Goal: Task Accomplishment & Management: Manage account settings

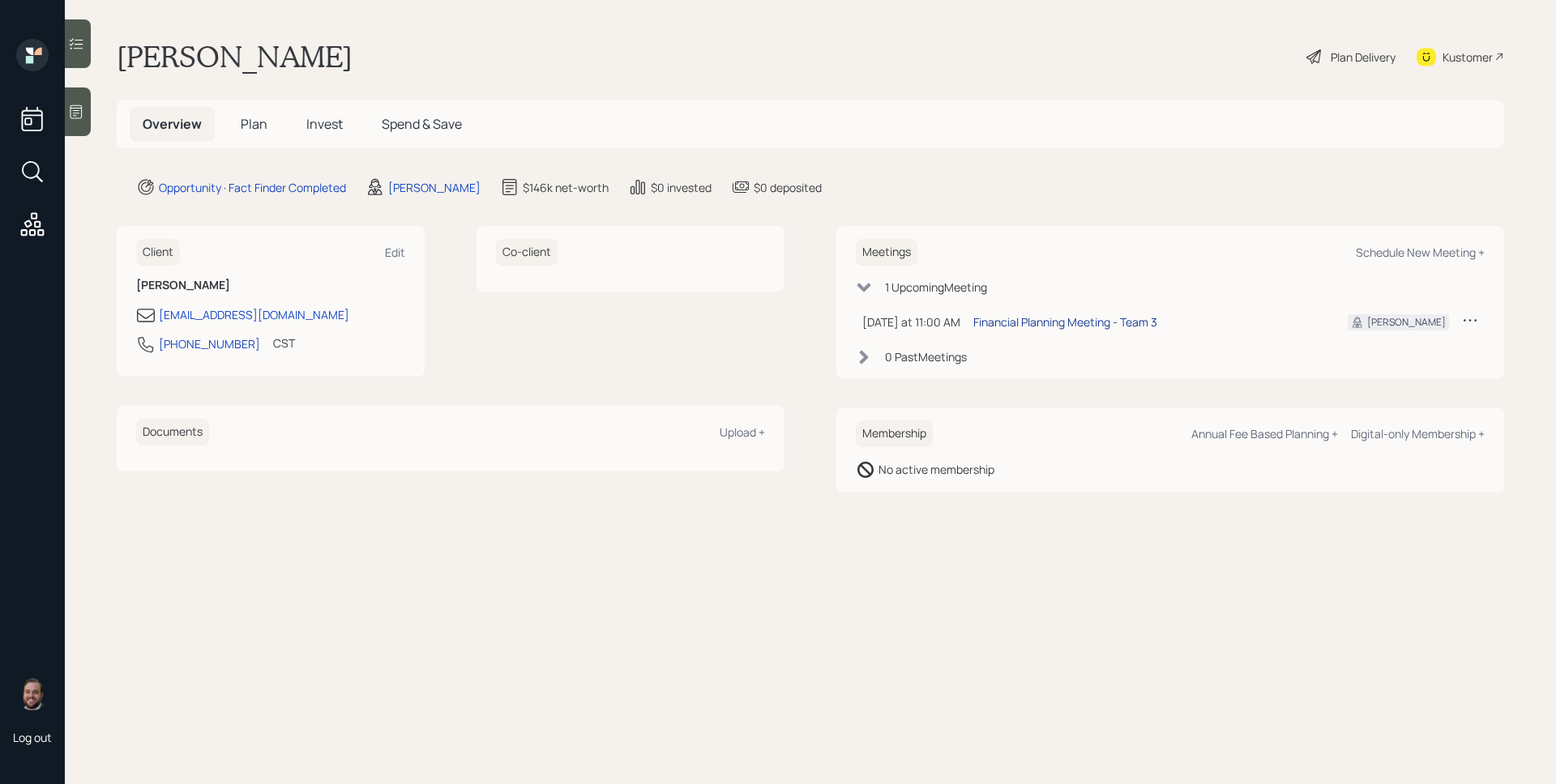
click at [1076, 323] on div "Financial Planning Meeting - Team 3" at bounding box center [1065, 322] width 184 height 17
click at [82, 115] on icon at bounding box center [76, 111] width 16 height 16
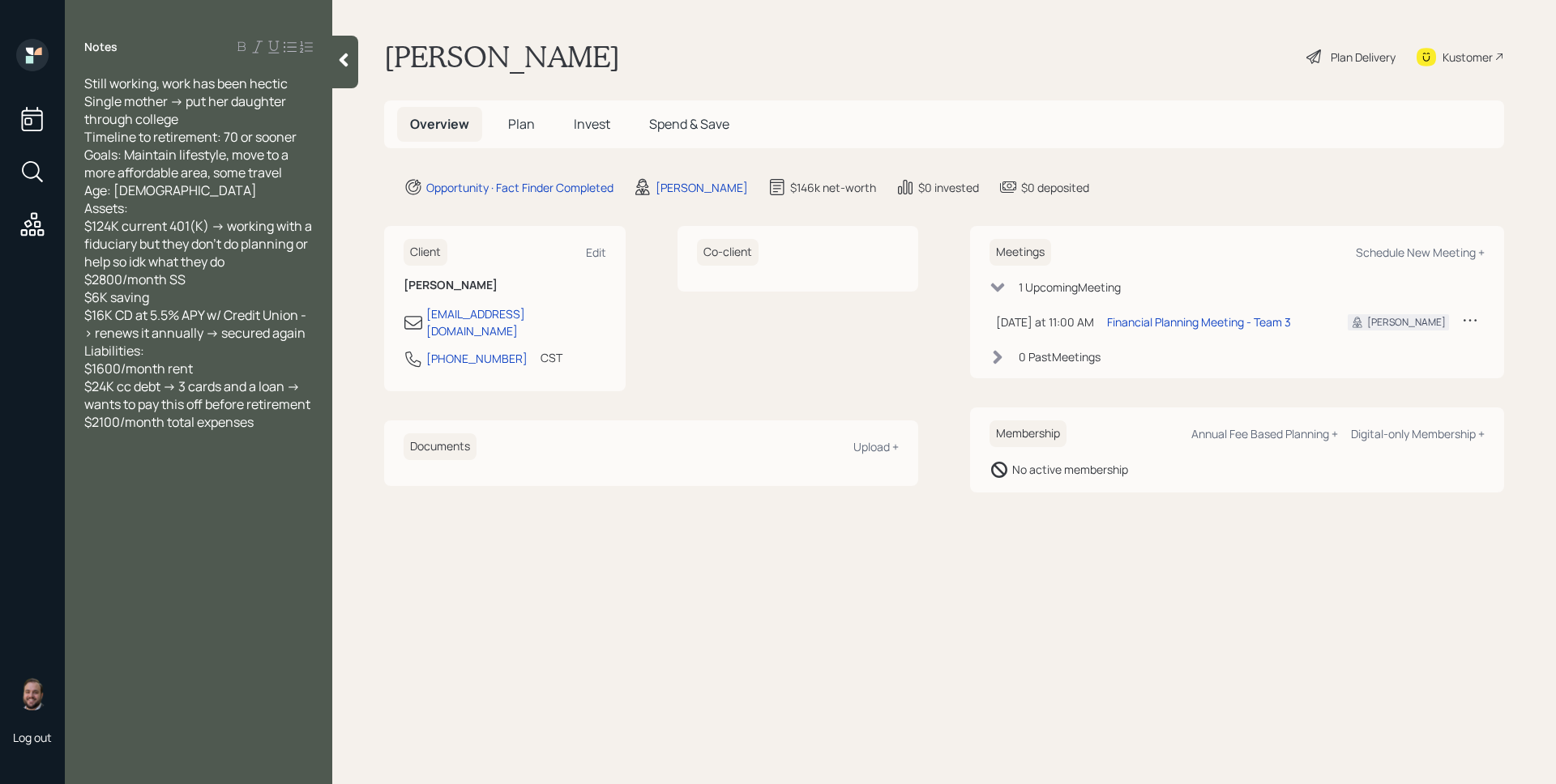
click at [515, 121] on span "Plan" at bounding box center [521, 123] width 27 height 17
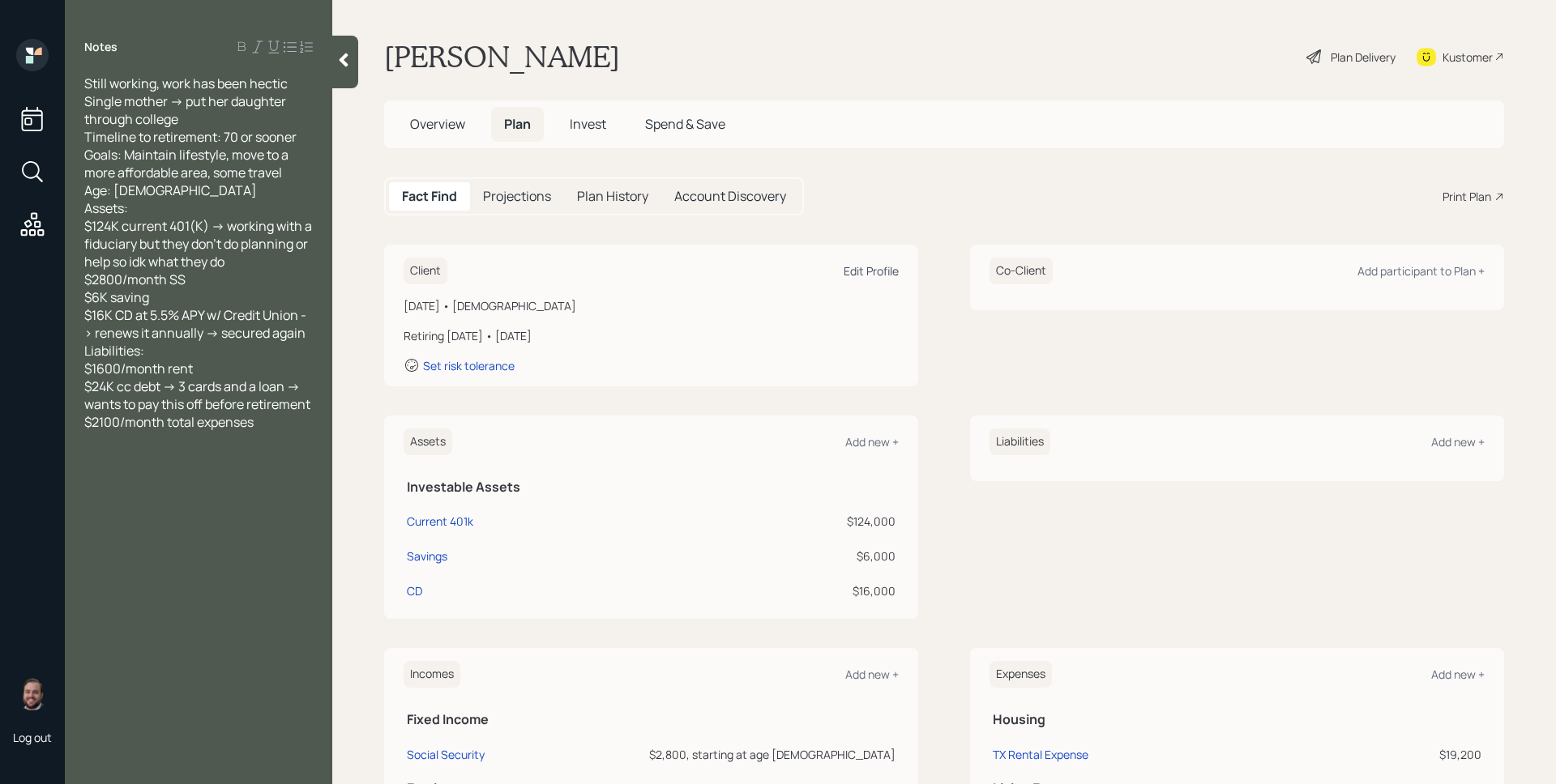
click at [856, 274] on div "Edit Profile" at bounding box center [871, 271] width 55 height 16
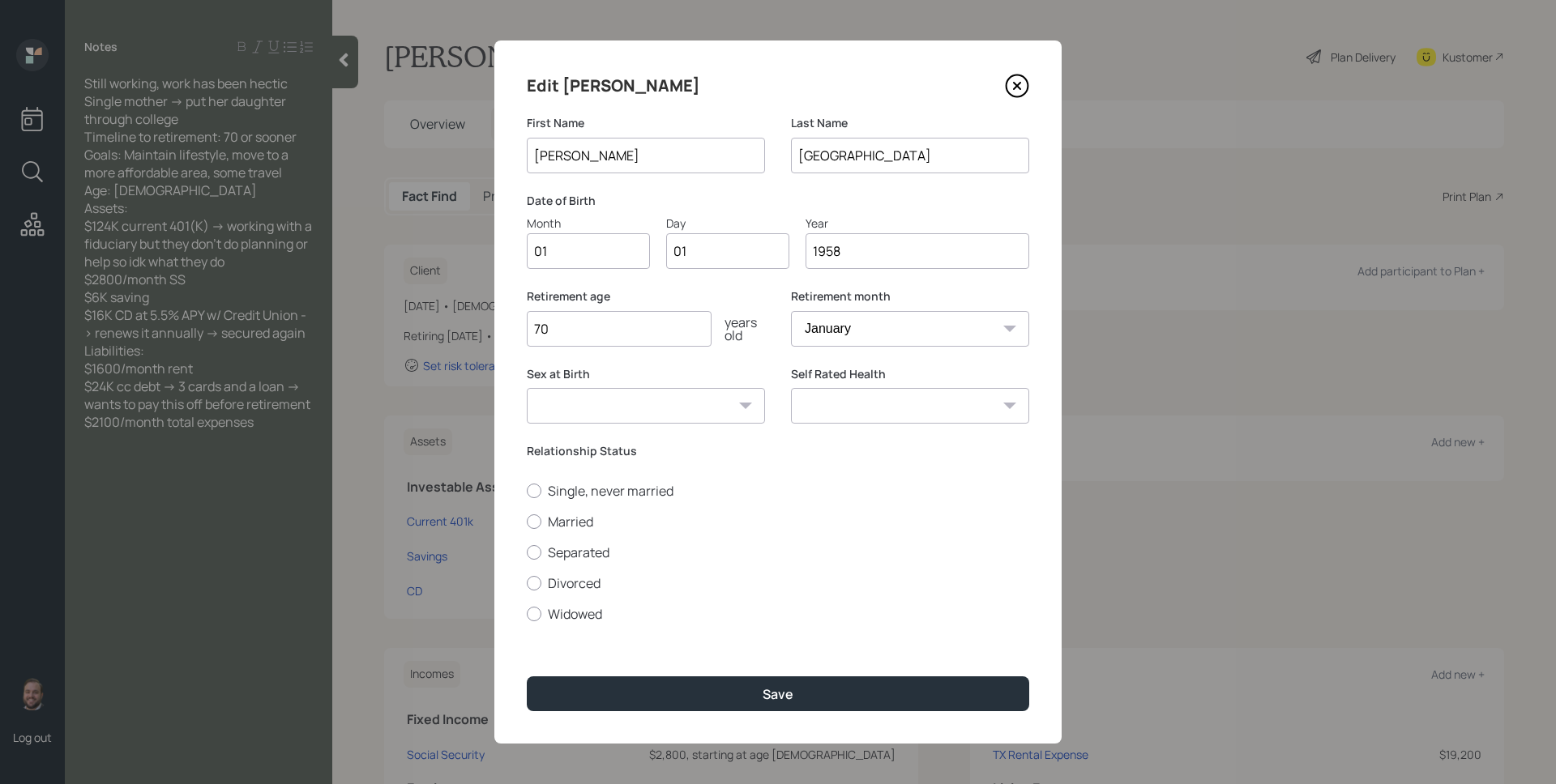
click at [563, 264] on input "01" at bounding box center [588, 251] width 123 height 36
type input "09"
type input "0"
type input "10"
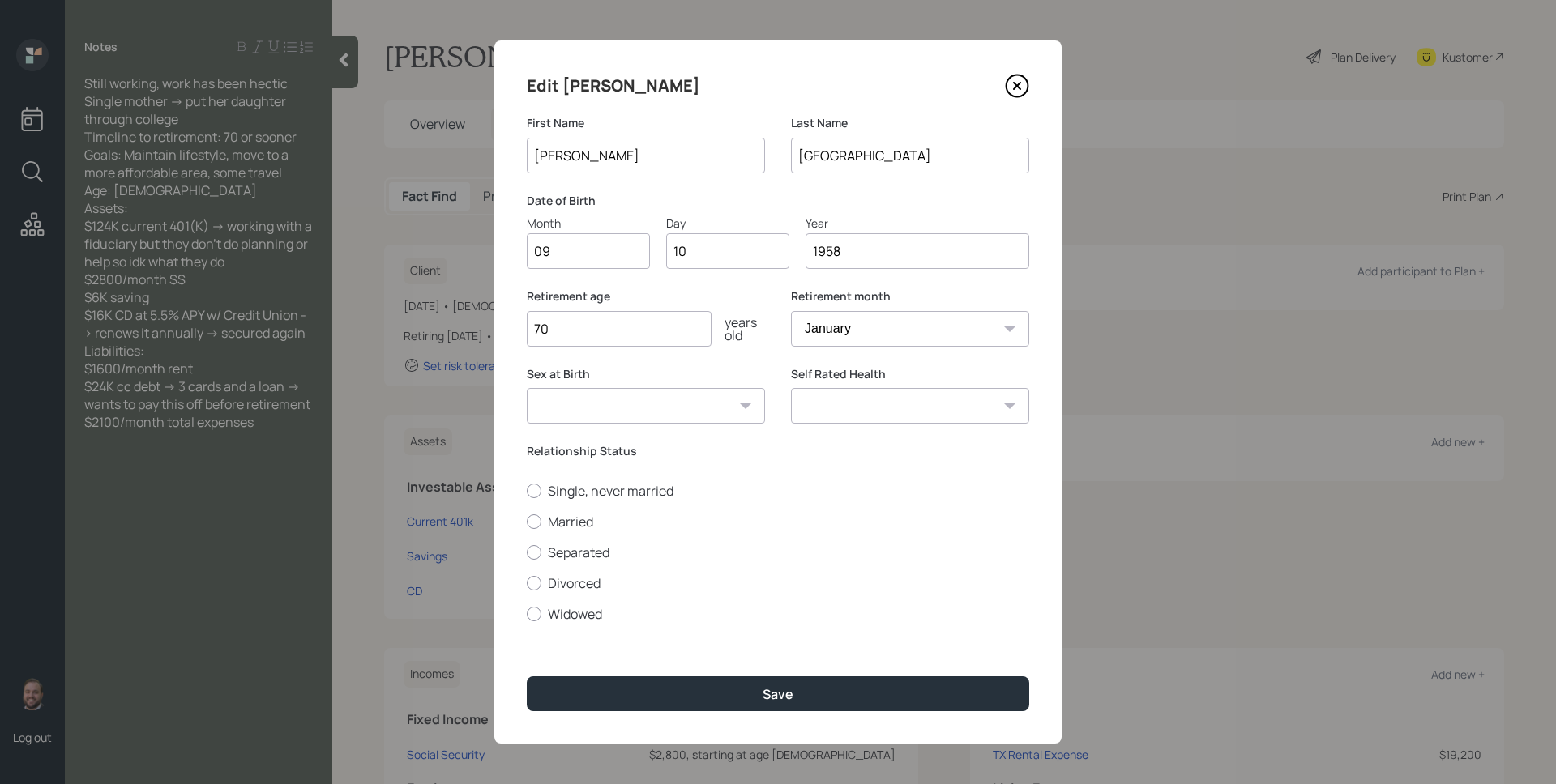
click at [809, 334] on select "January February March April May June July August September October November De…" at bounding box center [910, 328] width 239 height 36
select select "9"
click at [791, 311] on select "January February March April May June July August September October November De…" at bounding box center [910, 328] width 239 height 36
click at [655, 437] on div "Sex at Birth [DEMOGRAPHIC_DATA] [DEMOGRAPHIC_DATA] Other / Prefer not to say" at bounding box center [645, 405] width 239 height 78
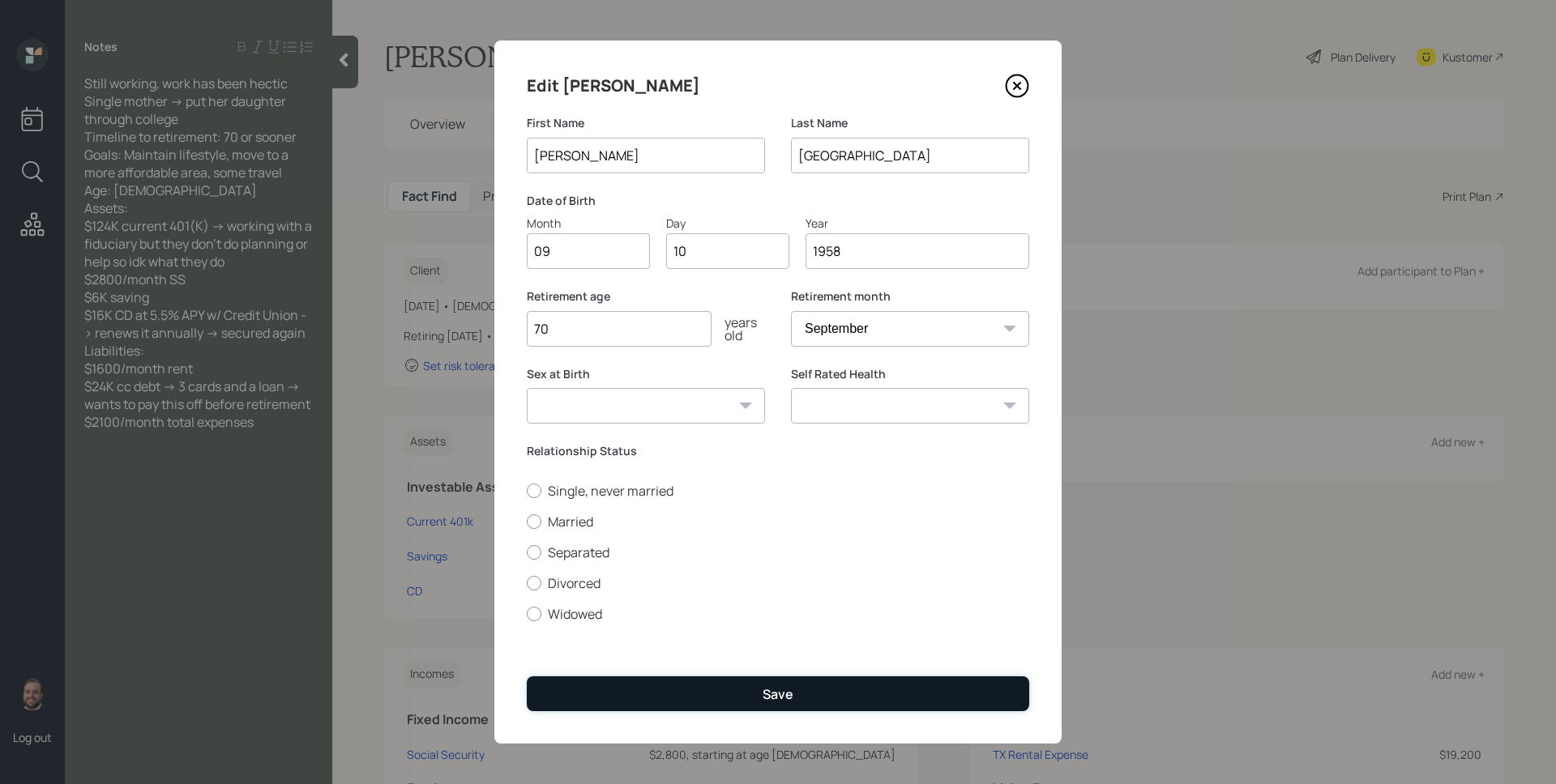
click at [816, 698] on button "Save" at bounding box center [778, 694] width 502 height 35
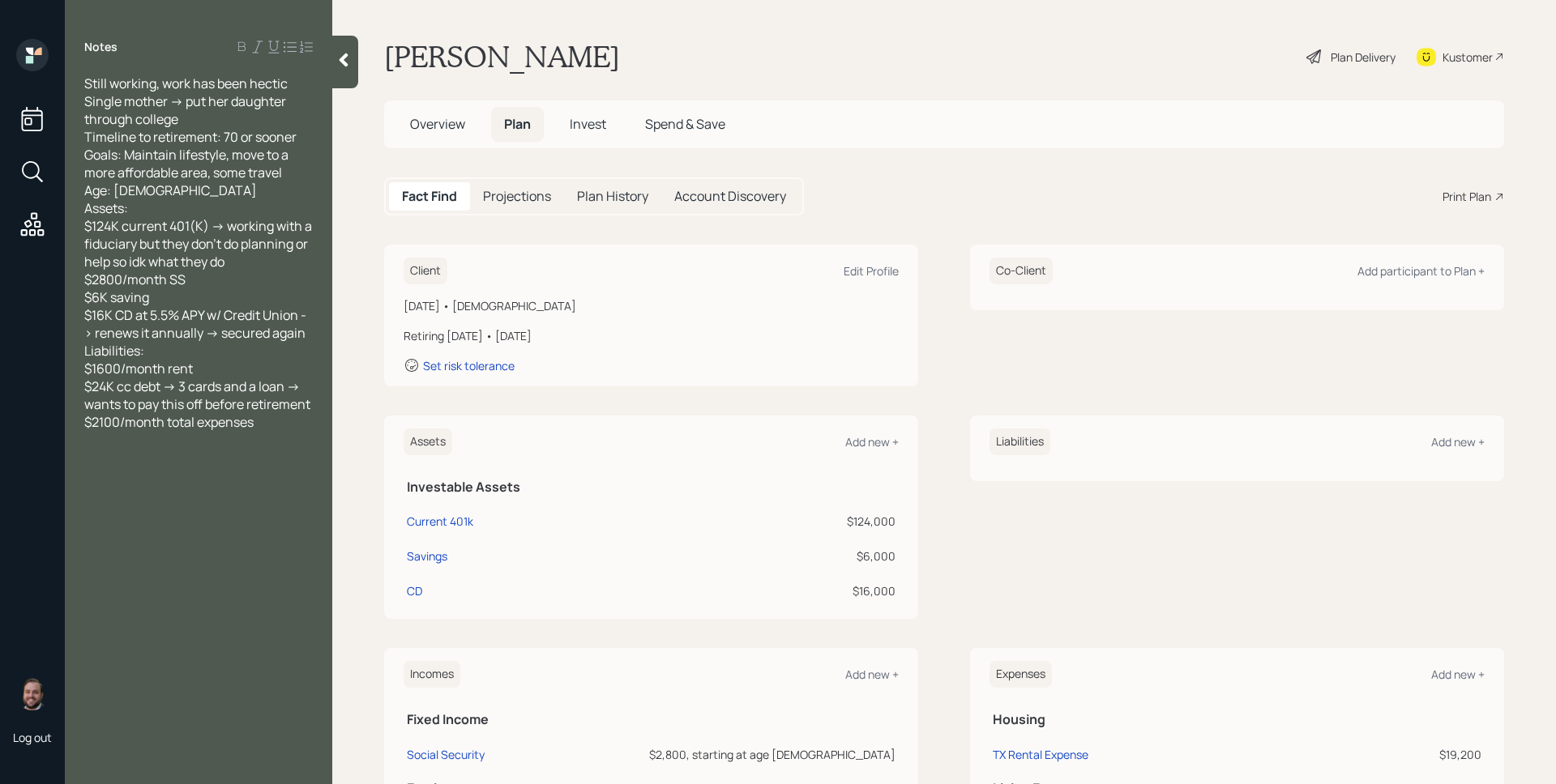
click at [1331, 49] on div "Plan Delivery" at bounding box center [1363, 57] width 65 height 17
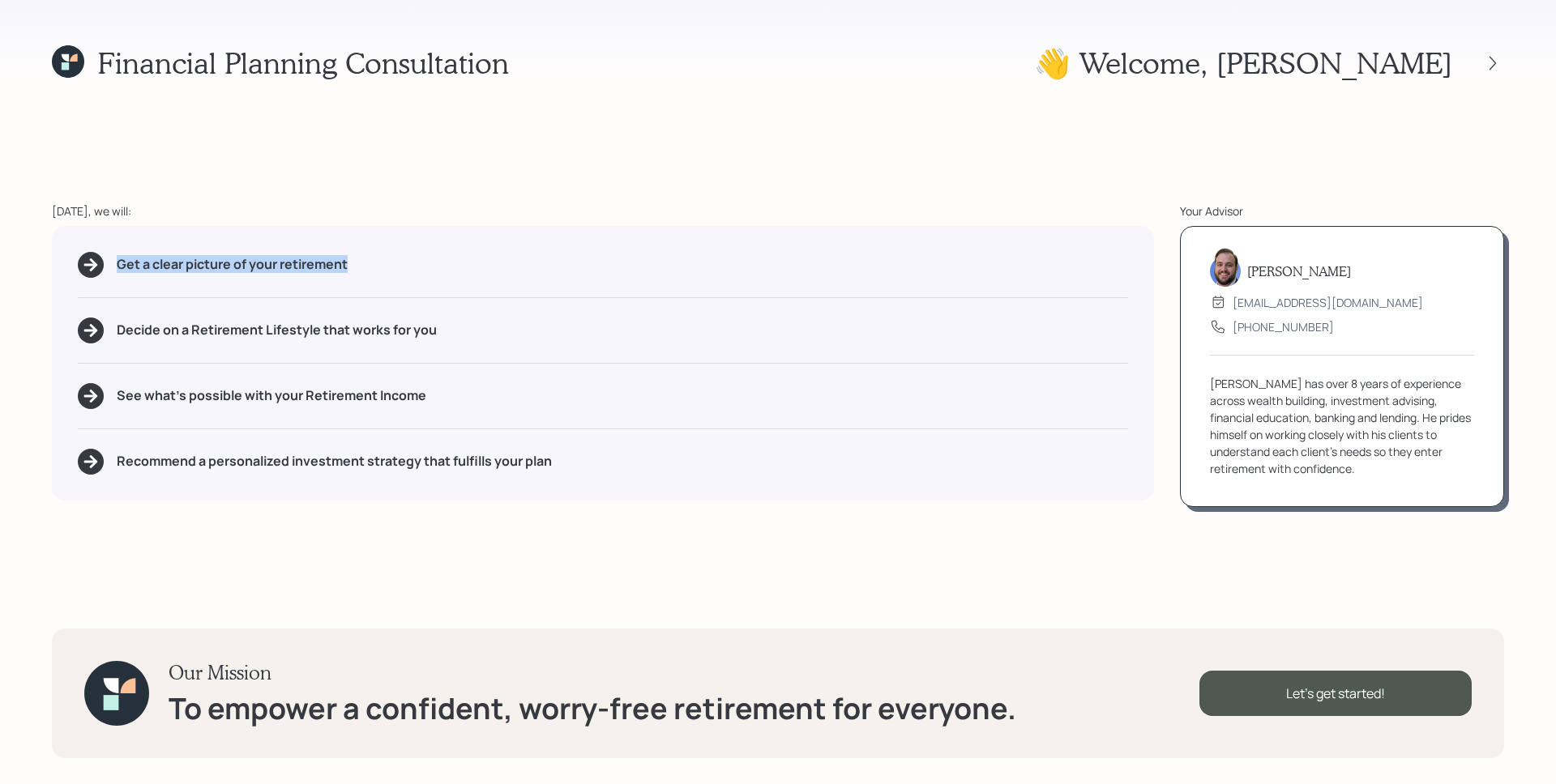
drag, startPoint x: 125, startPoint y: 269, endPoint x: 326, endPoint y: 274, distance: 201.1
click at [327, 274] on div "Get a clear picture of your retirement" at bounding box center [603, 264] width 1050 height 26
click at [357, 340] on div "Decide on a Retirement Lifestyle that works for you" at bounding box center [603, 330] width 1050 height 26
click at [722, 308] on div "Get a clear picture of your retirement Decide on a Retirement Lifestyle that wo…" at bounding box center [602, 363] width 1102 height 274
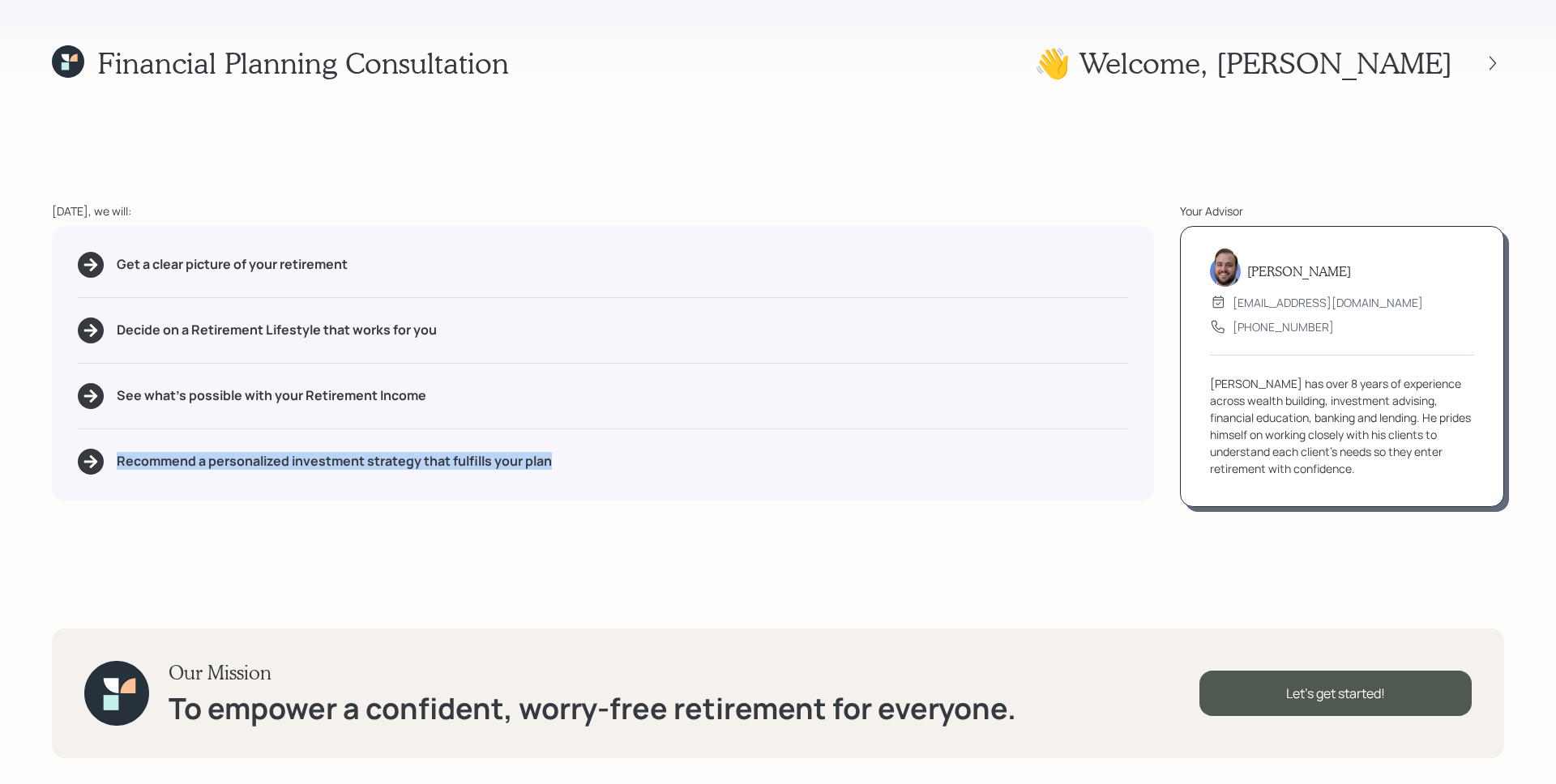
drag, startPoint x: 630, startPoint y: 472, endPoint x: 107, endPoint y: 461, distance: 523.1
click at [107, 461] on div "Get a clear picture of your retirement Decide on a Retirement Lifestyle that wo…" at bounding box center [602, 363] width 1102 height 274
click at [822, 413] on div "Get a clear picture of your retirement Decide on a Retirement Lifestyle that wo…" at bounding box center [602, 363] width 1102 height 274
click at [1399, 613] on div "Financial Planning Consultation 👋 Welcome , [PERSON_NAME] [DATE], we will: Get …" at bounding box center [778, 392] width 1556 height 784
click at [1228, 506] on div "[PERSON_NAME] [EMAIL_ADDRESS][DOMAIN_NAME] [PHONE_NUMBER] [PERSON_NAME] has ove…" at bounding box center [1342, 367] width 324 height 281
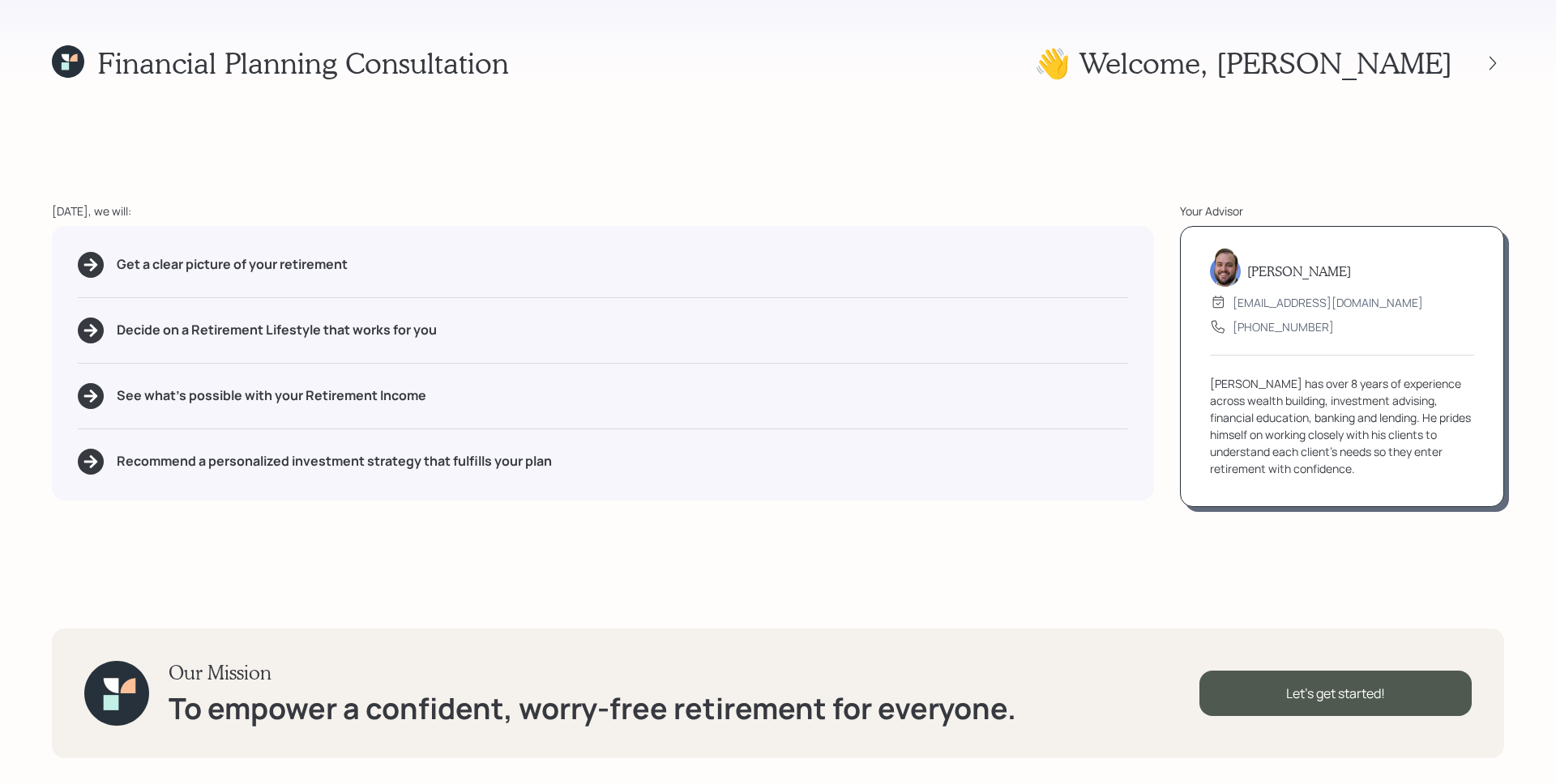
click at [1309, 608] on div "Financial Planning Consultation 👋 Welcome , [PERSON_NAME] [DATE], we will: Get …" at bounding box center [778, 392] width 1556 height 784
click at [1343, 684] on div "Let's get started!" at bounding box center [1335, 693] width 272 height 46
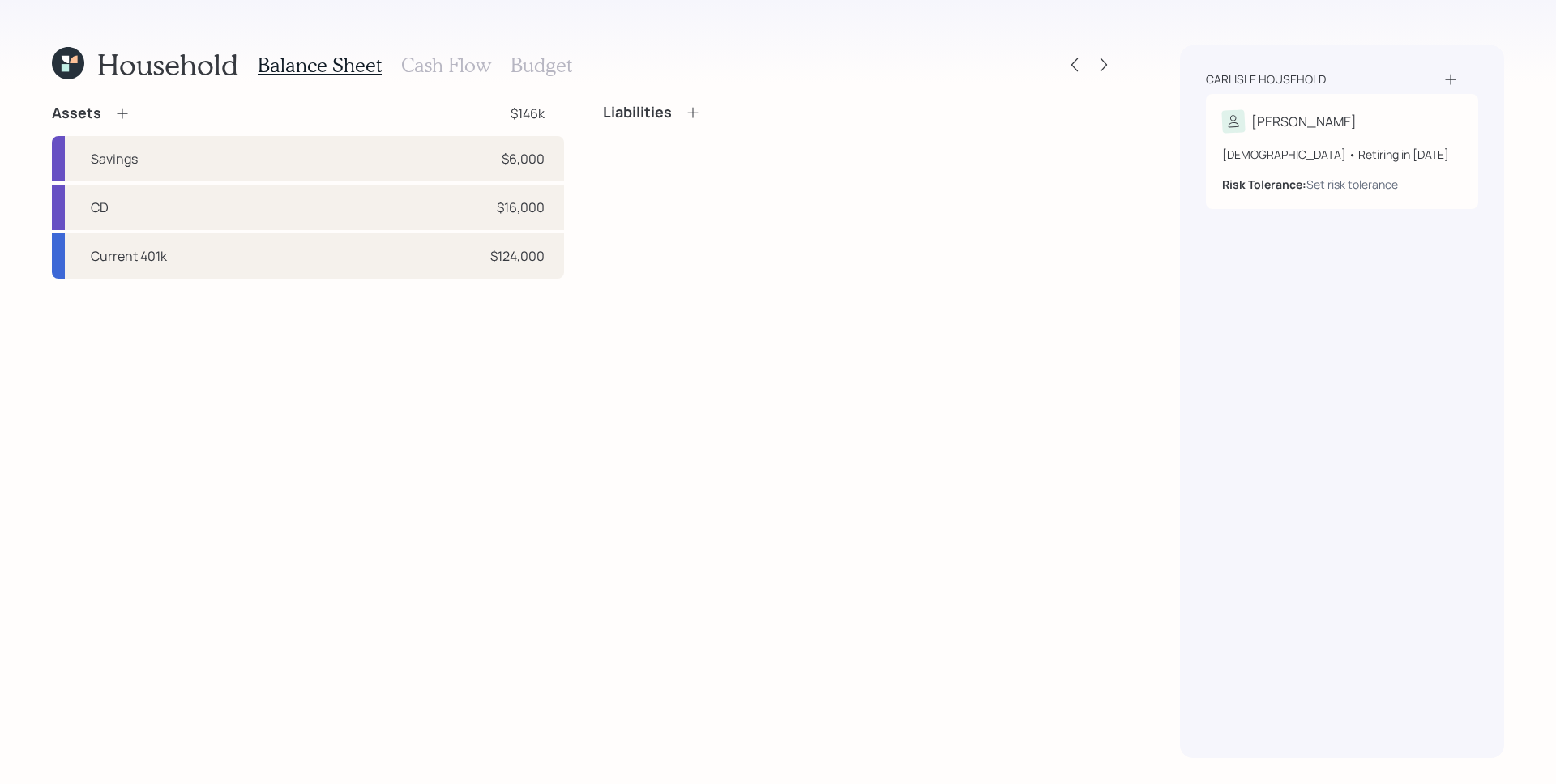
click at [926, 400] on div "Assets $146k Savings $6,000 CD $16,000 Current 401k $124,000 Liabilities" at bounding box center [583, 431] width 1064 height 654
click at [433, 163] on div "Savings $6,000" at bounding box center [308, 159] width 512 height 46
select select "cash"
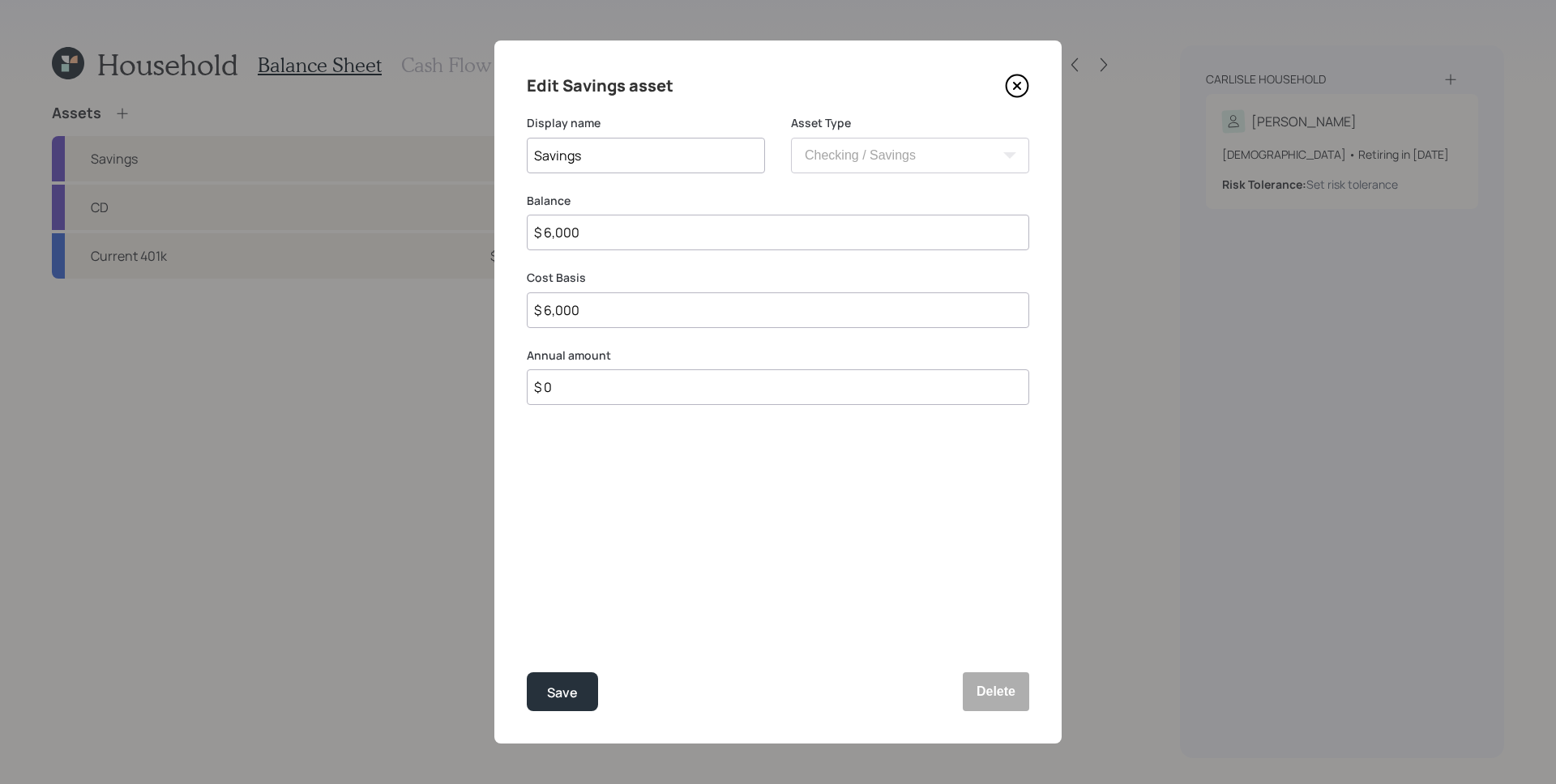
click at [631, 237] on input "$ 6,000" at bounding box center [778, 232] width 502 height 36
type input "$ 6"
type input "$ 67"
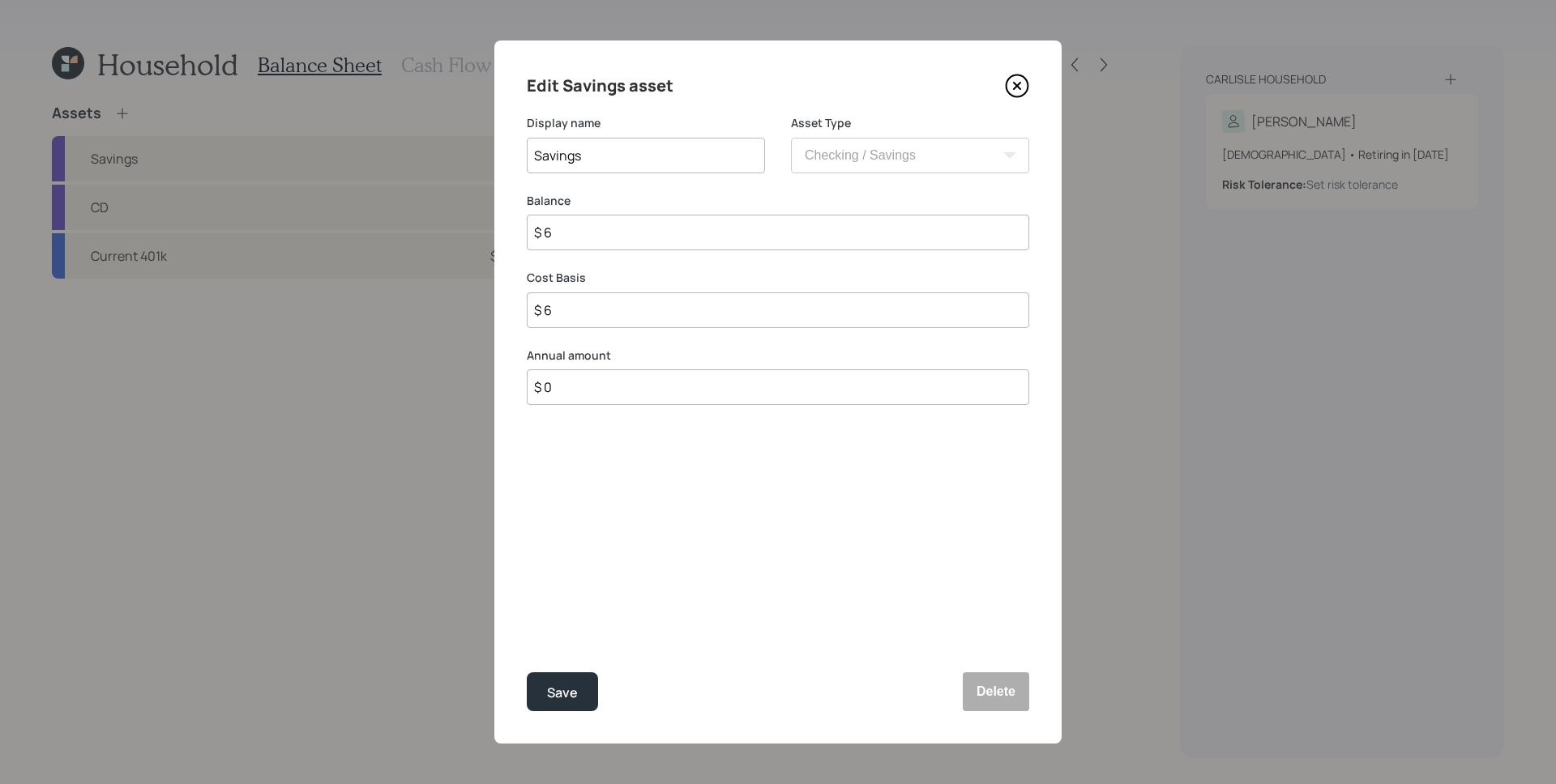
type input "$ 67"
type input "$ 670"
type input "$ 6,700"
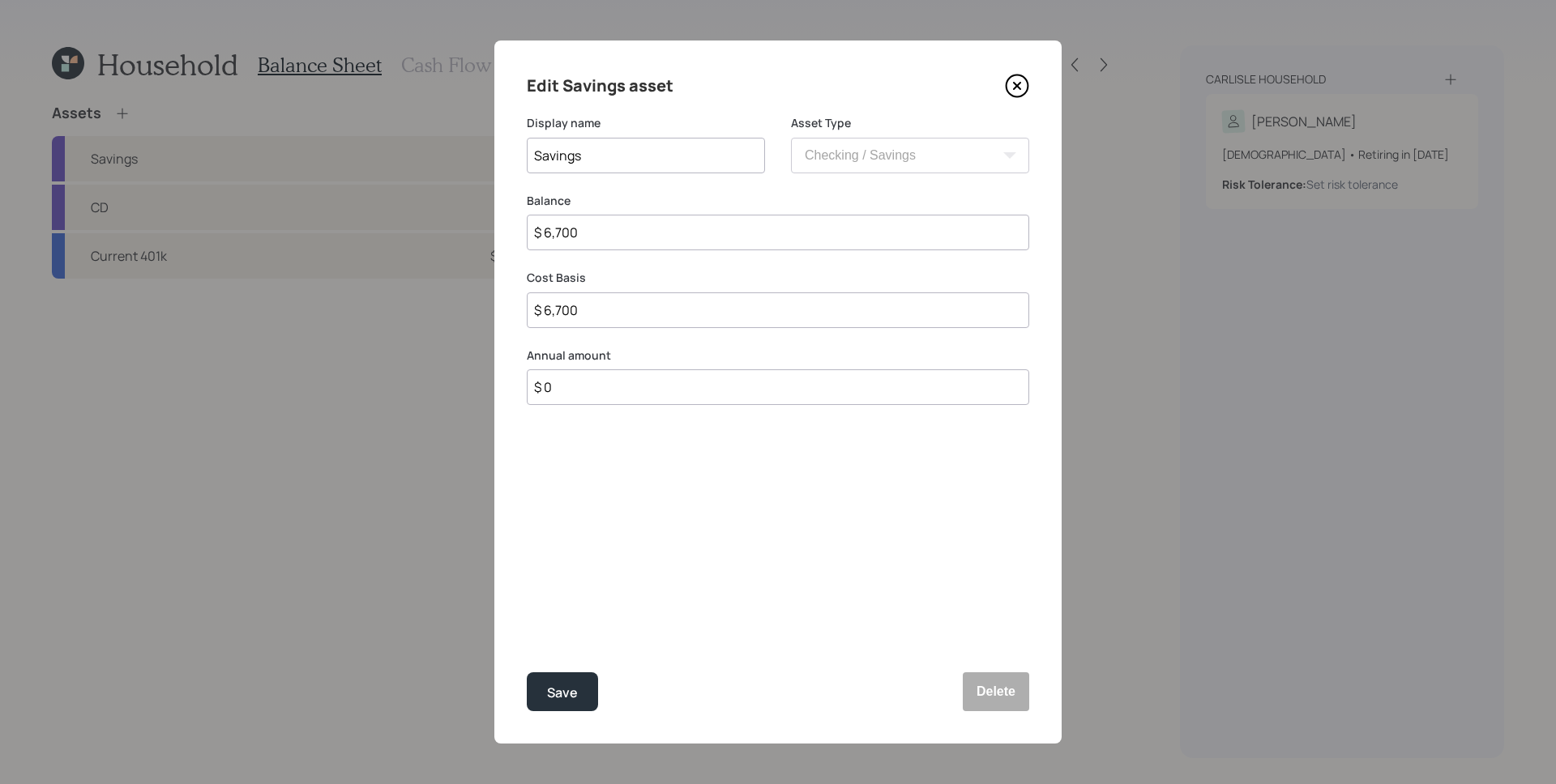
type input "$ 6,700"
click at [561, 394] on input "$ 0" at bounding box center [778, 387] width 502 height 36
type input "$ 9,600"
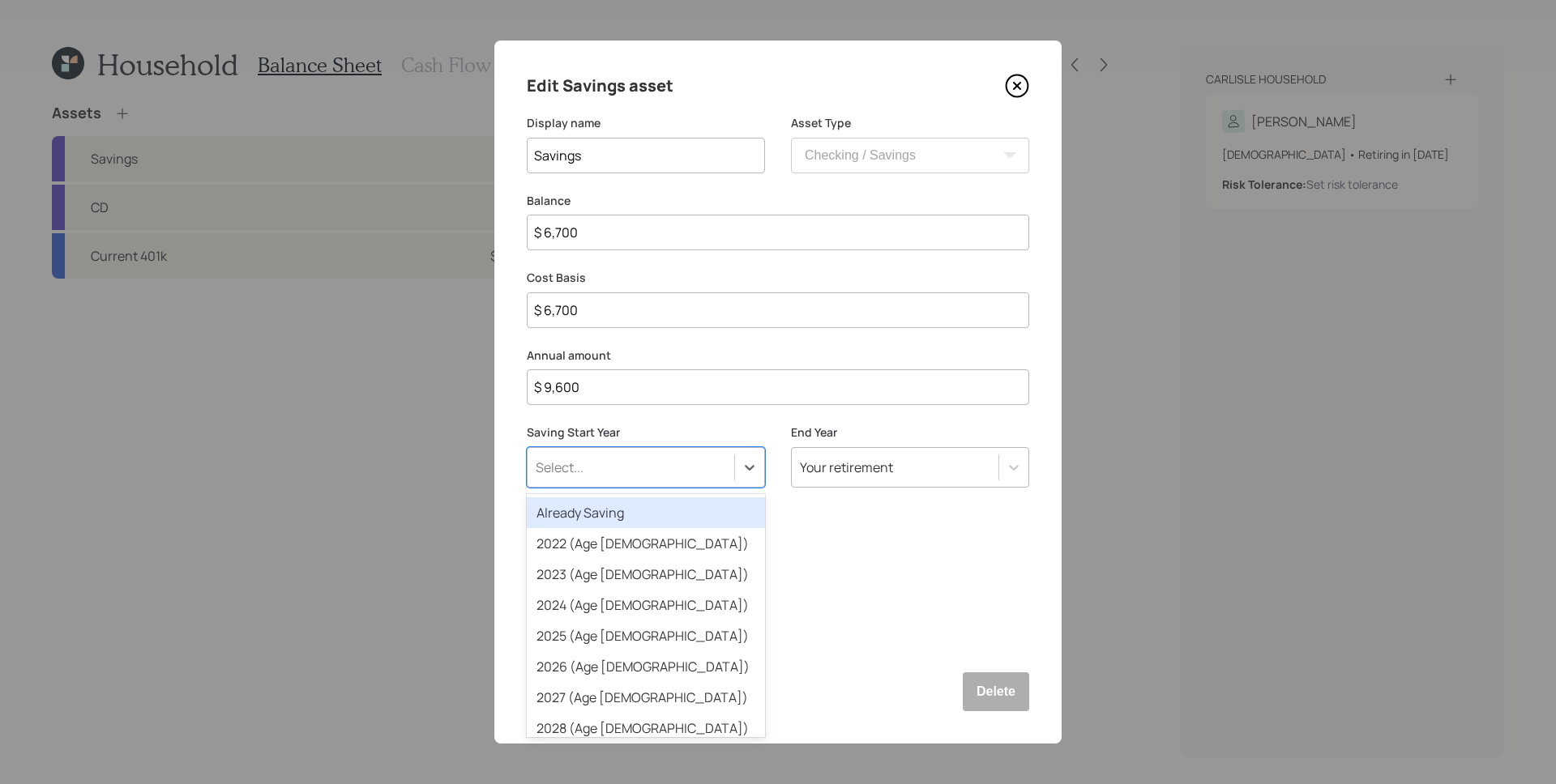
click at [608, 473] on div "Select..." at bounding box center [630, 467] width 207 height 27
click at [600, 509] on div "Already Saving" at bounding box center [645, 512] width 239 height 31
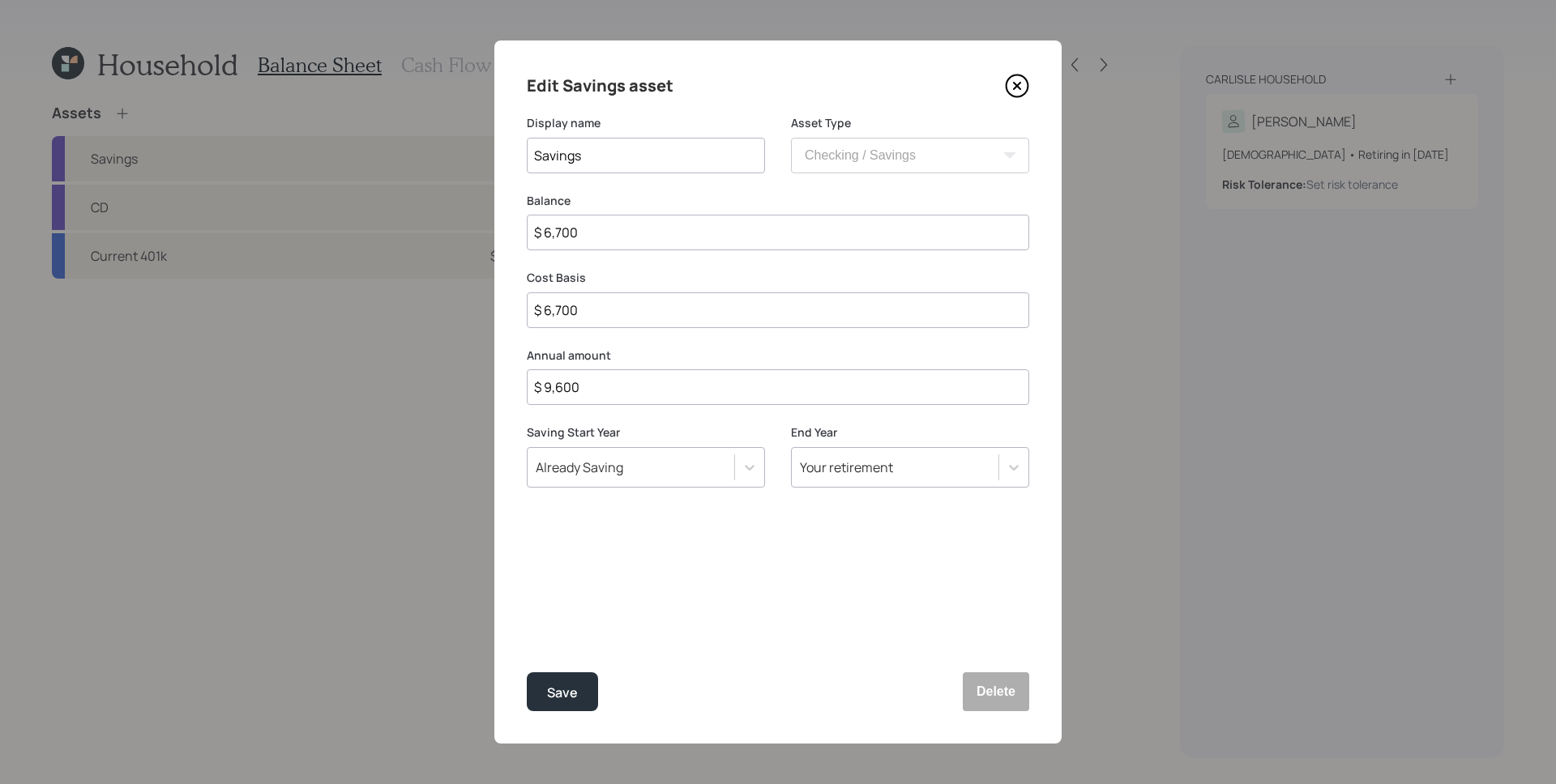
click at [753, 557] on div "Edit Savings asset Display name Savings Asset Type SEP [PERSON_NAME] IRA 401(k)…" at bounding box center [778, 392] width 567 height 703
click at [561, 688] on div "Save" at bounding box center [562, 693] width 31 height 22
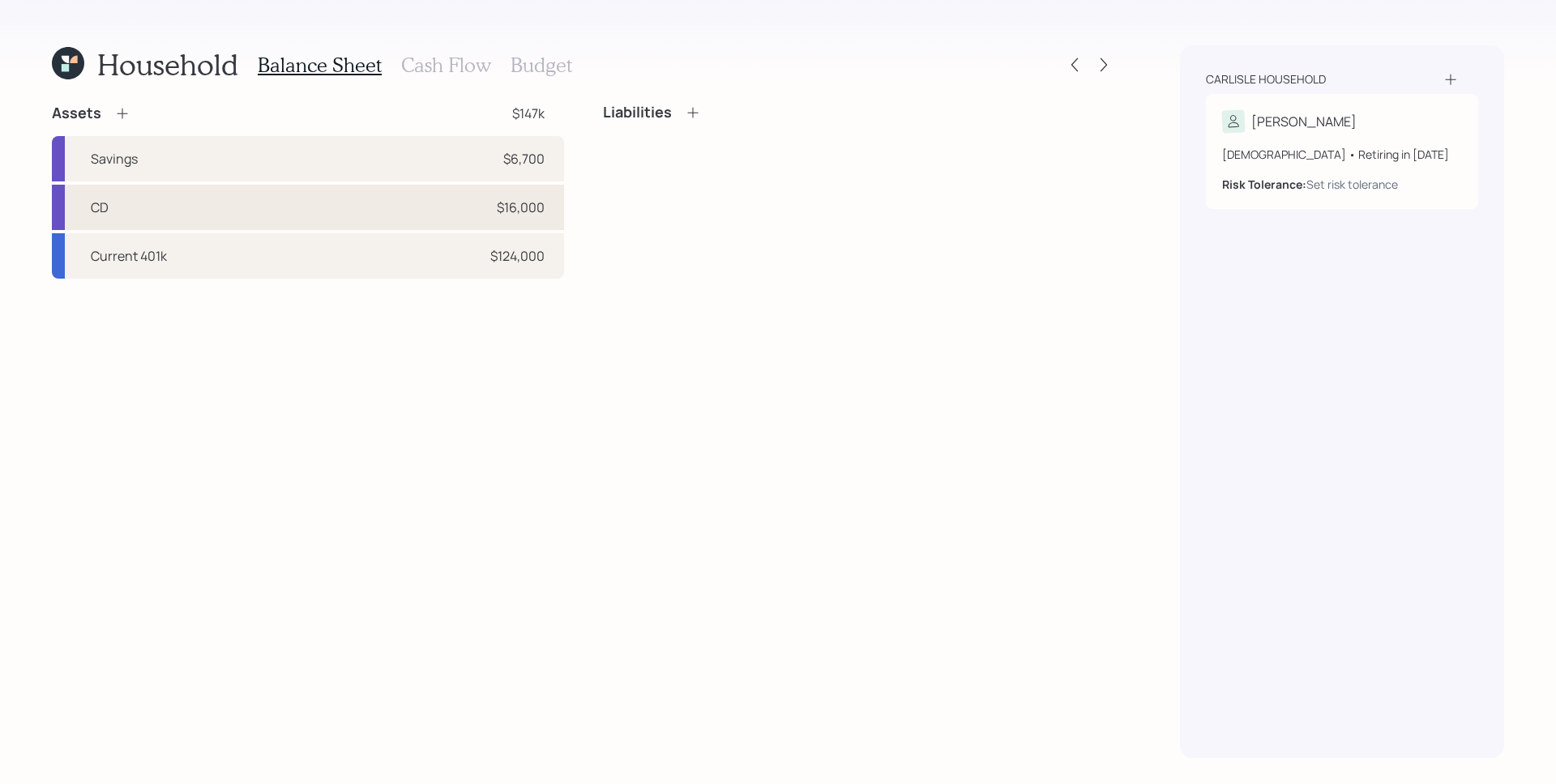
click at [496, 213] on div "$16,000" at bounding box center [520, 207] width 47 height 19
select select "emergency_fund"
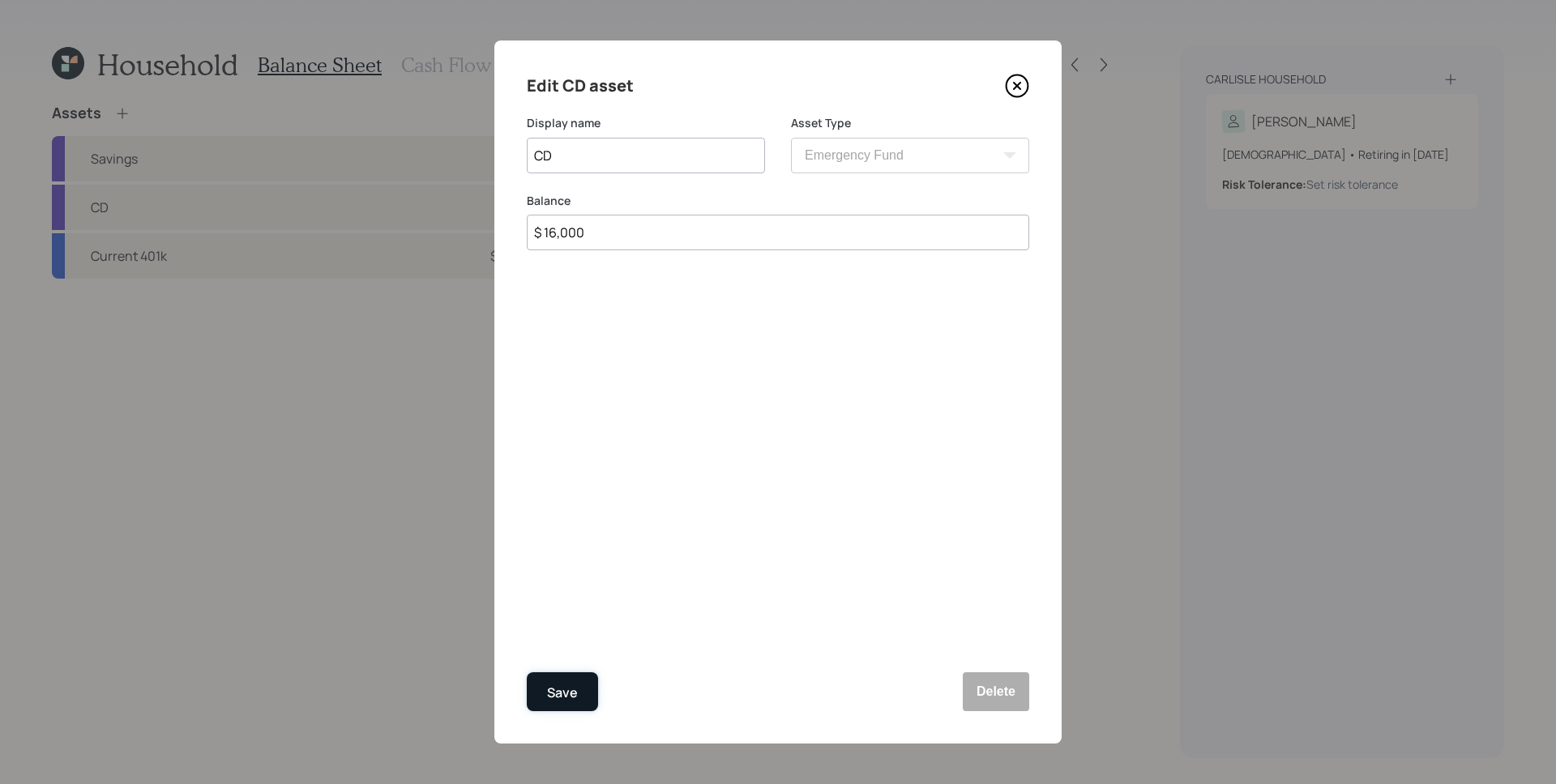
click at [559, 697] on div "Save" at bounding box center [562, 693] width 31 height 22
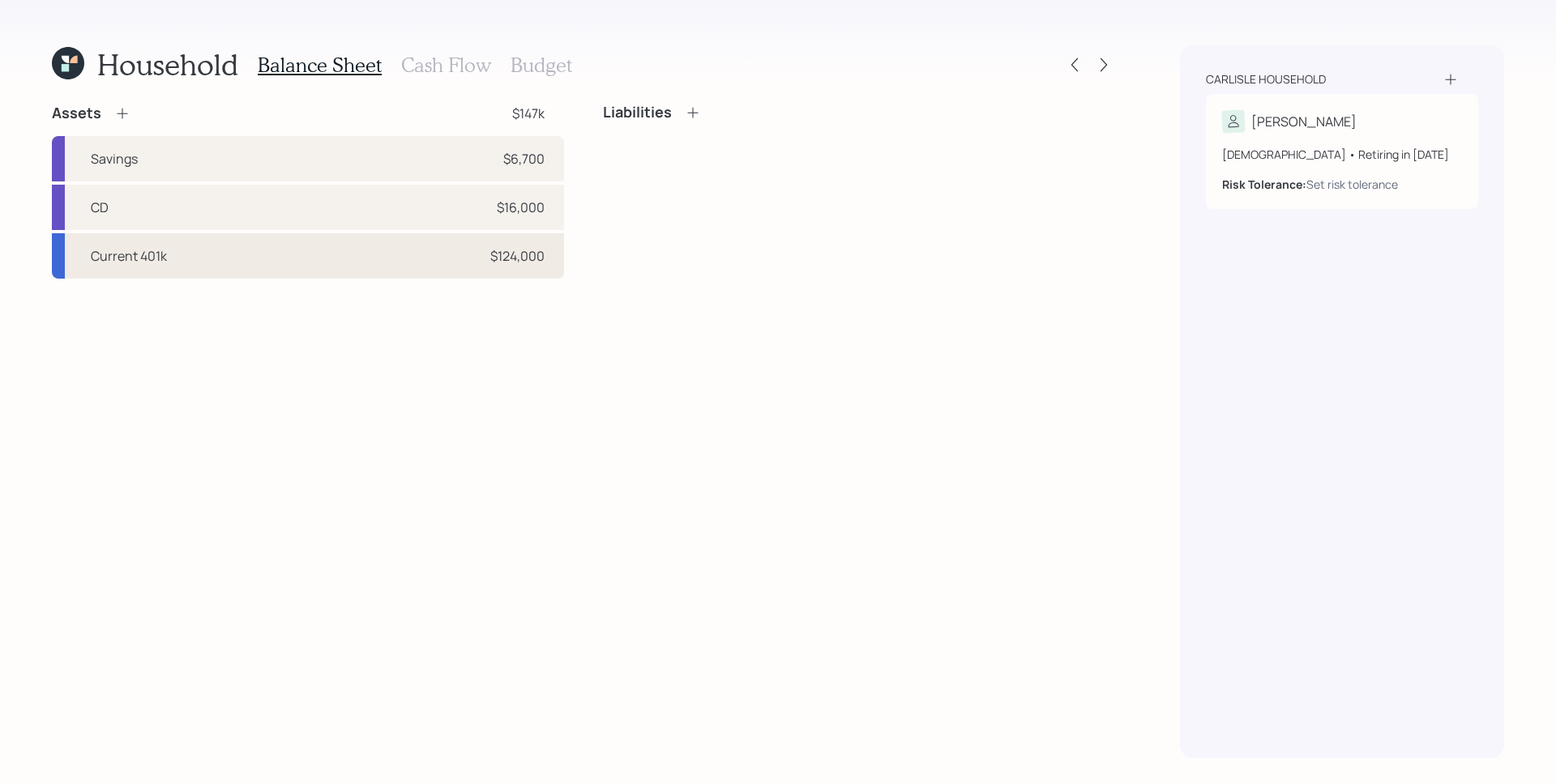
click at [502, 261] on div "$124,000" at bounding box center [517, 255] width 54 height 19
select select "company_sponsored"
select select "balanced"
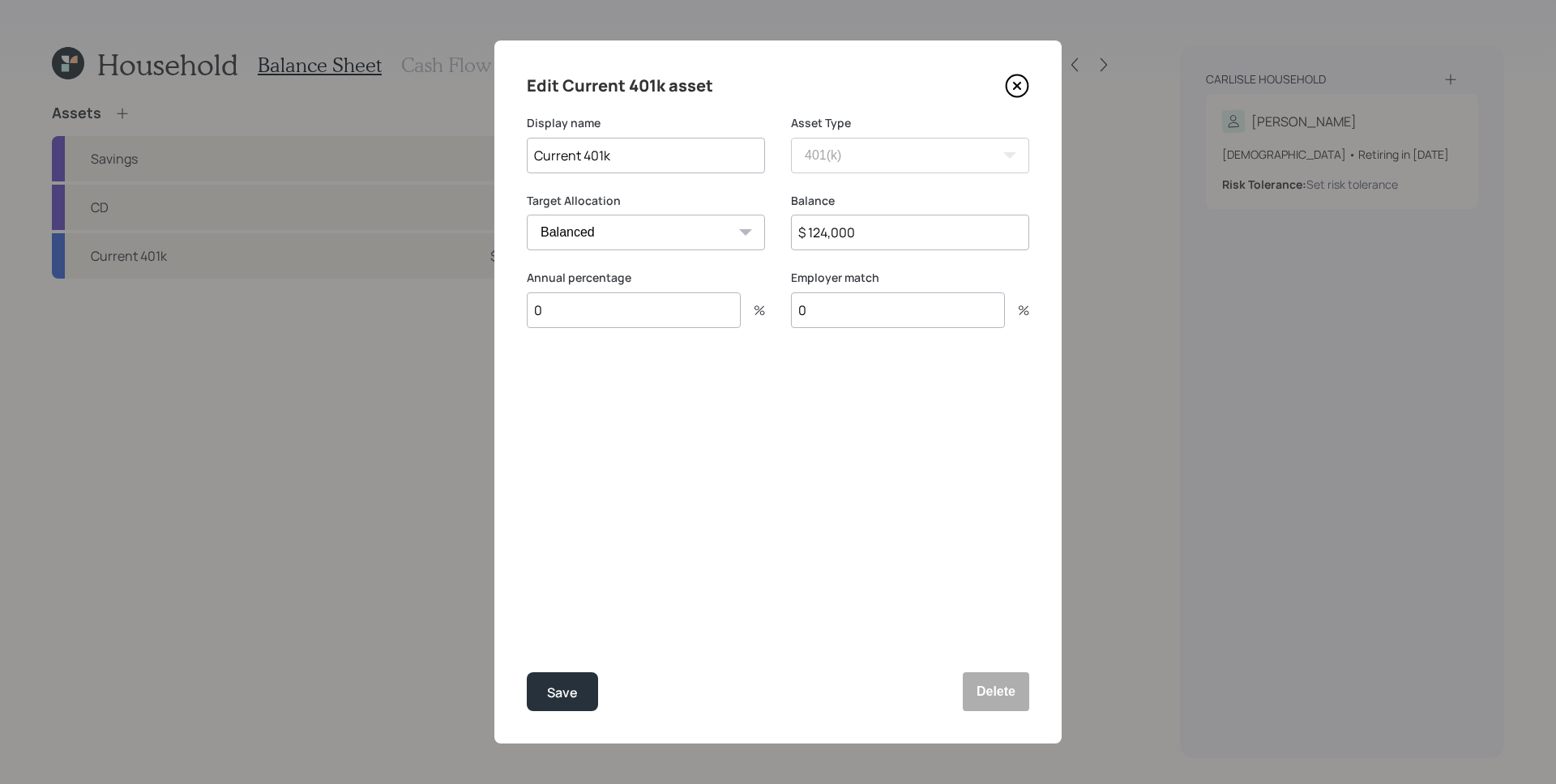
drag, startPoint x: 871, startPoint y: 236, endPoint x: 818, endPoint y: 231, distance: 53.2
click at [818, 231] on input "$ 124,000" at bounding box center [910, 232] width 239 height 36
type input "$ 129,000"
click at [548, 302] on input "0" at bounding box center [633, 310] width 214 height 36
click at [561, 303] on input "0" at bounding box center [633, 310] width 214 height 36
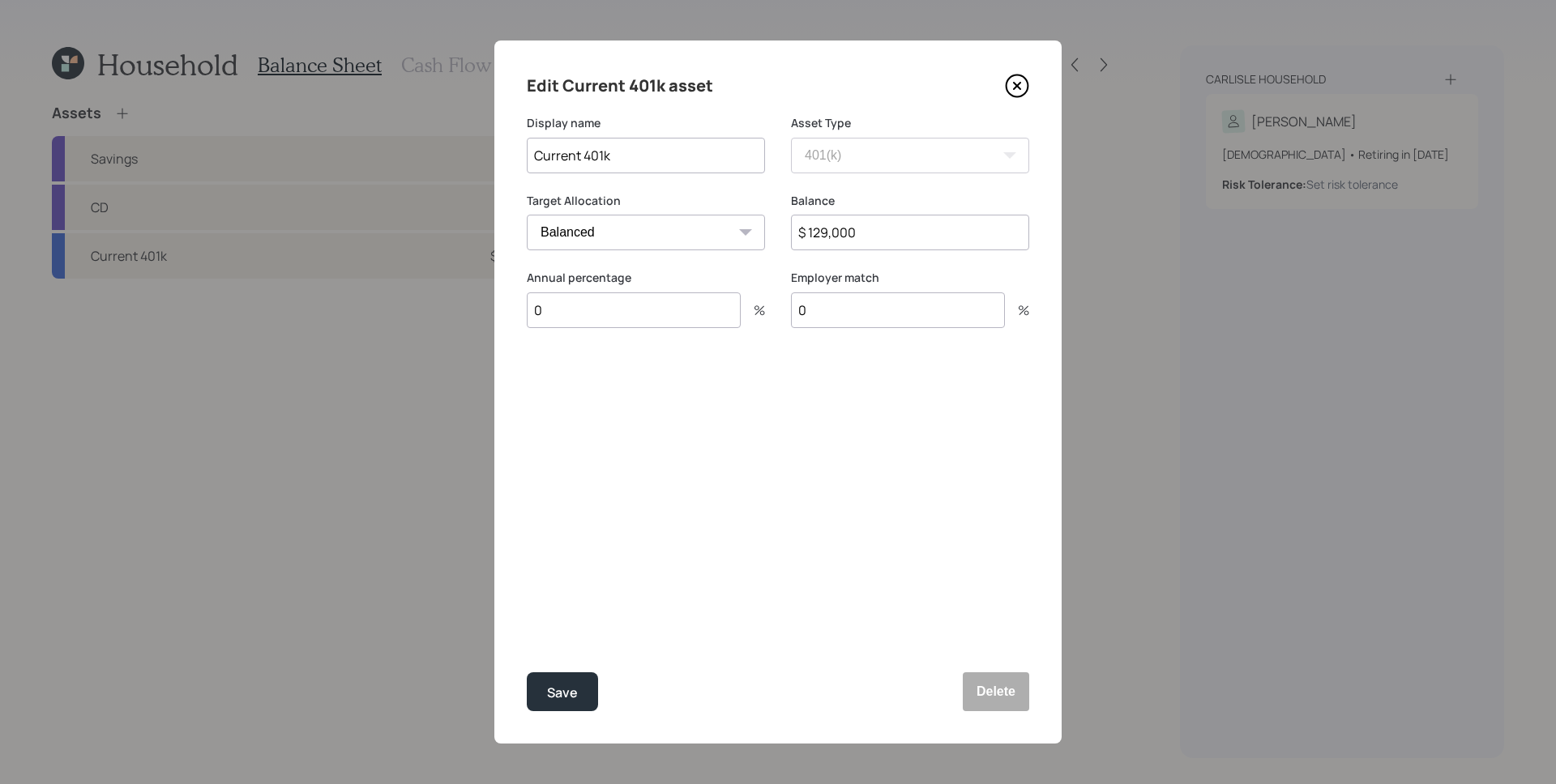
click at [572, 312] on input "0" at bounding box center [633, 310] width 214 height 36
click at [572, 311] on input "0" at bounding box center [633, 310] width 214 height 36
type input "11"
click at [822, 305] on input "0" at bounding box center [897, 310] width 214 height 36
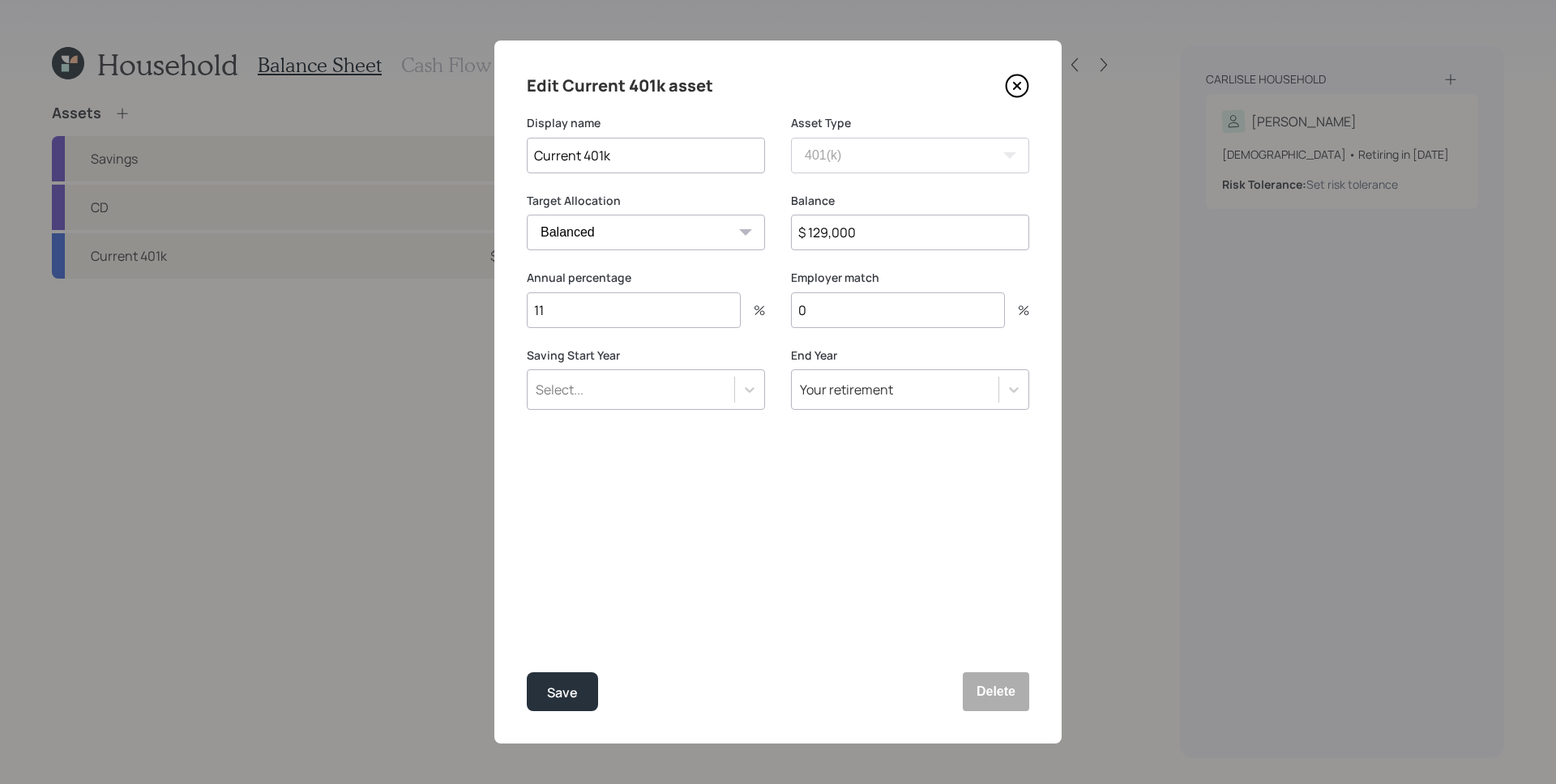
click at [822, 305] on input "0" at bounding box center [897, 310] width 214 height 36
click at [684, 557] on div "Edit Current 401k asset Display name Current 401k Asset Type SEP [PERSON_NAME] …" at bounding box center [778, 392] width 567 height 703
click at [615, 371] on div "Select..." at bounding box center [645, 389] width 239 height 41
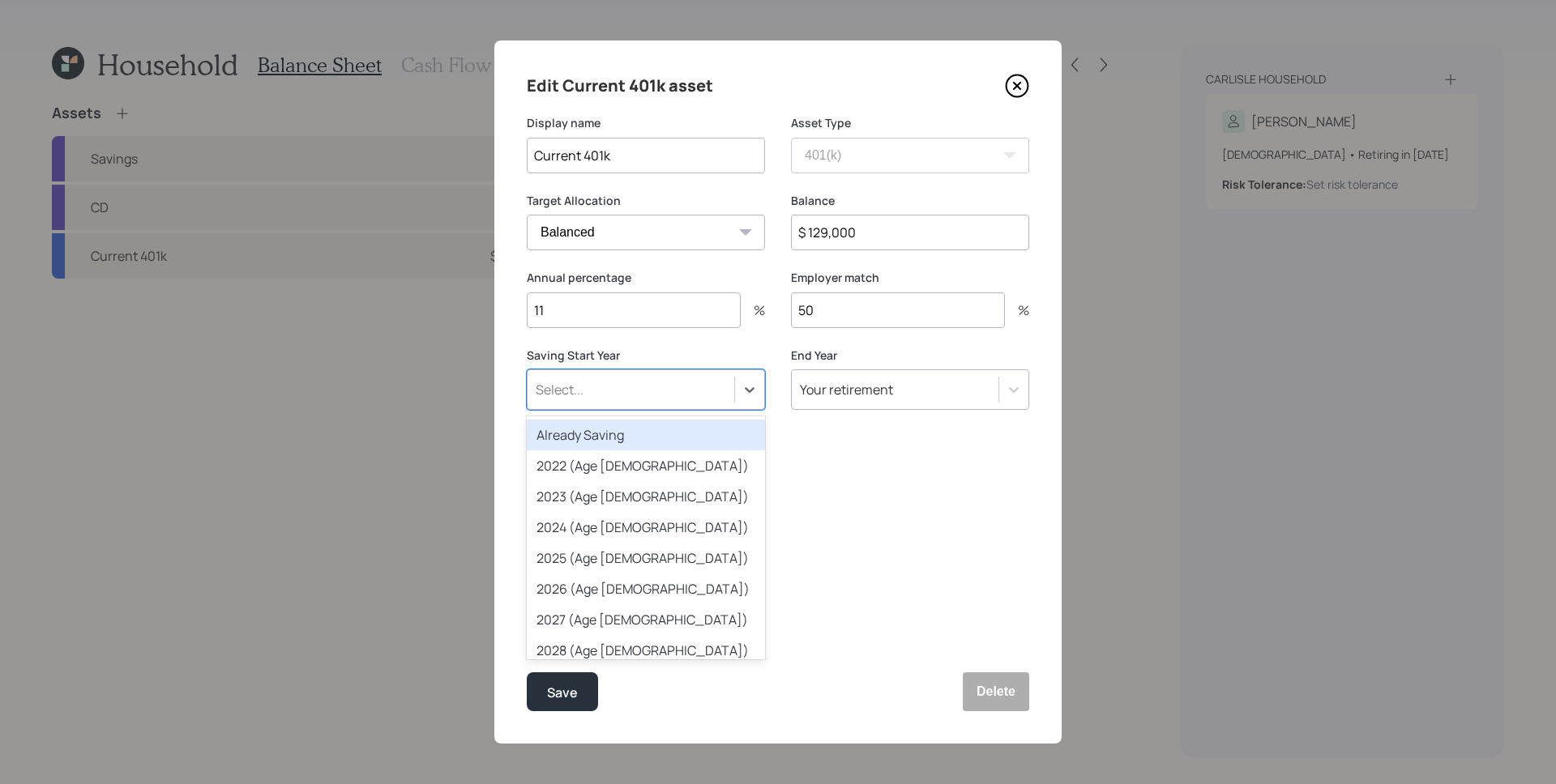
click at [620, 438] on div "Already Saving" at bounding box center [645, 435] width 239 height 31
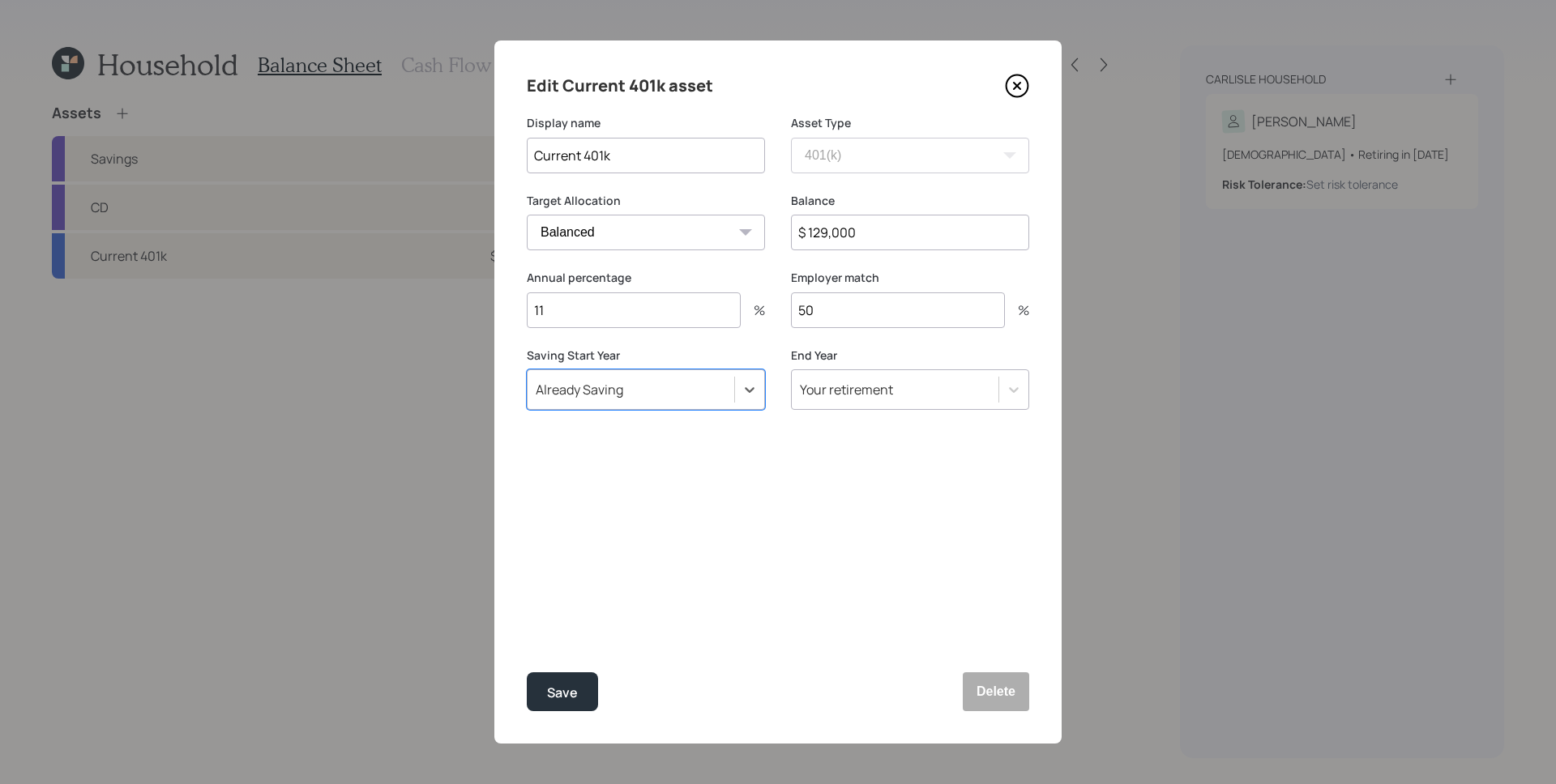
click at [863, 322] on input "50" at bounding box center [897, 310] width 214 height 36
type input "4"
click at [806, 459] on div "Edit Current 401k asset Display name Current 401k Asset Type SEP [PERSON_NAME] …" at bounding box center [778, 392] width 567 height 703
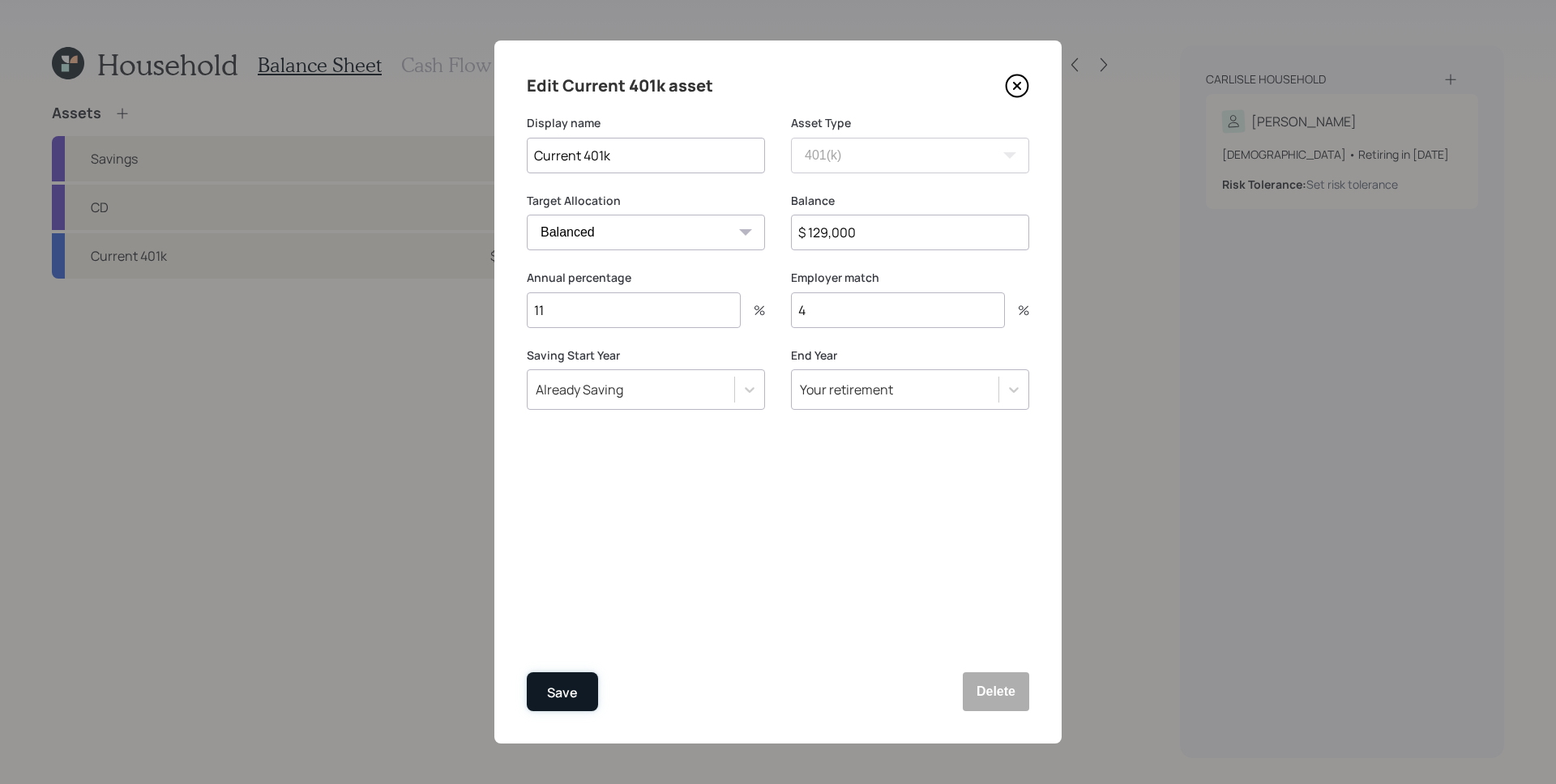
click at [536, 698] on button "Save" at bounding box center [562, 692] width 72 height 39
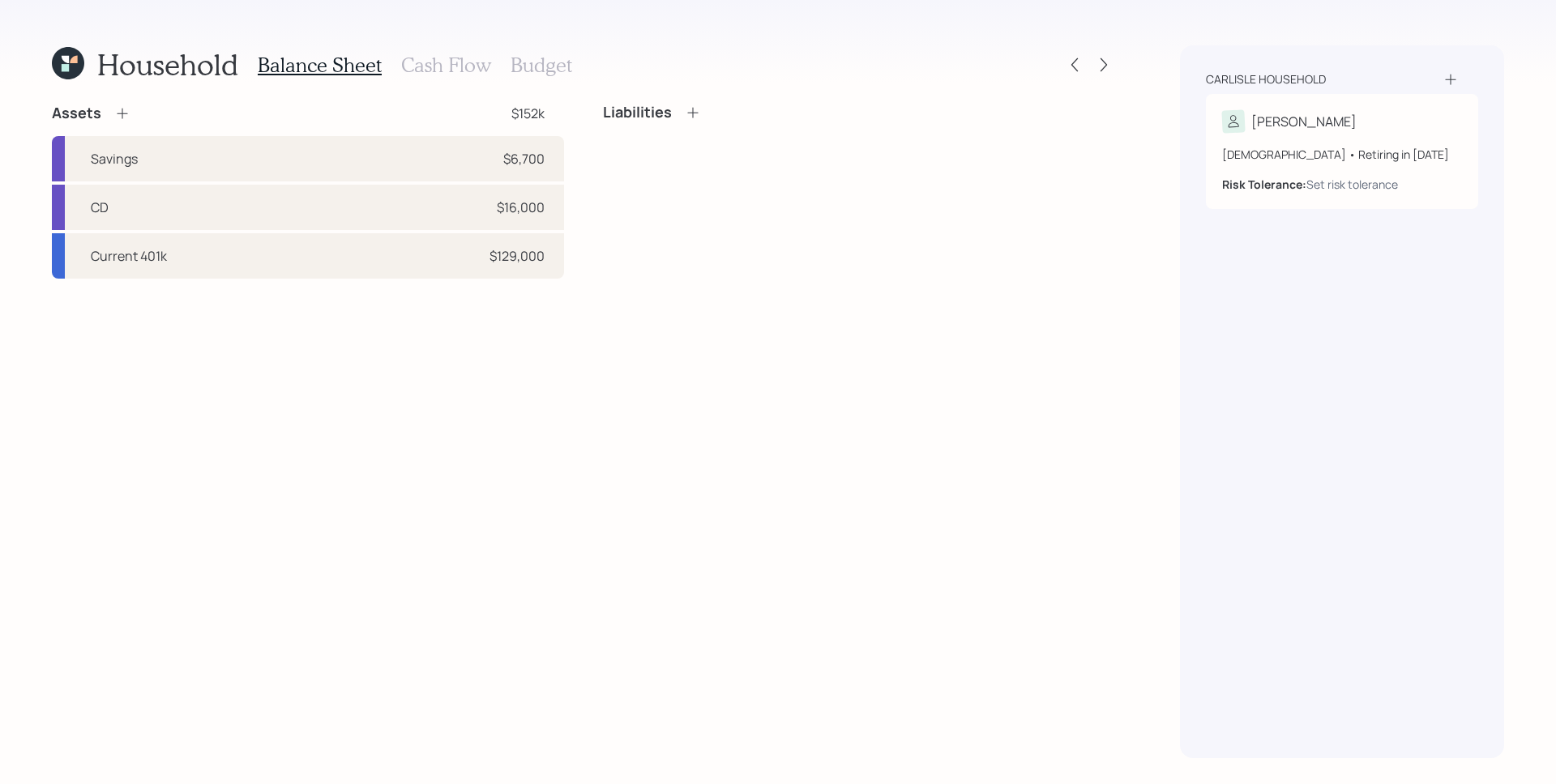
click at [586, 427] on div "Assets $152k Savings $6,700 CD $16,000 Current 401k $129,000 Liabilities" at bounding box center [583, 431] width 1064 height 654
click at [690, 106] on icon at bounding box center [692, 112] width 16 height 16
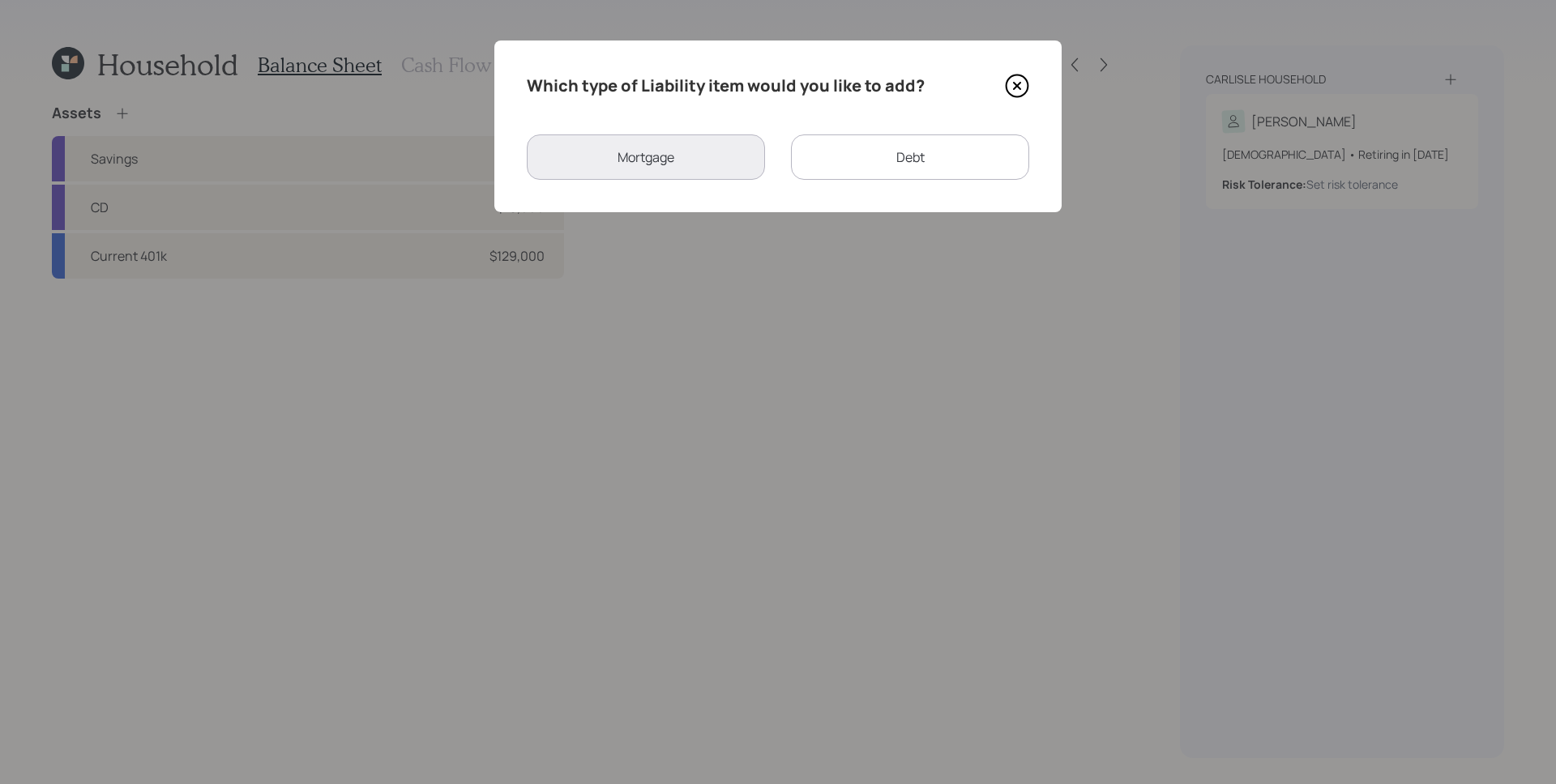
click at [888, 151] on div "Debt" at bounding box center [910, 157] width 239 height 46
select select "credit_card"
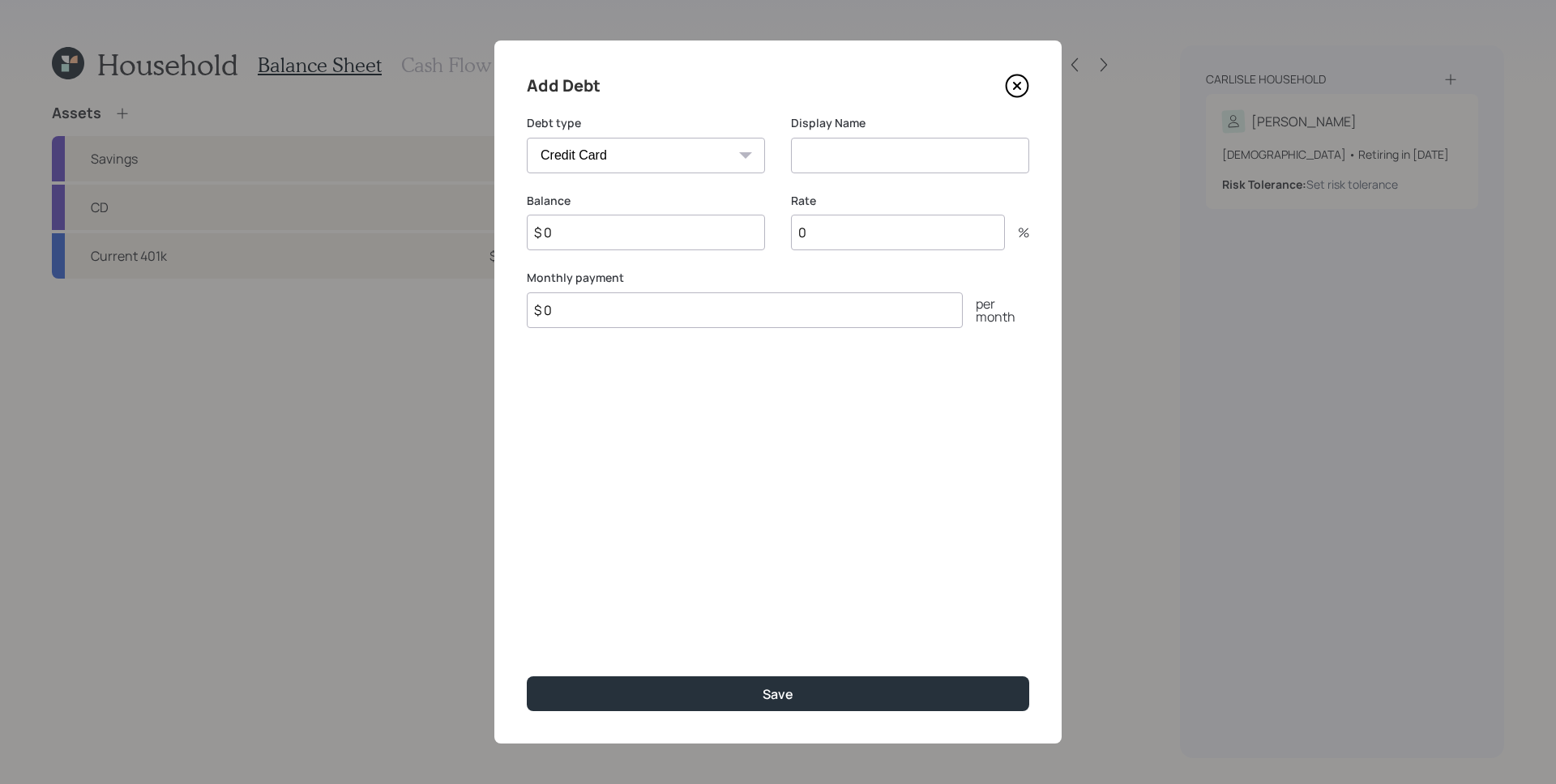
click at [888, 151] on input at bounding box center [910, 155] width 239 height 36
type input "Amplify Visa"
click at [575, 230] on input "$ 0" at bounding box center [645, 232] width 239 height 36
click at [574, 230] on input "$ 0" at bounding box center [645, 232] width 239 height 36
type input "$ 3,197"
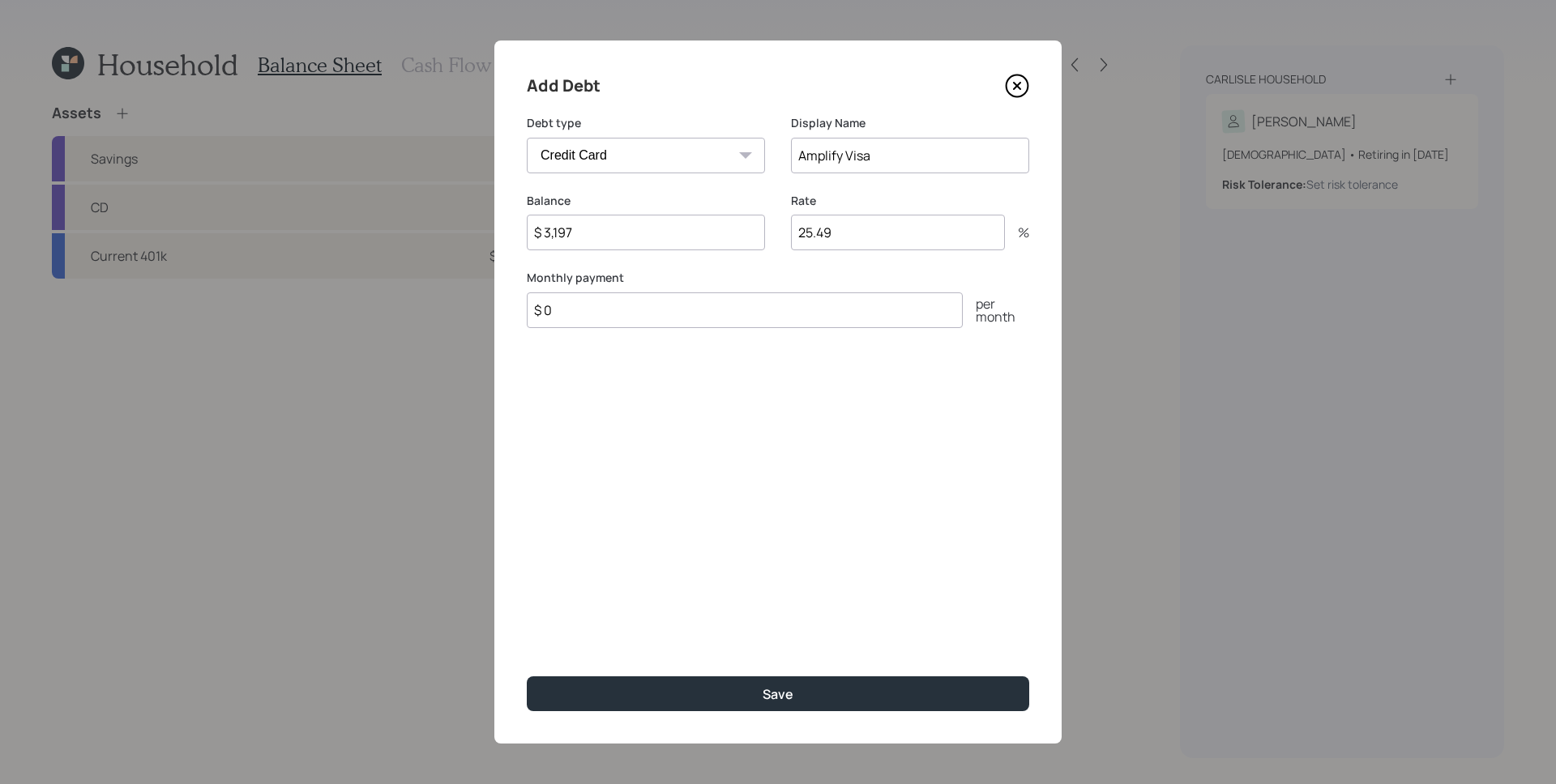
type input "25.49"
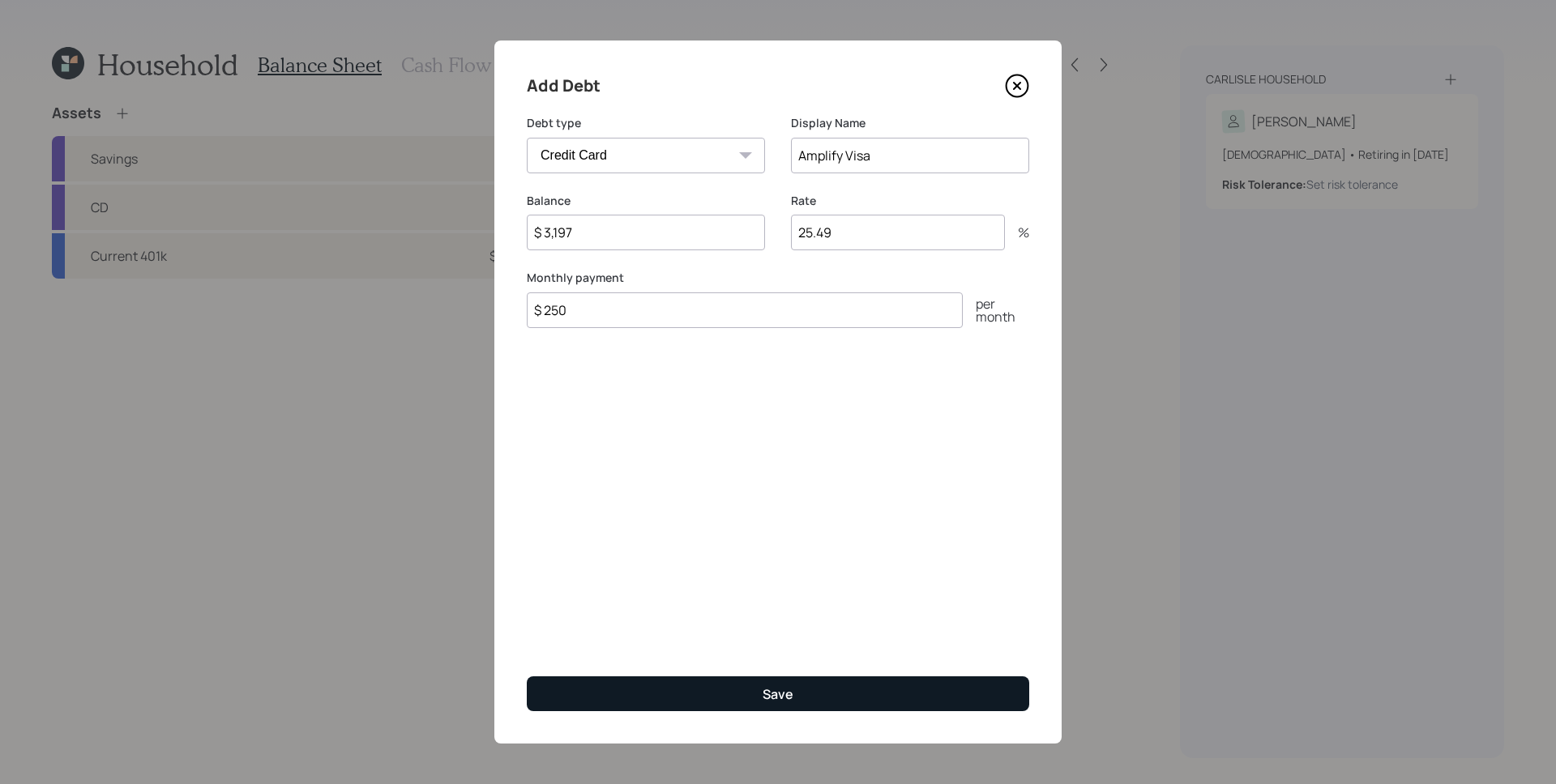
type input "$ 250"
click at [793, 693] on button "Save" at bounding box center [778, 694] width 502 height 35
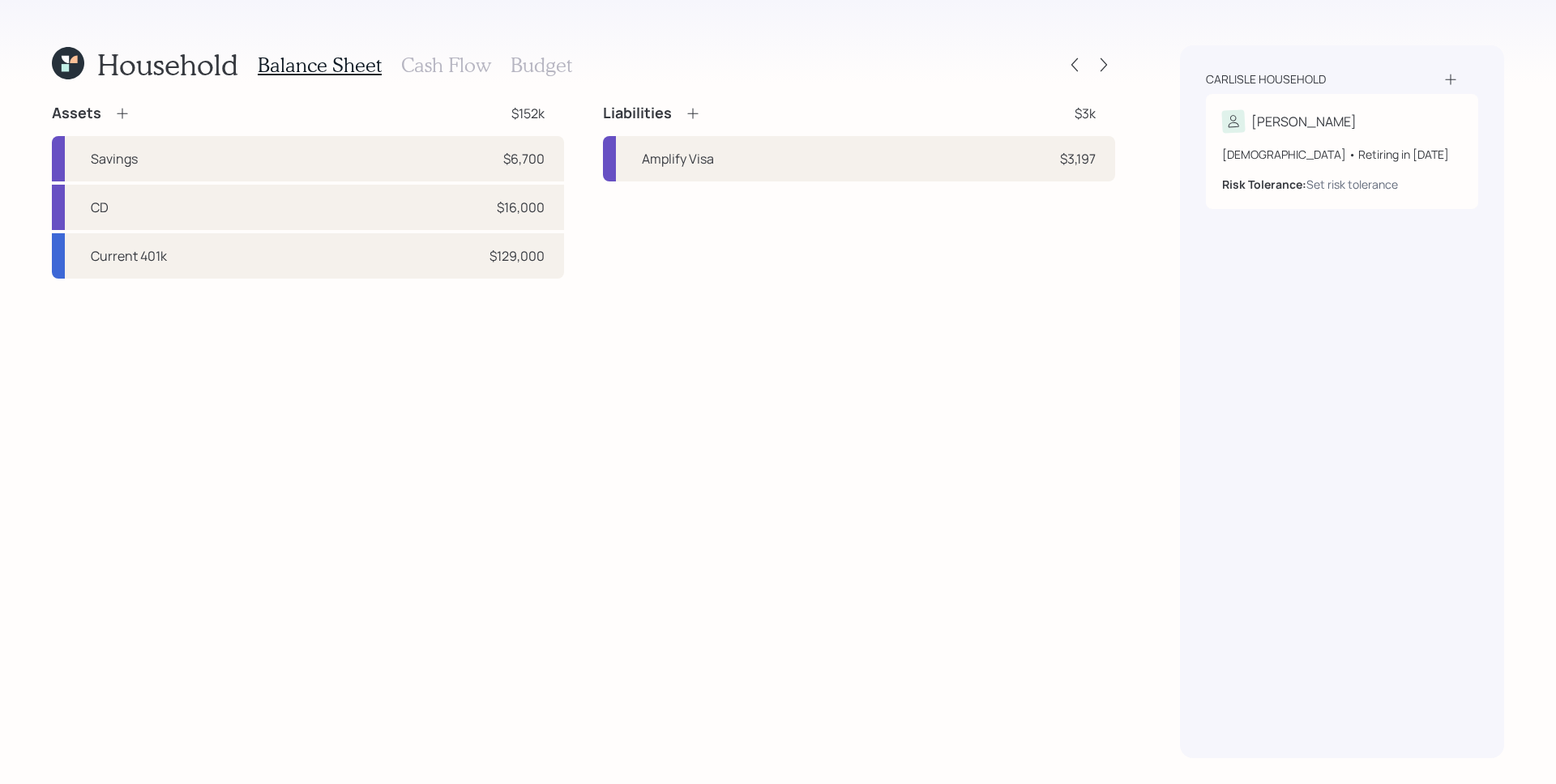
click at [689, 110] on icon at bounding box center [692, 113] width 16 height 16
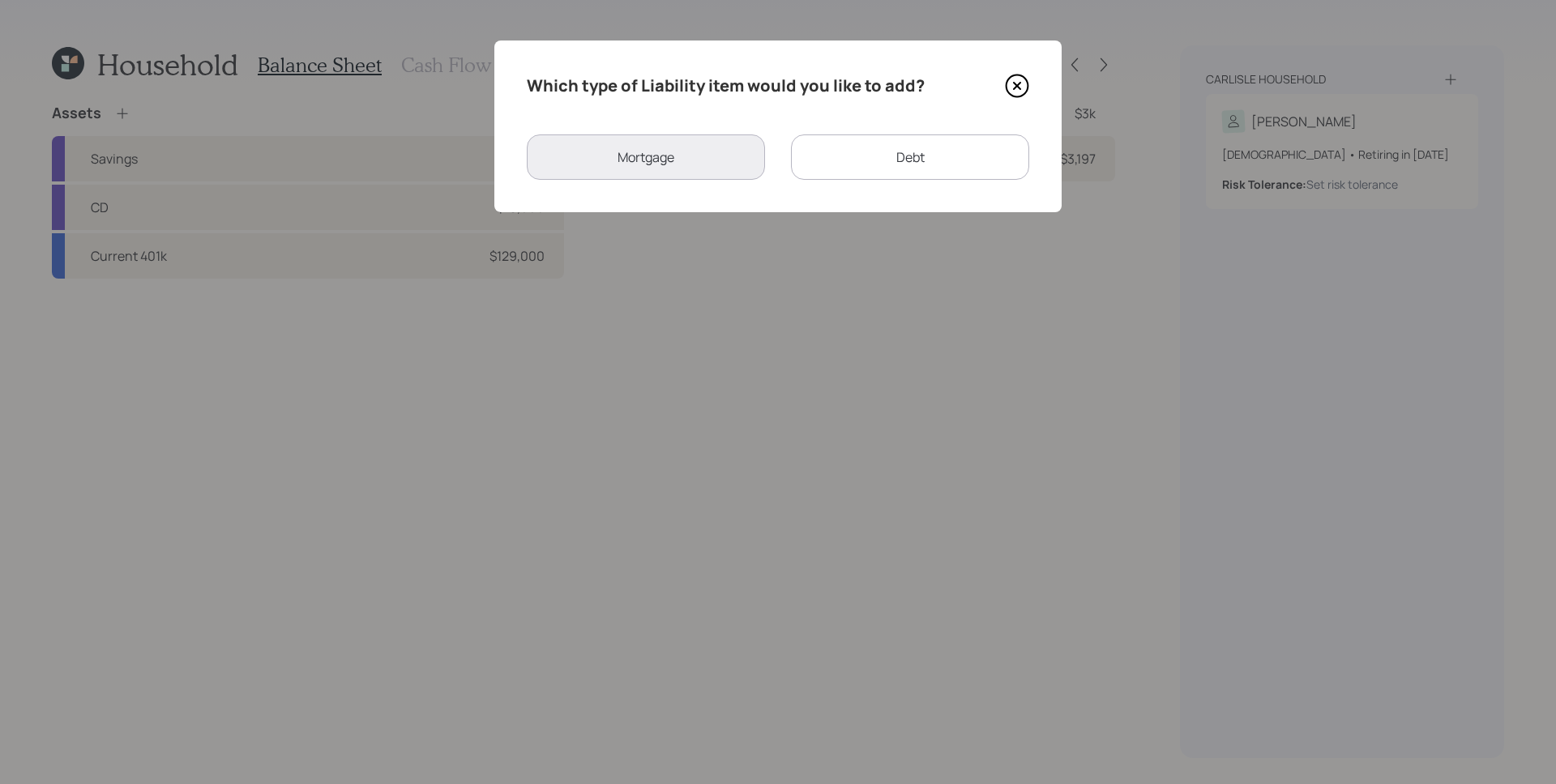
click at [971, 160] on div "Debt" at bounding box center [910, 157] width 239 height 46
select select "credit_card"
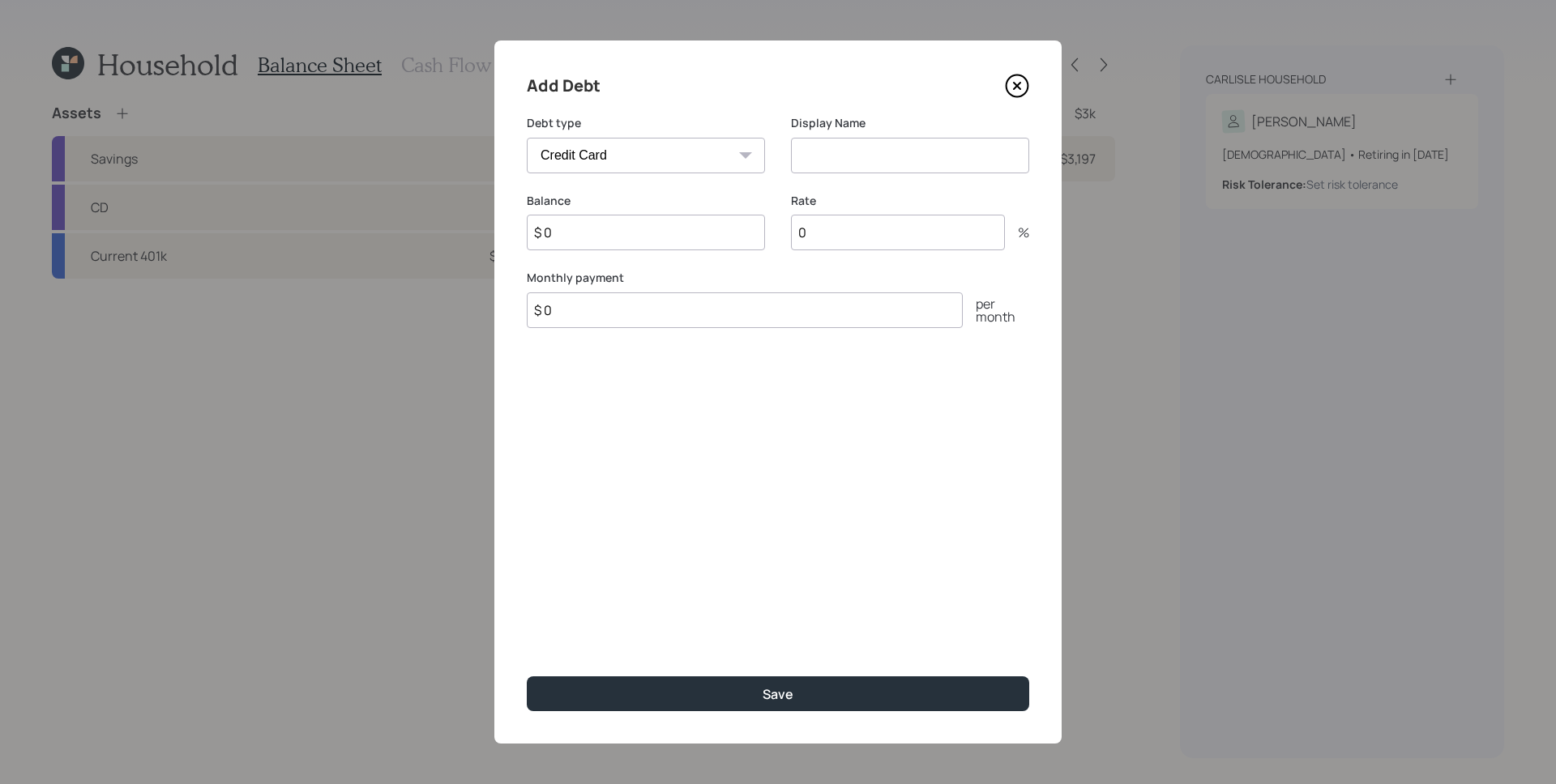
click at [709, 163] on select "Car Credit Card Medical Student Other" at bounding box center [645, 155] width 239 height 36
click at [526, 138] on select "Car Credit Card Medical Student Other" at bounding box center [645, 155] width 239 height 36
click at [892, 42] on div "Add Debt Debt type Car Credit Card Medical Student Other Display Name Balance $…" at bounding box center [778, 392] width 567 height 703
click at [1016, 84] on icon at bounding box center [1017, 86] width 7 height 7
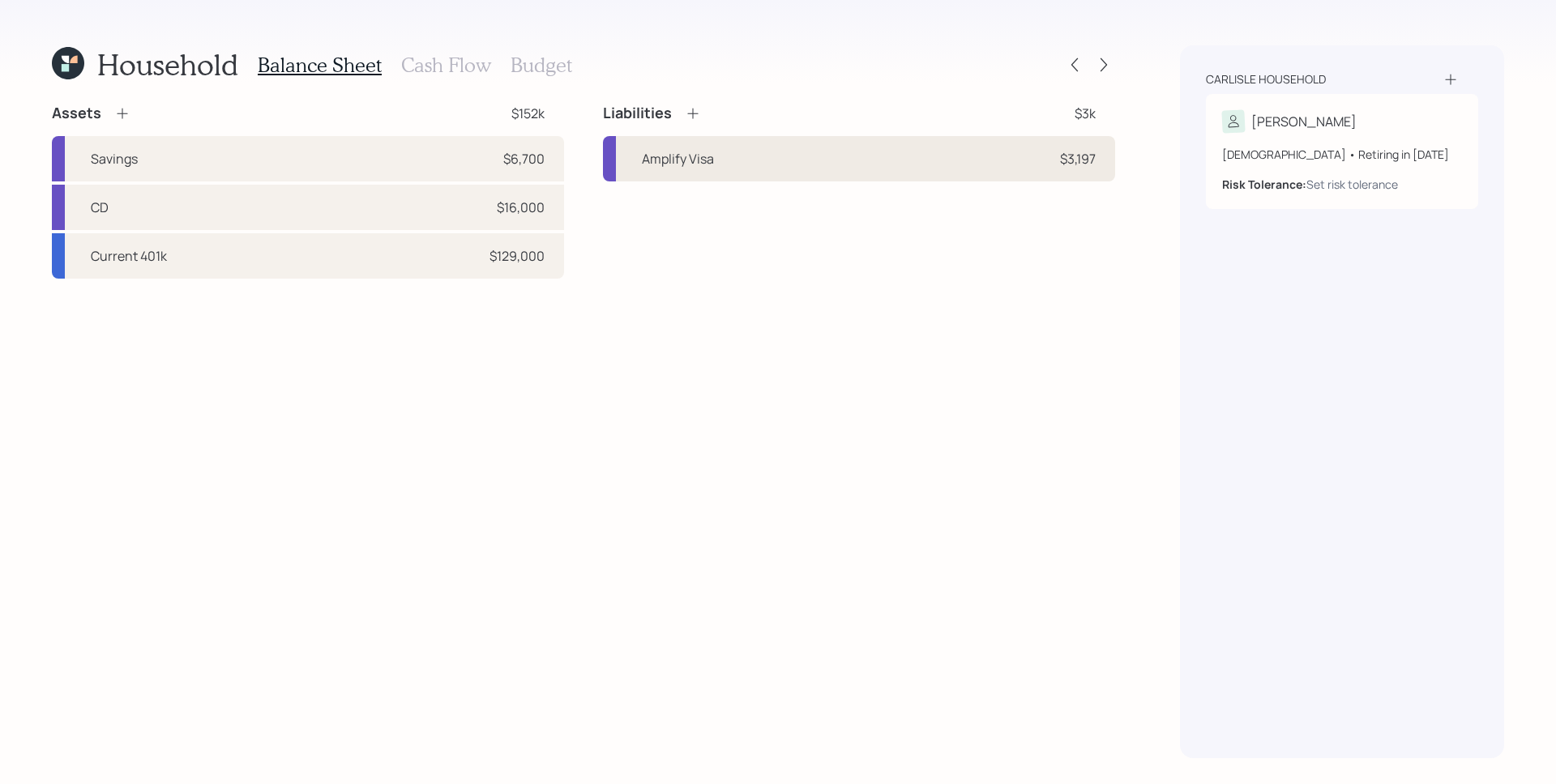
click at [959, 165] on div "Amplify Visa $3,197" at bounding box center [859, 159] width 512 height 46
select select "credit_card"
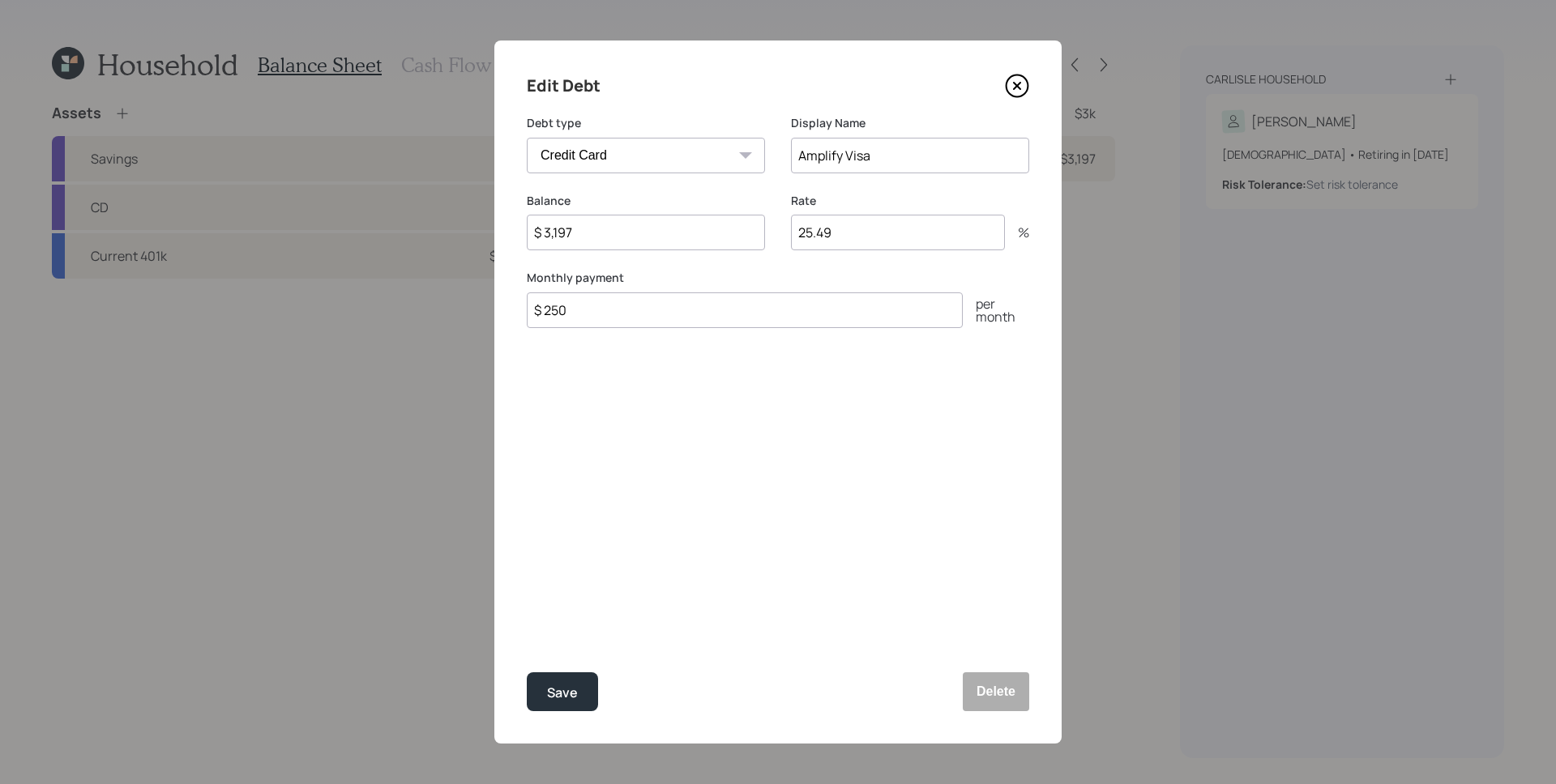
click at [646, 307] on input "$ 250" at bounding box center [744, 310] width 436 height 36
click at [646, 306] on input "$ 250" at bounding box center [744, 310] width 436 height 36
type input "$ 300"
click at [569, 695] on div "Save" at bounding box center [562, 693] width 31 height 22
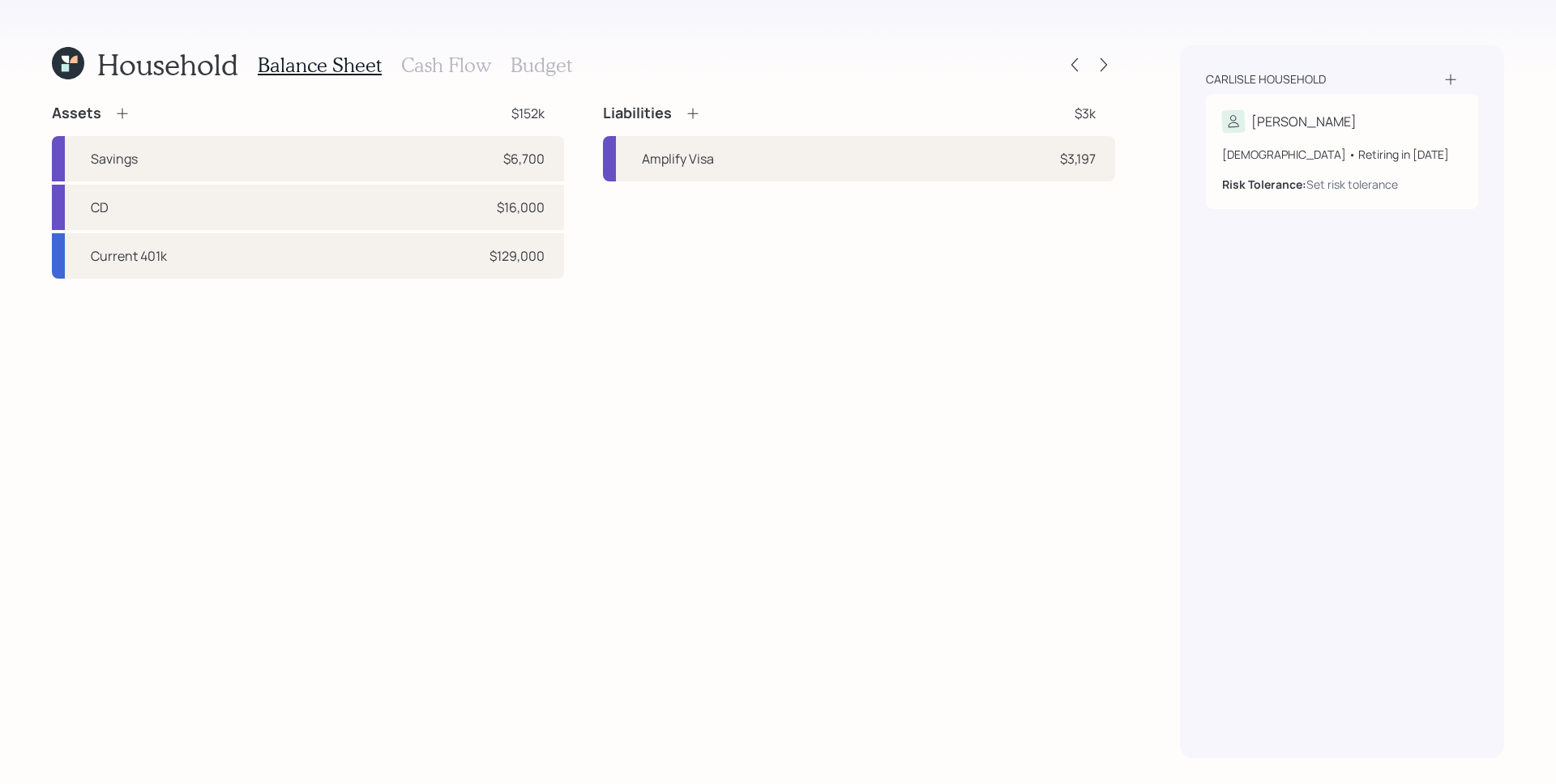
click at [699, 116] on icon at bounding box center [692, 113] width 16 height 16
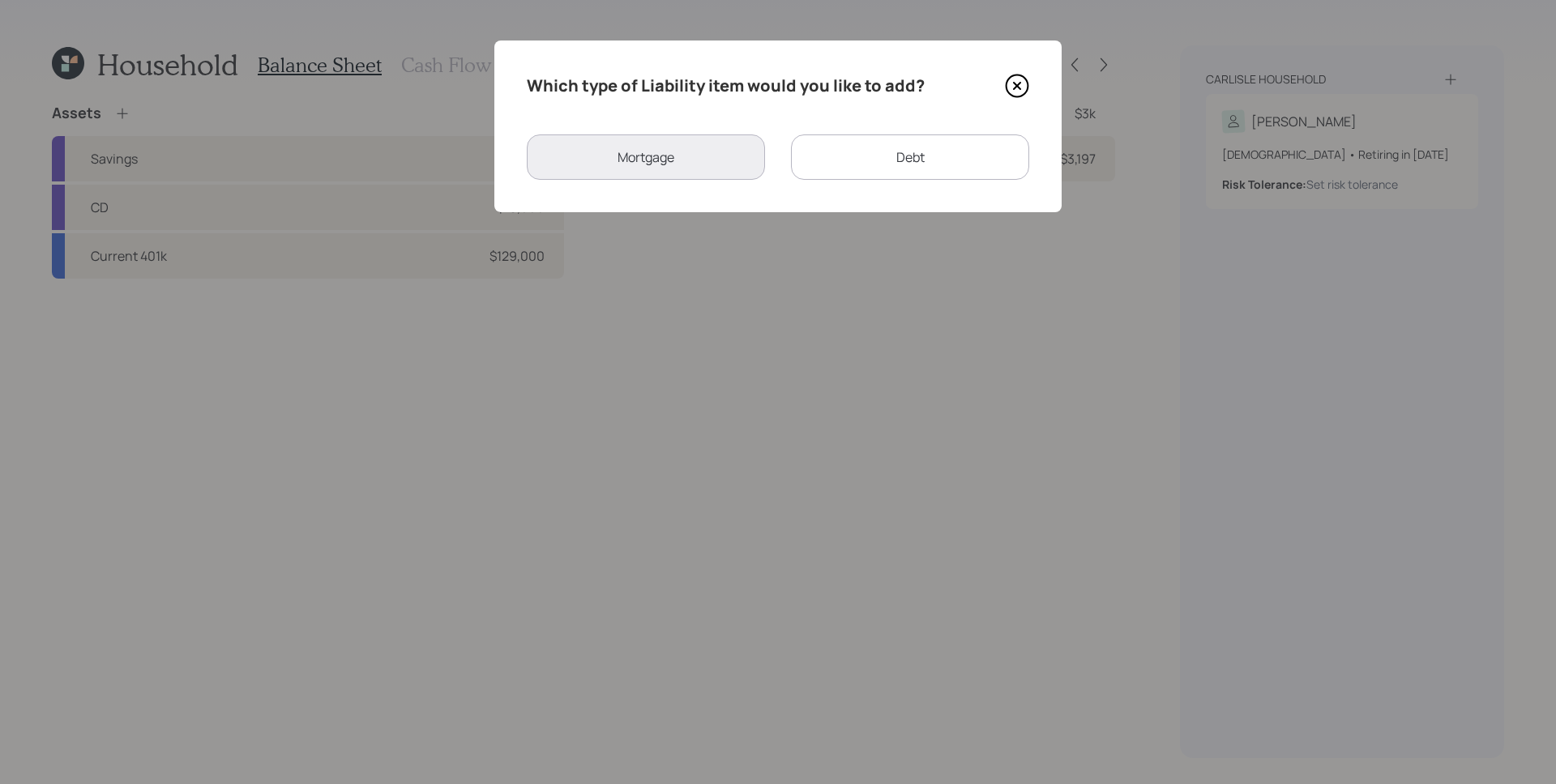
click at [842, 152] on div "Debt" at bounding box center [910, 157] width 239 height 46
select select "credit_card"
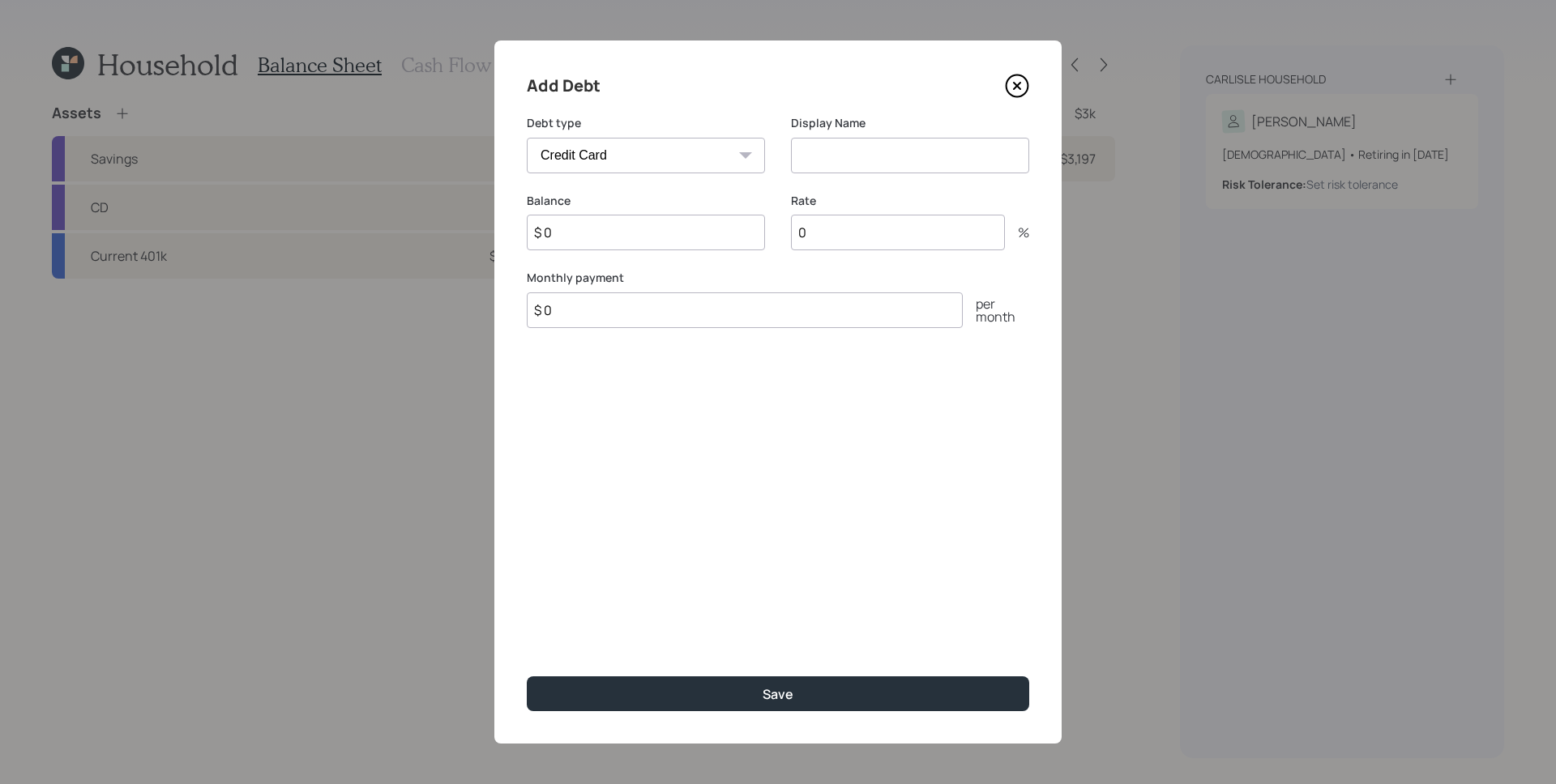
click at [856, 145] on input at bounding box center [910, 155] width 239 height 36
type input "Capital One"
click at [706, 239] on input "$ 0" at bounding box center [645, 232] width 239 height 36
type input "$ 3,157"
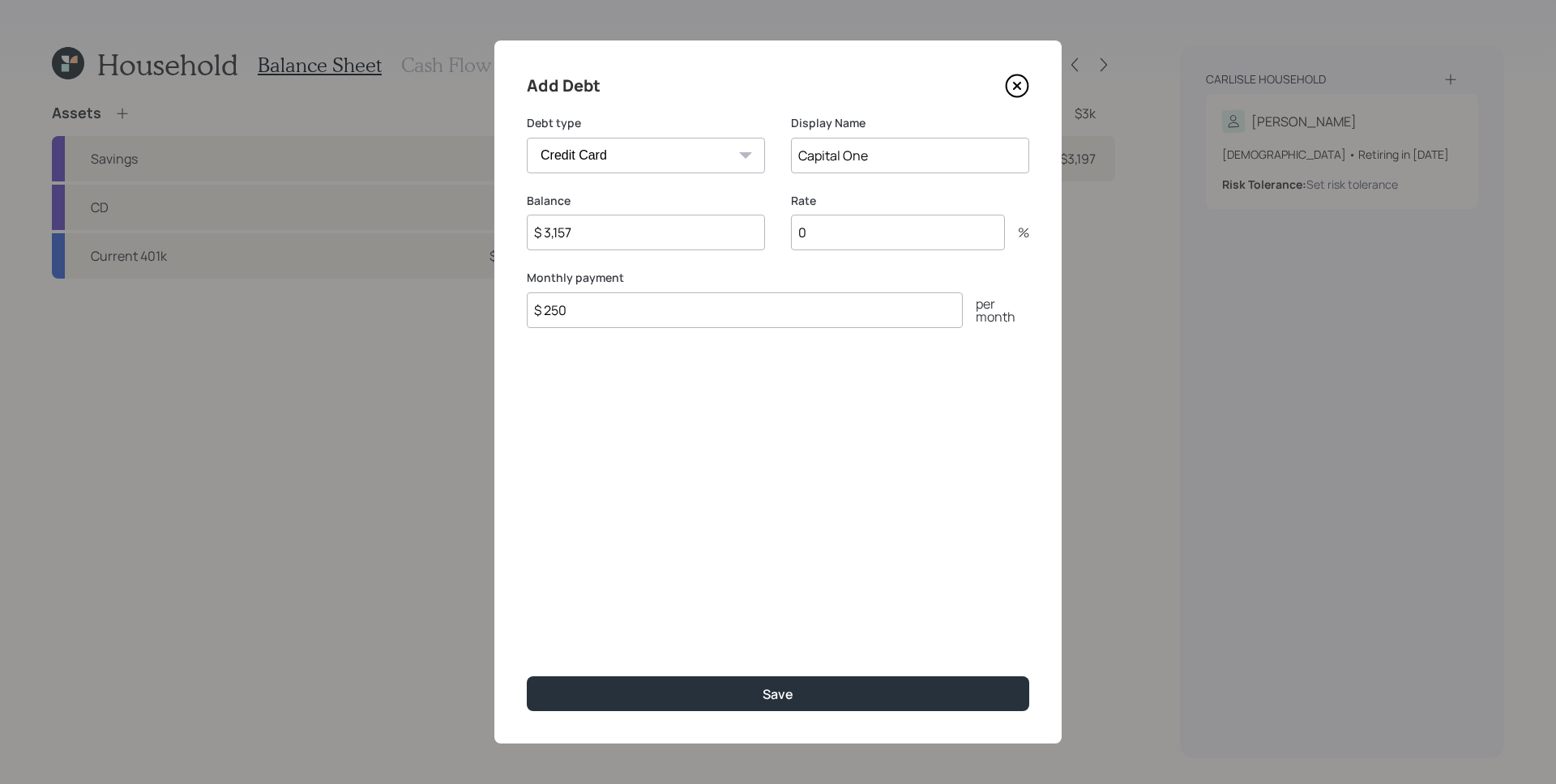
type input "$ 250"
click at [910, 238] on input "0" at bounding box center [897, 232] width 214 height 36
click at [909, 237] on input "0" at bounding box center [897, 232] width 214 height 36
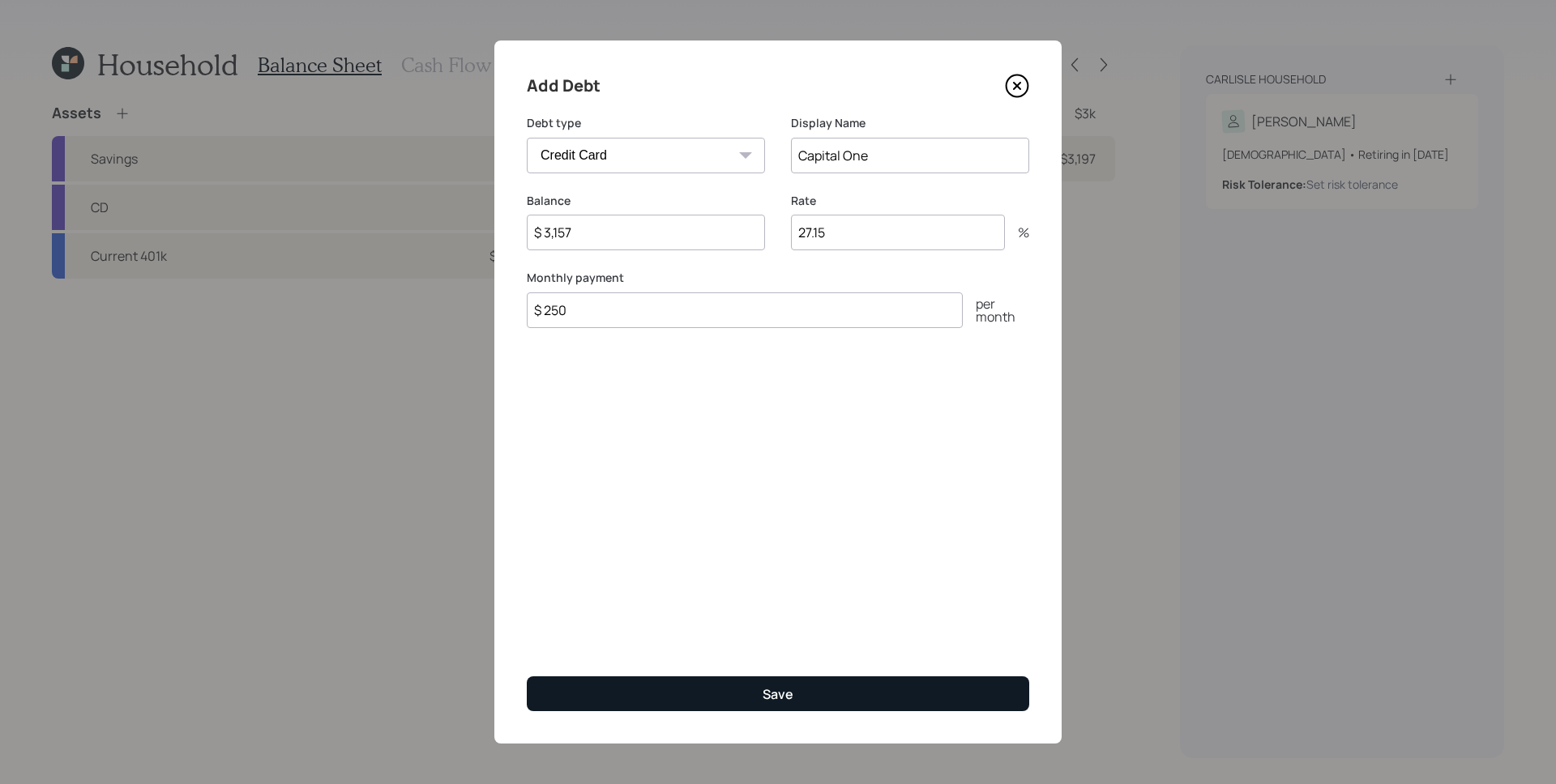
type input "27.15"
click at [830, 685] on button "Save" at bounding box center [778, 694] width 502 height 35
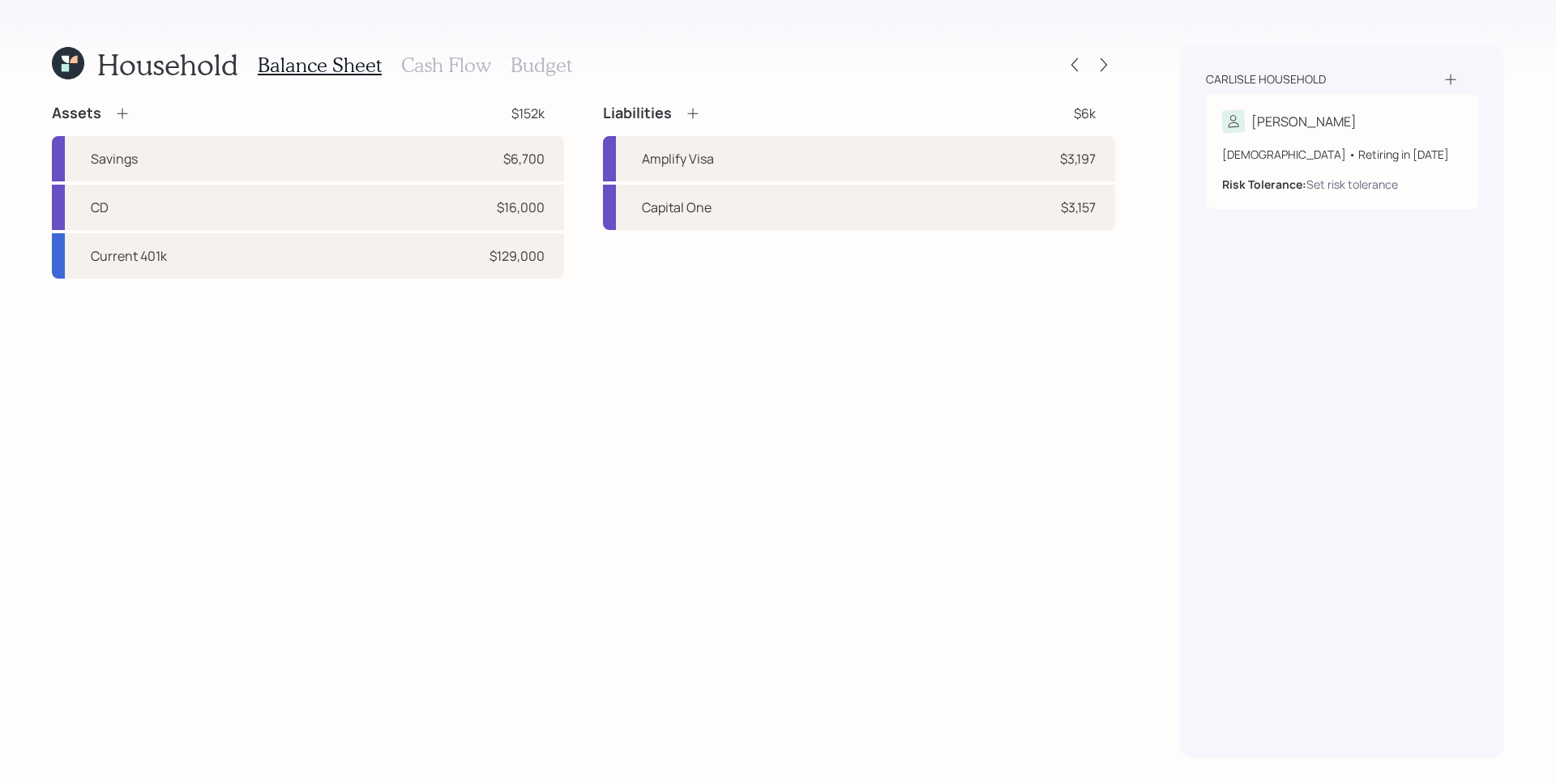
click at [694, 107] on icon at bounding box center [692, 113] width 16 height 16
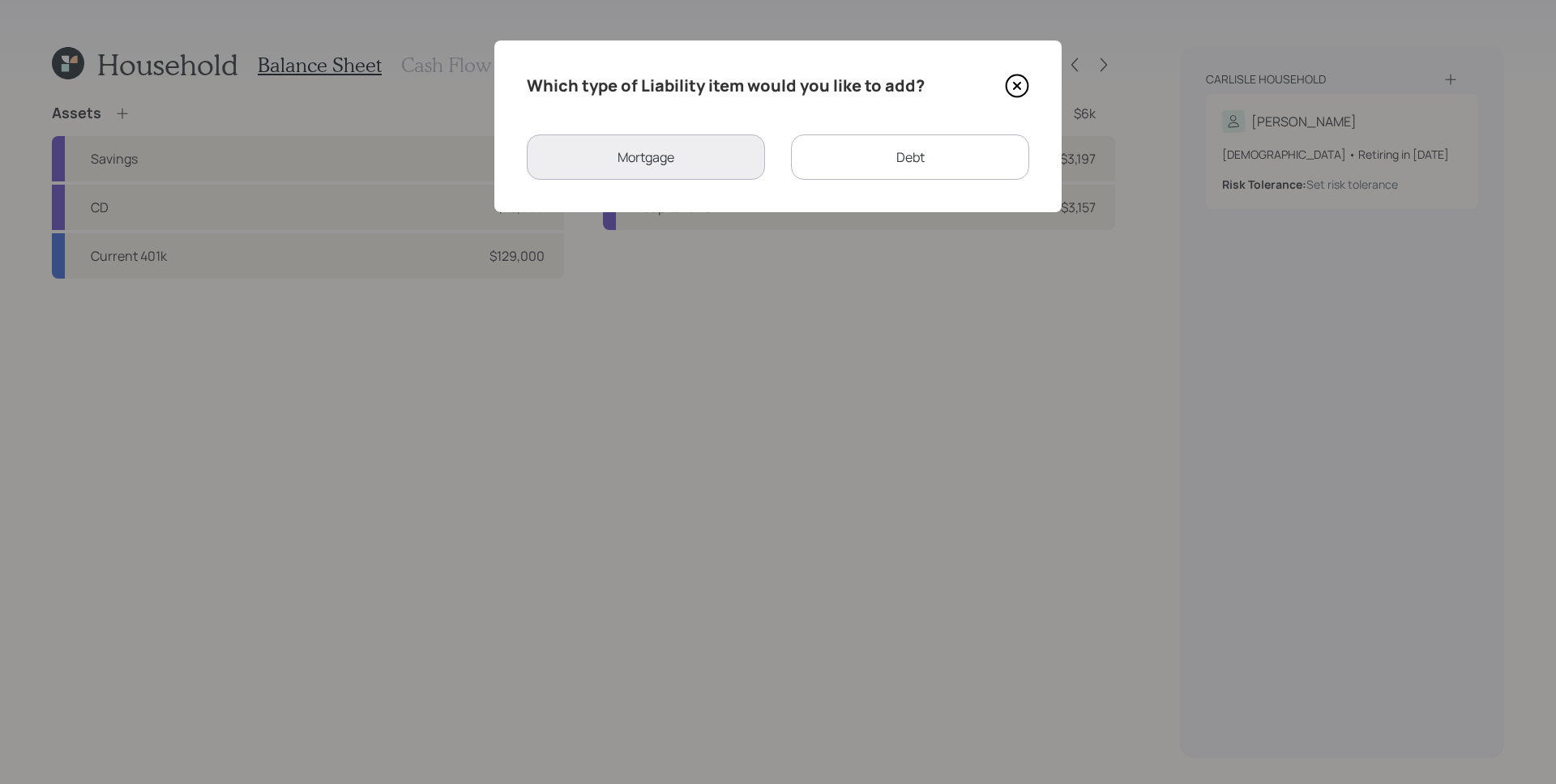
click at [884, 137] on div "Debt" at bounding box center [910, 157] width 239 height 46
select select "credit_card"
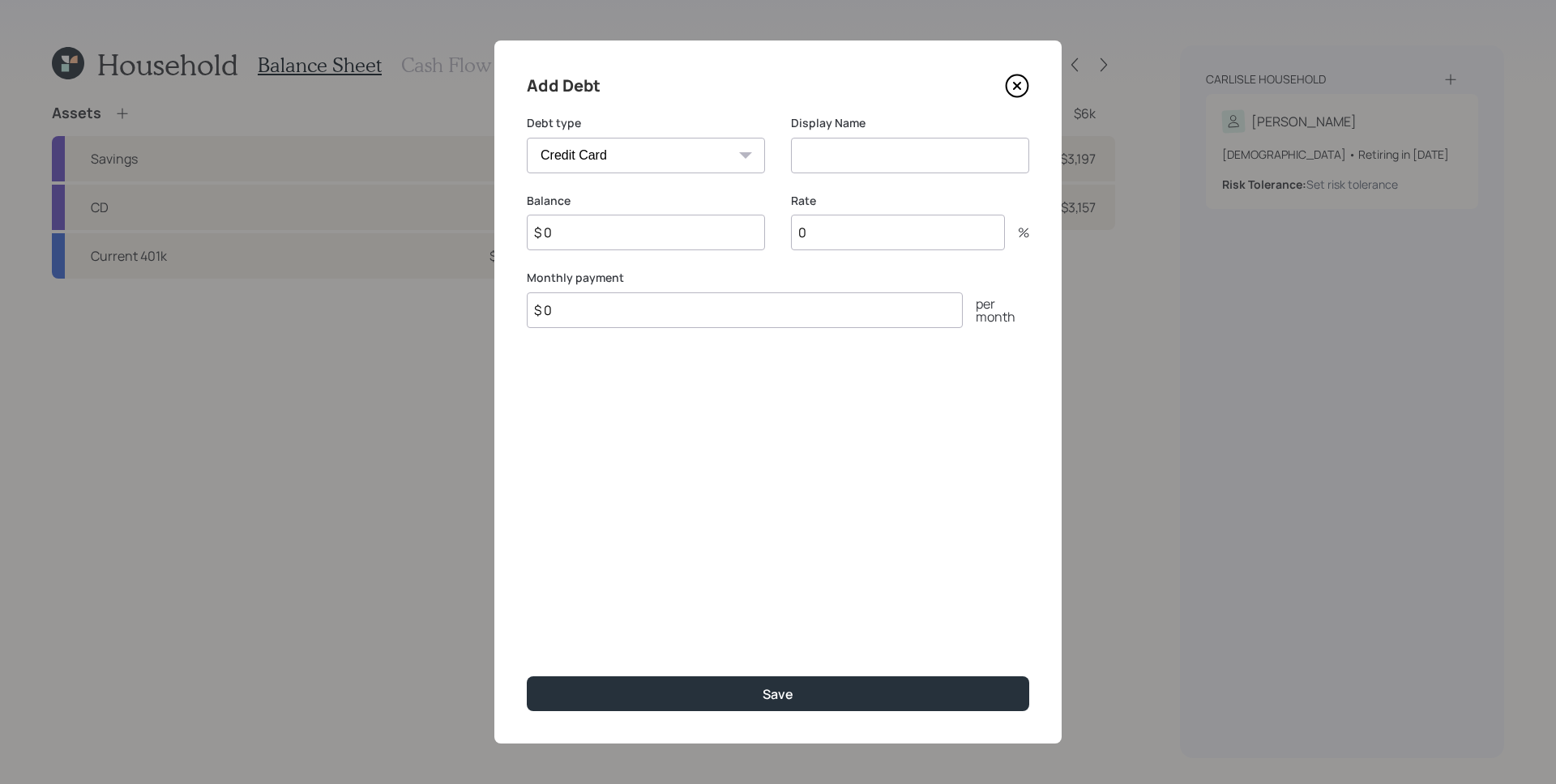
click at [843, 151] on input at bounding box center [910, 155] width 239 height 36
type input "Discover"
click at [671, 232] on input "$ 0" at bounding box center [645, 232] width 239 height 36
type input "$ 12,200"
click at [877, 221] on input "0" at bounding box center [897, 232] width 214 height 36
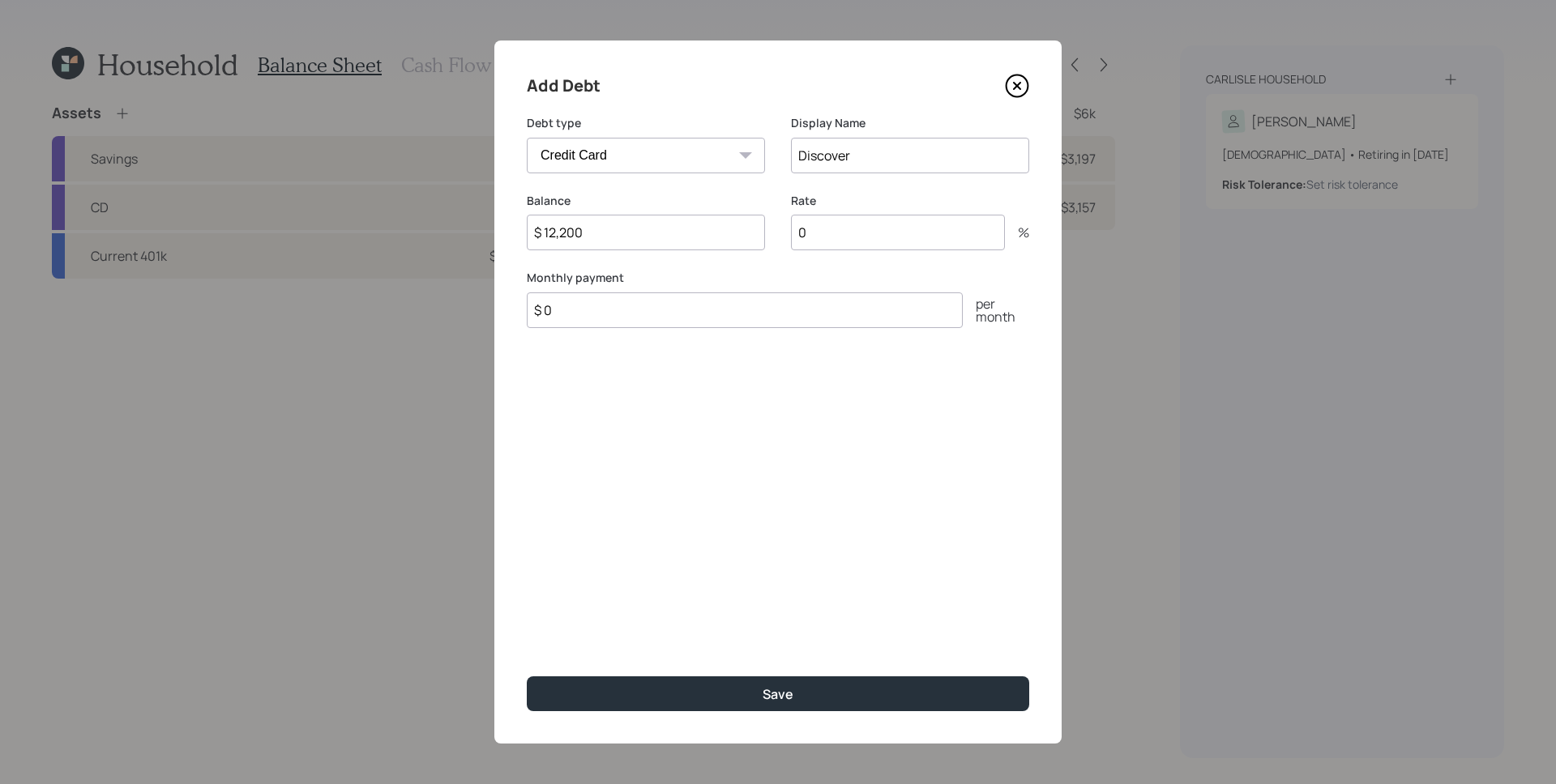
click at [876, 221] on input "0" at bounding box center [897, 232] width 214 height 36
type input "27.24"
click at [795, 312] on input "$ 0" at bounding box center [744, 310] width 436 height 36
type input "$ 700"
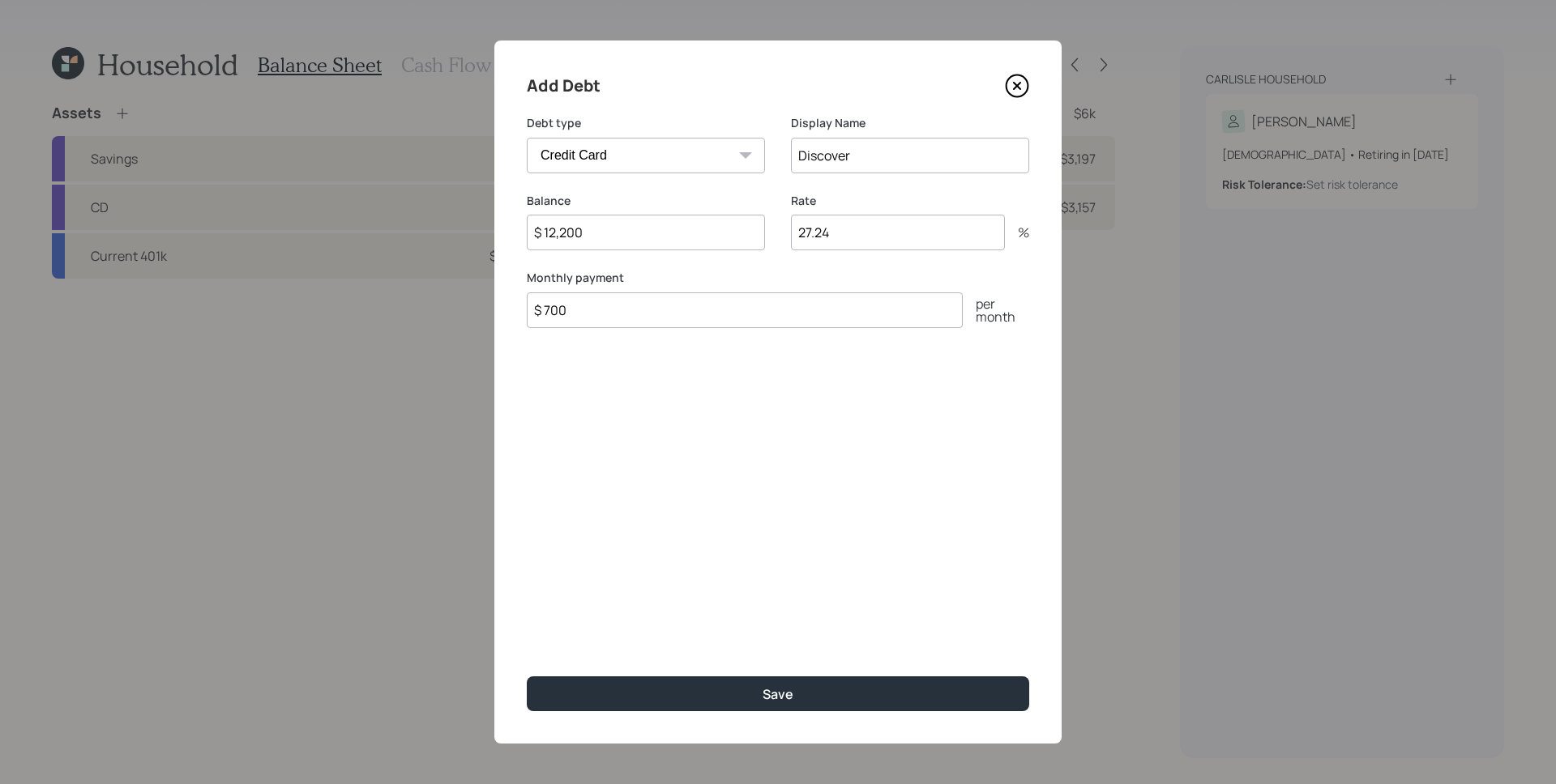
click at [526, 677] on button "Save" at bounding box center [778, 694] width 502 height 35
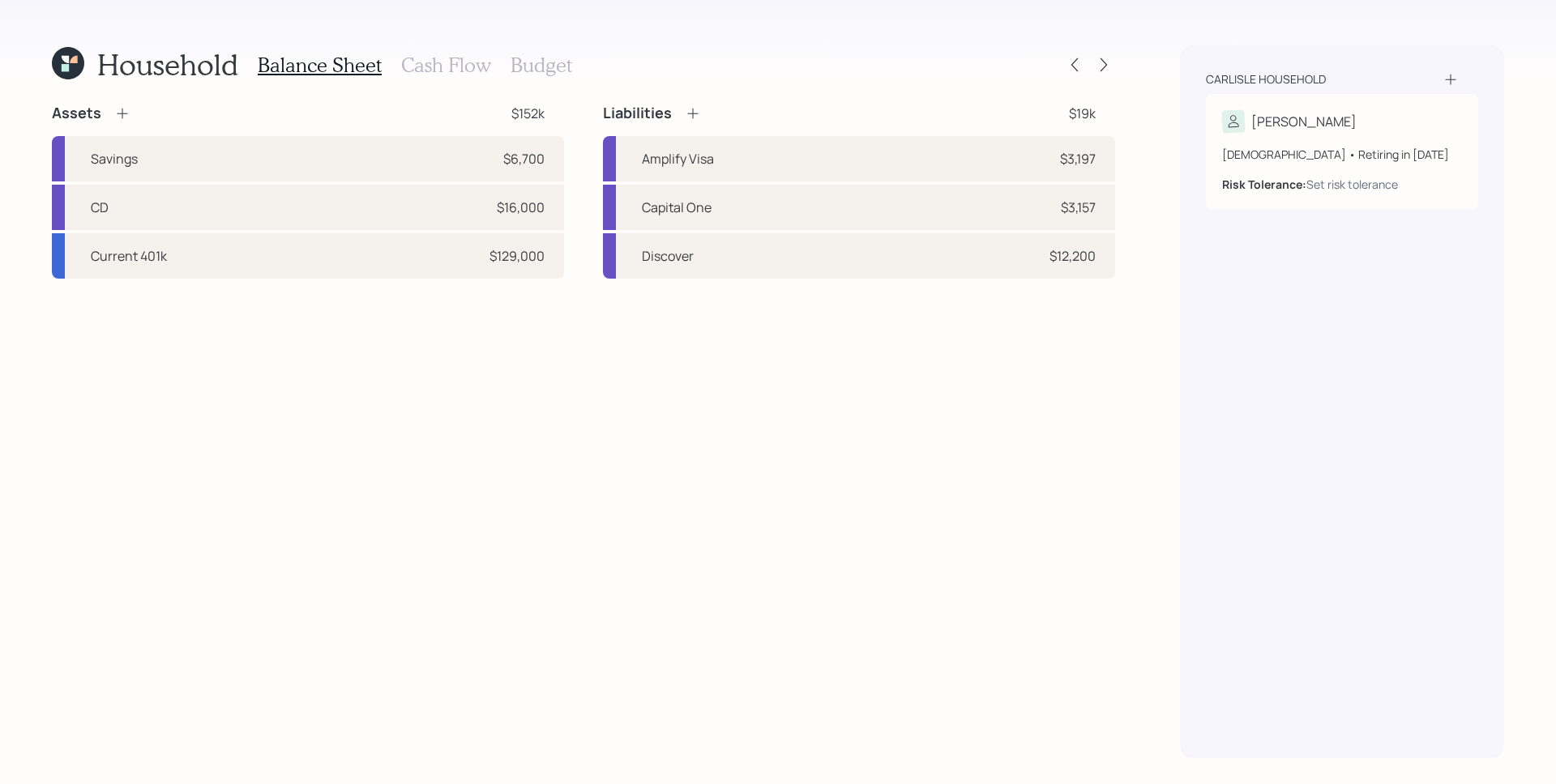
click at [689, 111] on icon at bounding box center [692, 113] width 16 height 16
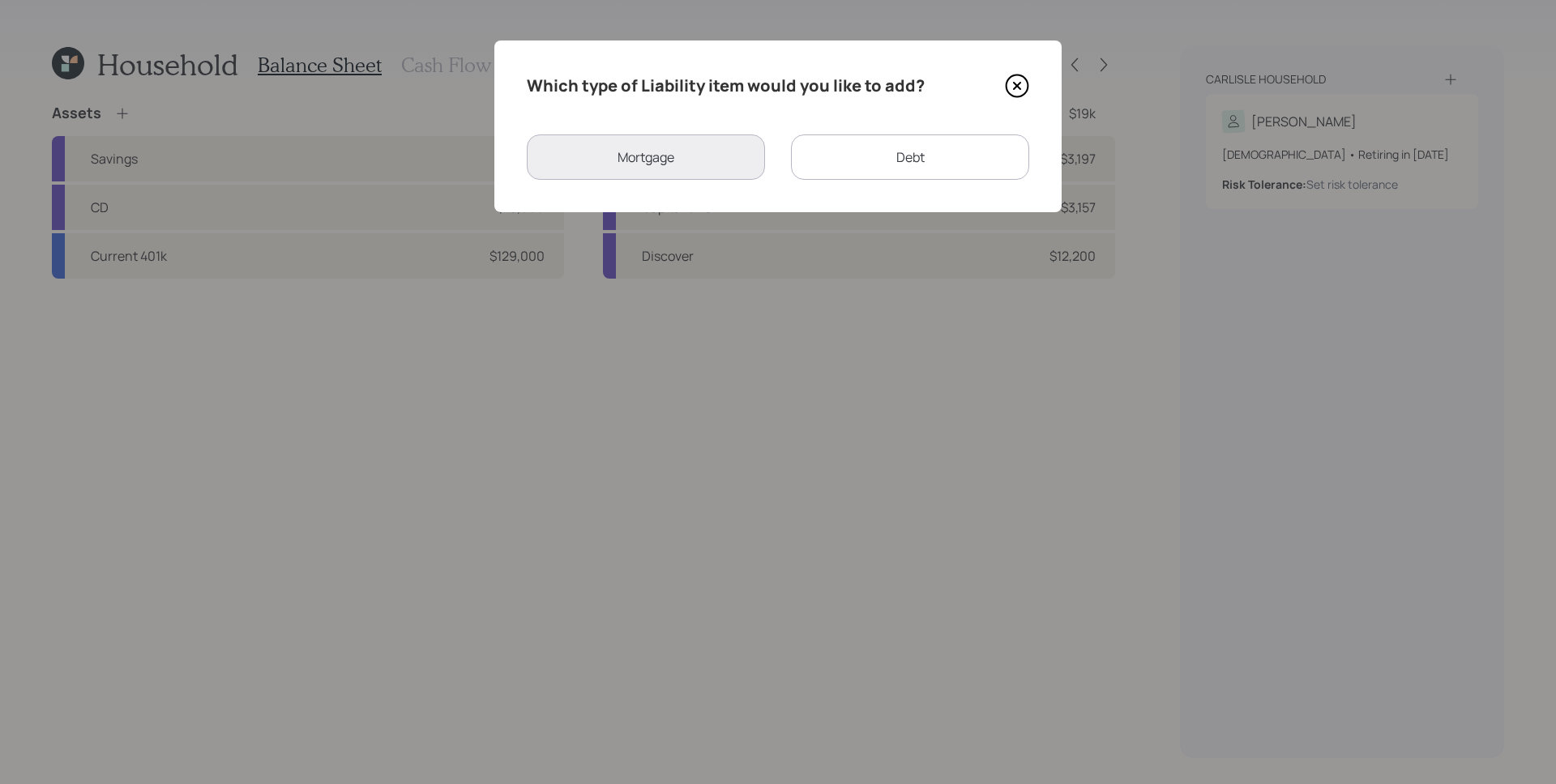
click at [923, 151] on div "Debt" at bounding box center [910, 157] width 239 height 46
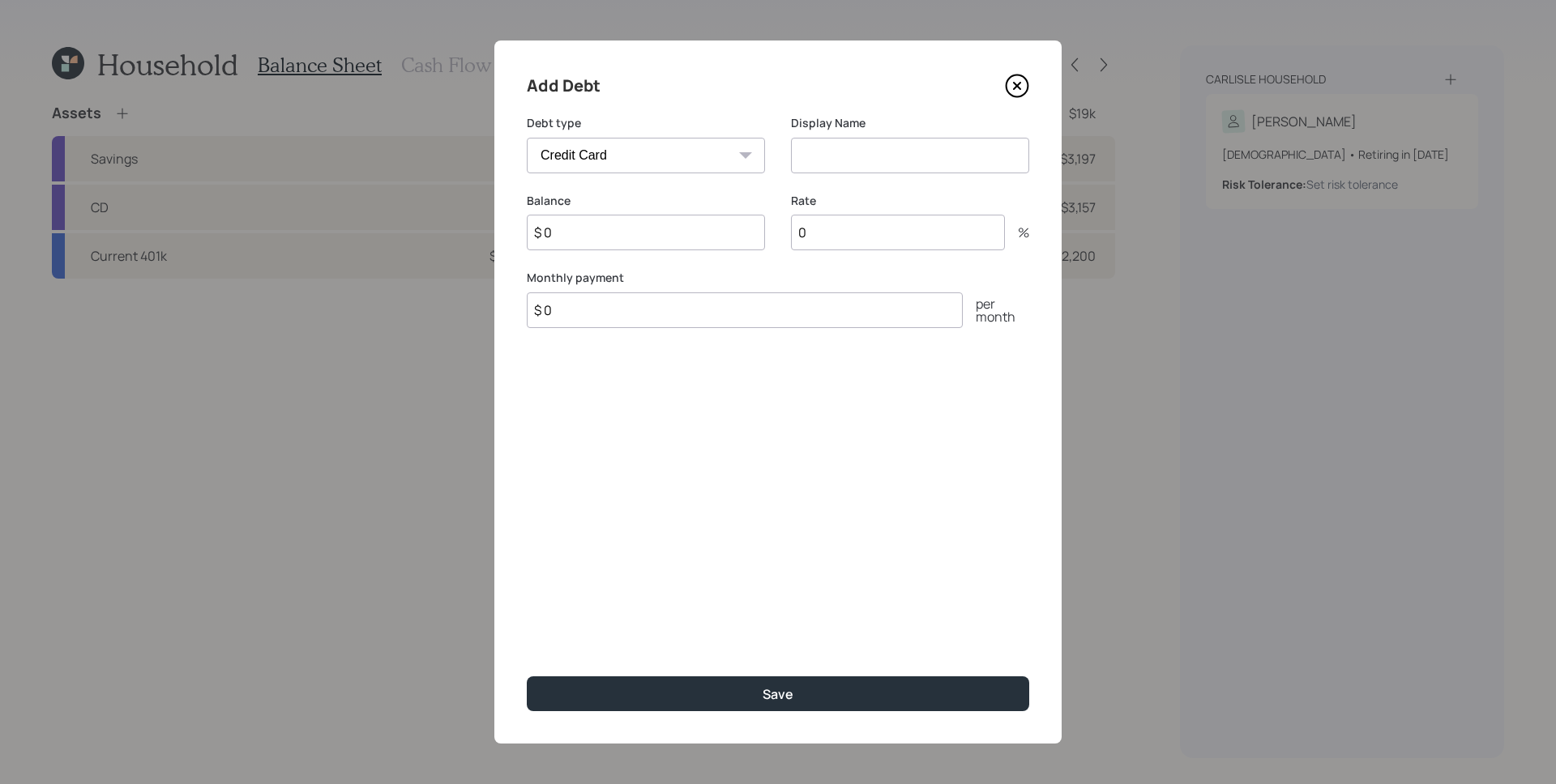
click at [734, 154] on select "Car Credit Card Medical Student Other" at bounding box center [645, 155] width 239 height 36
select select "other"
click at [526, 138] on select "Car Credit Card Medical Student Other" at bounding box center [645, 155] width 239 height 36
click at [909, 157] on input at bounding box center [910, 155] width 239 height 36
type input "Amplified Shared Secured Loan"
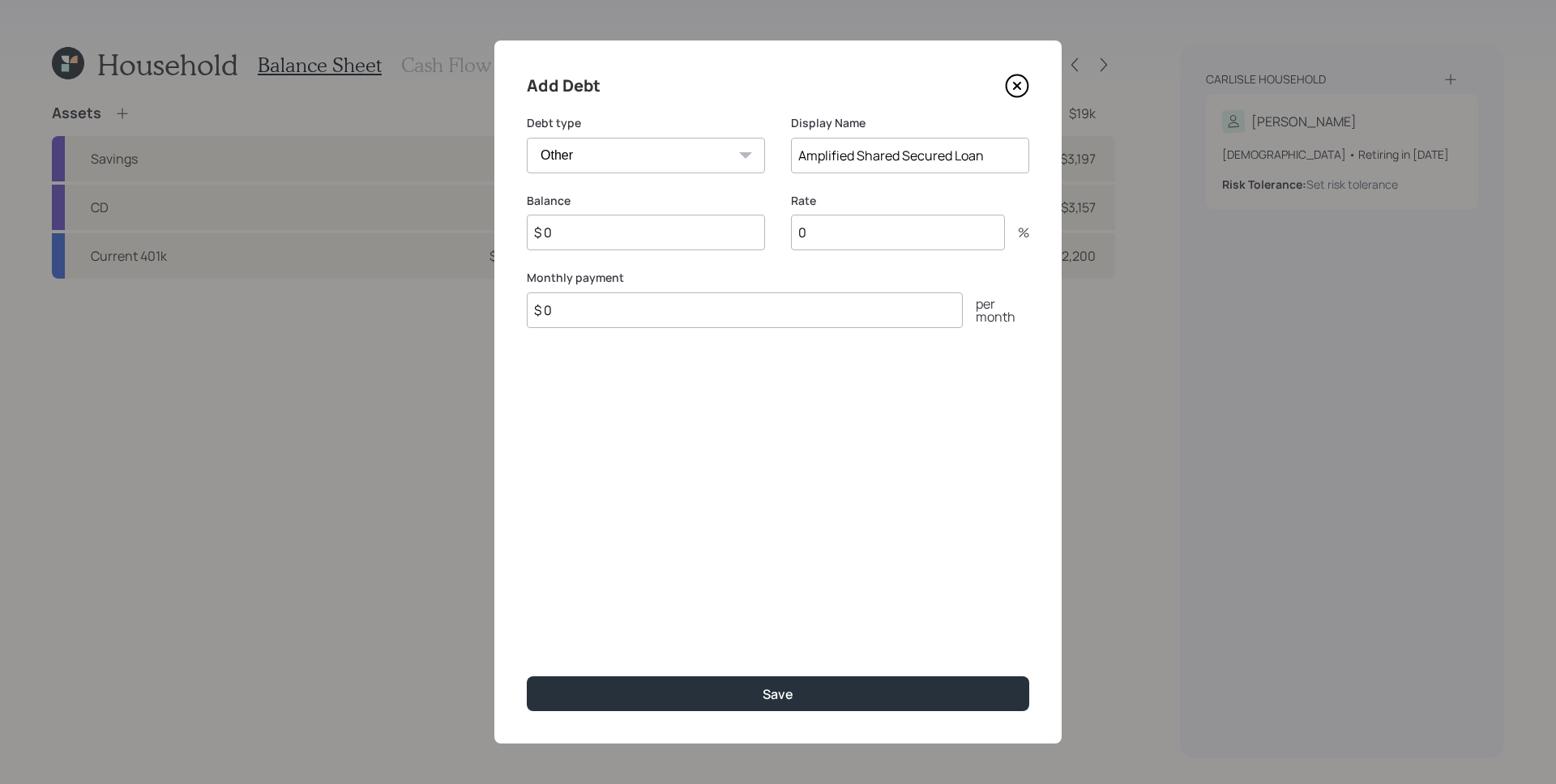
click at [682, 244] on input "$ 0" at bounding box center [645, 232] width 239 height 36
type input "$ 9,118"
type input "5.8"
type input "$ 333"
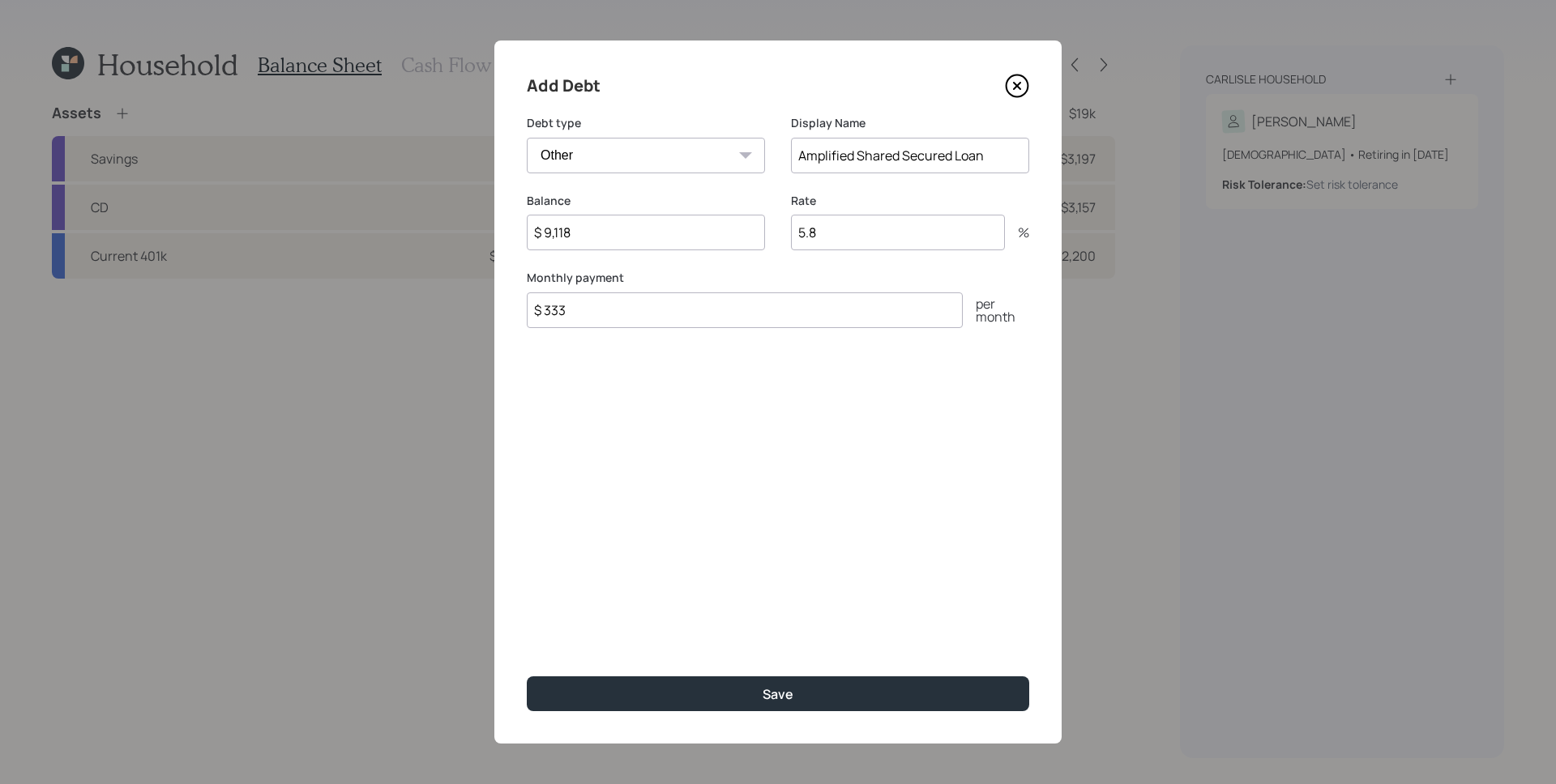
drag, startPoint x: 842, startPoint y: 562, endPoint x: 832, endPoint y: 560, distance: 10.2
click at [842, 562] on div "Add Debt Debt type Car Credit Card Medical Student Other Display Name Amplified…" at bounding box center [778, 392] width 567 height 703
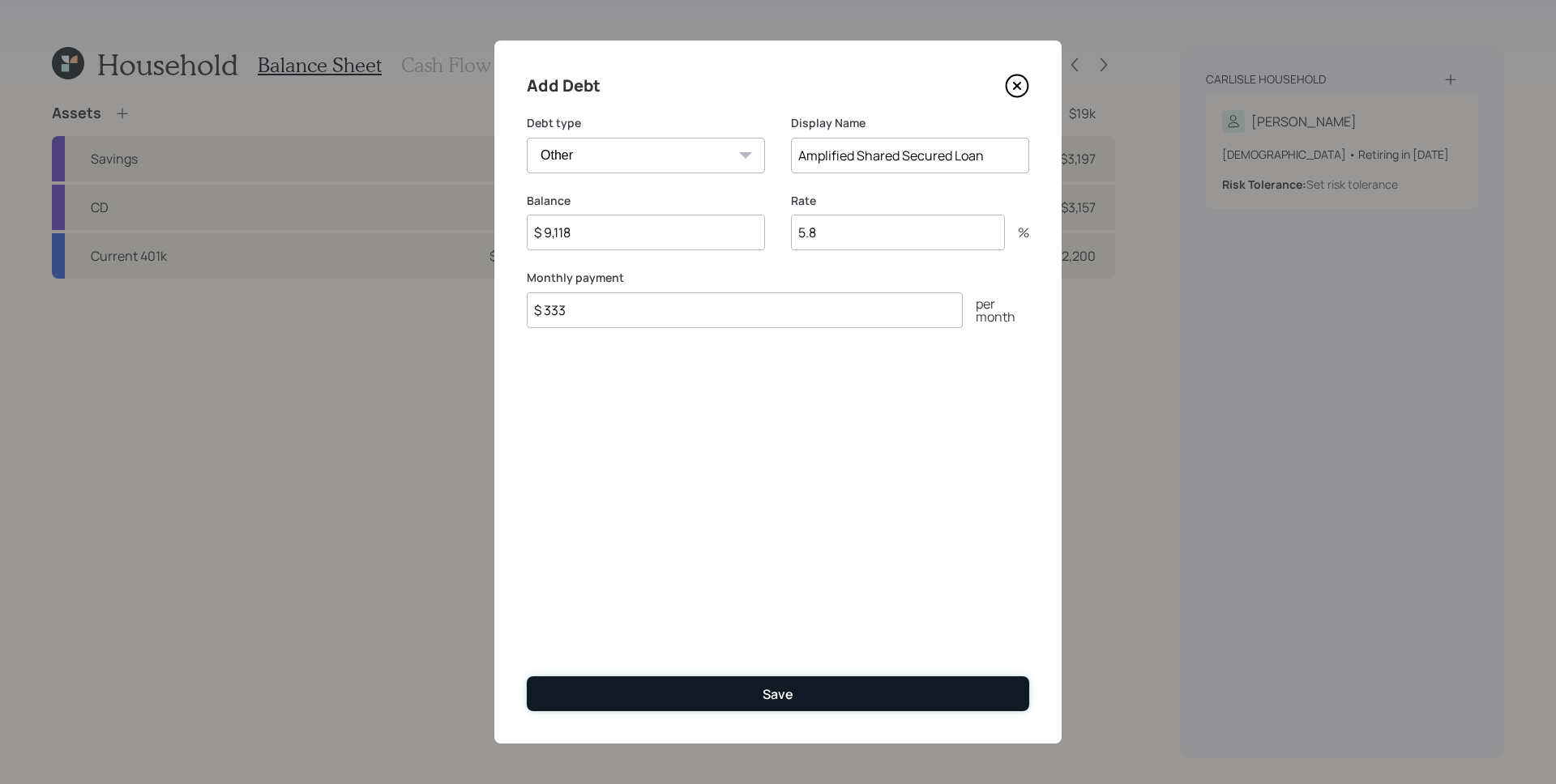
click at [812, 694] on button "Save" at bounding box center [778, 694] width 502 height 35
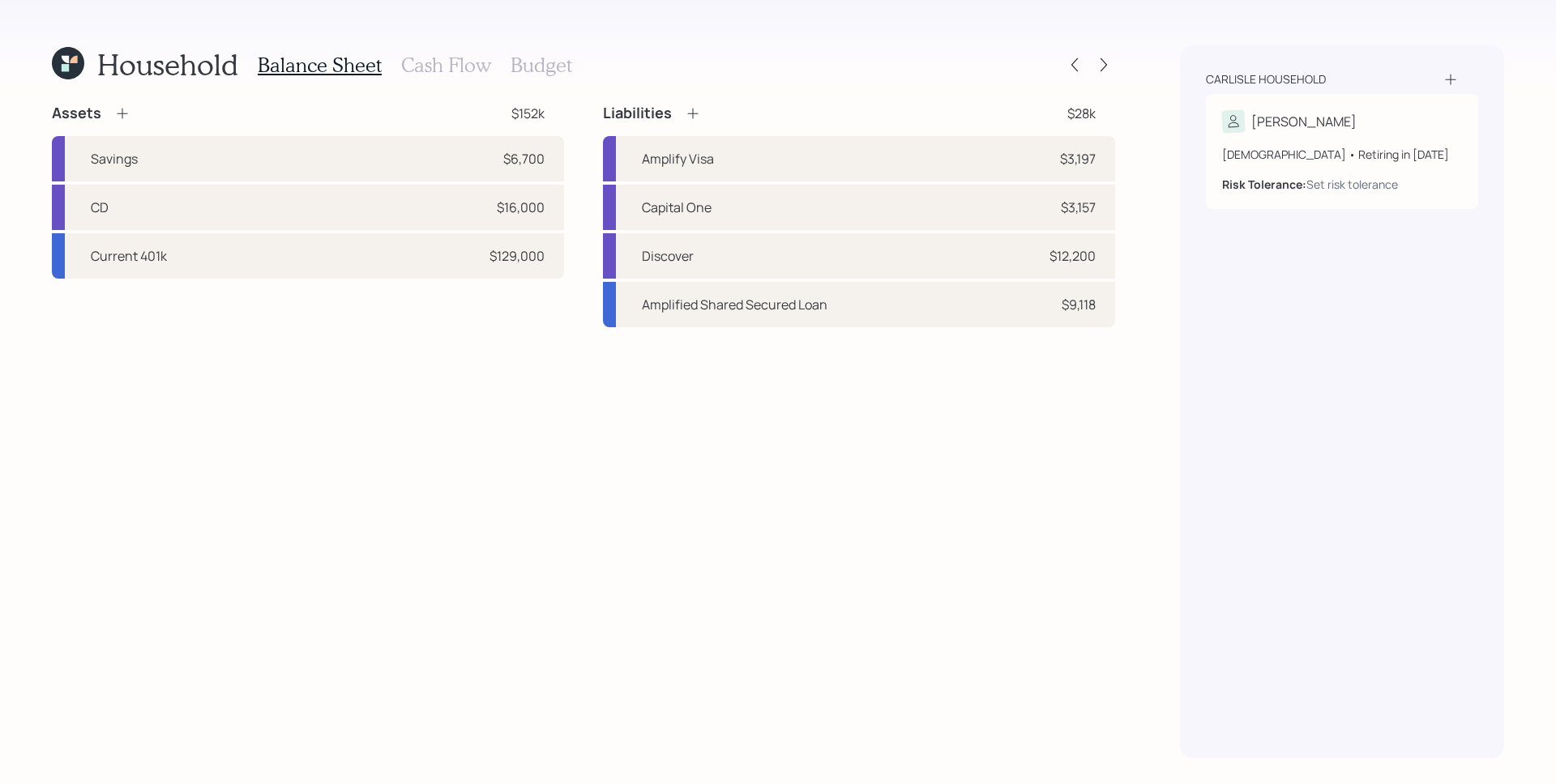
click at [450, 70] on h3 "Cash Flow" at bounding box center [446, 65] width 90 height 23
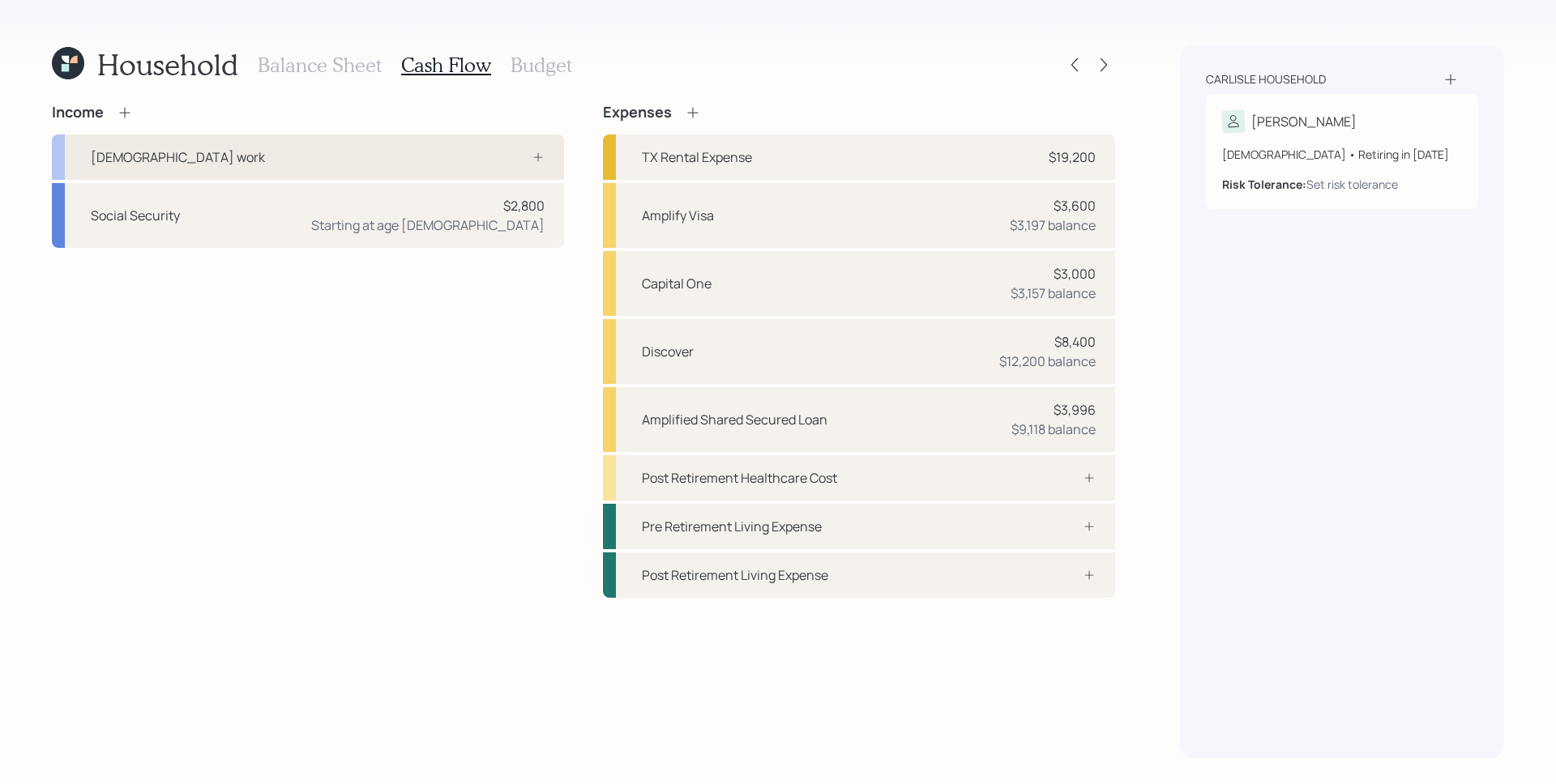
click at [511, 143] on div "[DEMOGRAPHIC_DATA] work" at bounding box center [308, 157] width 512 height 46
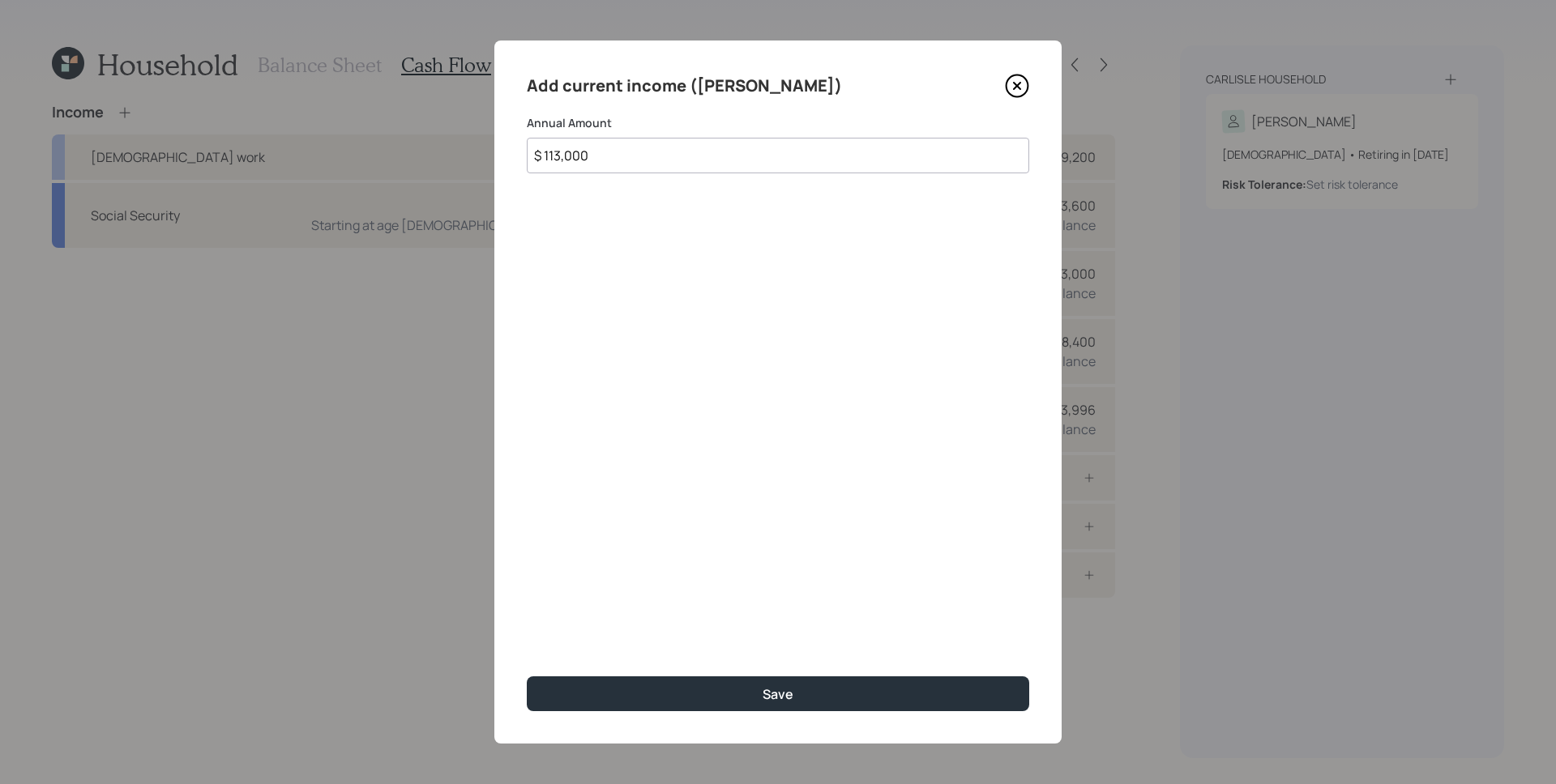
type input "$ 113,000"
click at [526, 677] on button "Save" at bounding box center [778, 694] width 502 height 35
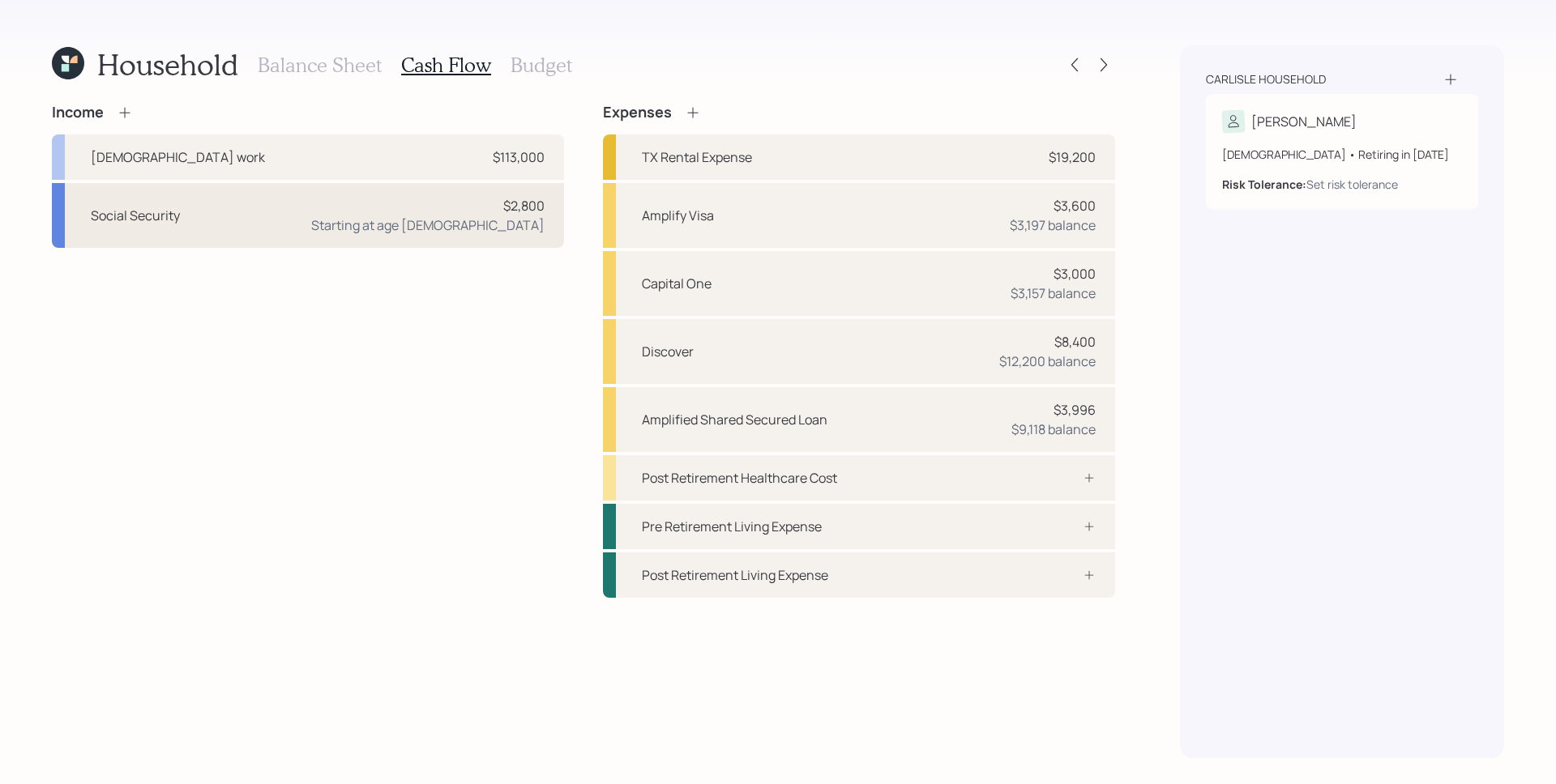
click at [542, 227] on div "Starting at age [DEMOGRAPHIC_DATA]" at bounding box center [427, 224] width 234 height 19
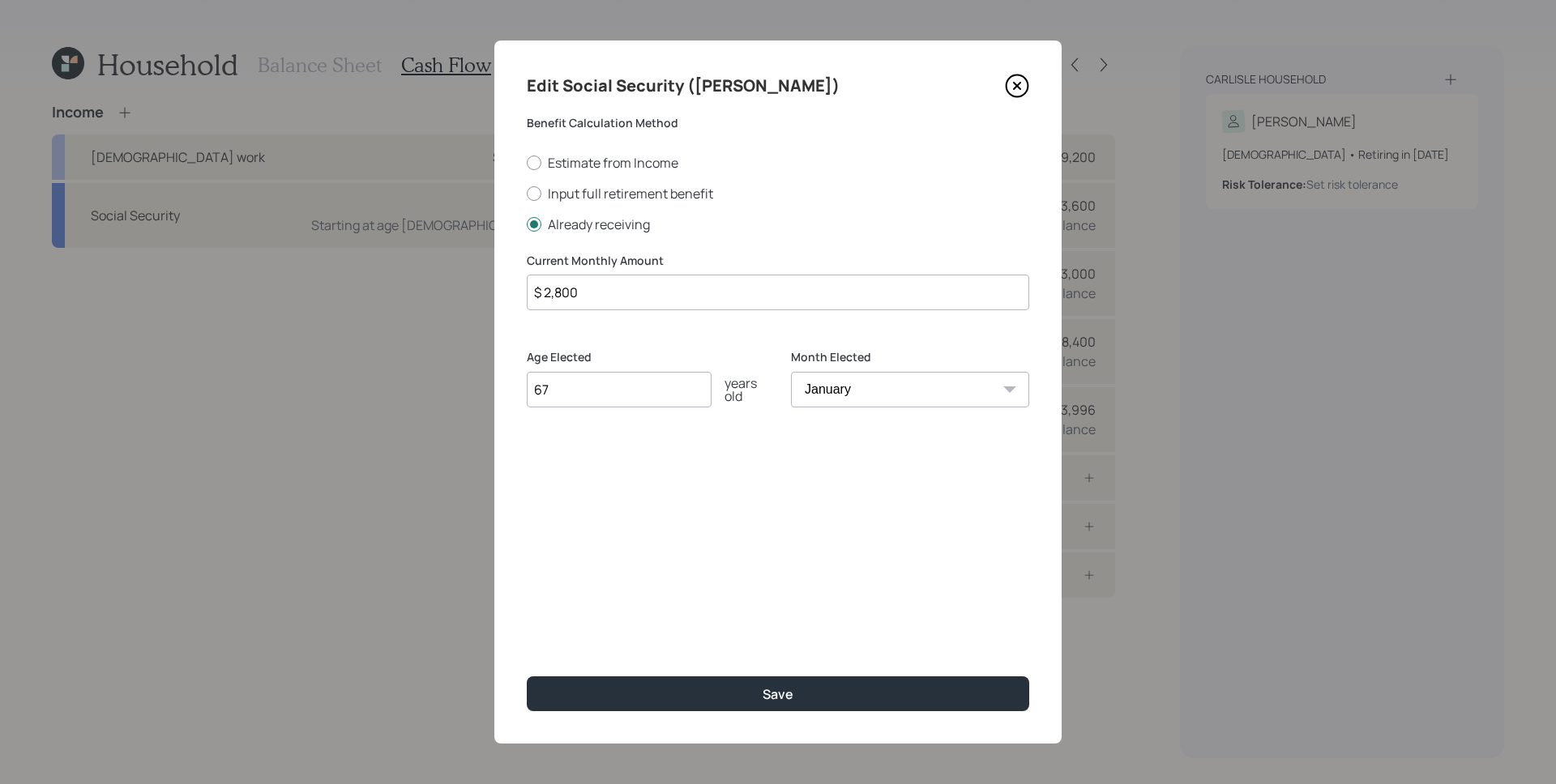
click at [707, 303] on input "$ 2,800" at bounding box center [778, 292] width 502 height 36
click at [706, 299] on input "$ 2,800" at bounding box center [778, 292] width 502 height 36
type input "$ 2,750"
click at [839, 387] on select "January February March April May June July August September October November De…" at bounding box center [910, 389] width 239 height 36
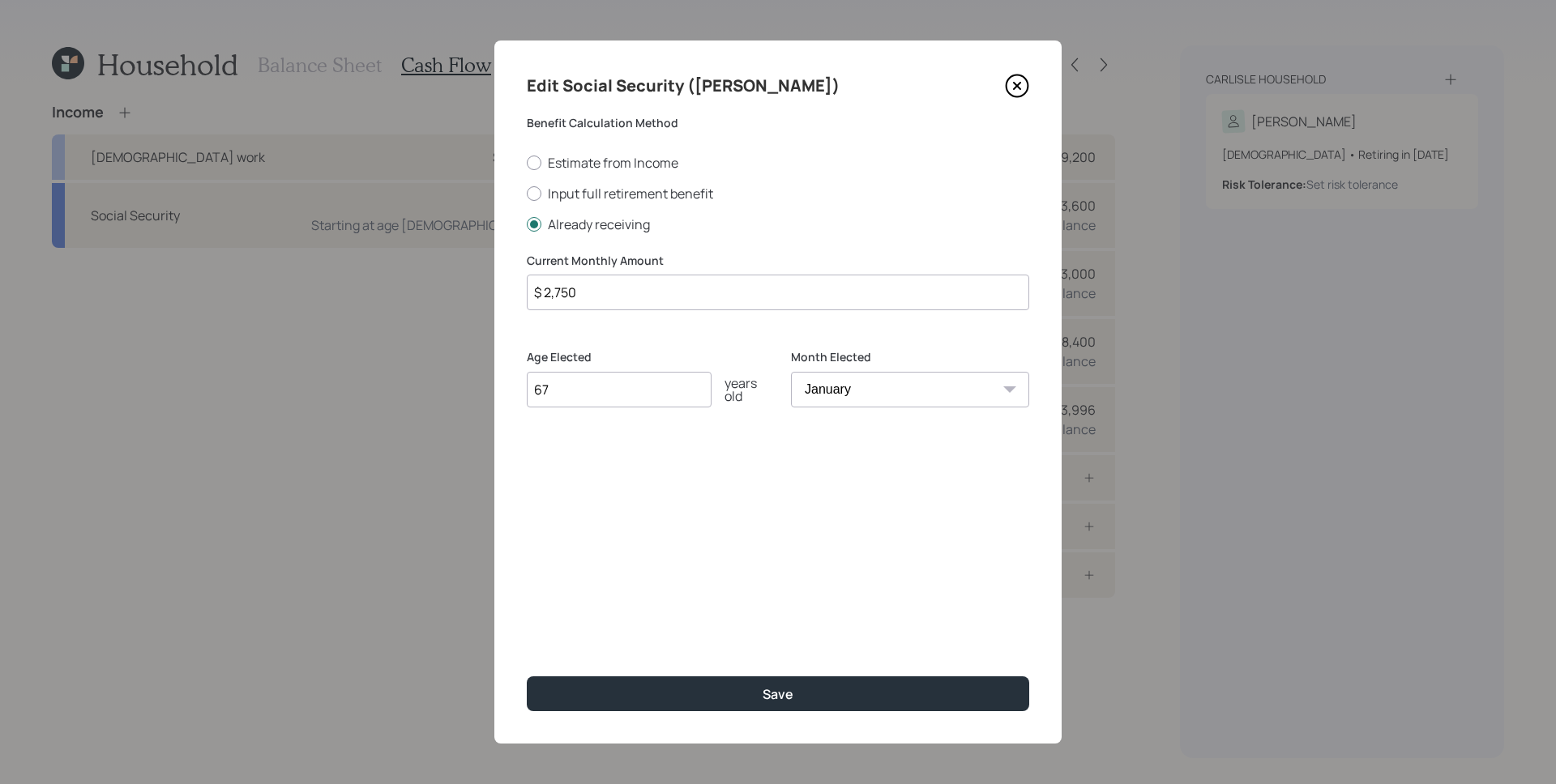
select select "7"
click at [791, 372] on select "January February March April May June July August September October November De…" at bounding box center [910, 389] width 239 height 36
click at [693, 502] on div "Edit Social Security ([PERSON_NAME]) Benefit Calculation Method Estimate from I…" at bounding box center [778, 392] width 567 height 703
drag, startPoint x: 567, startPoint y: 389, endPoint x: 541, endPoint y: 381, distance: 27.2
click at [541, 381] on input "67" at bounding box center [619, 389] width 185 height 36
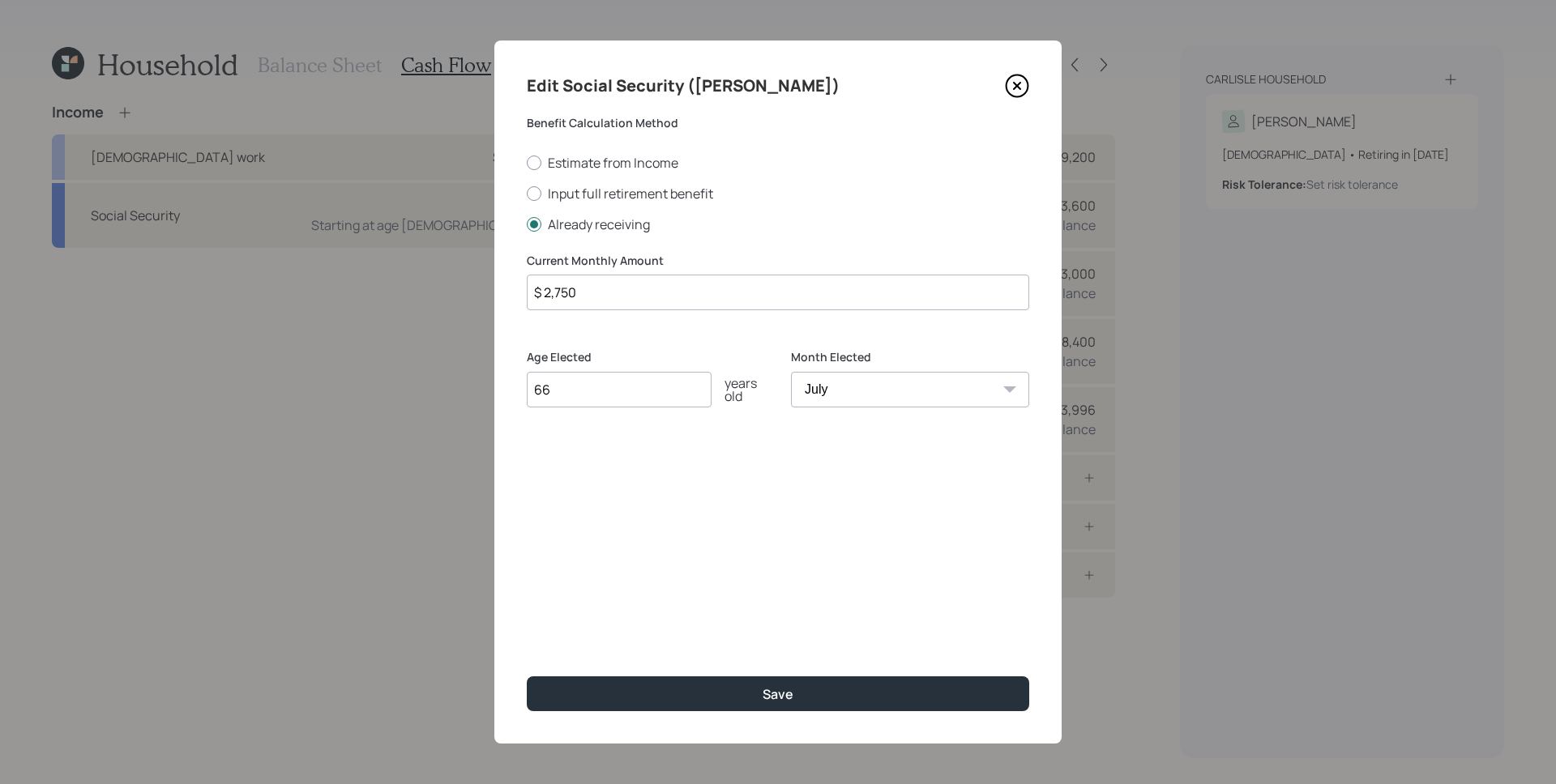
type input "66"
click at [669, 542] on div "Edit Social Security ([PERSON_NAME]) Benefit Calculation Method Estimate from I…" at bounding box center [778, 392] width 567 height 703
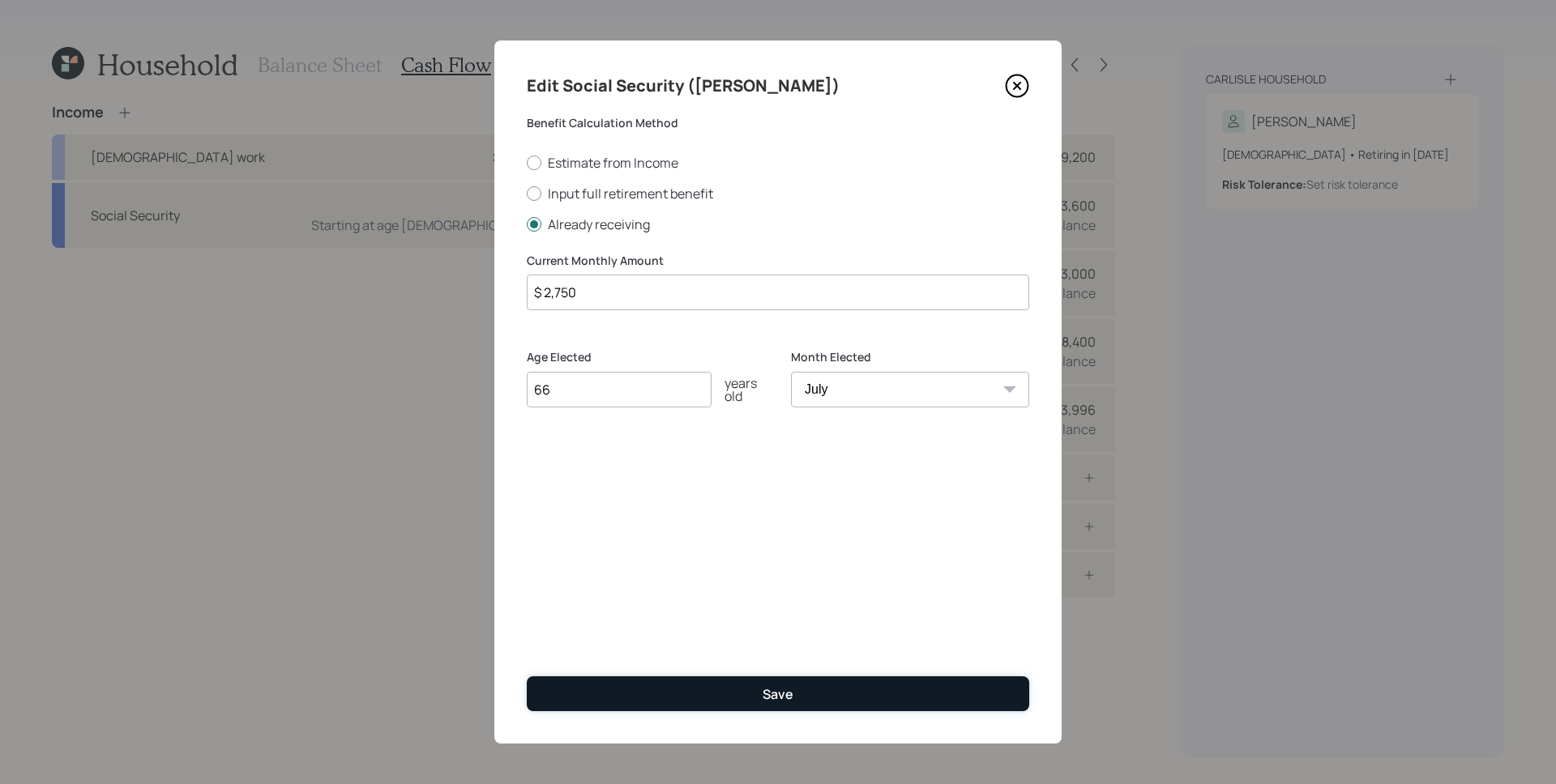
click at [851, 693] on button "Save" at bounding box center [778, 694] width 502 height 35
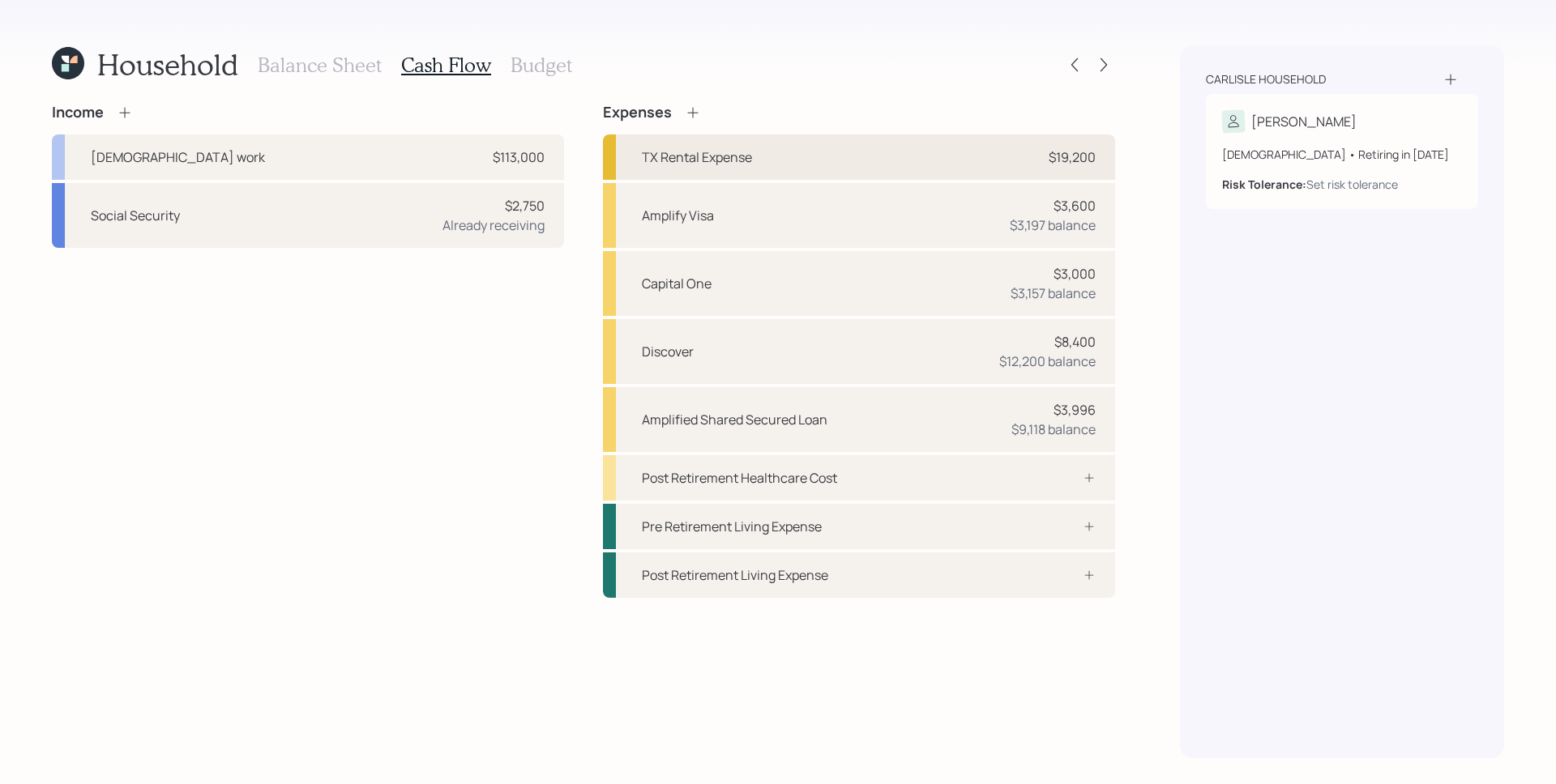
click at [1057, 155] on div "$19,200" at bounding box center [1072, 156] width 47 height 19
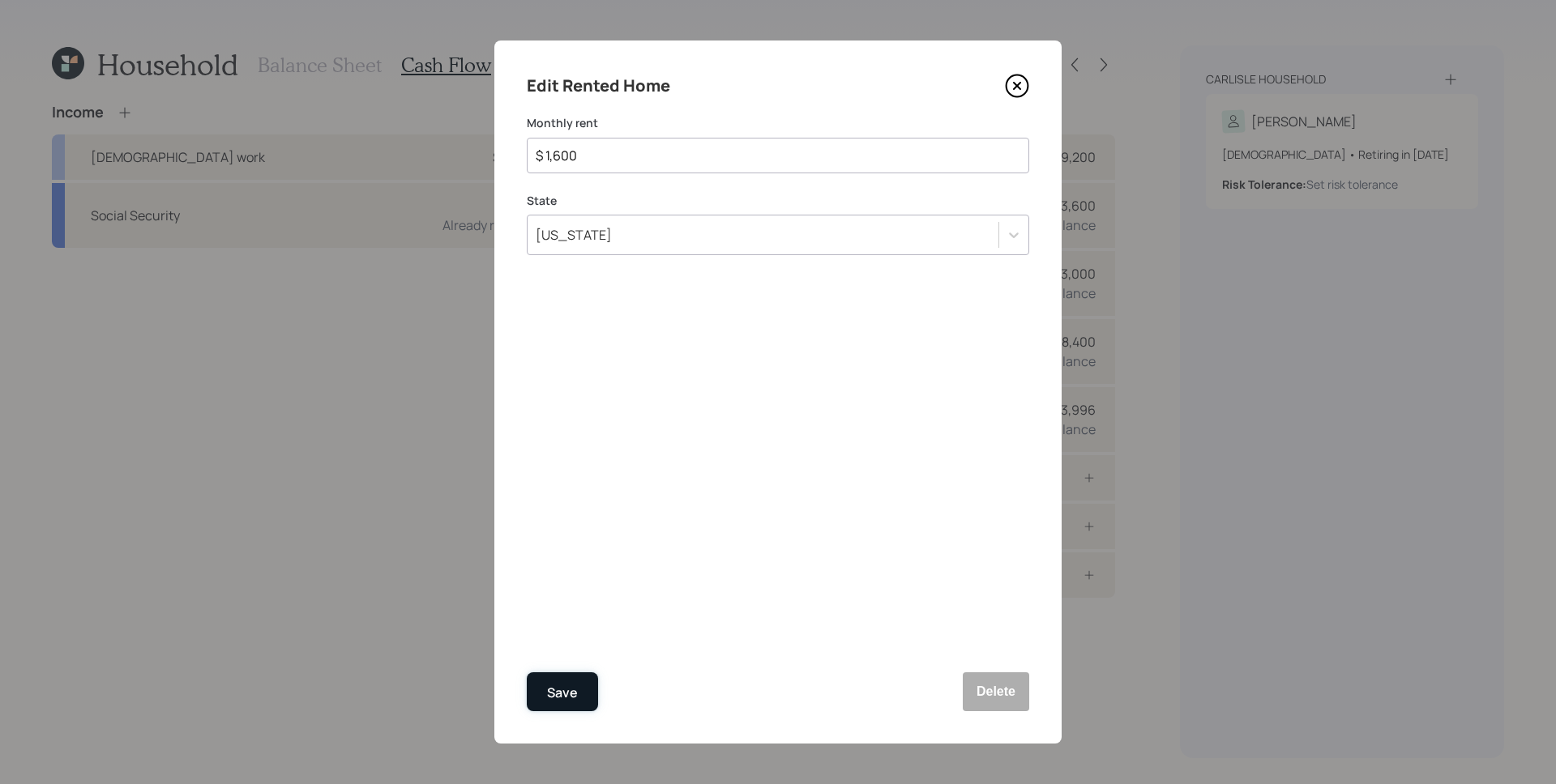
click at [574, 692] on div "Save" at bounding box center [562, 693] width 31 height 22
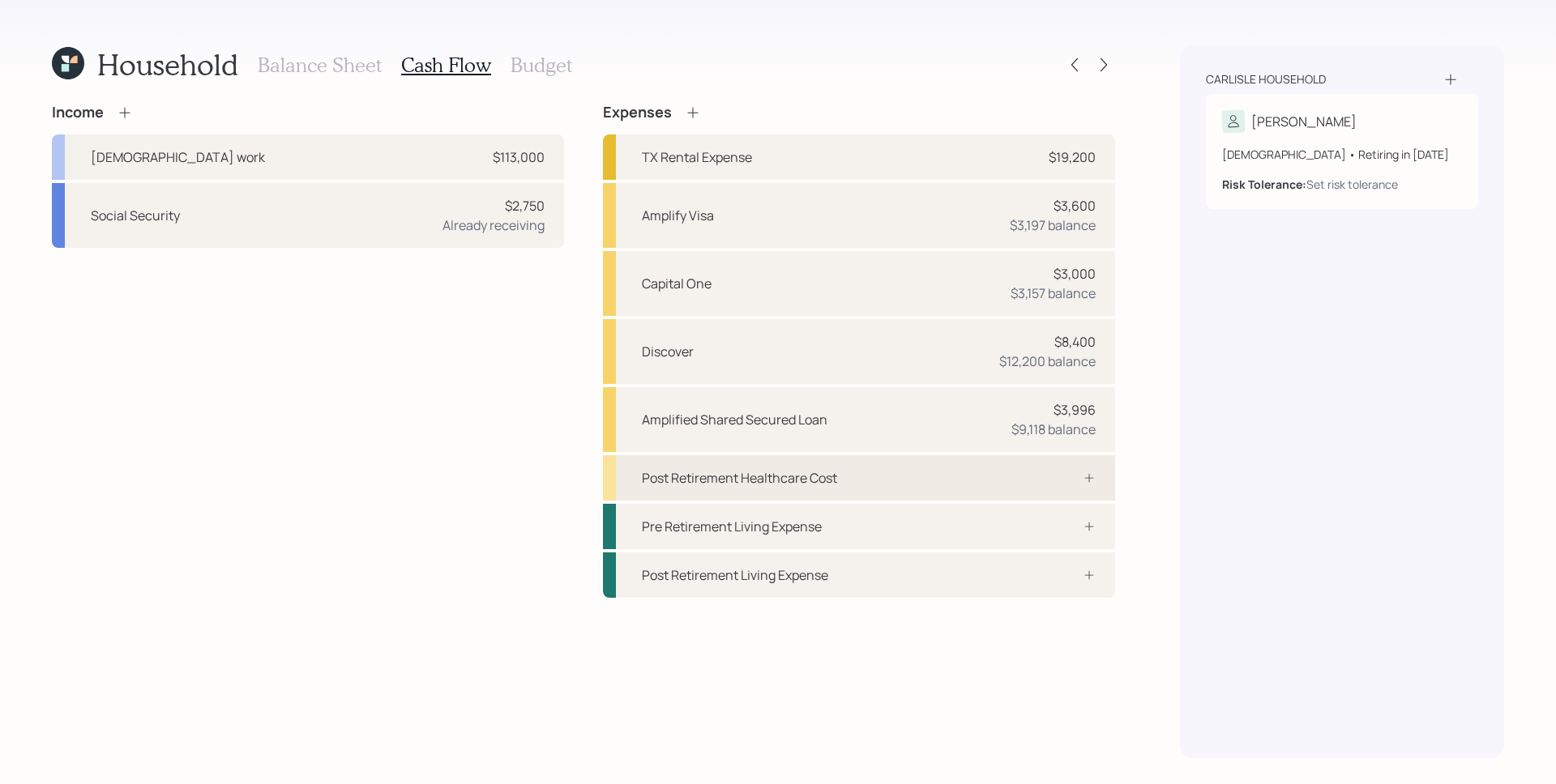
click at [1057, 488] on div "Post Retirement Healthcare Cost" at bounding box center [859, 478] width 512 height 46
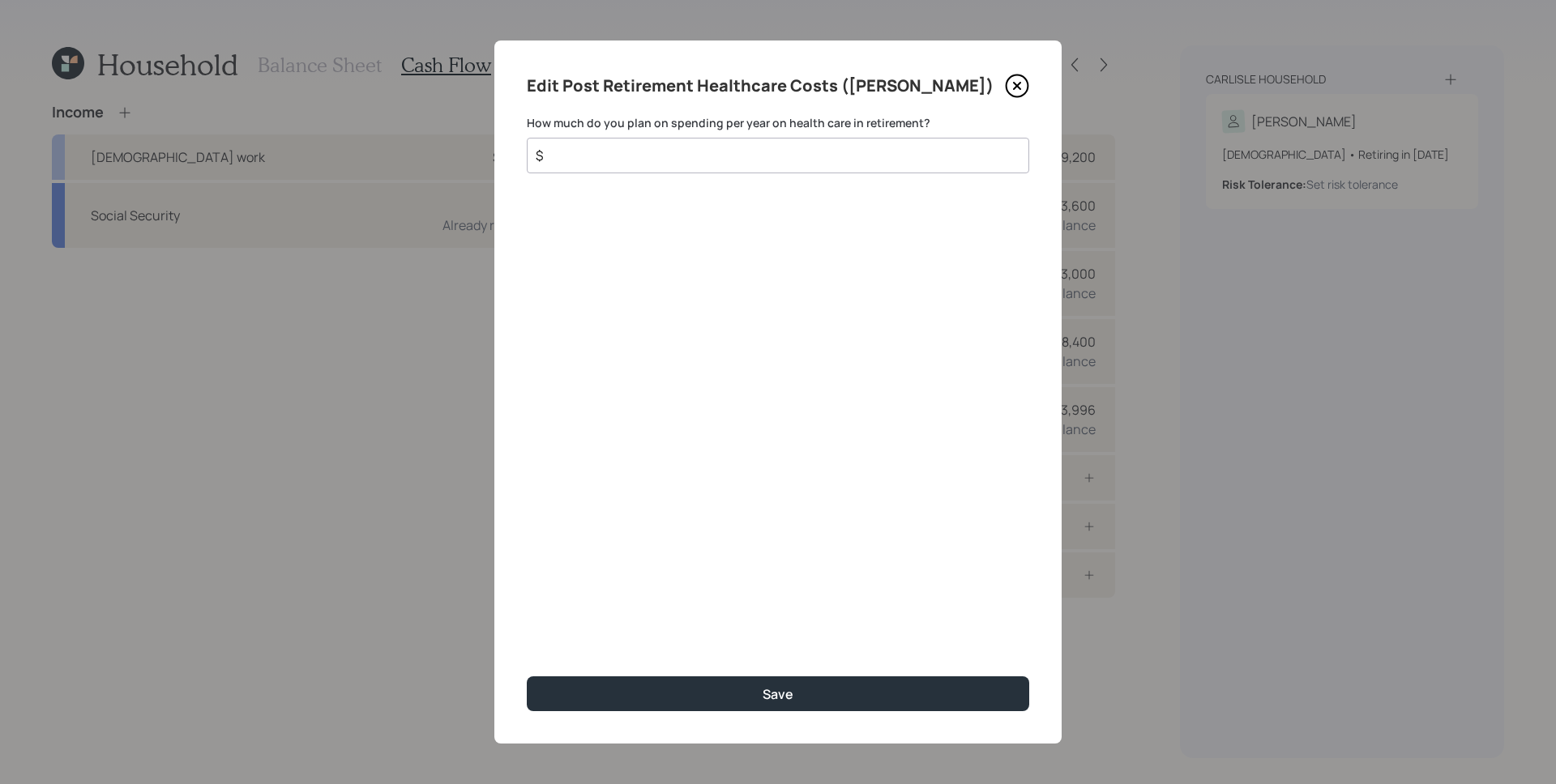
click at [702, 155] on input "$" at bounding box center [771, 155] width 475 height 19
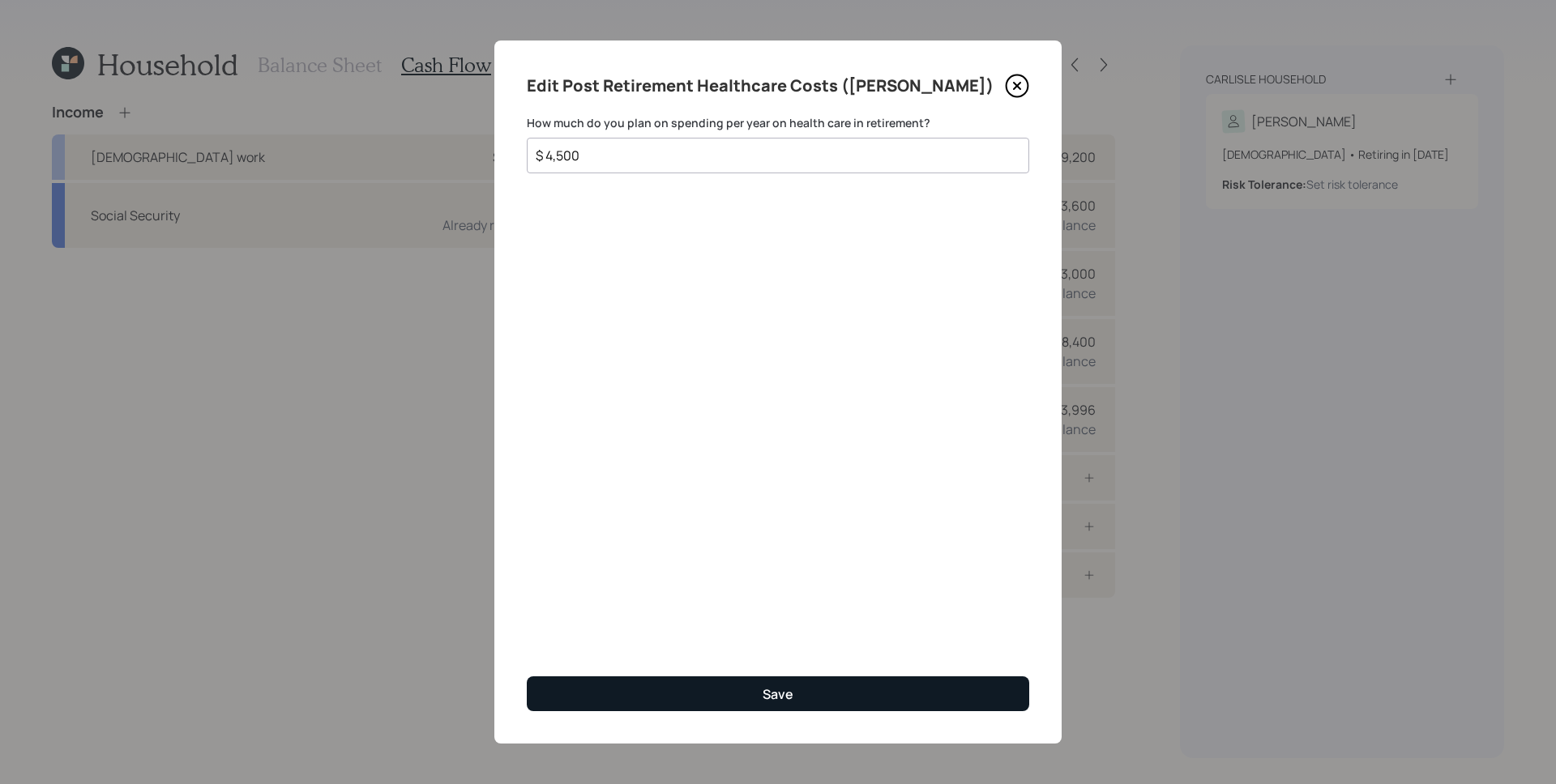
type input "$ 4,500"
click at [798, 696] on button "Save" at bounding box center [778, 694] width 502 height 35
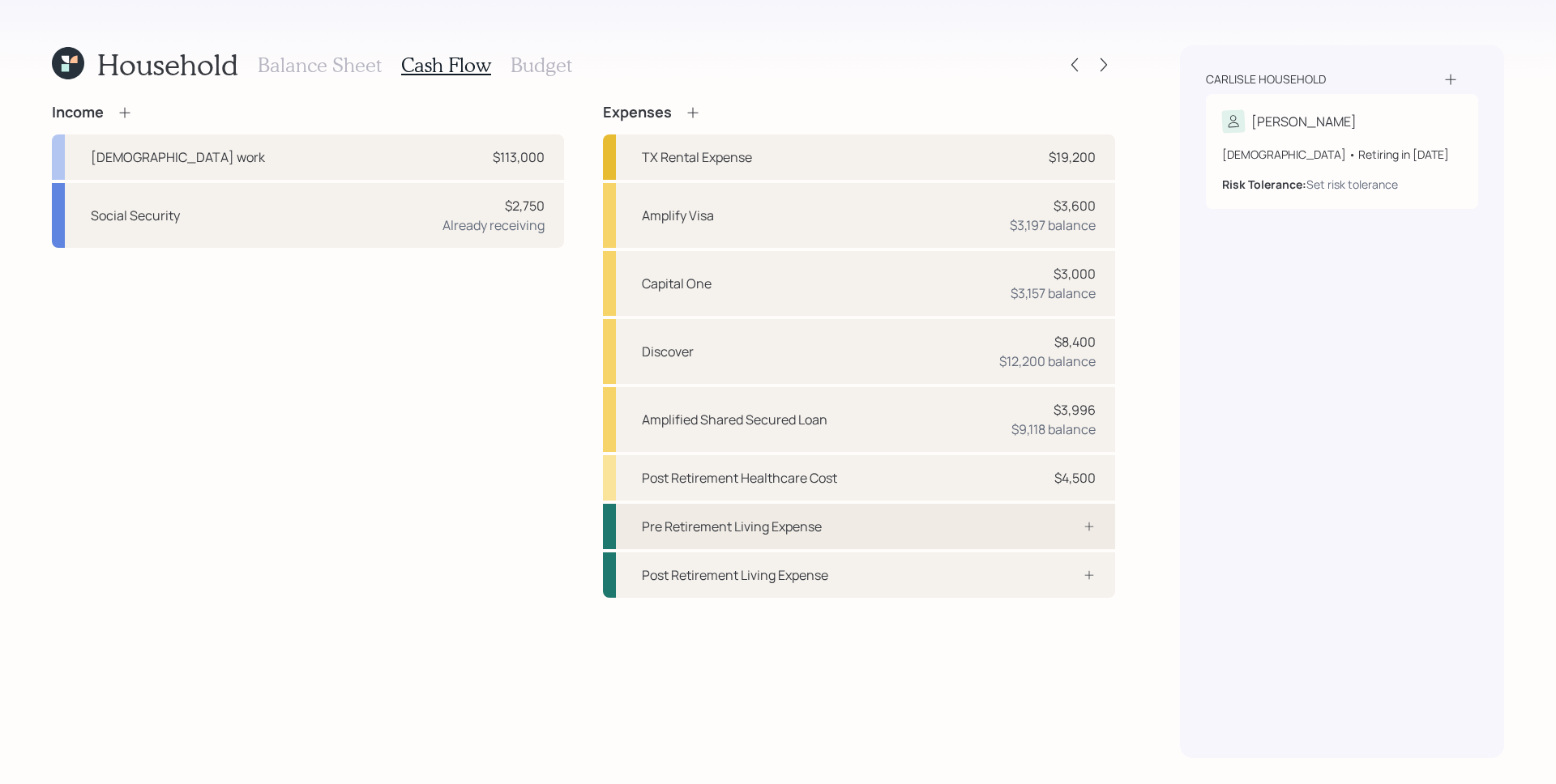
click at [1089, 524] on icon at bounding box center [1089, 527] width 13 height 13
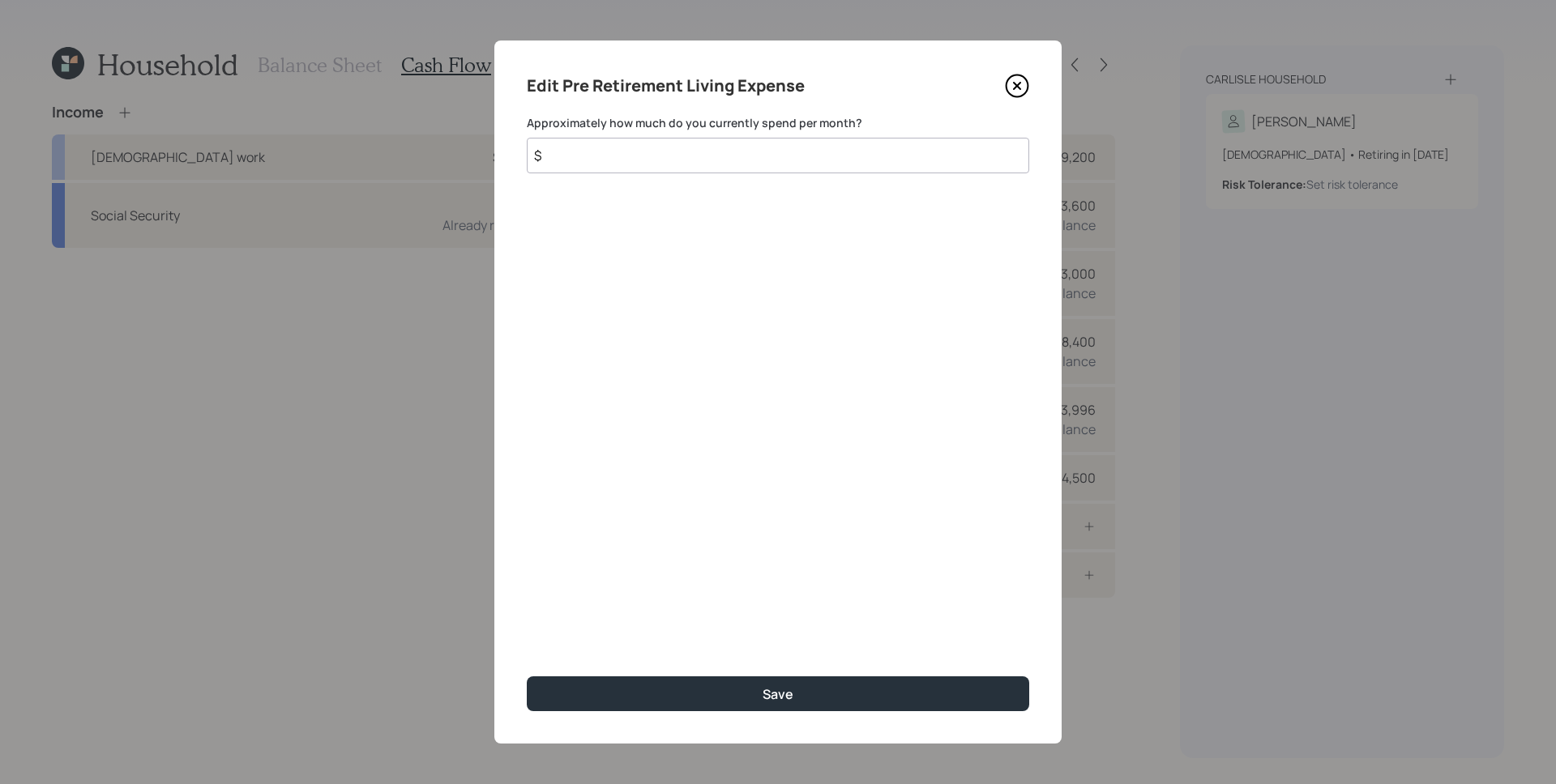
click at [731, 164] on input "$" at bounding box center [778, 155] width 502 height 36
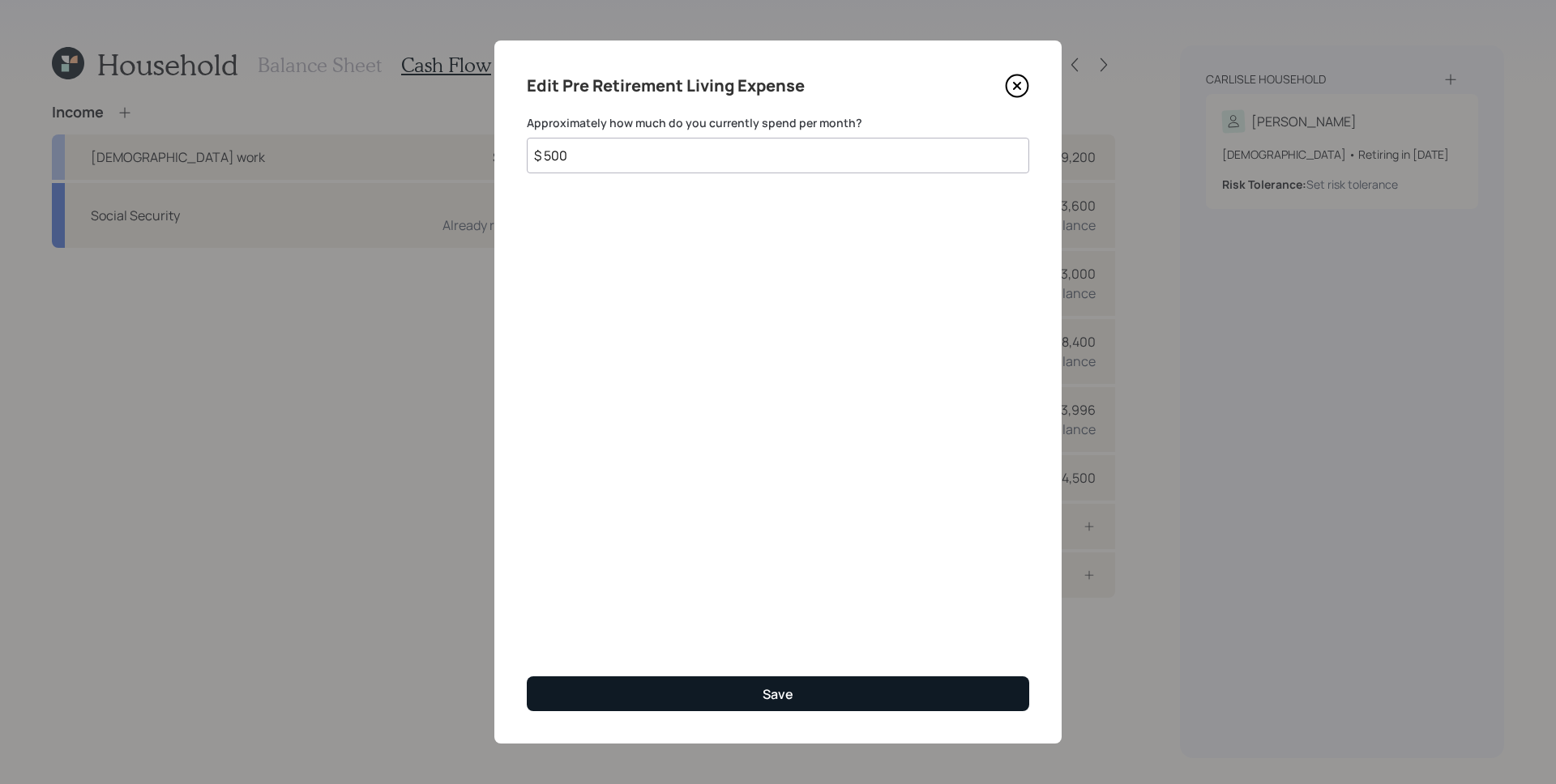
type input "$ 500"
click at [801, 694] on button "Save" at bounding box center [778, 694] width 502 height 35
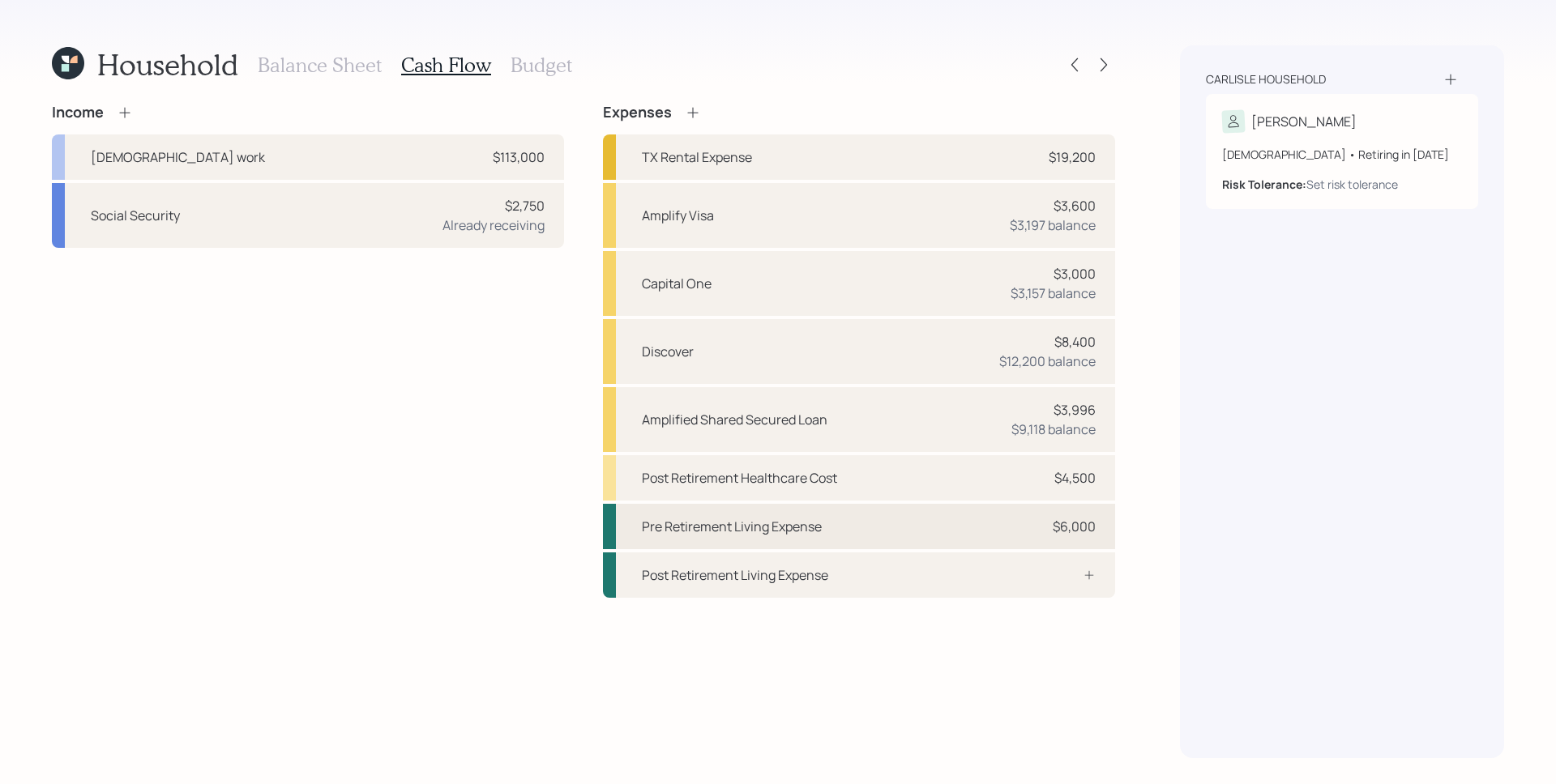
click at [1024, 528] on div "Pre Retirement Living Expense $6,000" at bounding box center [859, 526] width 512 height 46
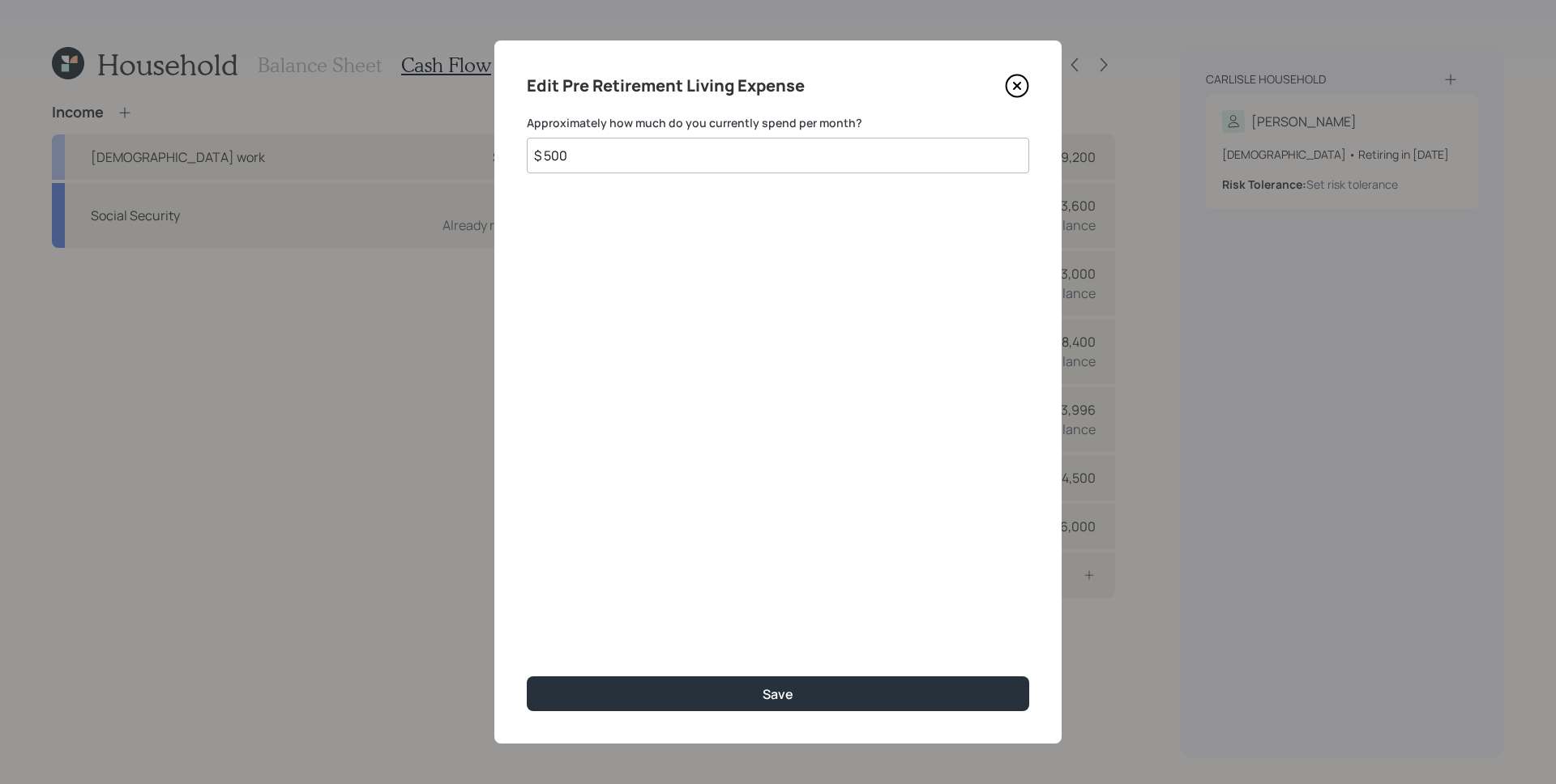
drag, startPoint x: 638, startPoint y: 162, endPoint x: 550, endPoint y: 158, distance: 88.1
click at [550, 158] on input "$ 500" at bounding box center [778, 155] width 502 height 36
click at [1011, 83] on icon at bounding box center [1016, 86] width 24 height 24
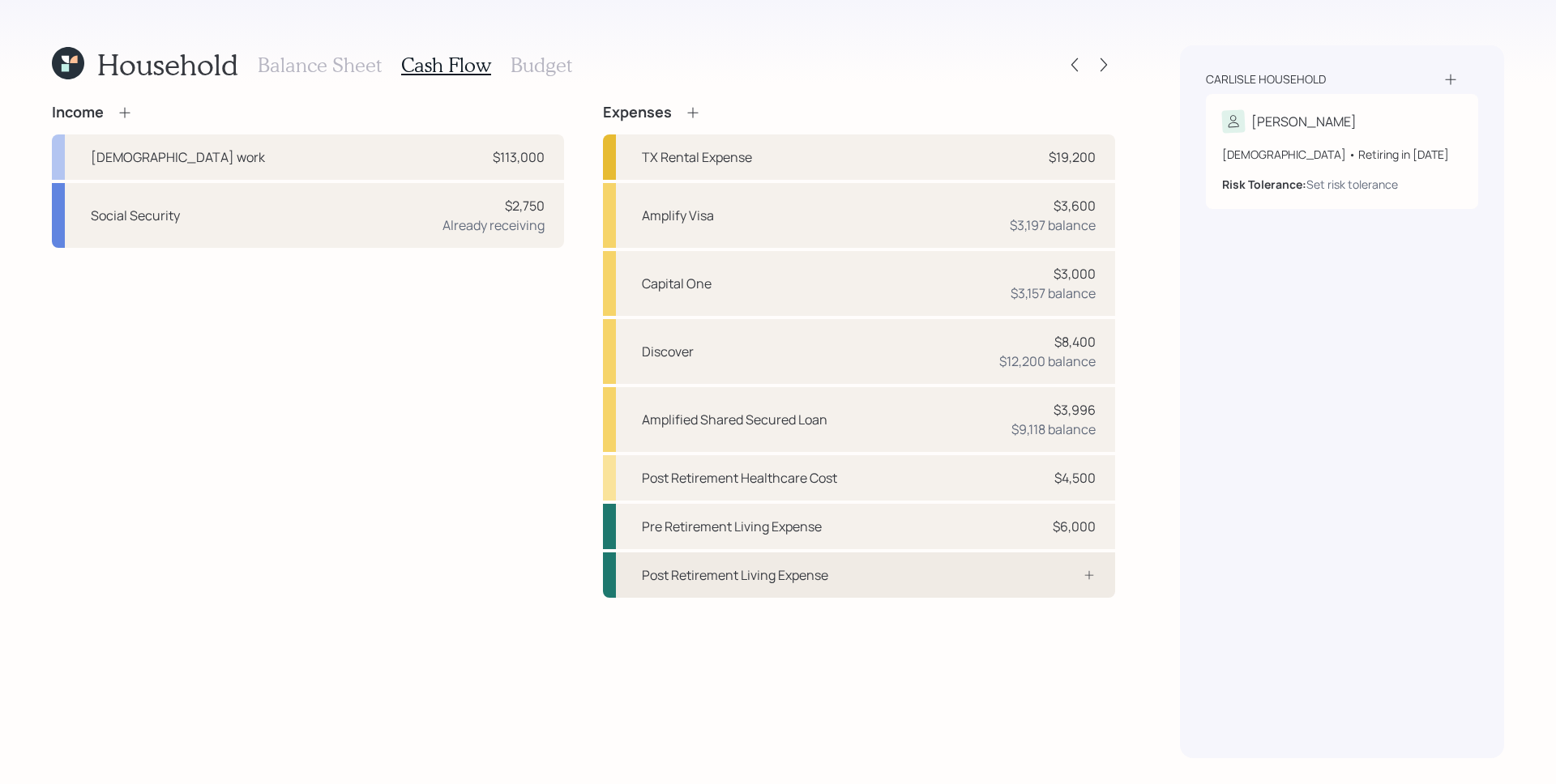
click at [953, 578] on div "Post Retirement Living Expense" at bounding box center [859, 575] width 512 height 46
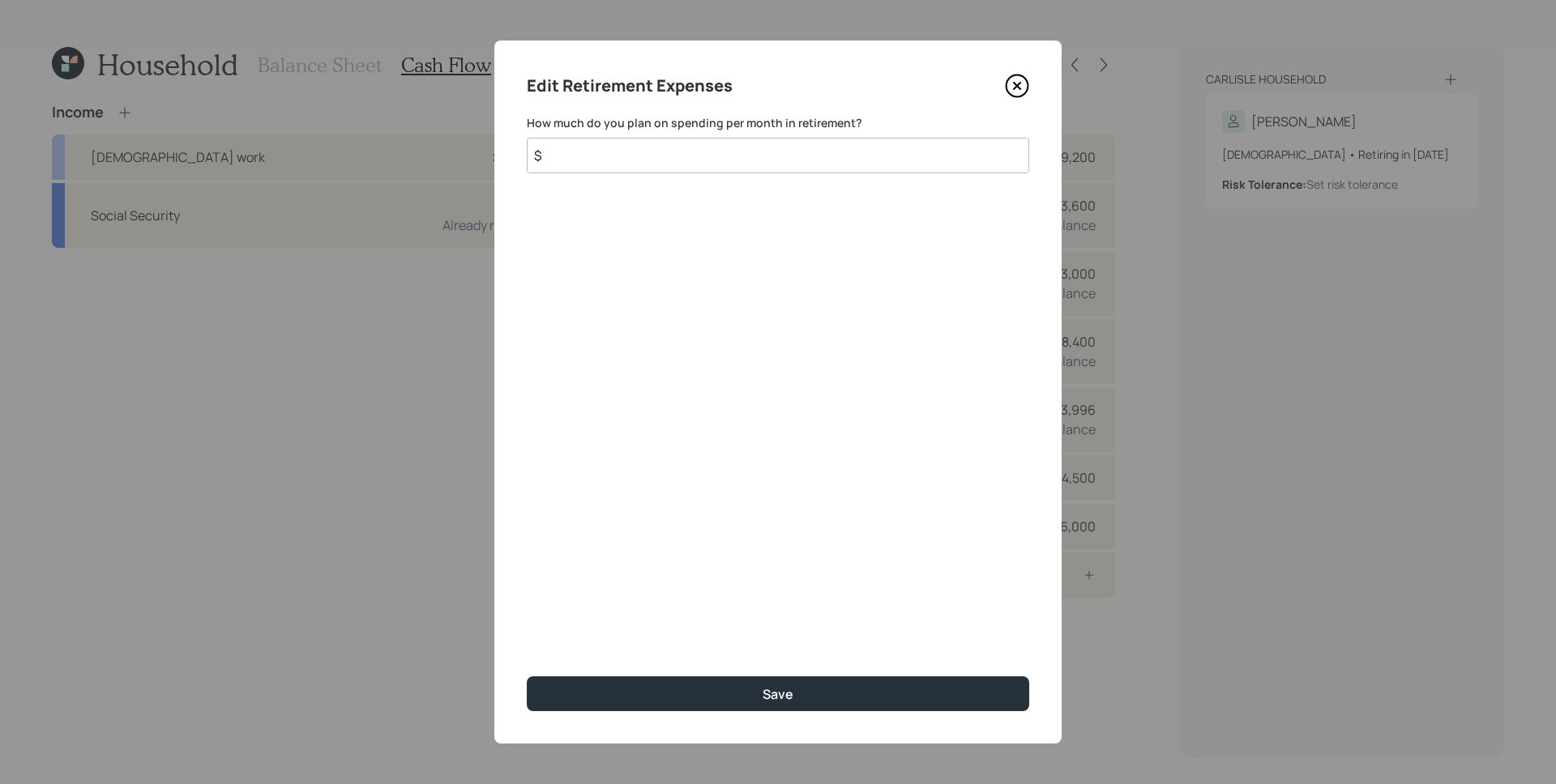
click at [650, 165] on input "$" at bounding box center [778, 155] width 502 height 36
type input "$ 500"
click at [526, 677] on button "Save" at bounding box center [778, 694] width 502 height 35
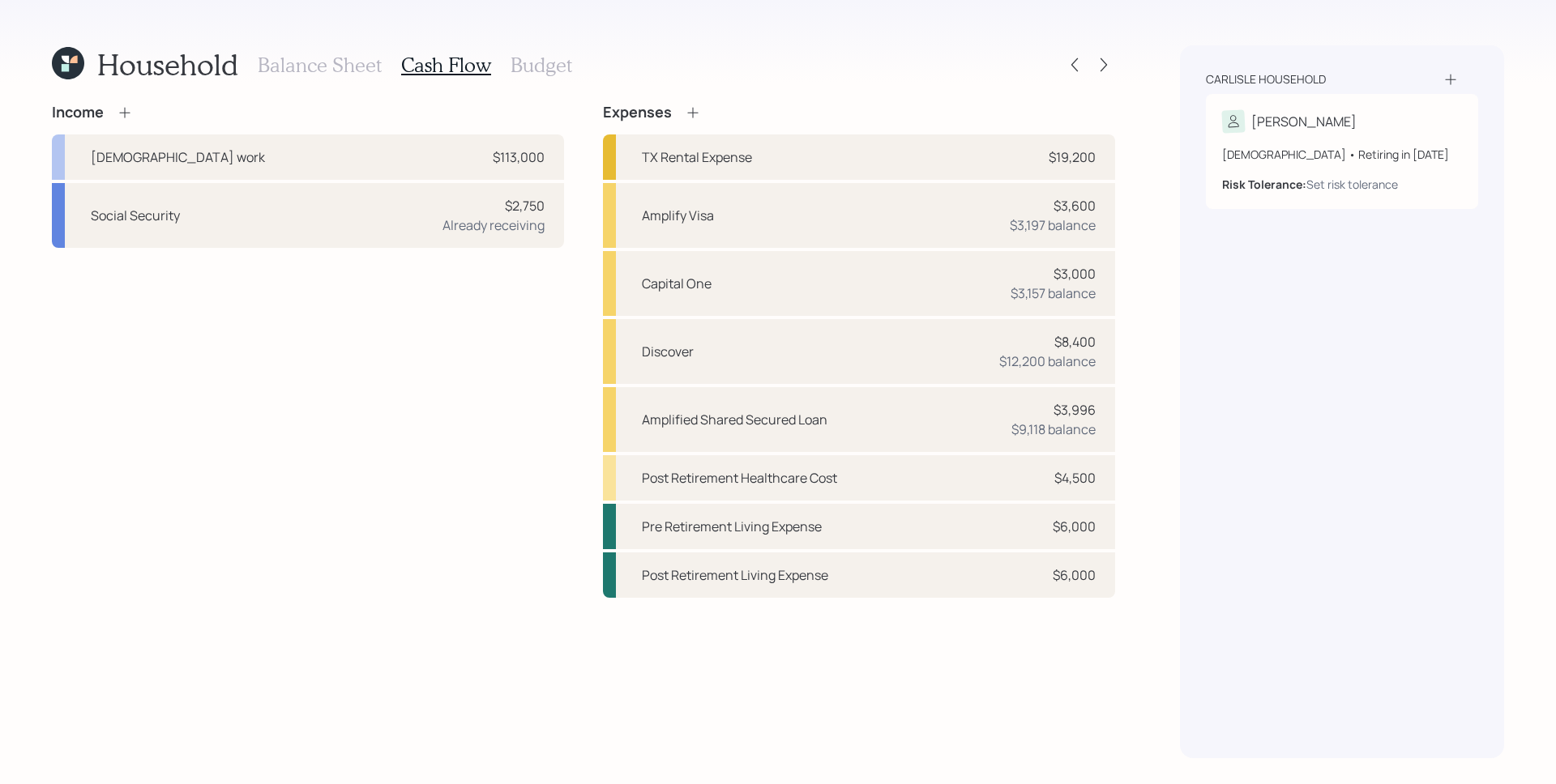
click at [682, 40] on div "Household Balance Sheet Cash Flow Budget Income [DEMOGRAPHIC_DATA] work $113,00…" at bounding box center [778, 392] width 1556 height 784
click at [531, 71] on h3 "Budget" at bounding box center [541, 65] width 62 height 23
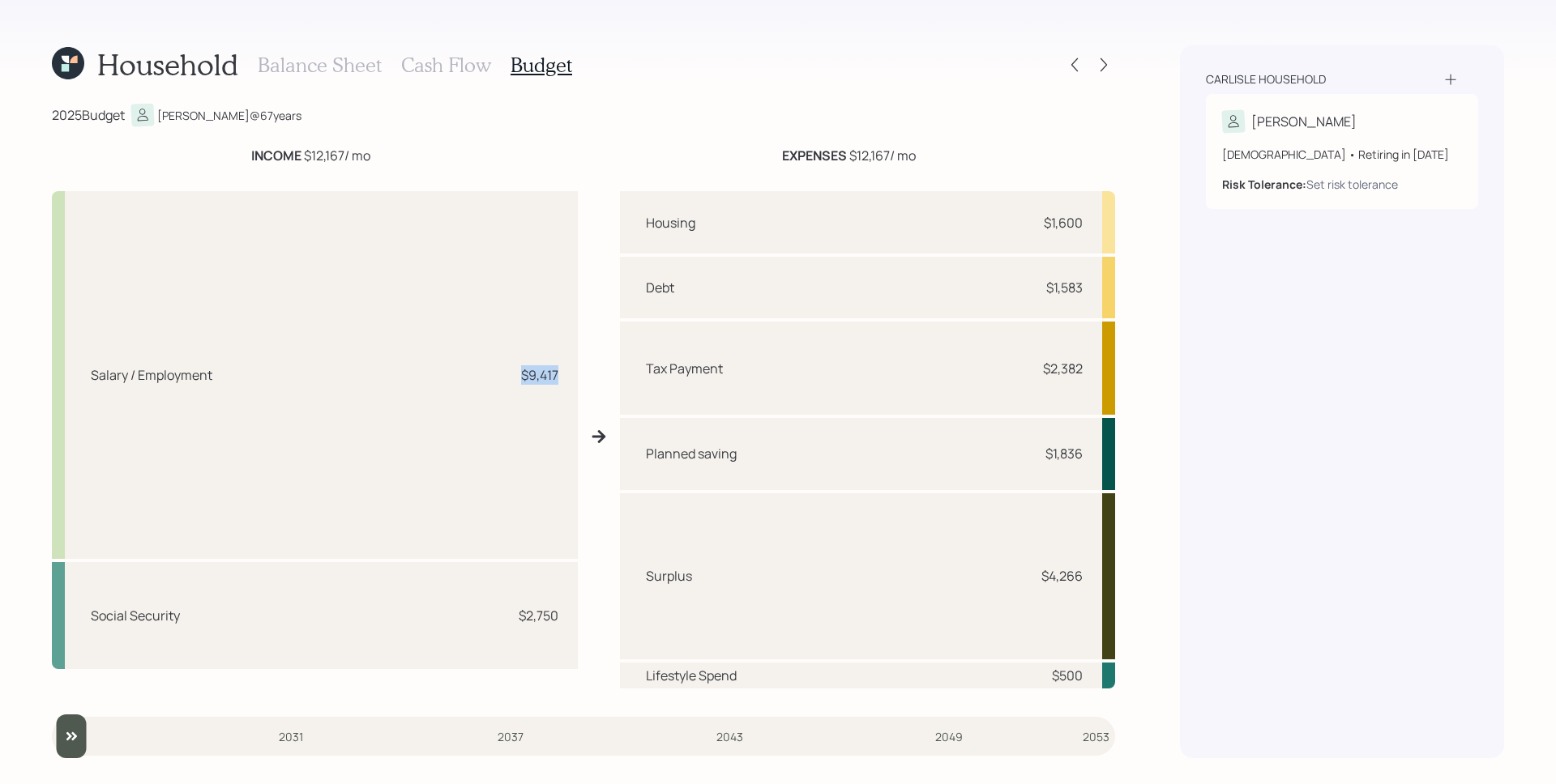
drag, startPoint x: 515, startPoint y: 379, endPoint x: 563, endPoint y: 379, distance: 48.0
click at [563, 379] on div "Salary / Employment $9,417" at bounding box center [314, 375] width 526 height 367
click at [553, 382] on div "$9,417" at bounding box center [540, 375] width 37 height 19
drag, startPoint x: 522, startPoint y: 620, endPoint x: 567, endPoint y: 616, distance: 45.2
click at [567, 616] on div "Social Security $2,750" at bounding box center [314, 616] width 526 height 108
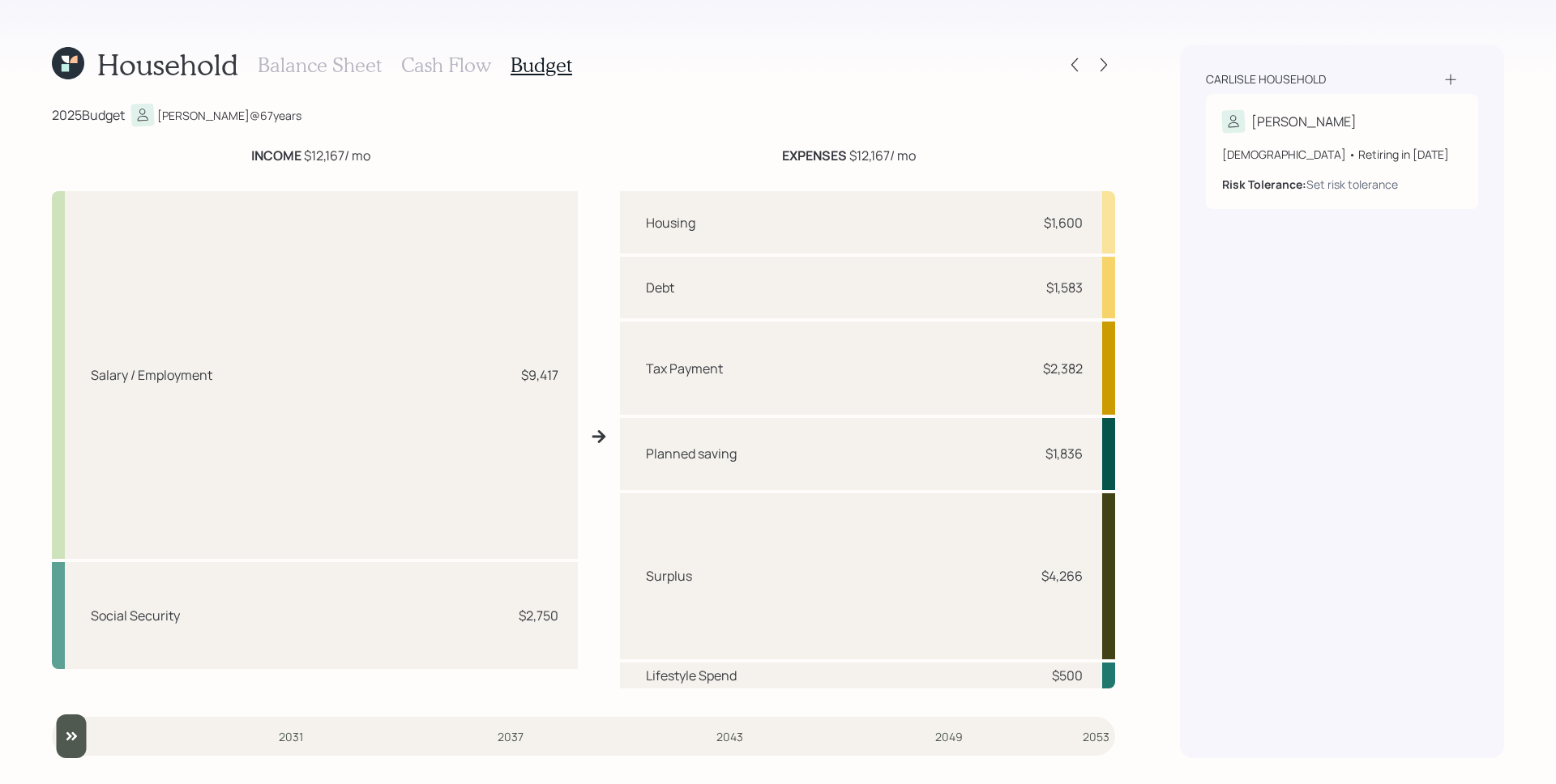
click at [502, 246] on div "Salary / Employment $9,417" at bounding box center [314, 375] width 526 height 367
drag, startPoint x: 1045, startPoint y: 221, endPoint x: 1084, endPoint y: 224, distance: 39.1
click at [1085, 224] on div "Housing $1,600" at bounding box center [867, 222] width 495 height 62
drag, startPoint x: 1067, startPoint y: 292, endPoint x: 1099, endPoint y: 292, distance: 32.0
click at [1099, 292] on div "Debt $1,583" at bounding box center [867, 288] width 495 height 62
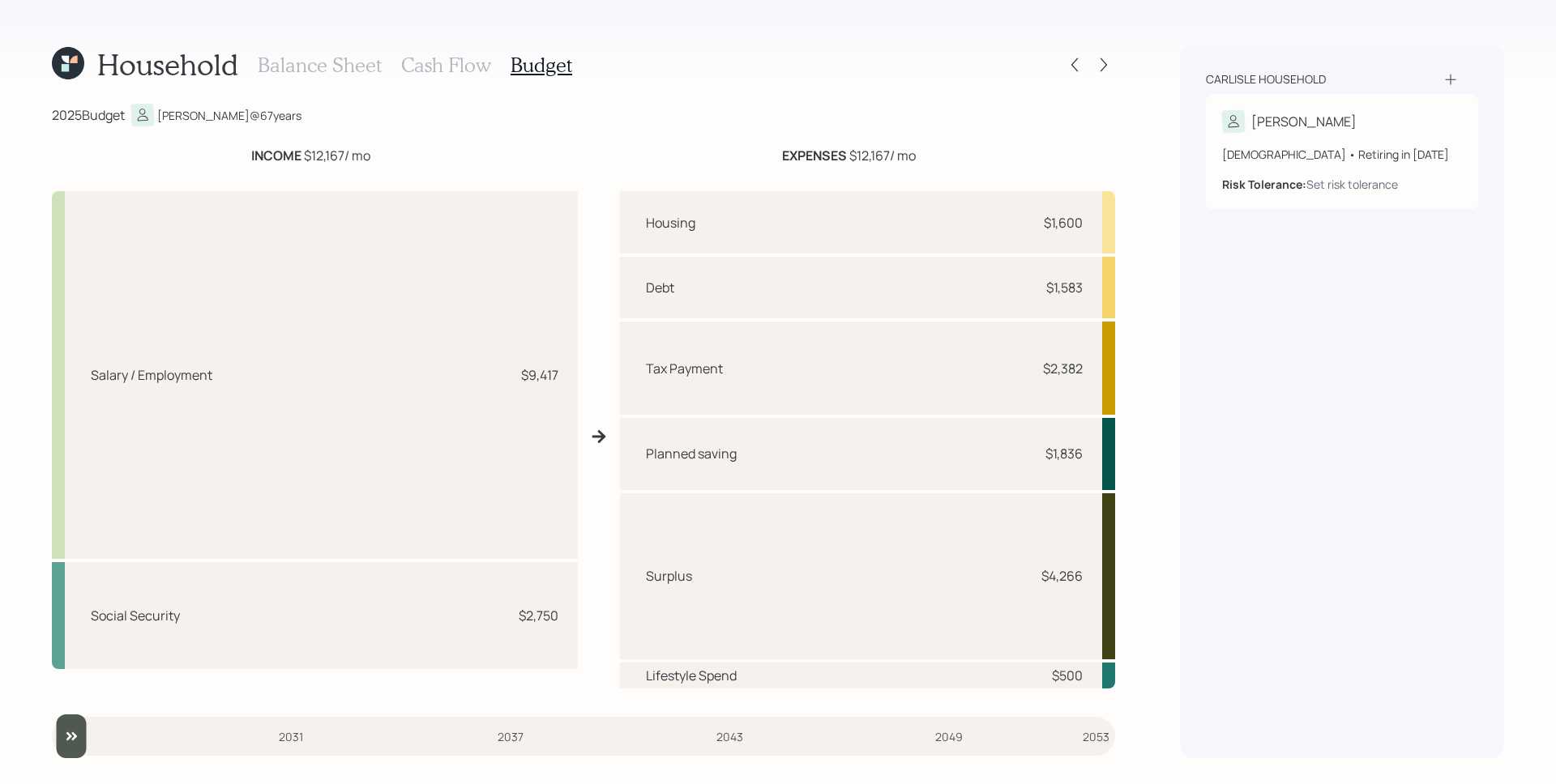
click at [1080, 299] on div "Debt $1,583" at bounding box center [867, 288] width 495 height 62
drag, startPoint x: 1050, startPoint y: 371, endPoint x: 1094, endPoint y: 374, distance: 44.1
click at [1094, 374] on div "Tax Payment $2,382" at bounding box center [867, 368] width 495 height 93
drag, startPoint x: 1046, startPoint y: 460, endPoint x: 1085, endPoint y: 457, distance: 39.1
click at [1085, 457] on div "Planned saving $1,836" at bounding box center [867, 454] width 495 height 71
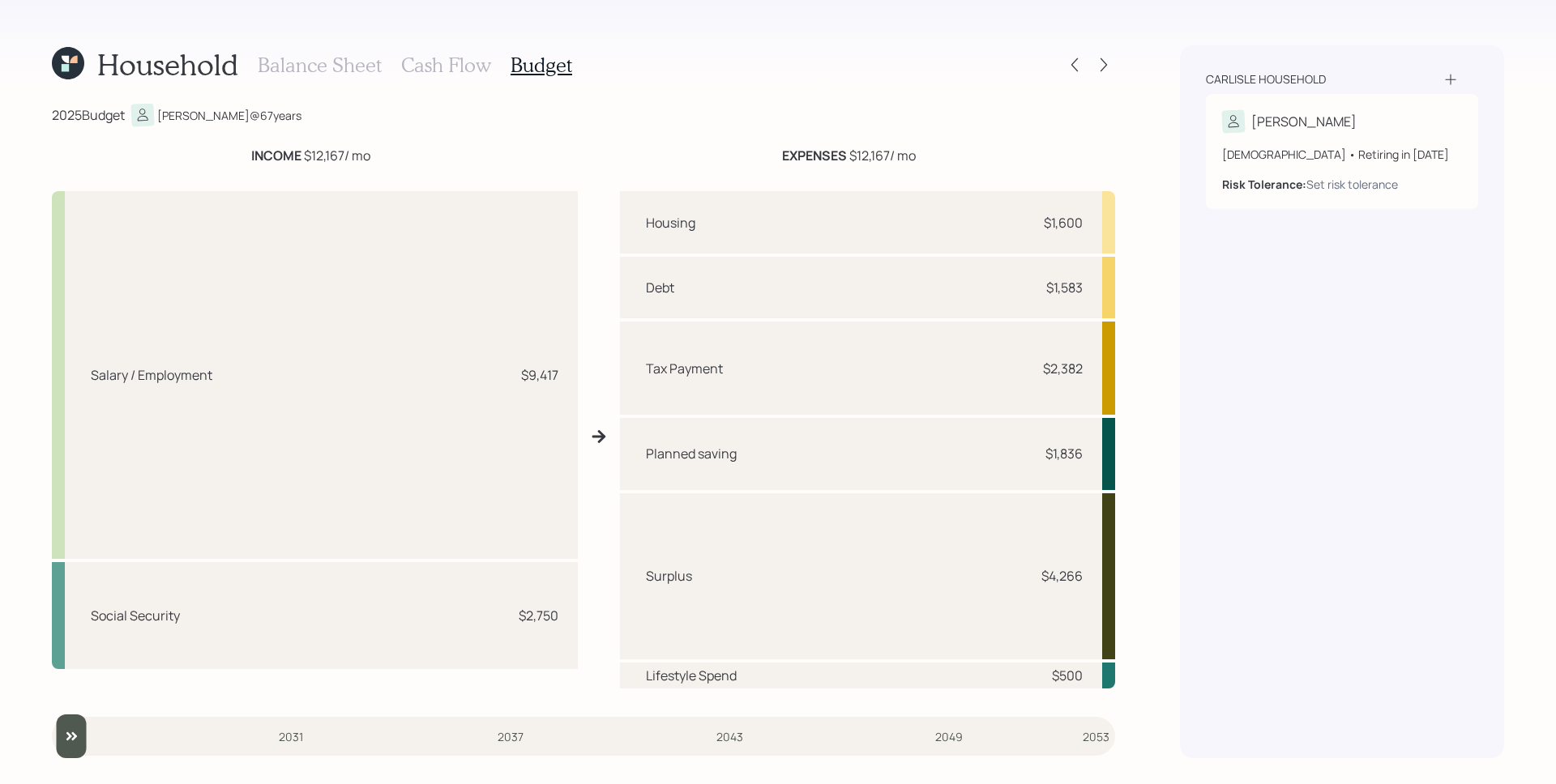
click at [1059, 690] on div "Housing $1,600 Debt $1,583 Tax Payment $2,382 Planned saving $1,836 Surplus $4,…" at bounding box center [867, 443] width 495 height 504
drag, startPoint x: 1058, startPoint y: 683, endPoint x: 1079, endPoint y: 685, distance: 21.1
click at [1079, 685] on div "Lifestyle Spend $500" at bounding box center [867, 675] width 495 height 26
drag, startPoint x: 1046, startPoint y: 579, endPoint x: 1083, endPoint y: 579, distance: 37.0
click at [1083, 579] on div "Surplus $4,266" at bounding box center [867, 576] width 495 height 167
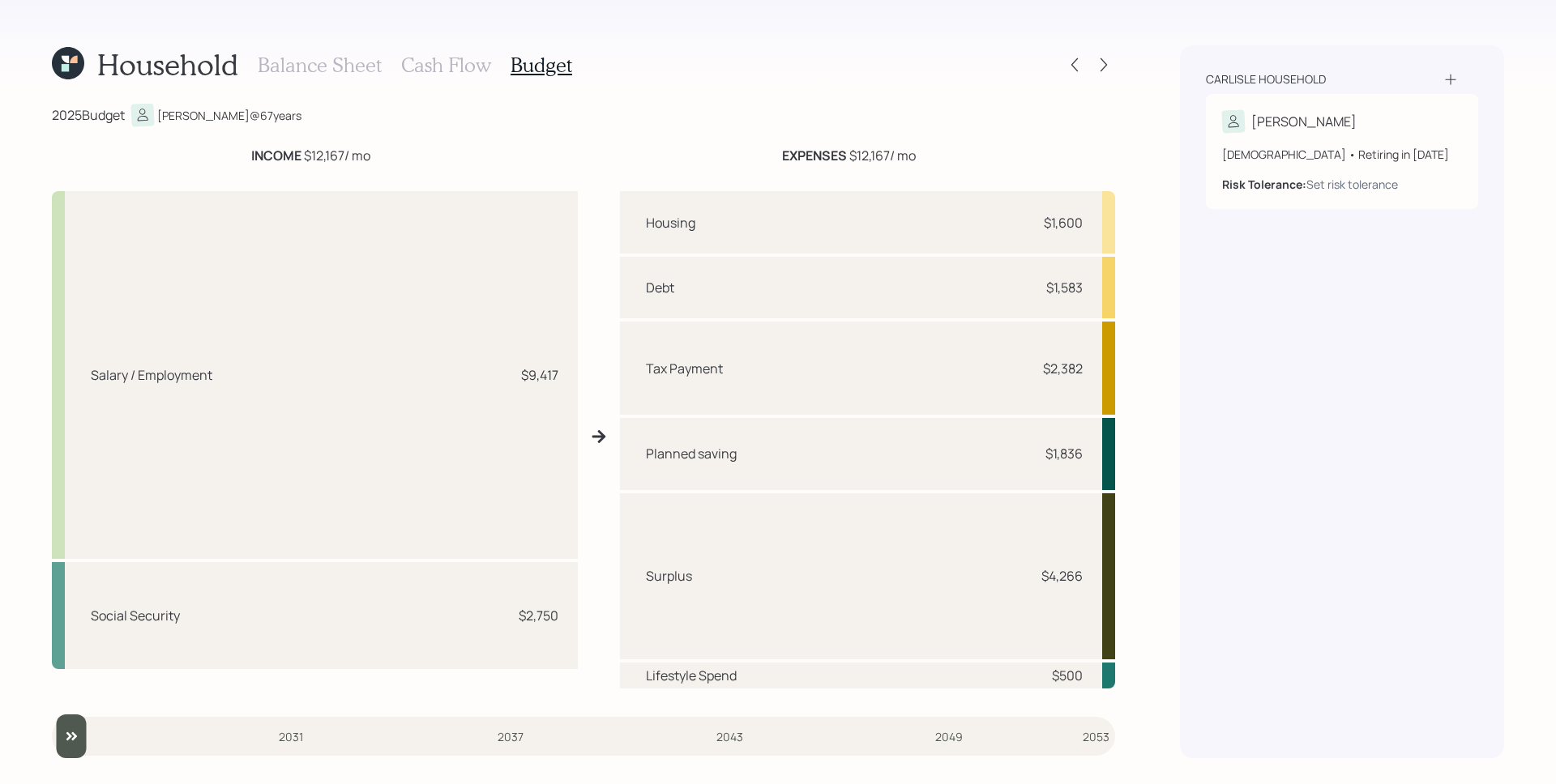
click at [1067, 566] on div "$4,266" at bounding box center [1062, 575] width 42 height 19
drag, startPoint x: 1081, startPoint y: 579, endPoint x: 1048, endPoint y: 574, distance: 33.4
click at [1048, 574] on div "$4,266" at bounding box center [1062, 575] width 42 height 19
click at [882, 527] on div "Surplus $4,266" at bounding box center [867, 576] width 495 height 167
drag, startPoint x: 1084, startPoint y: 580, endPoint x: 1042, endPoint y: 576, distance: 42.2
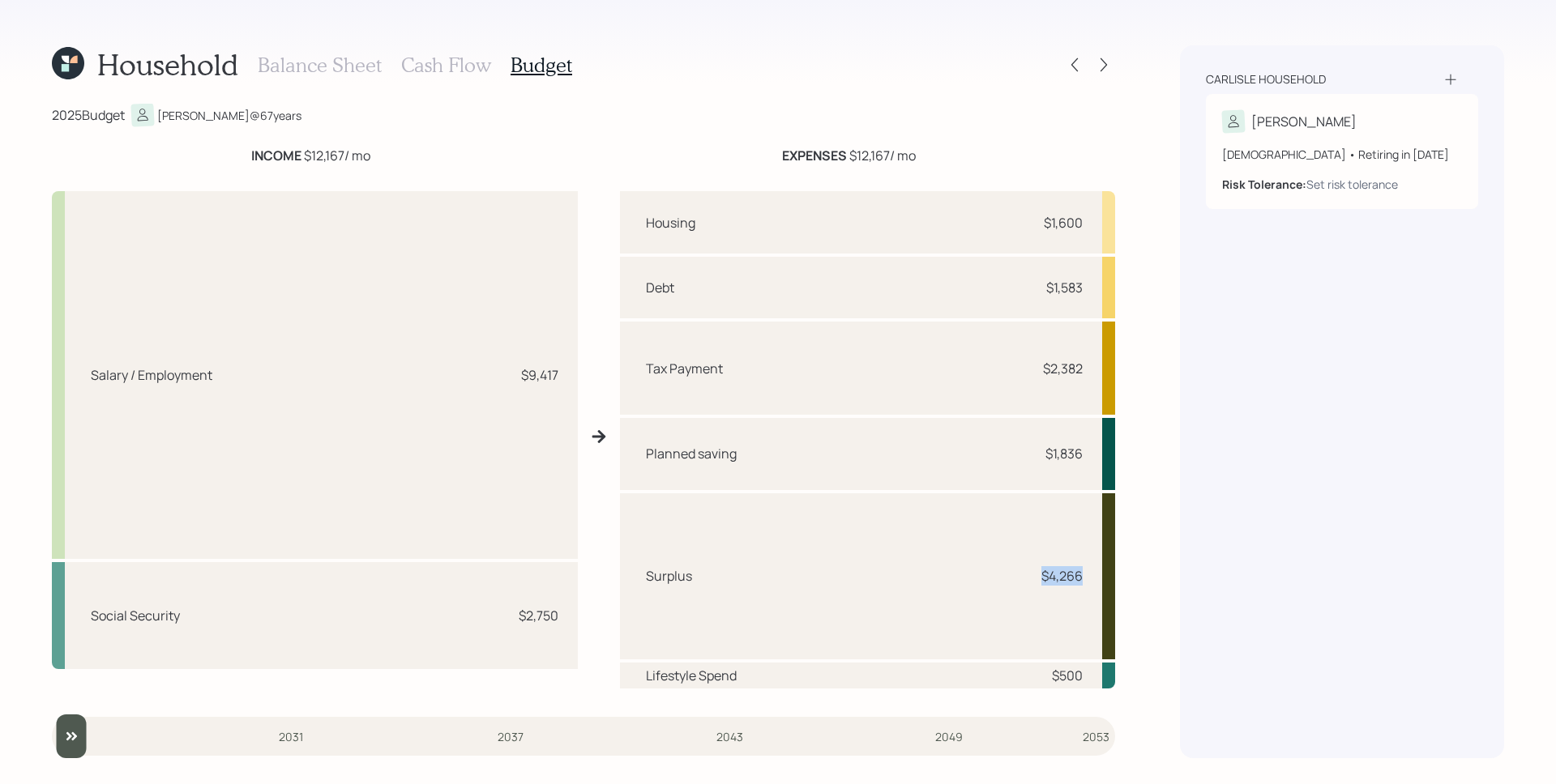
click at [1042, 576] on div "Surplus $4,266" at bounding box center [867, 576] width 495 height 167
click at [1030, 560] on div "Surplus $4,266" at bounding box center [867, 576] width 495 height 167
click at [348, 63] on h3 "Balance Sheet" at bounding box center [319, 65] width 124 height 23
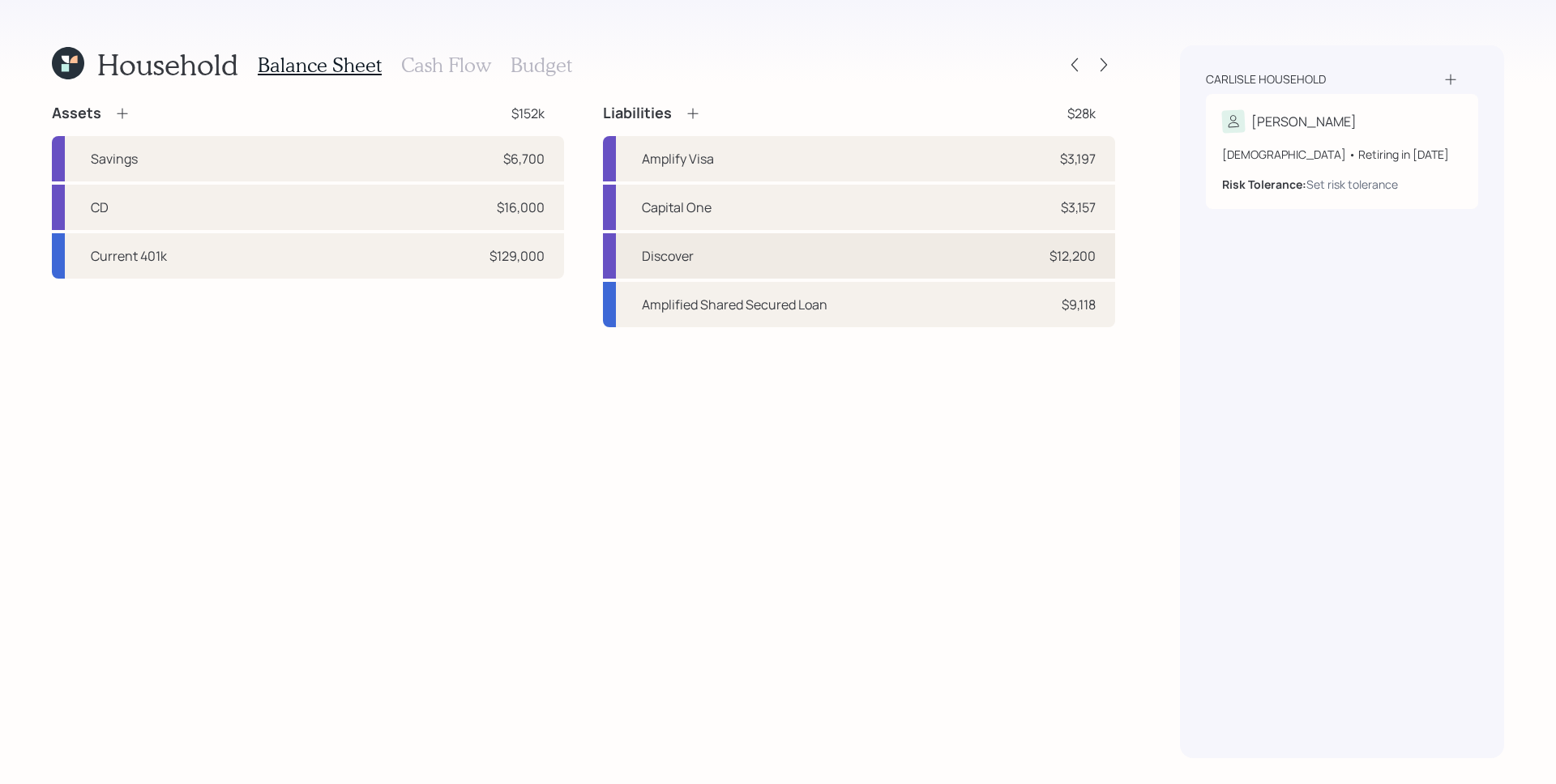
click at [1003, 254] on div "Discover $12,200" at bounding box center [859, 256] width 512 height 46
select select "credit_card"
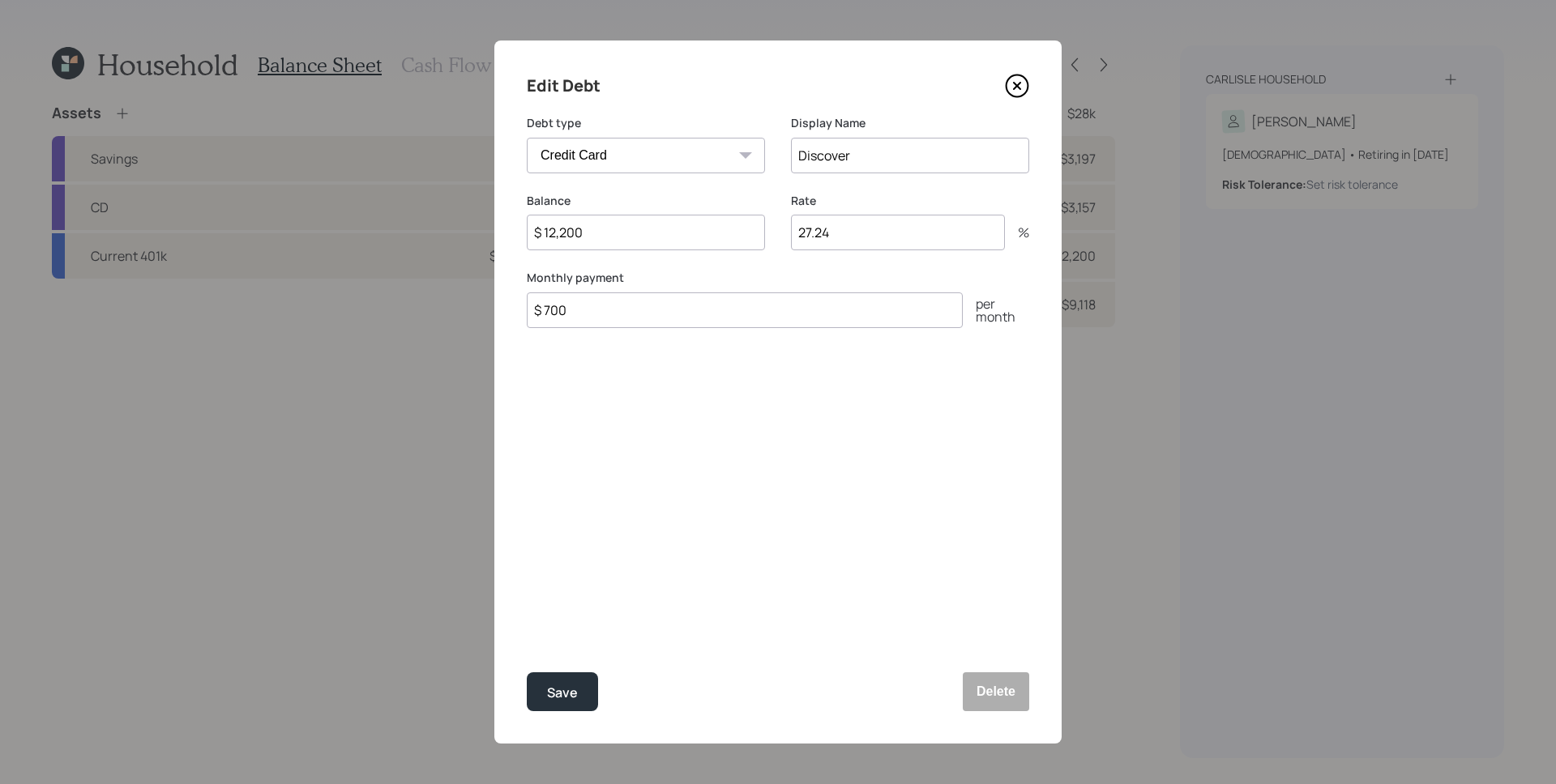
click at [1020, 75] on icon at bounding box center [1016, 86] width 24 height 24
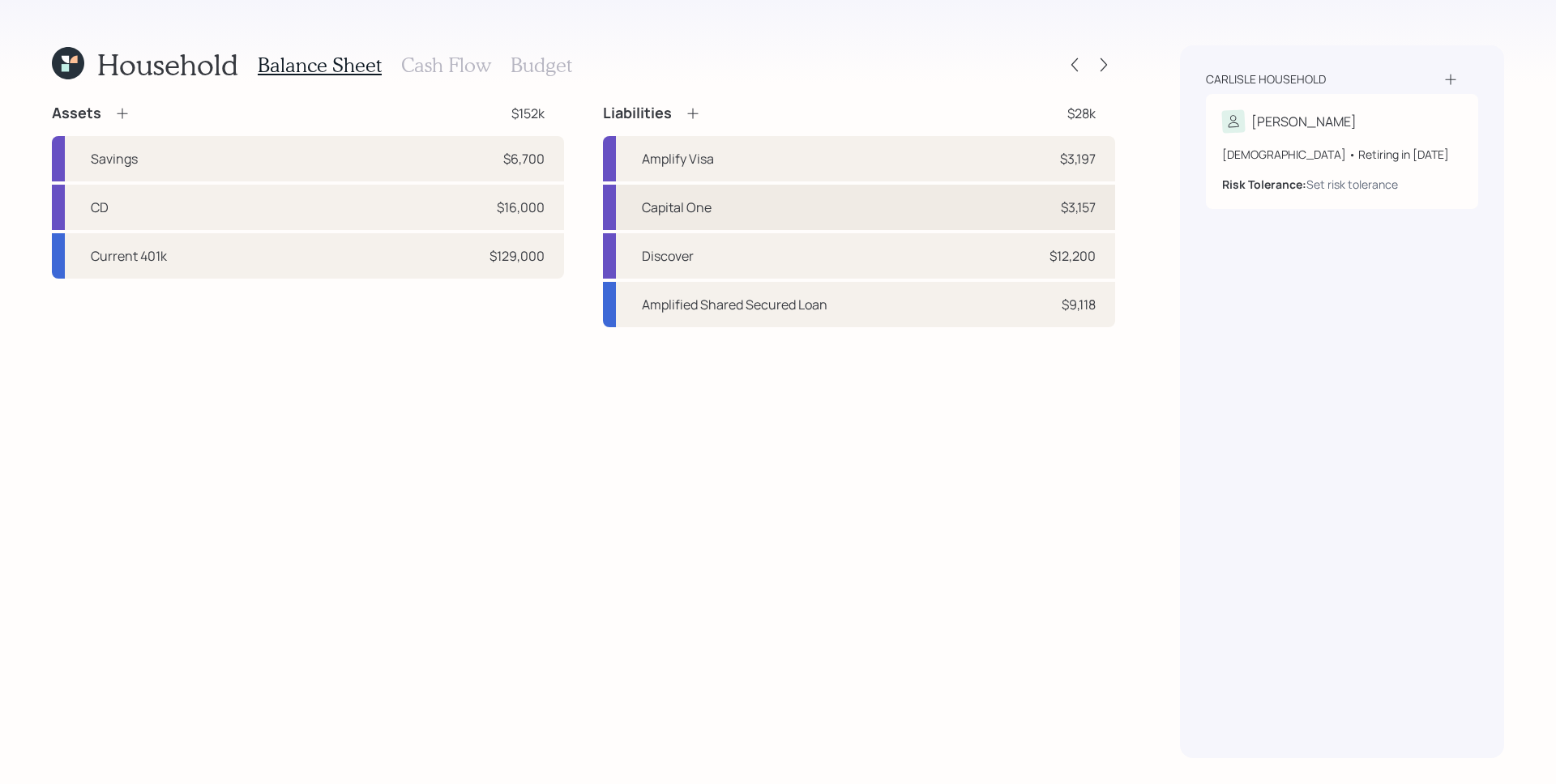
click at [1052, 203] on div "$3,157" at bounding box center [1071, 207] width 48 height 19
select select "credit_card"
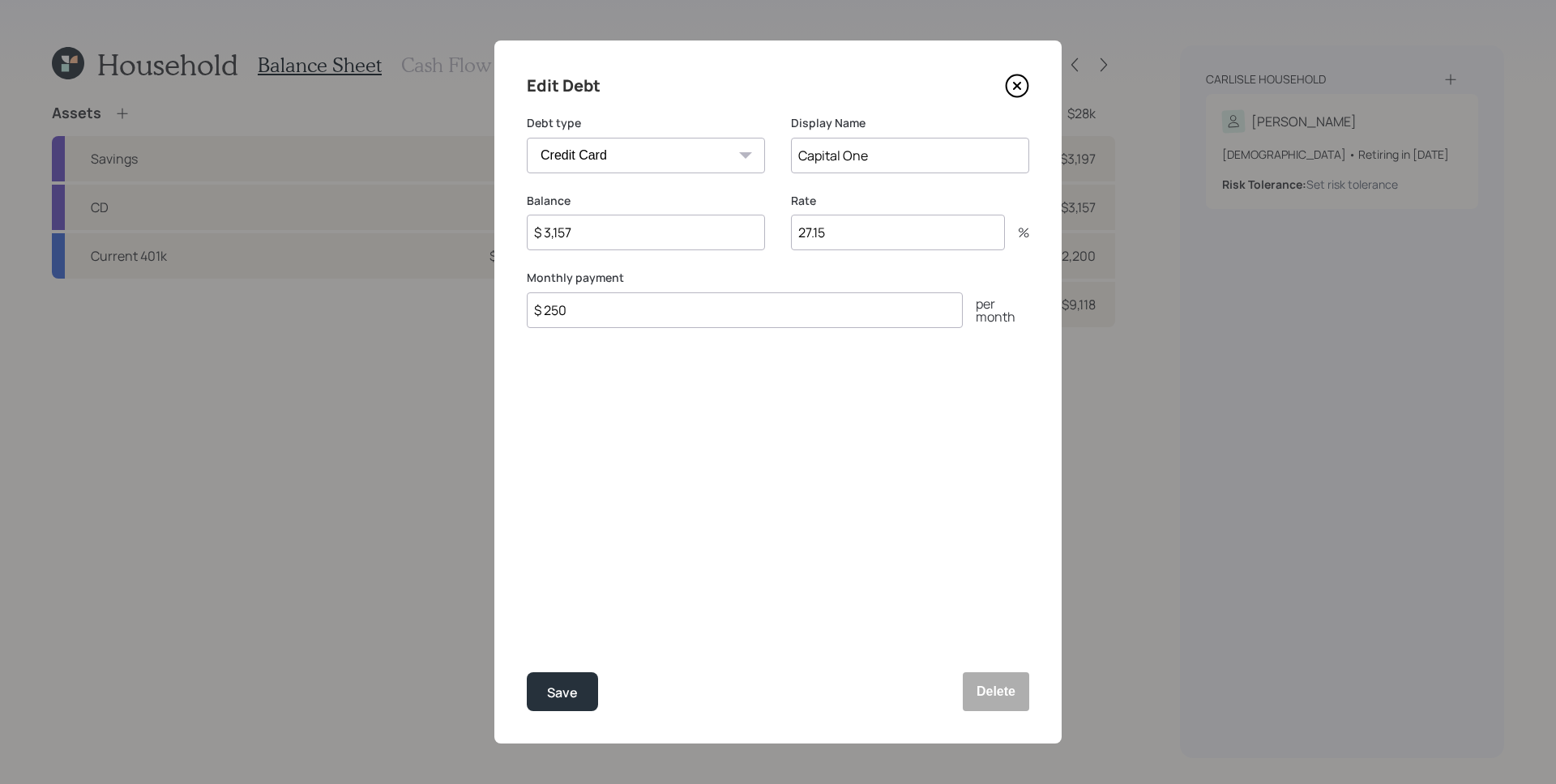
click at [1020, 79] on icon at bounding box center [1016, 86] width 24 height 24
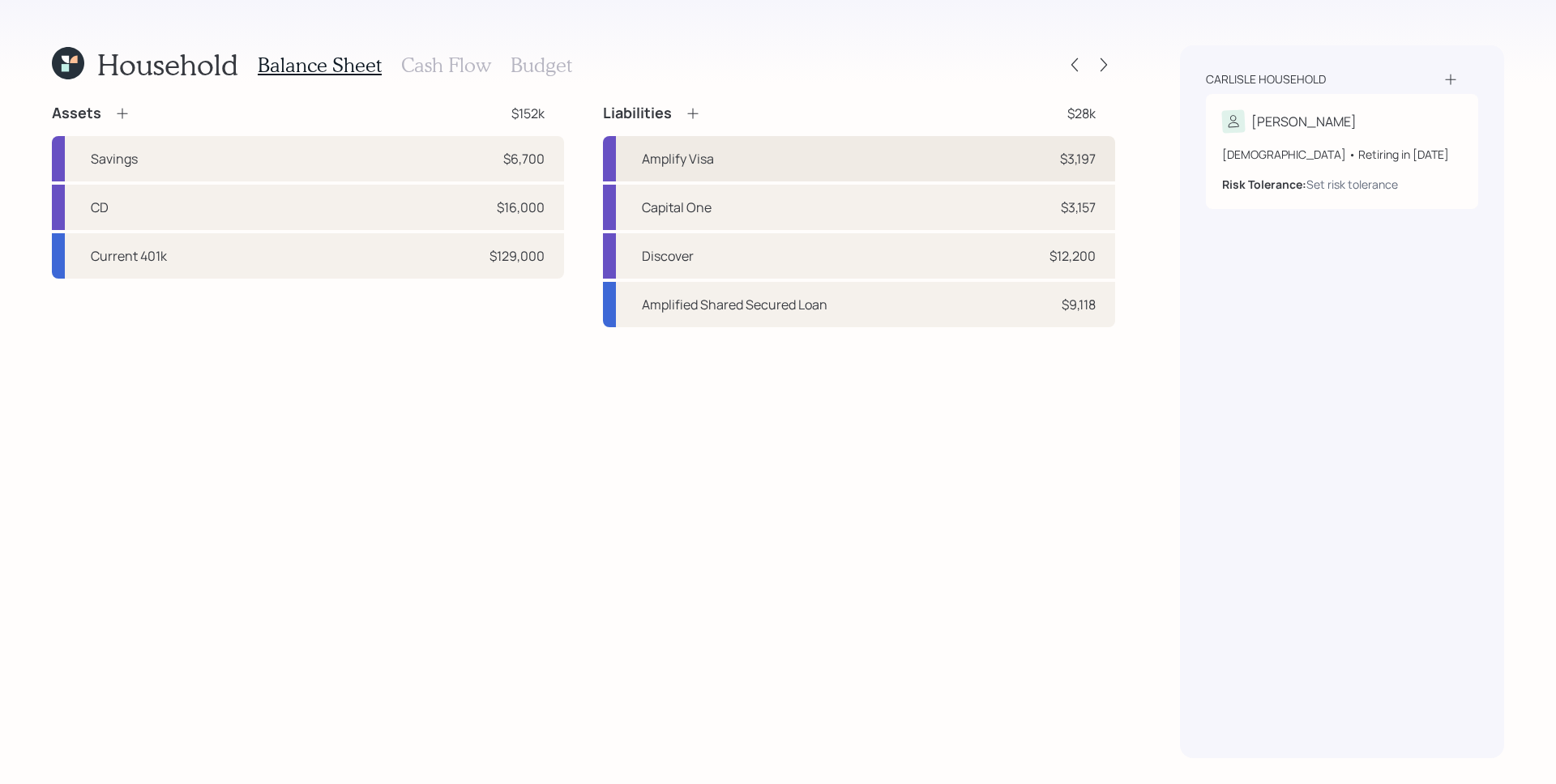
click at [1051, 155] on div "$3,197" at bounding box center [1071, 158] width 48 height 19
select select "credit_card"
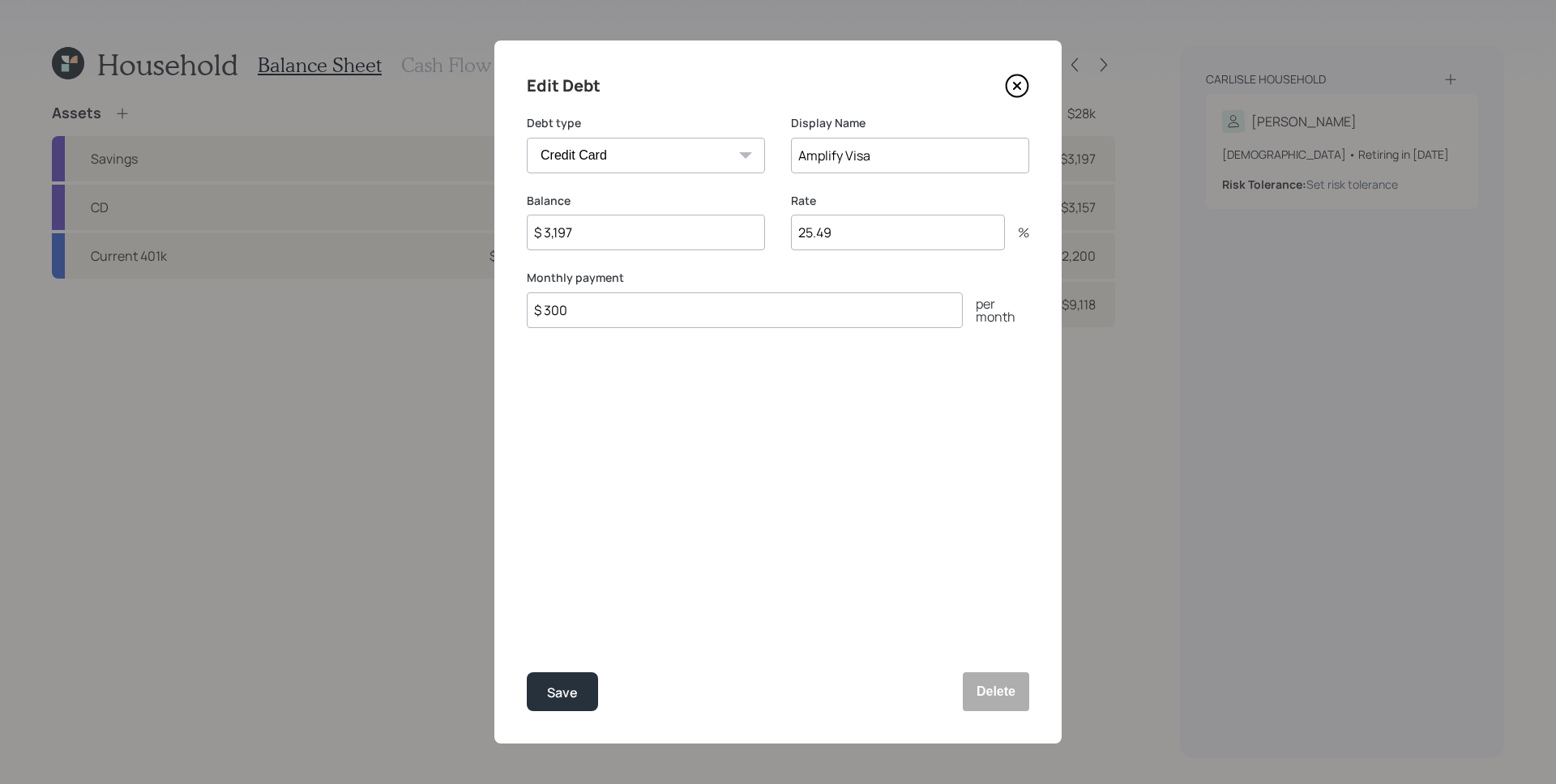
click at [1029, 76] on icon at bounding box center [1016, 86] width 24 height 24
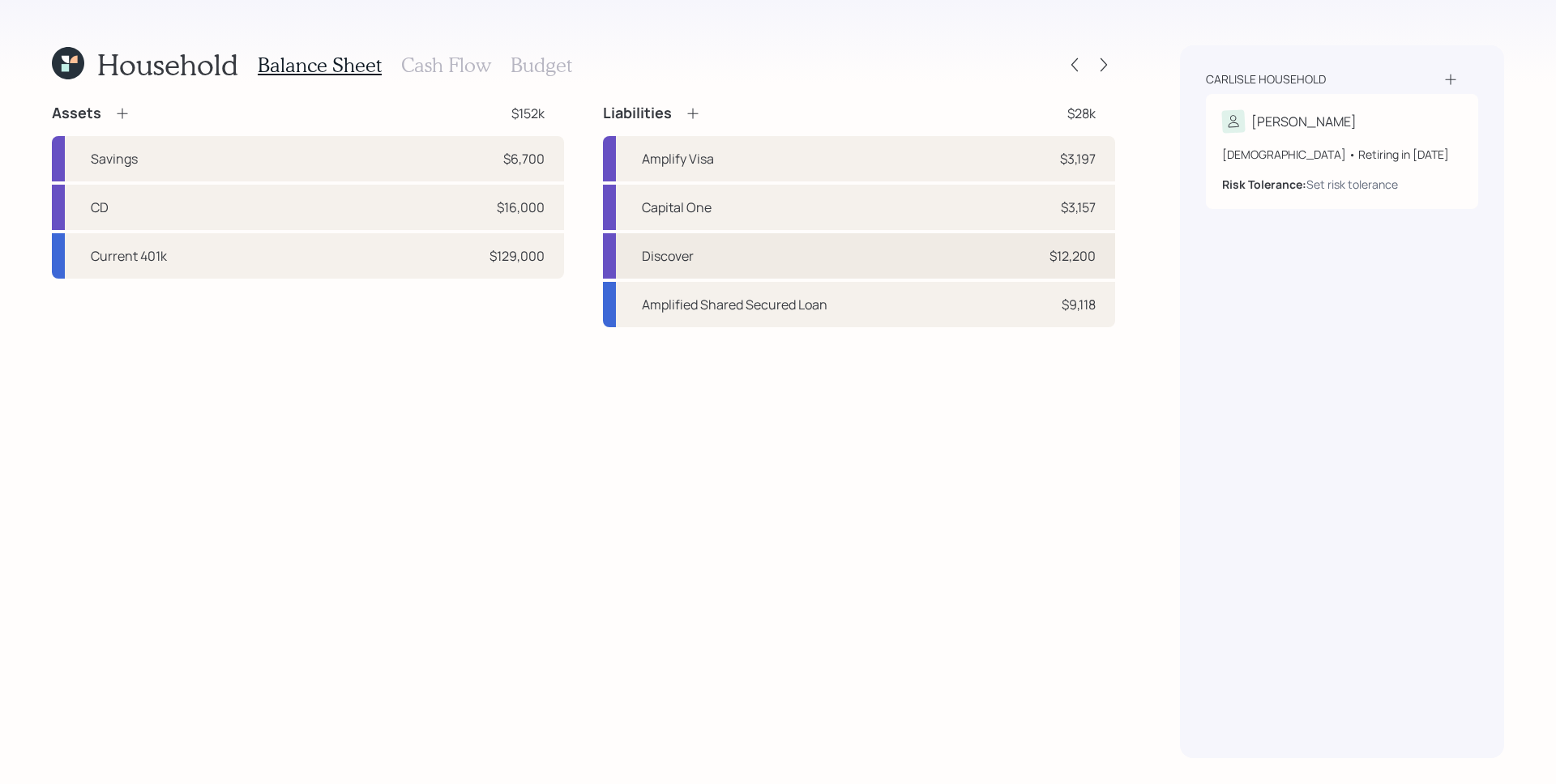
click at [884, 254] on div "Discover $12,200" at bounding box center [859, 256] width 512 height 46
select select "credit_card"
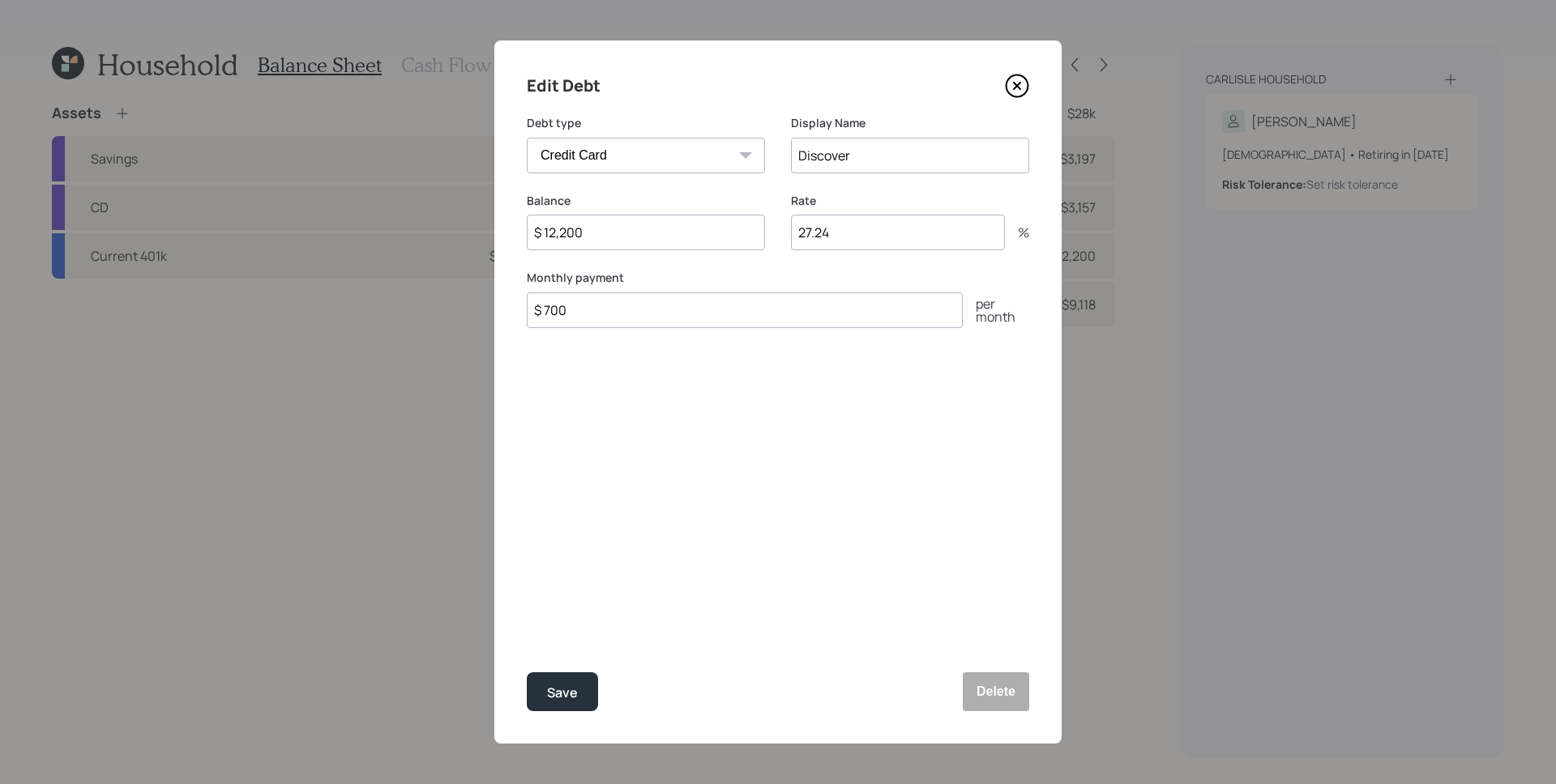
click at [1013, 84] on icon at bounding box center [1016, 86] width 24 height 24
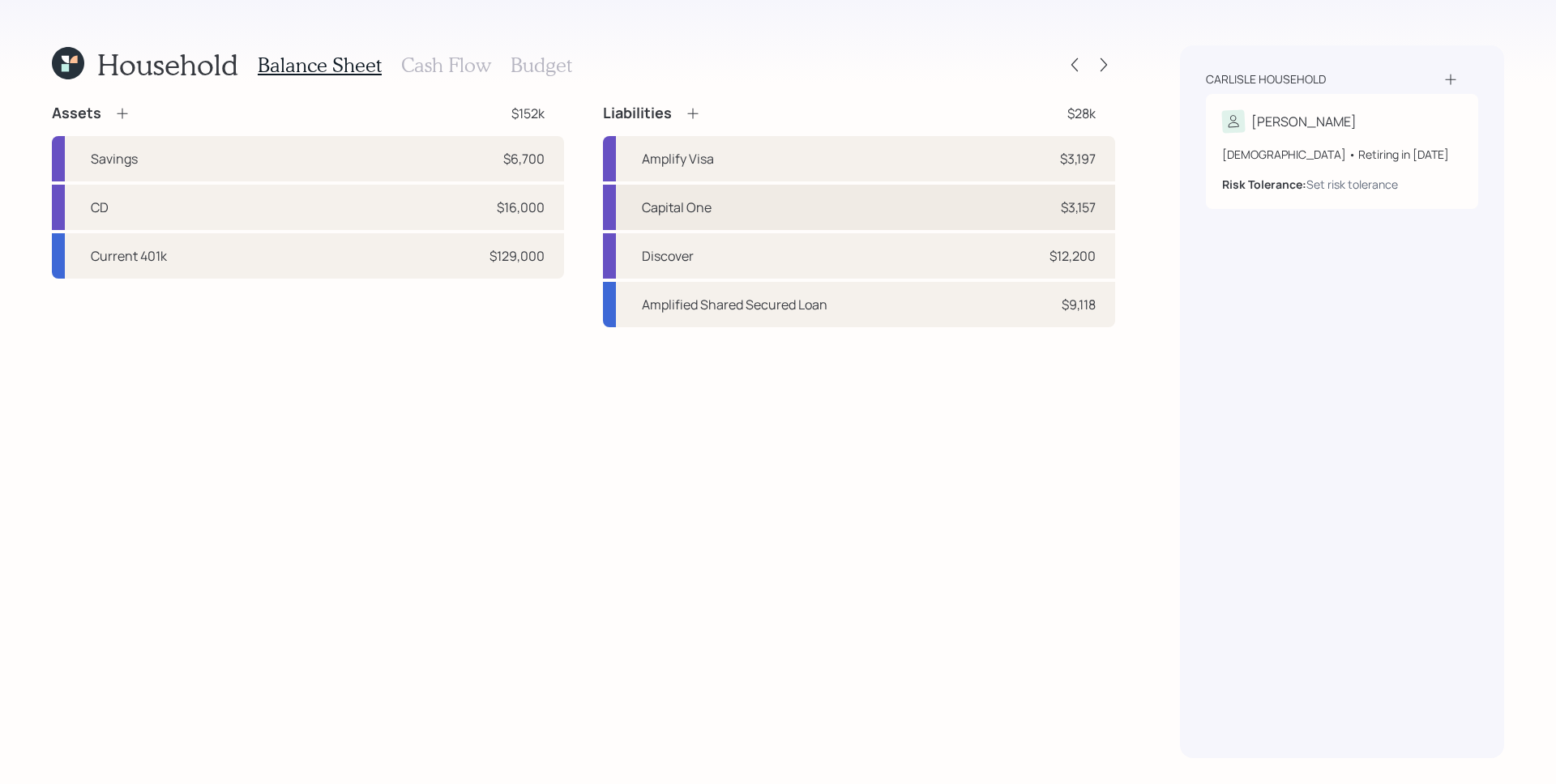
click at [1083, 217] on div "Capital One $3,157" at bounding box center [859, 207] width 512 height 46
select select "credit_card"
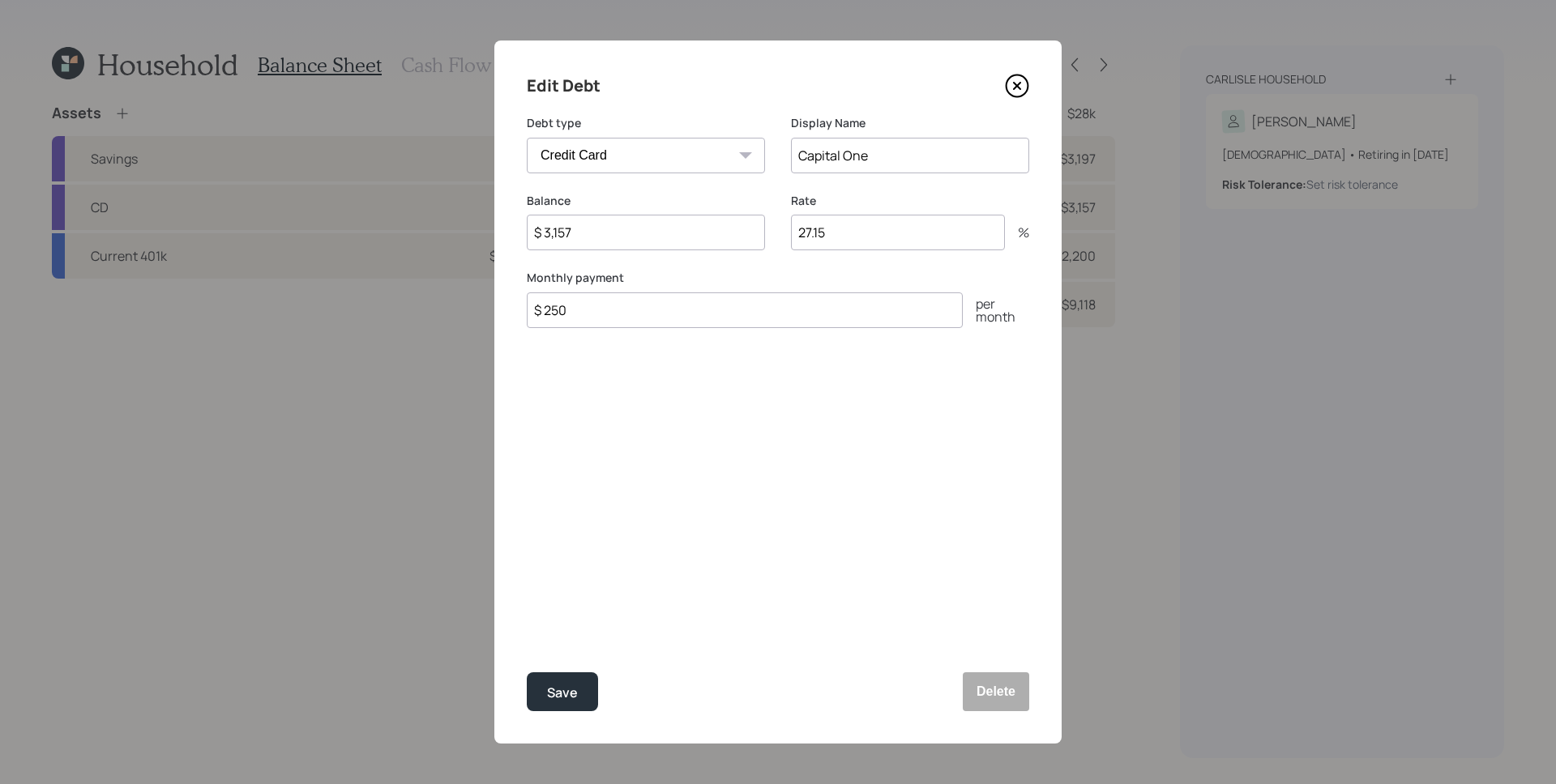
click at [1018, 88] on icon at bounding box center [1016, 86] width 24 height 24
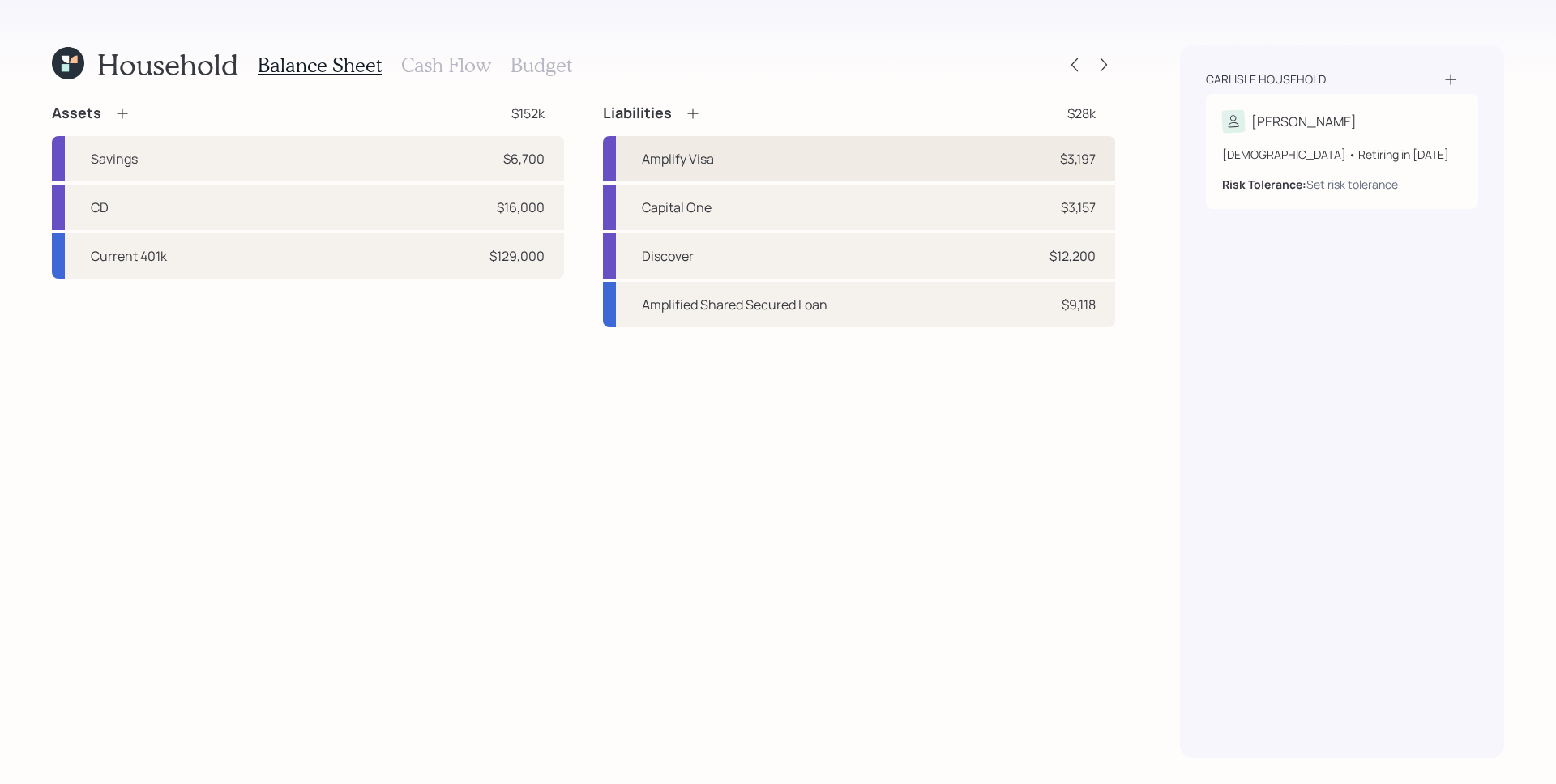
click at [1063, 150] on div "$3,197" at bounding box center [1078, 158] width 36 height 19
select select "credit_card"
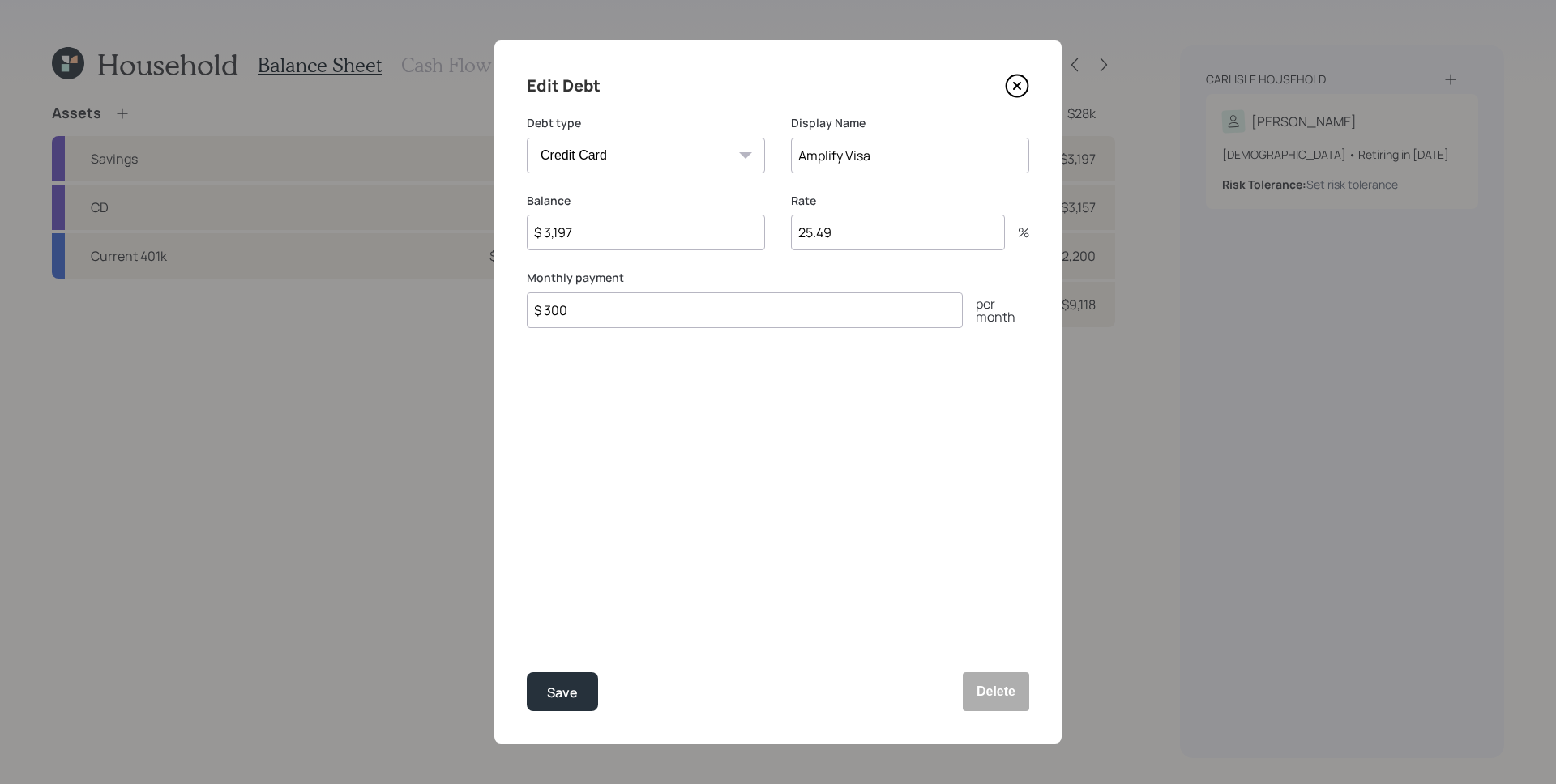
click at [1023, 87] on icon at bounding box center [1016, 86] width 24 height 24
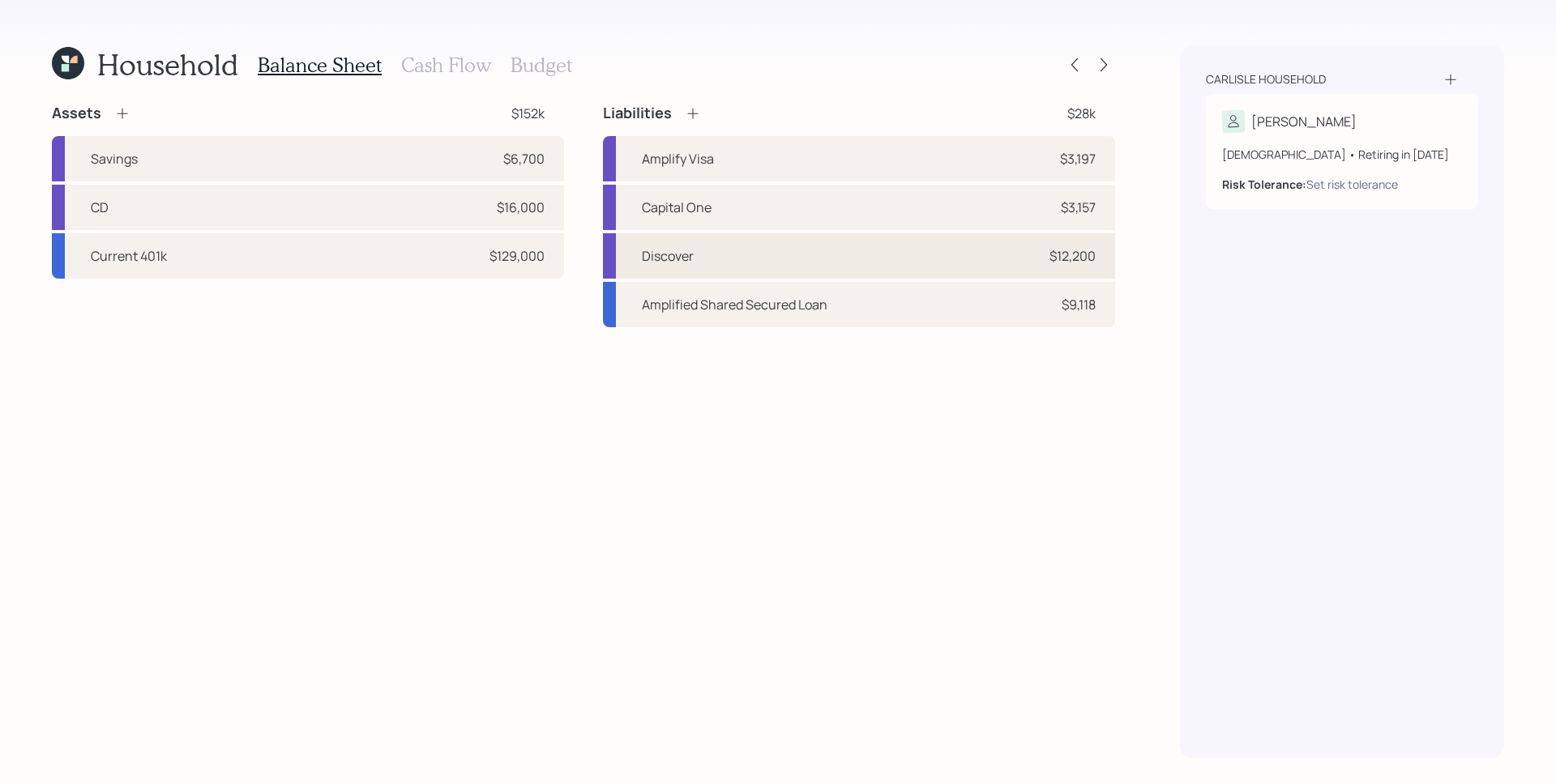
click at [1085, 254] on div "$12,200" at bounding box center [1073, 255] width 47 height 19
select select "credit_card"
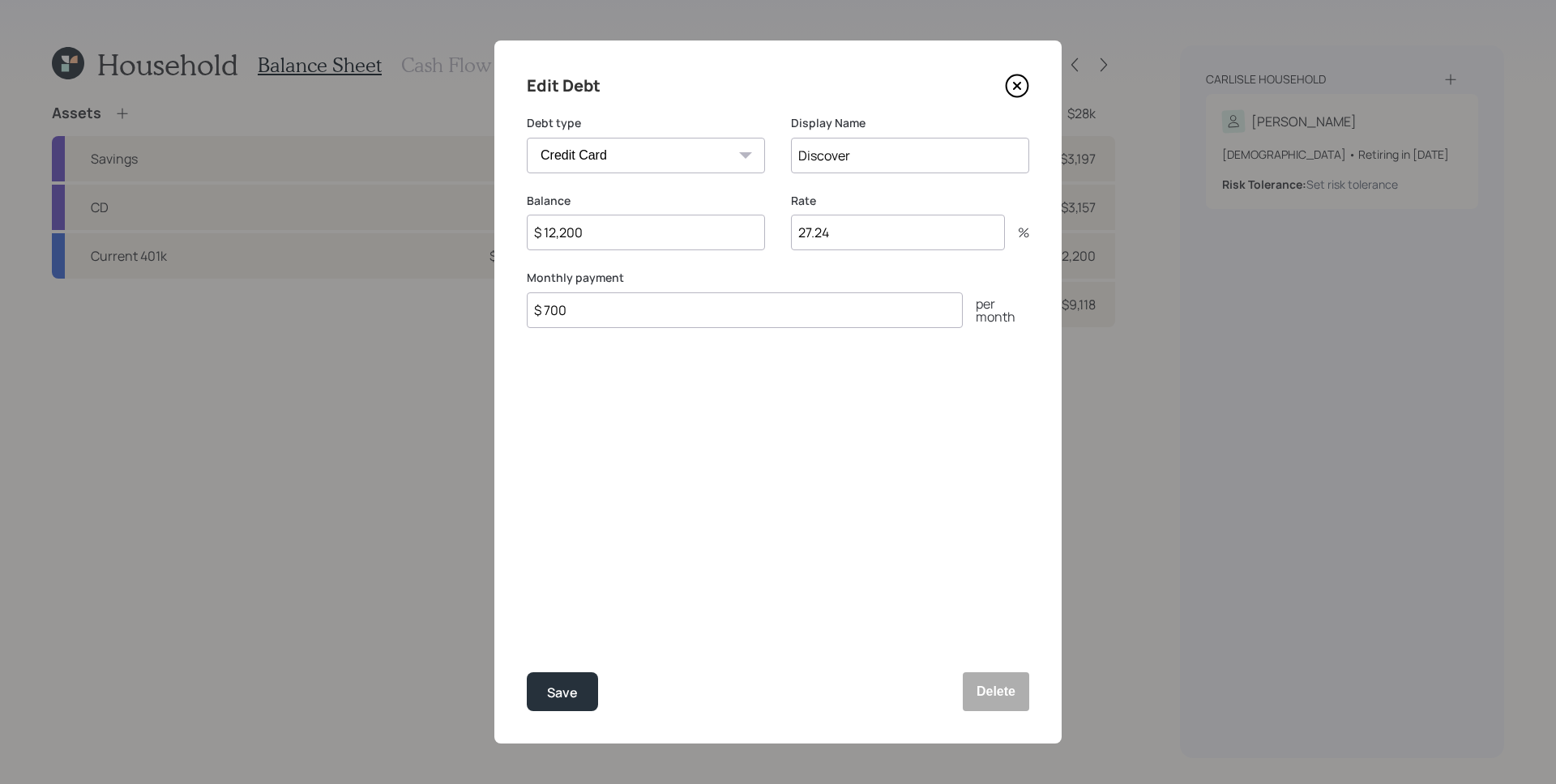
click at [1011, 77] on icon at bounding box center [1016, 86] width 24 height 24
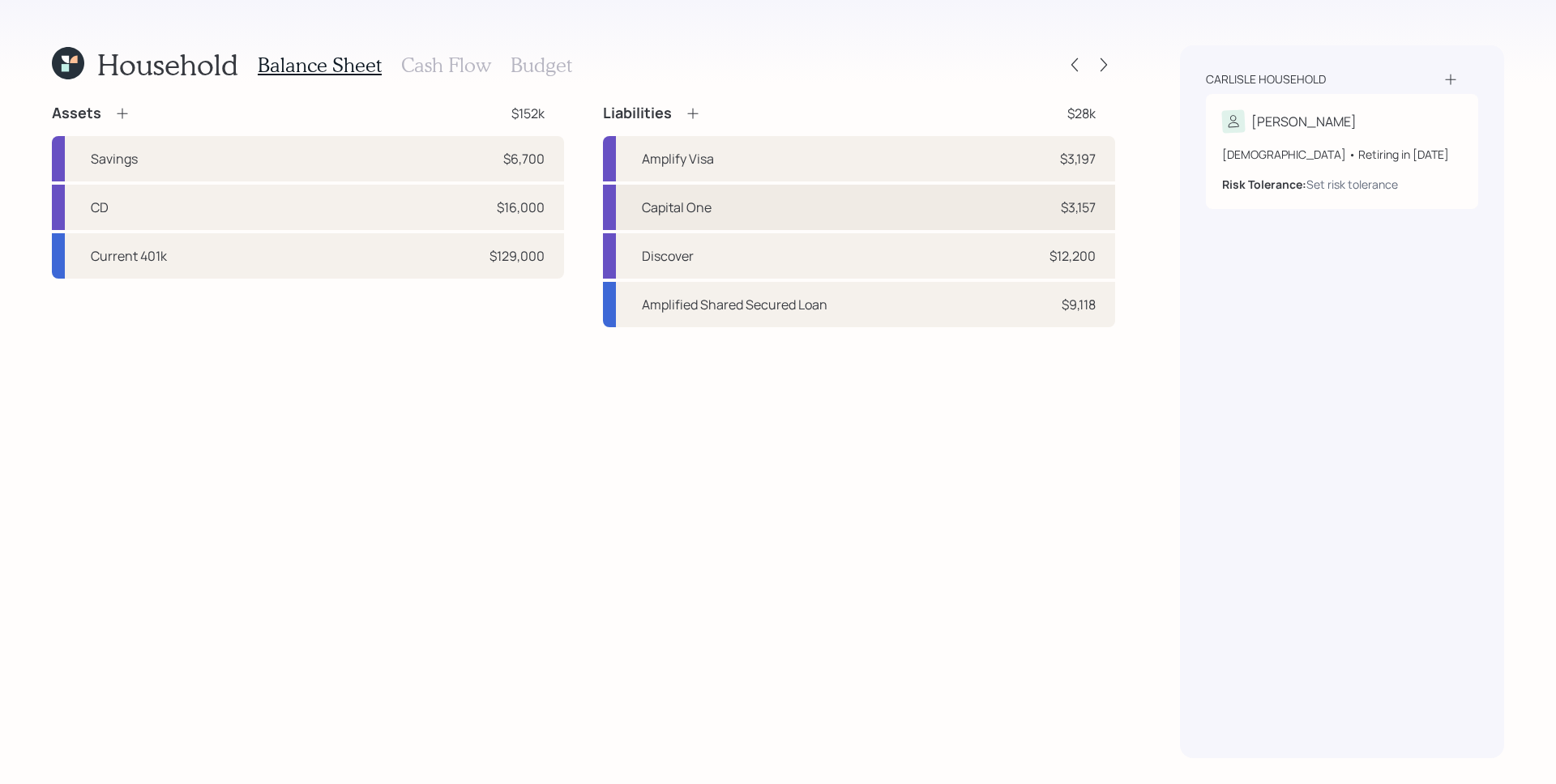
click at [1064, 207] on div "$3,157" at bounding box center [1079, 207] width 35 height 19
select select "credit_card"
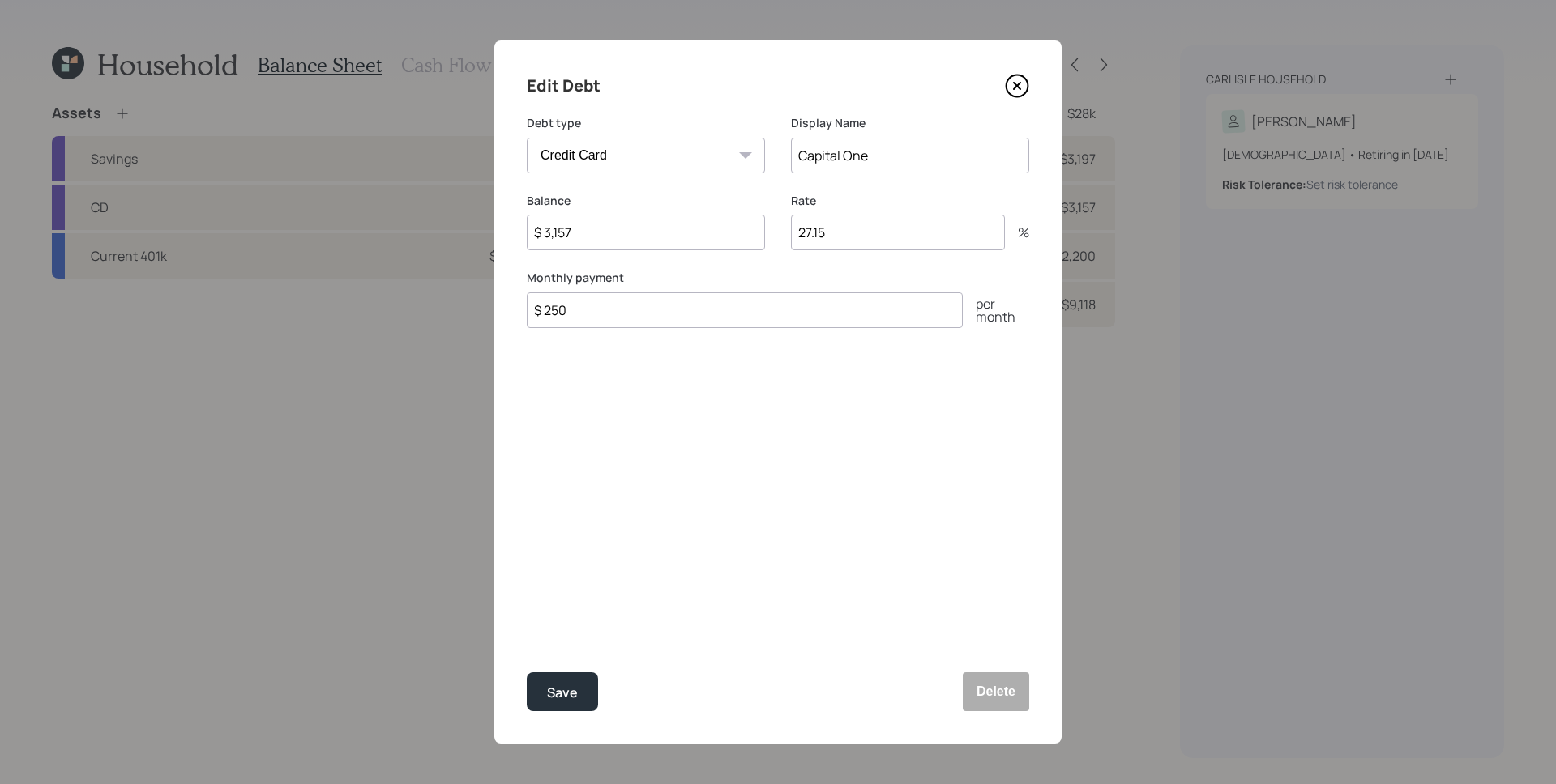
click at [1017, 91] on icon at bounding box center [1016, 86] width 24 height 24
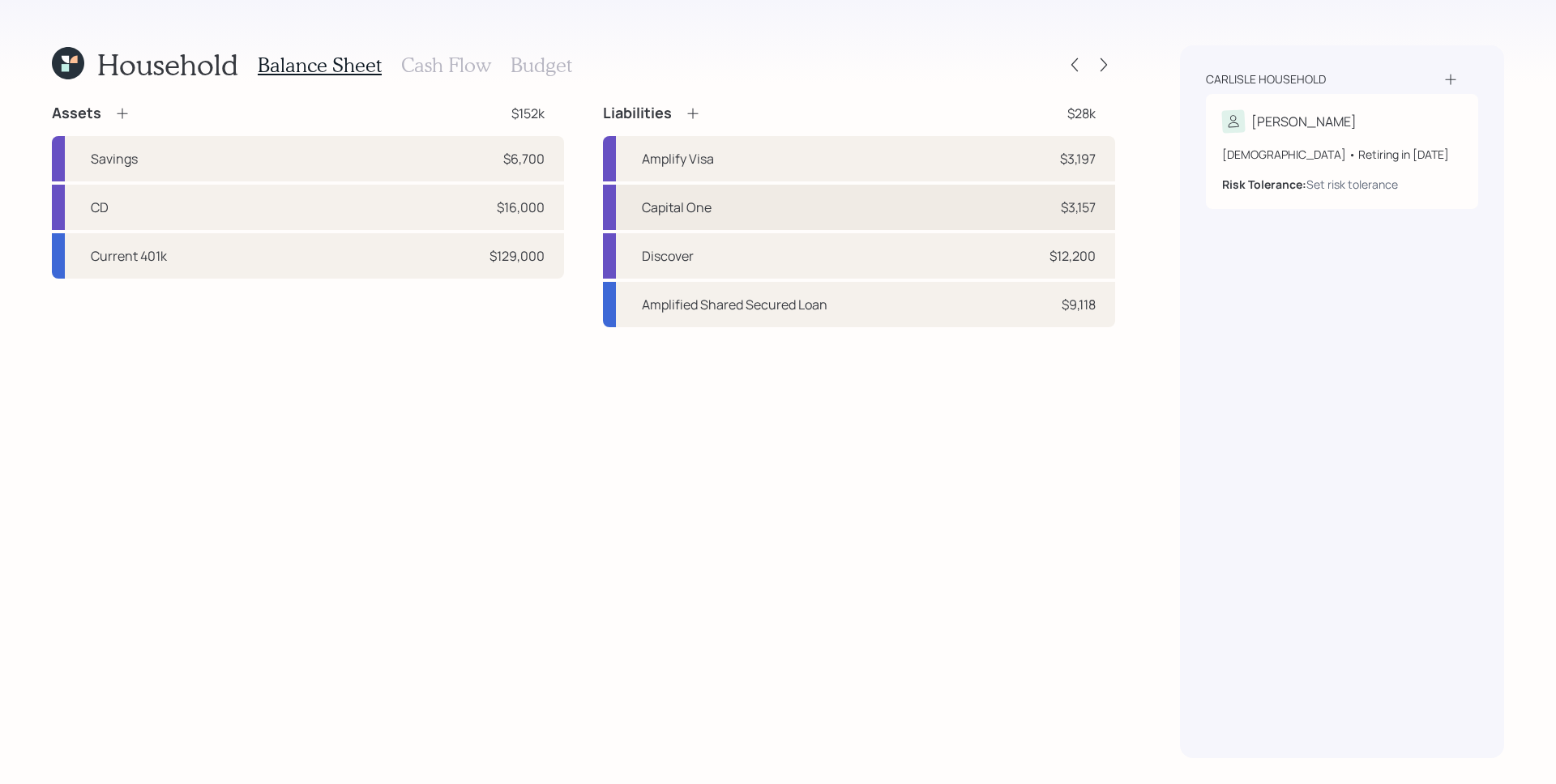
click at [895, 218] on div "Capital One $3,157" at bounding box center [859, 207] width 512 height 46
select select "credit_card"
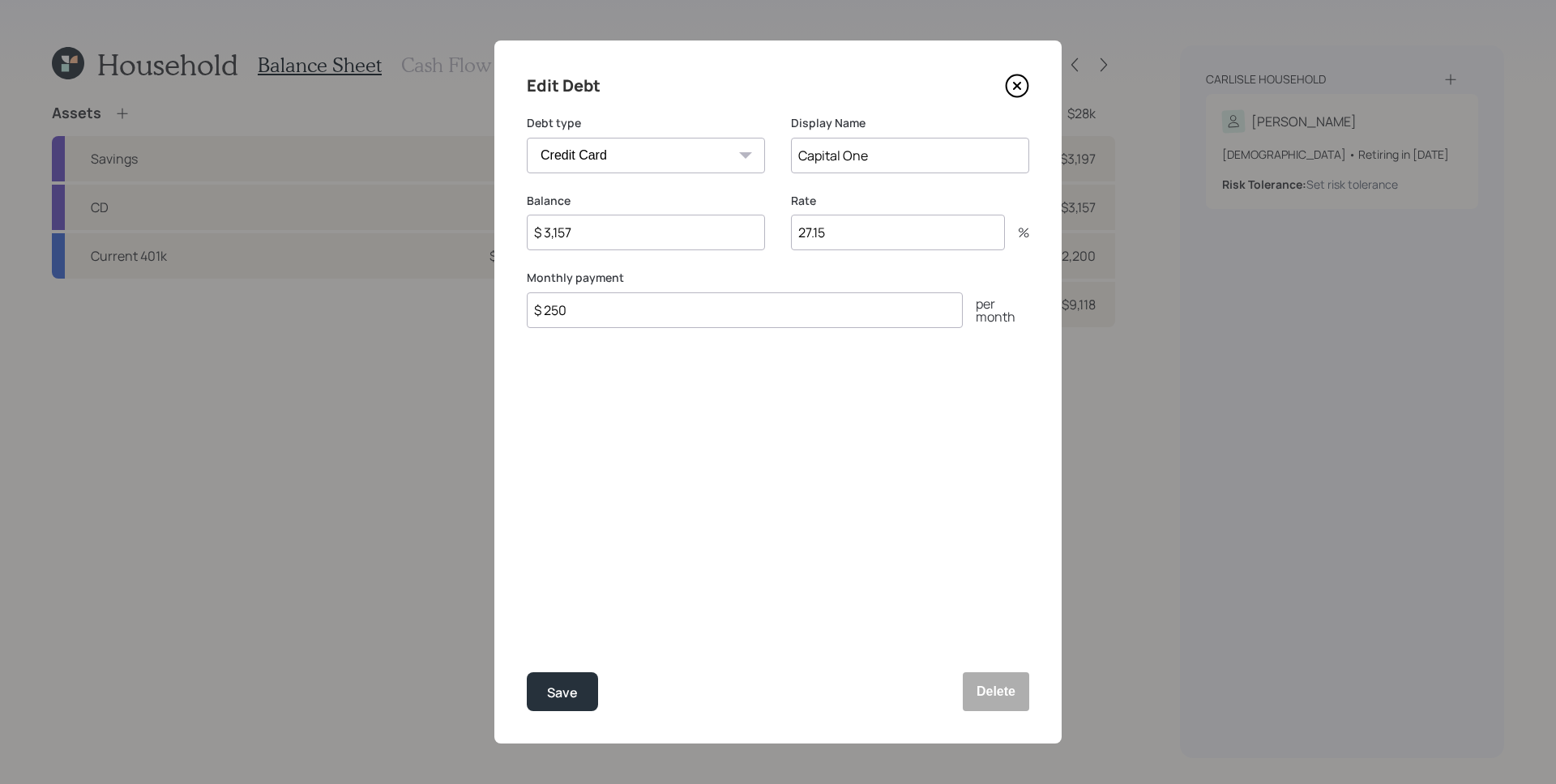
drag, startPoint x: 633, startPoint y: 310, endPoint x: 550, endPoint y: 312, distance: 83.0
click at [550, 312] on input "$ 250" at bounding box center [744, 310] width 436 height 36
click at [700, 467] on div "Edit Debt Debt type Car Credit Card Medical Student Other Display Name Capital …" at bounding box center [778, 392] width 567 height 703
drag, startPoint x: 585, startPoint y: 313, endPoint x: 540, endPoint y: 303, distance: 46.1
click at [540, 303] on input "$ 250" at bounding box center [744, 310] width 436 height 36
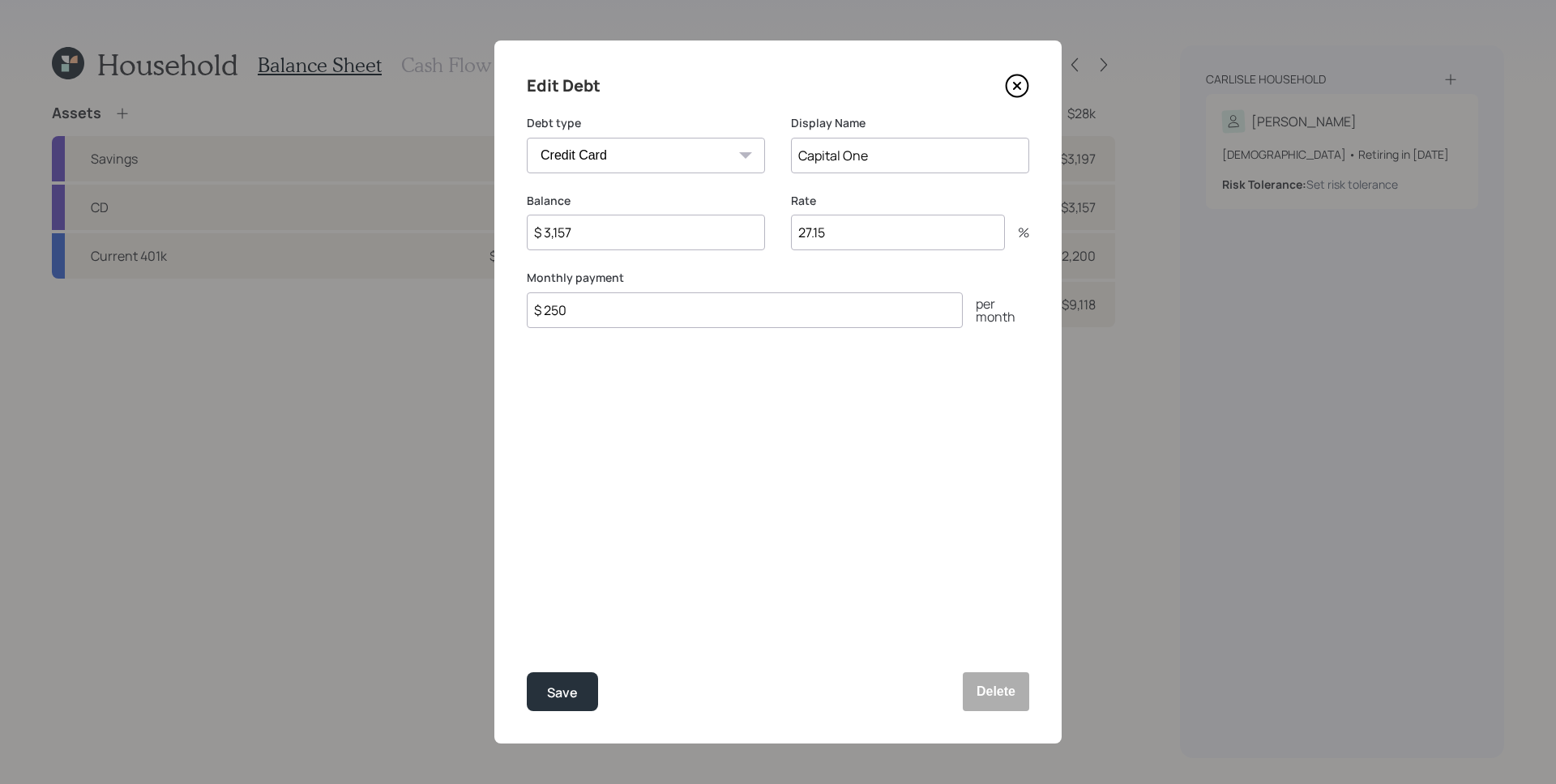
click at [1023, 73] on div "Edit Debt" at bounding box center [778, 86] width 502 height 26
click at [1023, 74] on icon at bounding box center [1016, 86] width 24 height 24
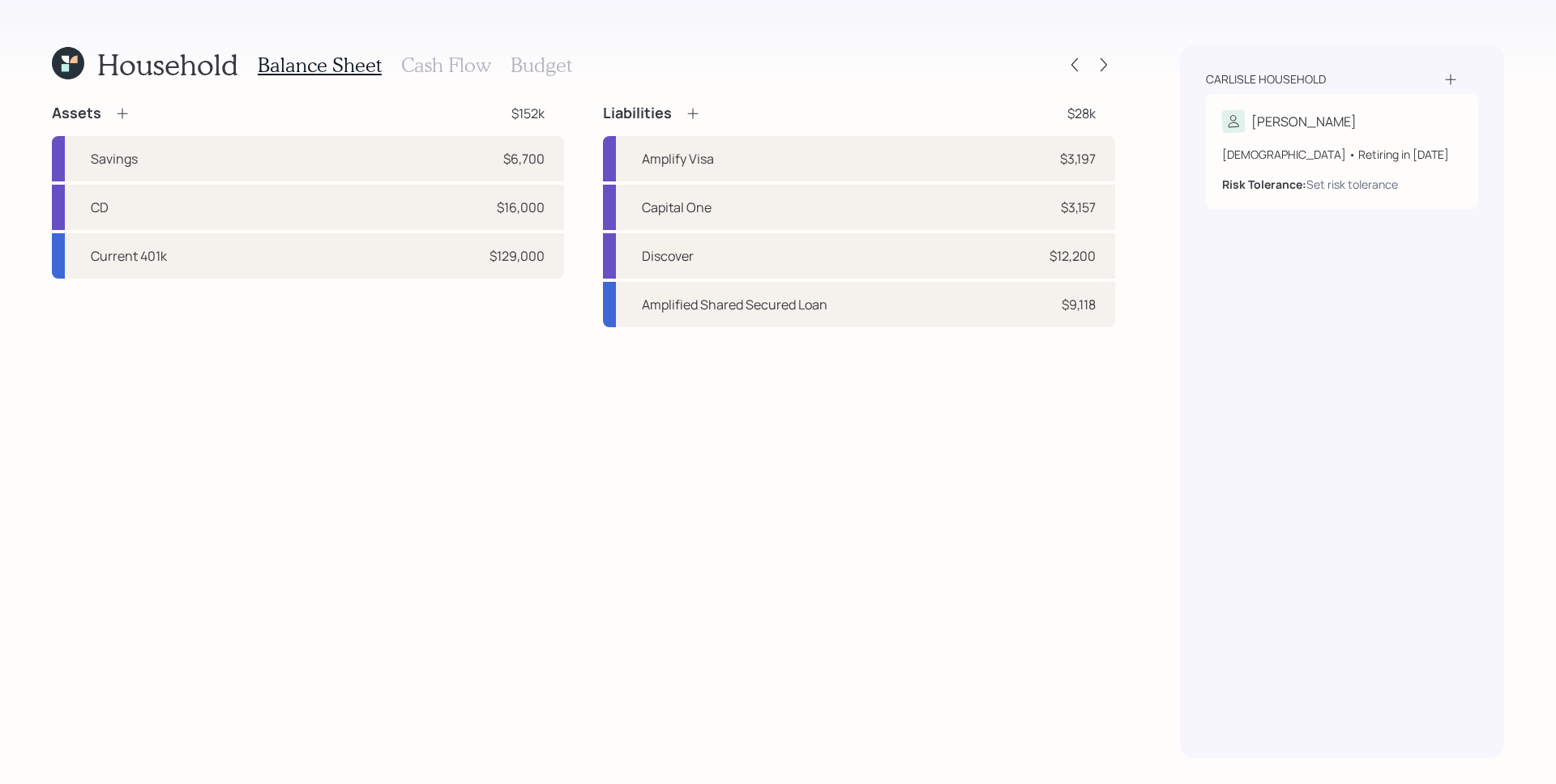
click at [534, 59] on h3 "Budget" at bounding box center [541, 65] width 62 height 23
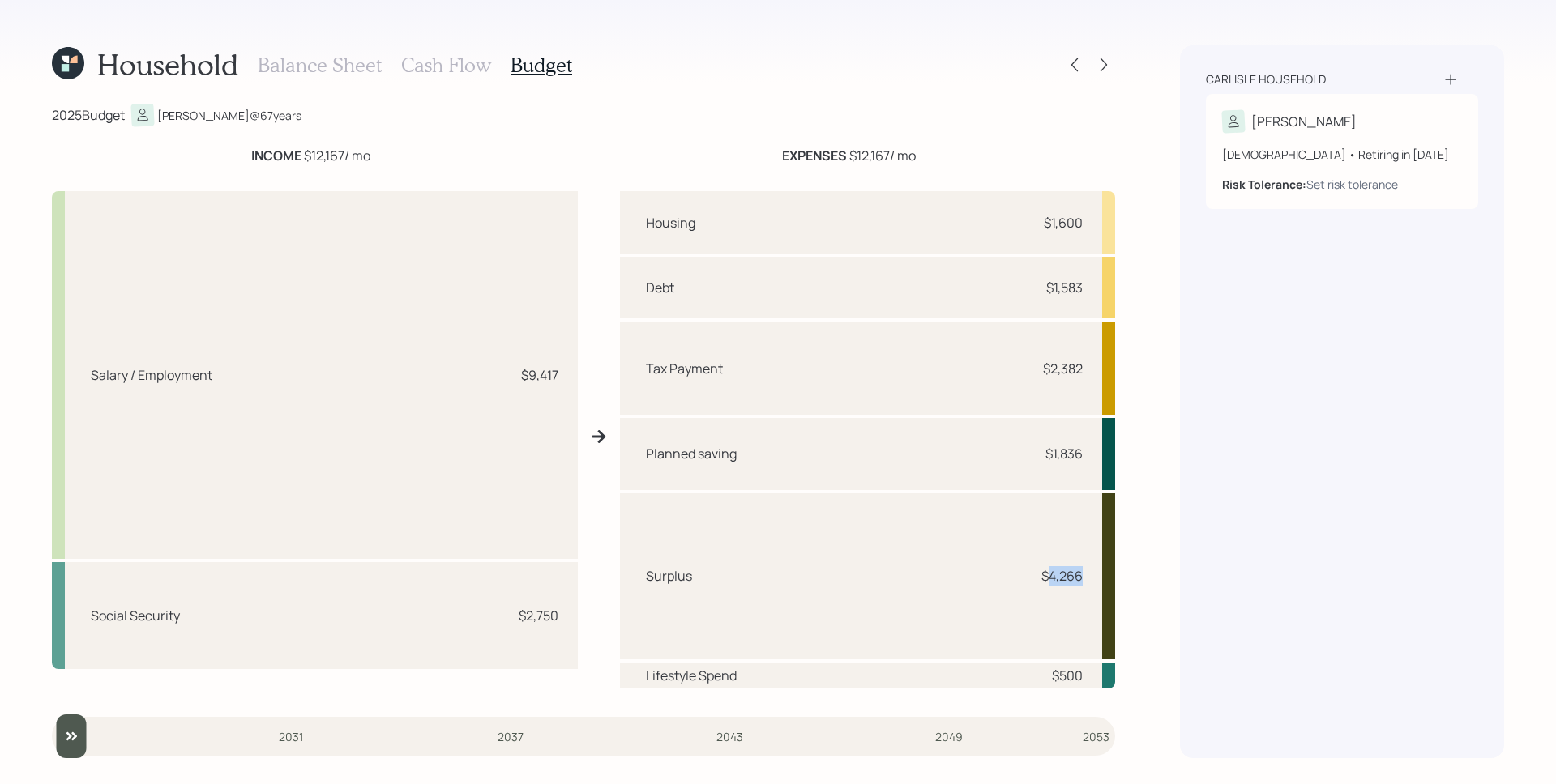
drag, startPoint x: 1083, startPoint y: 574, endPoint x: 1052, endPoint y: 574, distance: 31.0
click at [1052, 574] on div "Surplus $4,266" at bounding box center [867, 576] width 495 height 167
drag, startPoint x: 1055, startPoint y: 676, endPoint x: 1092, endPoint y: 670, distance: 37.5
click at [1092, 670] on div "Lifestyle Spend $500" at bounding box center [867, 675] width 495 height 26
click at [467, 58] on h3 "Cash Flow" at bounding box center [446, 65] width 90 height 23
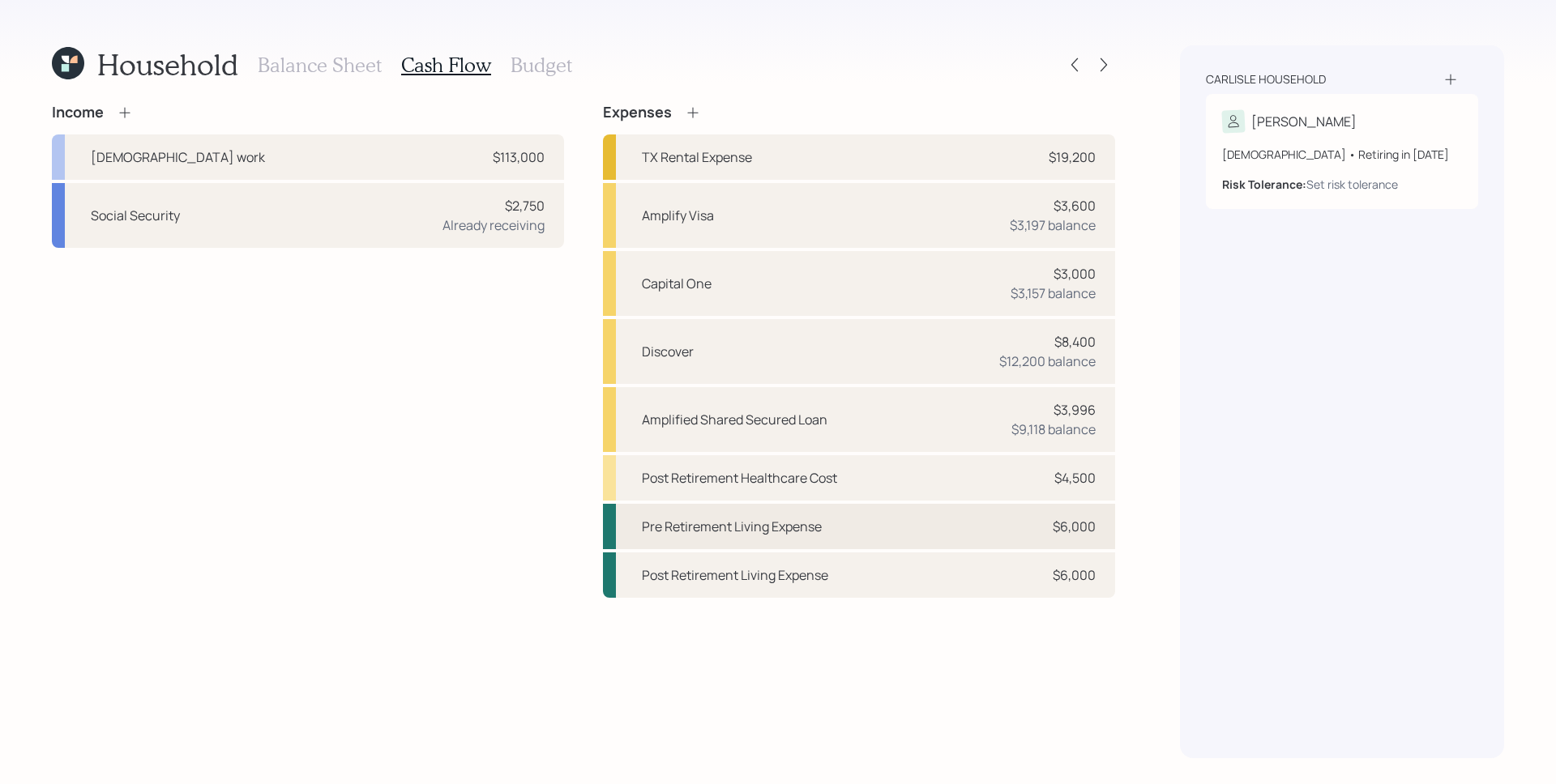
click at [1022, 520] on div "Pre Retirement Living Expense $6,000" at bounding box center [859, 526] width 512 height 46
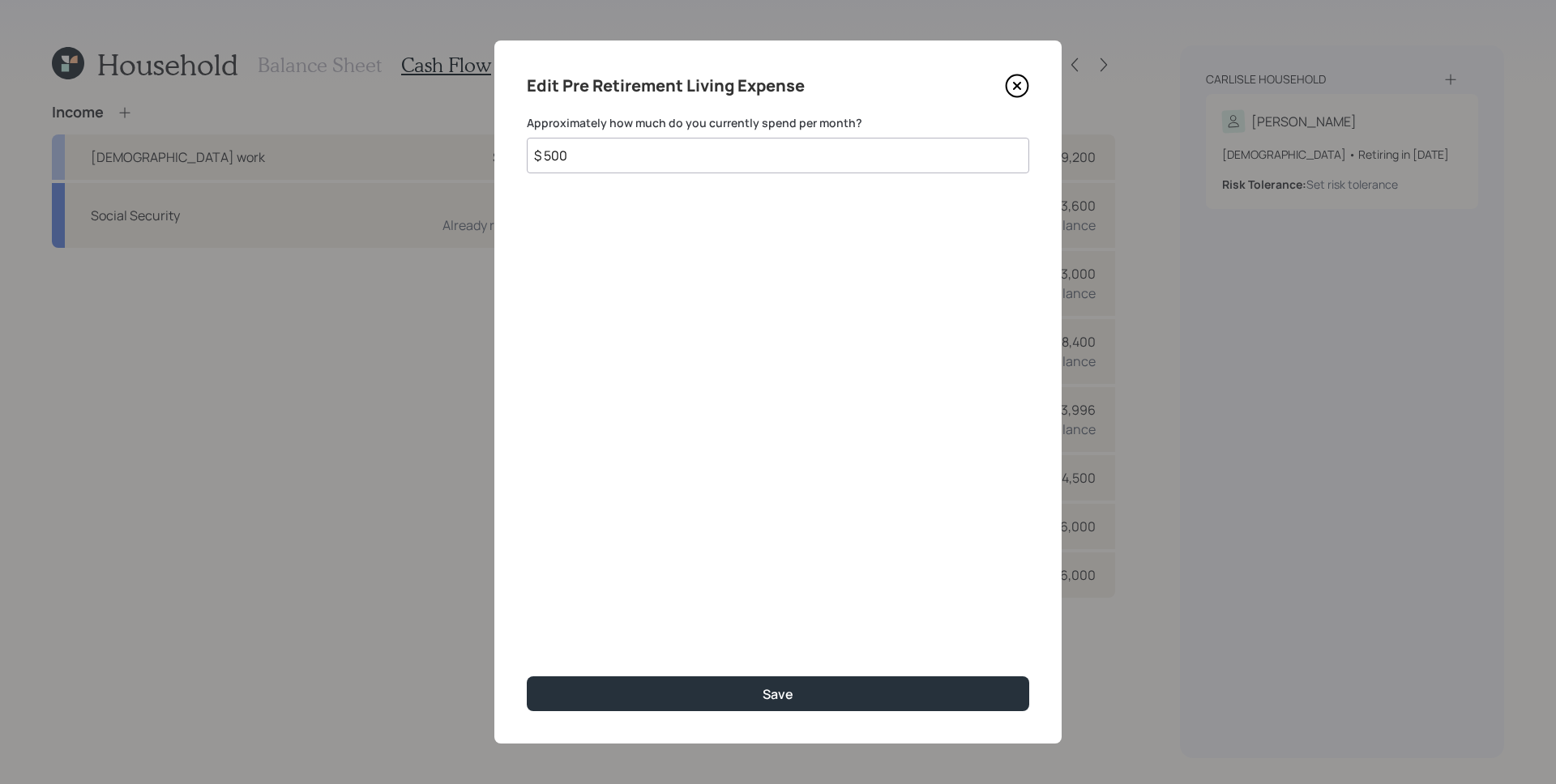
click at [590, 133] on div "Approximately how much do you currently spend per month? $ 500" at bounding box center [778, 144] width 502 height 58
click at [607, 161] on input "$ 500" at bounding box center [778, 155] width 502 height 36
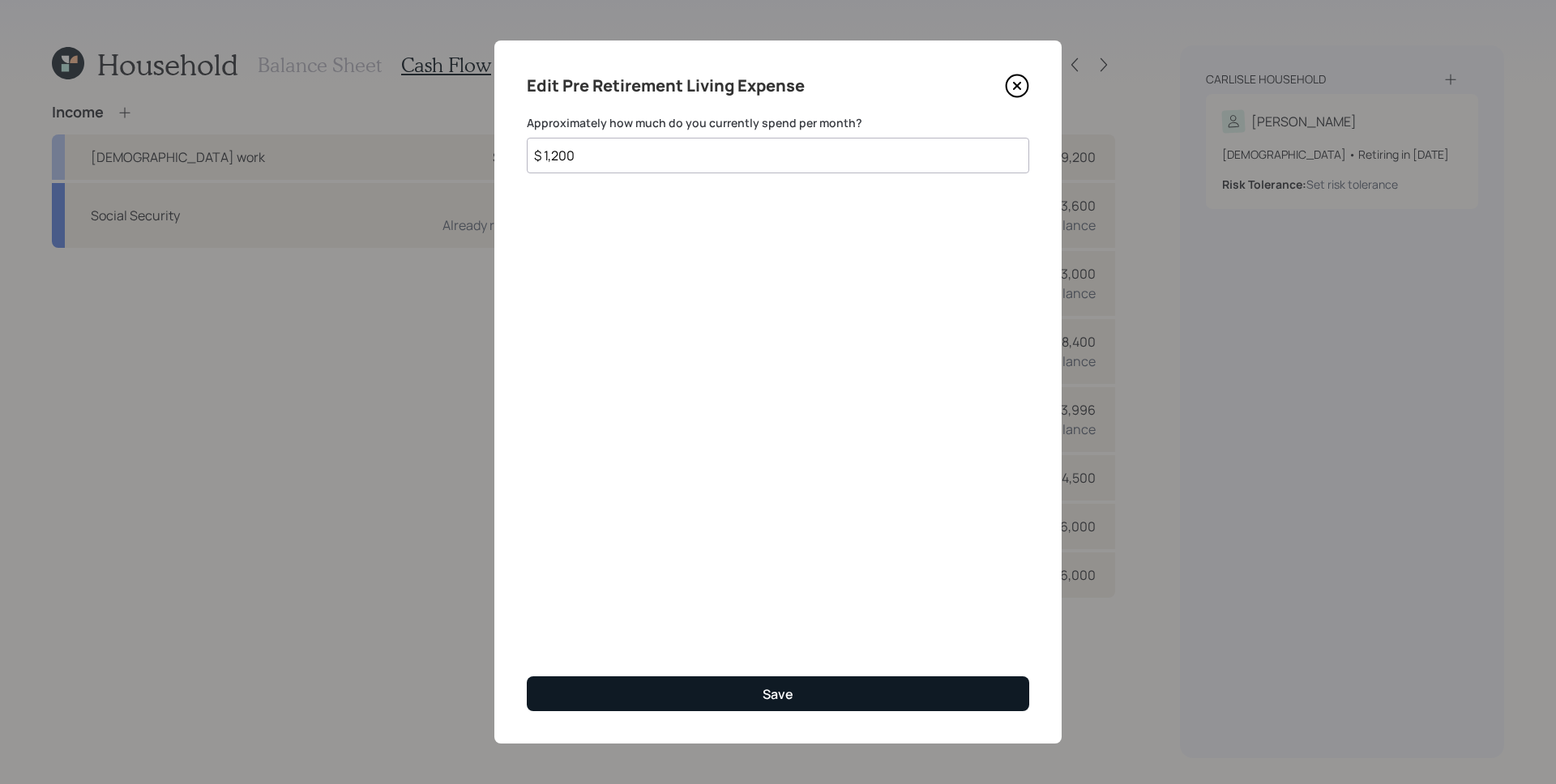
type input "$ 1,200"
click at [806, 684] on button "Save" at bounding box center [778, 694] width 502 height 35
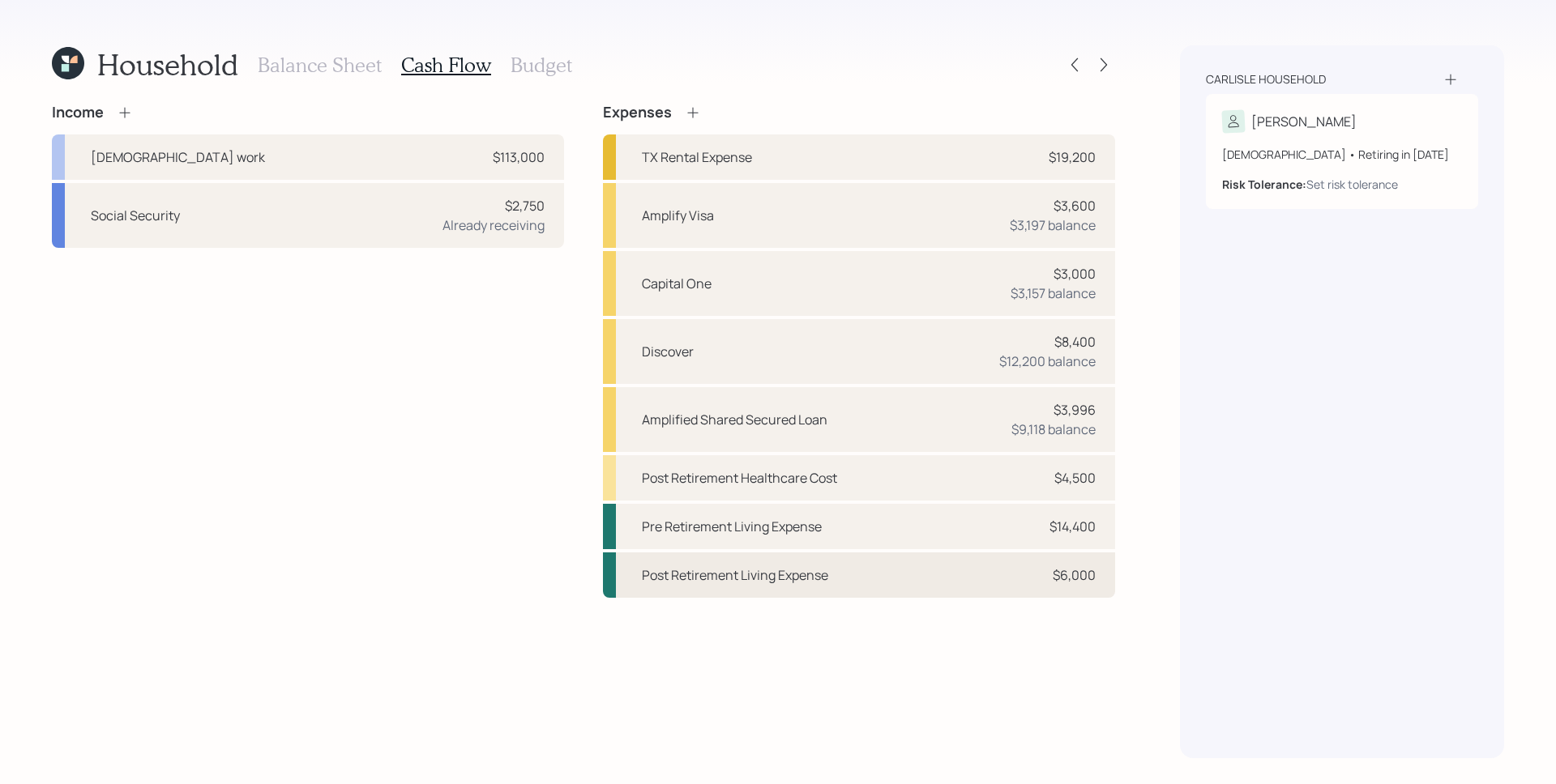
click at [1078, 581] on div "$6,000" at bounding box center [1074, 574] width 43 height 19
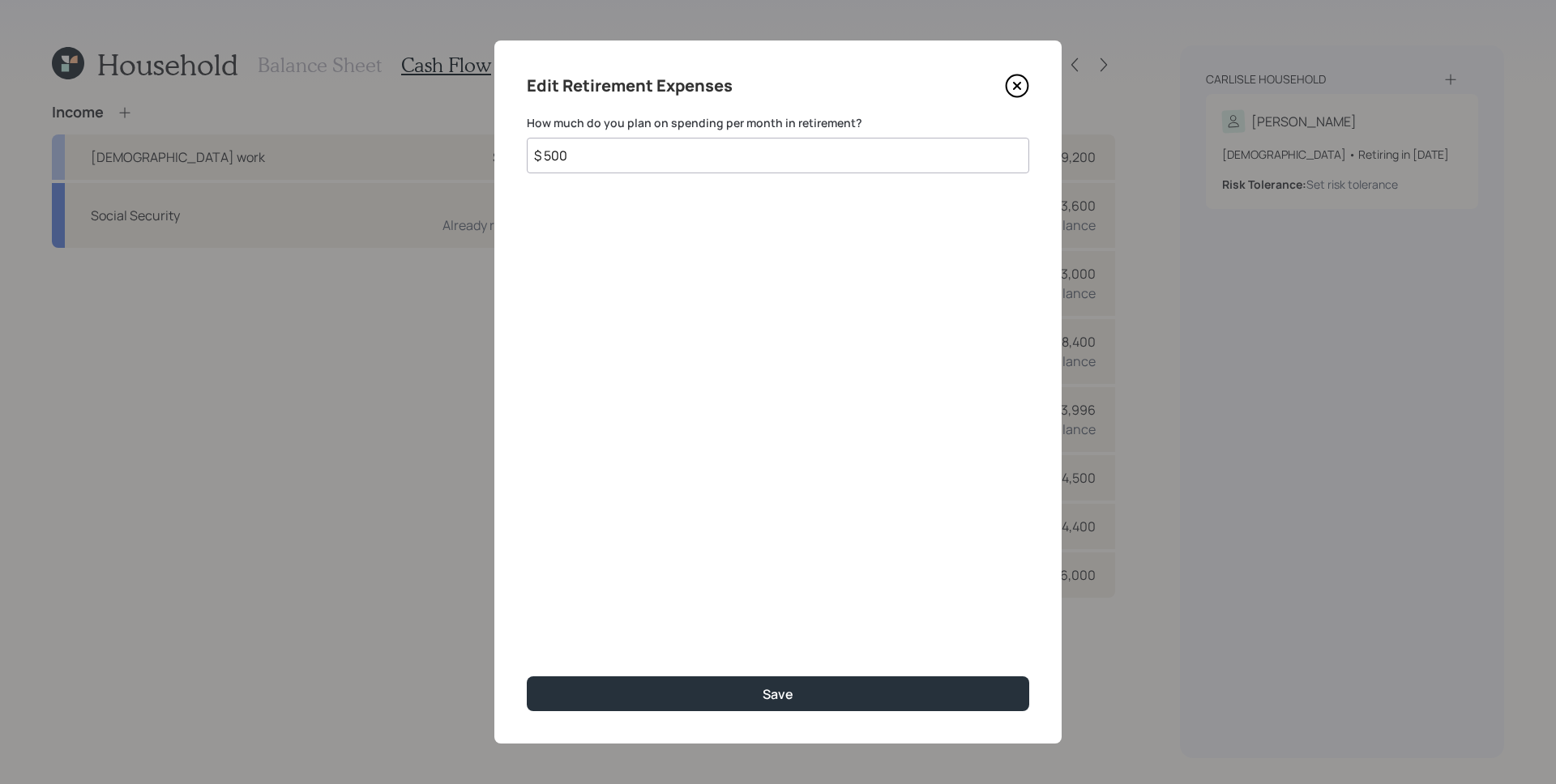
click at [699, 169] on input "$ 500" at bounding box center [778, 155] width 502 height 36
click at [699, 168] on input "$ 500" at bounding box center [778, 155] width 502 height 36
type input "$ 1,200"
click at [526, 677] on button "Save" at bounding box center [778, 694] width 502 height 35
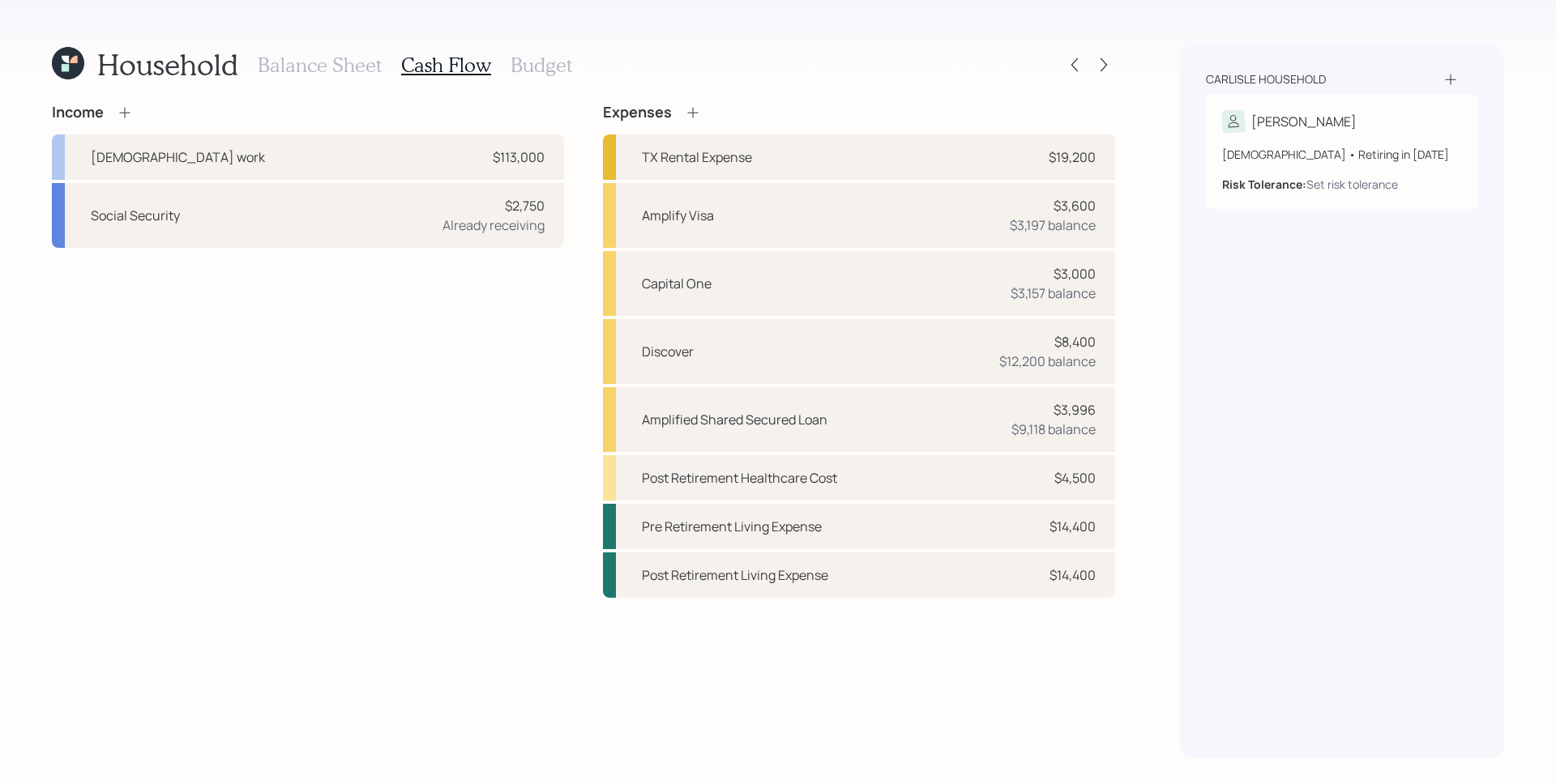
click at [523, 47] on div "Balance Sheet Cash Flow Budget" at bounding box center [415, 65] width 314 height 39
click at [528, 57] on h3 "Budget" at bounding box center [541, 65] width 62 height 23
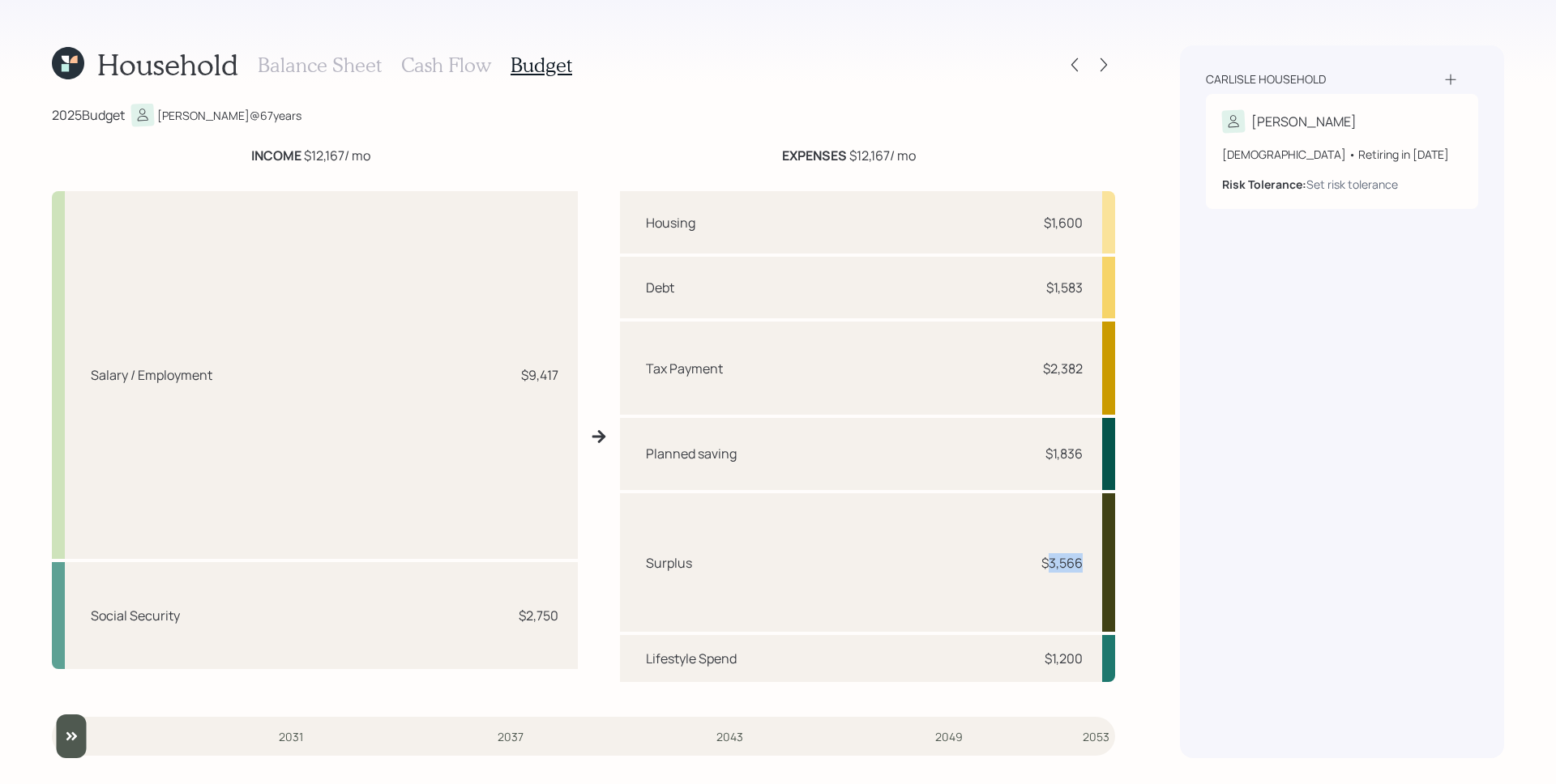
drag, startPoint x: 1048, startPoint y: 561, endPoint x: 1083, endPoint y: 562, distance: 35.0
click at [1083, 562] on div "Surplus $3,566" at bounding box center [867, 563] width 495 height 140
drag, startPoint x: 1083, startPoint y: 563, endPoint x: 1048, endPoint y: 565, distance: 35.1
click at [1048, 565] on div "Surplus $3,566" at bounding box center [867, 563] width 495 height 140
click at [872, 341] on div "Tax Payment $2,382" at bounding box center [867, 368] width 495 height 93
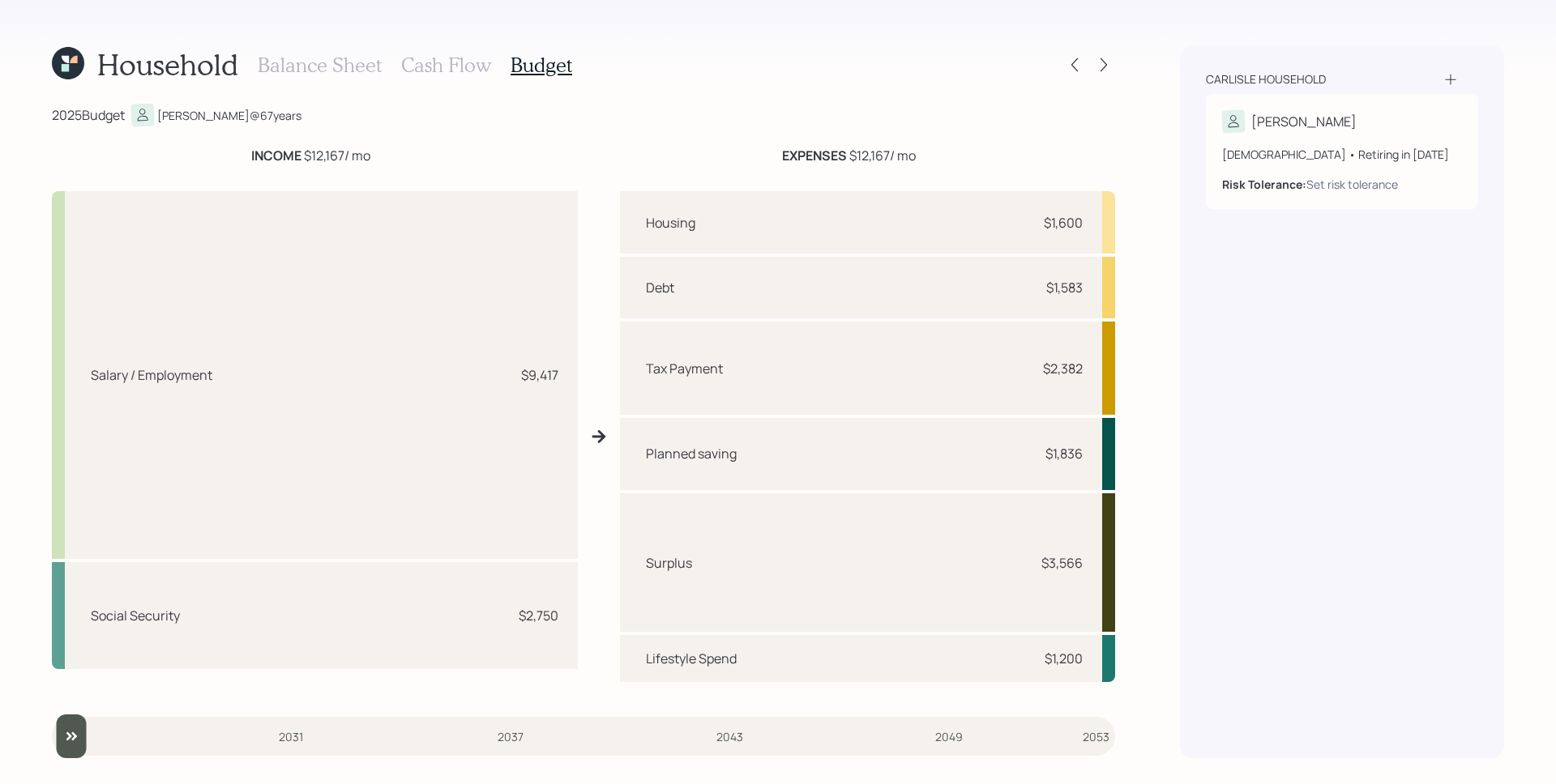
click at [434, 75] on h3 "Cash Flow" at bounding box center [446, 65] width 90 height 23
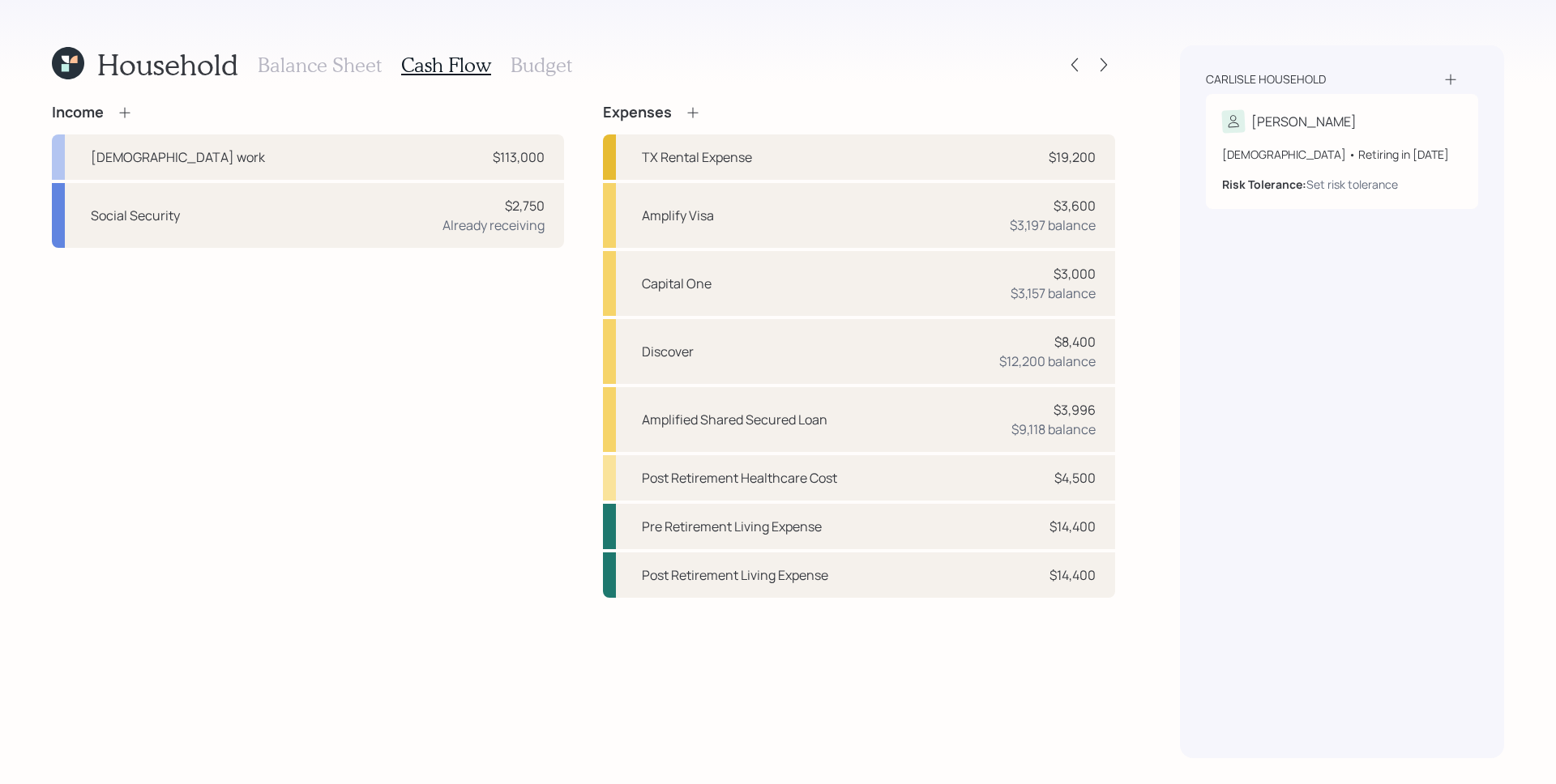
click at [527, 73] on h3 "Budget" at bounding box center [541, 65] width 62 height 23
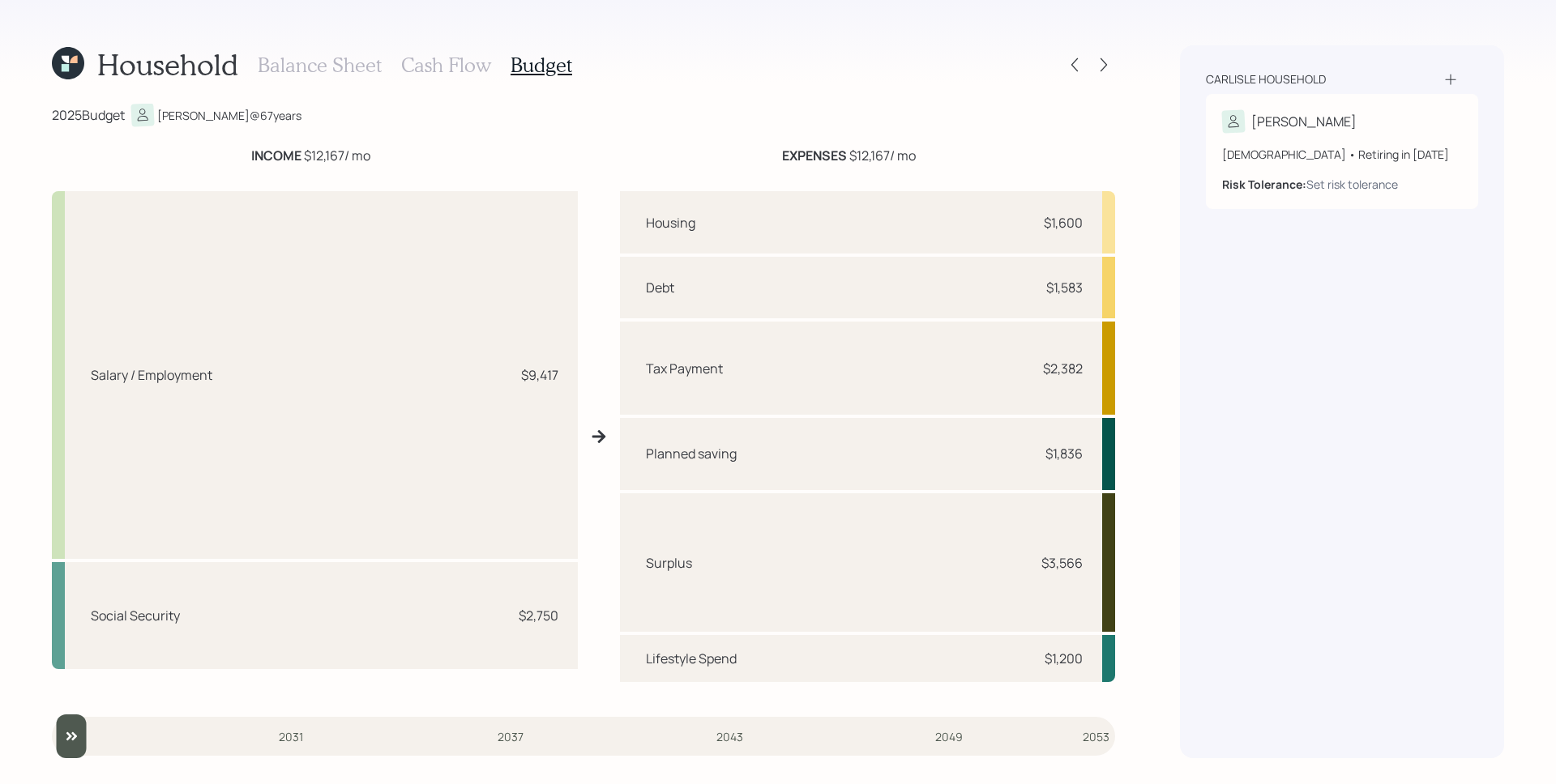
drag, startPoint x: 434, startPoint y: 58, endPoint x: 467, endPoint y: 90, distance: 46.0
click at [434, 58] on h3 "Cash Flow" at bounding box center [446, 65] width 90 height 23
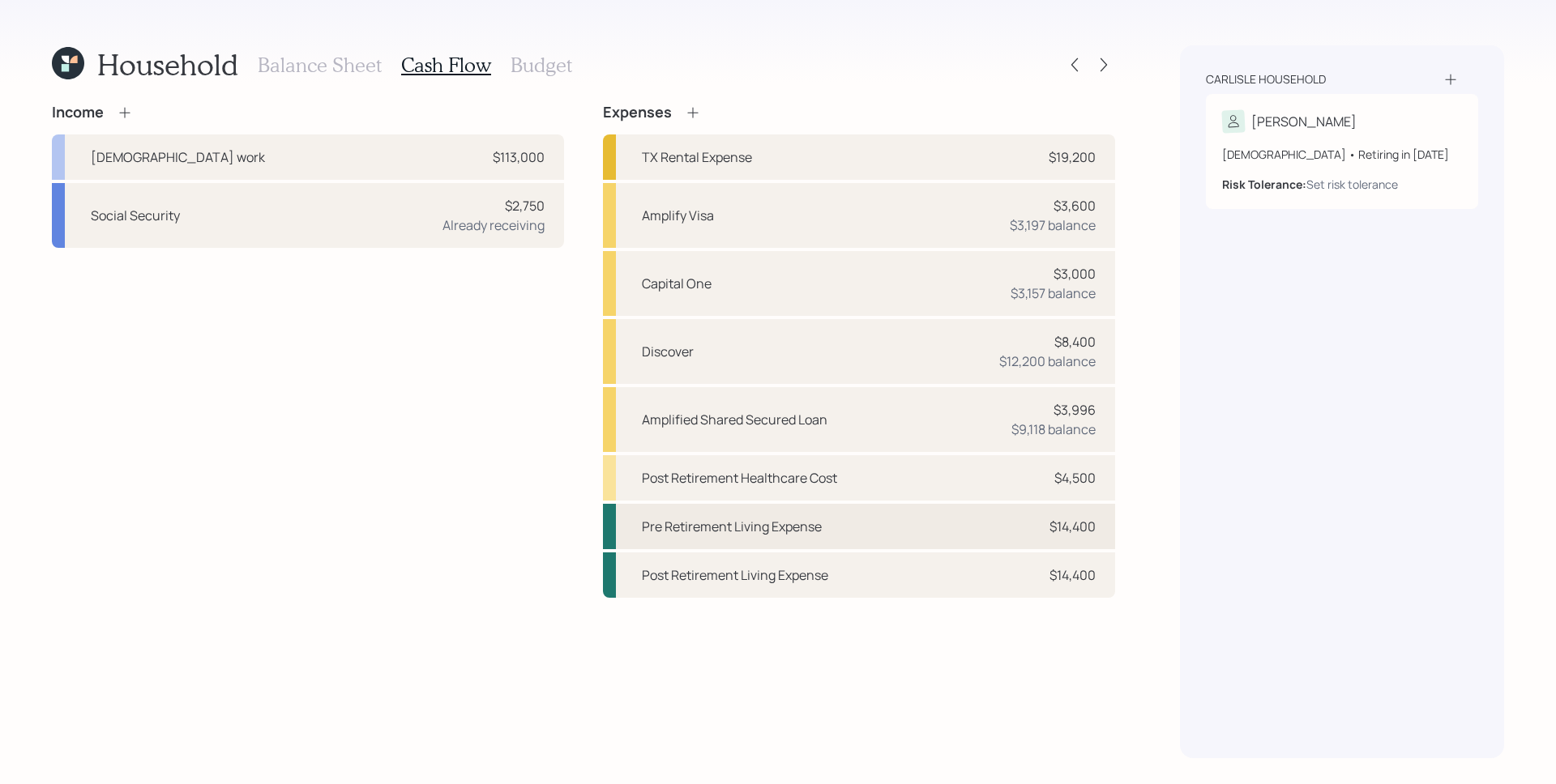
click at [1074, 524] on div "$14,400" at bounding box center [1073, 526] width 47 height 19
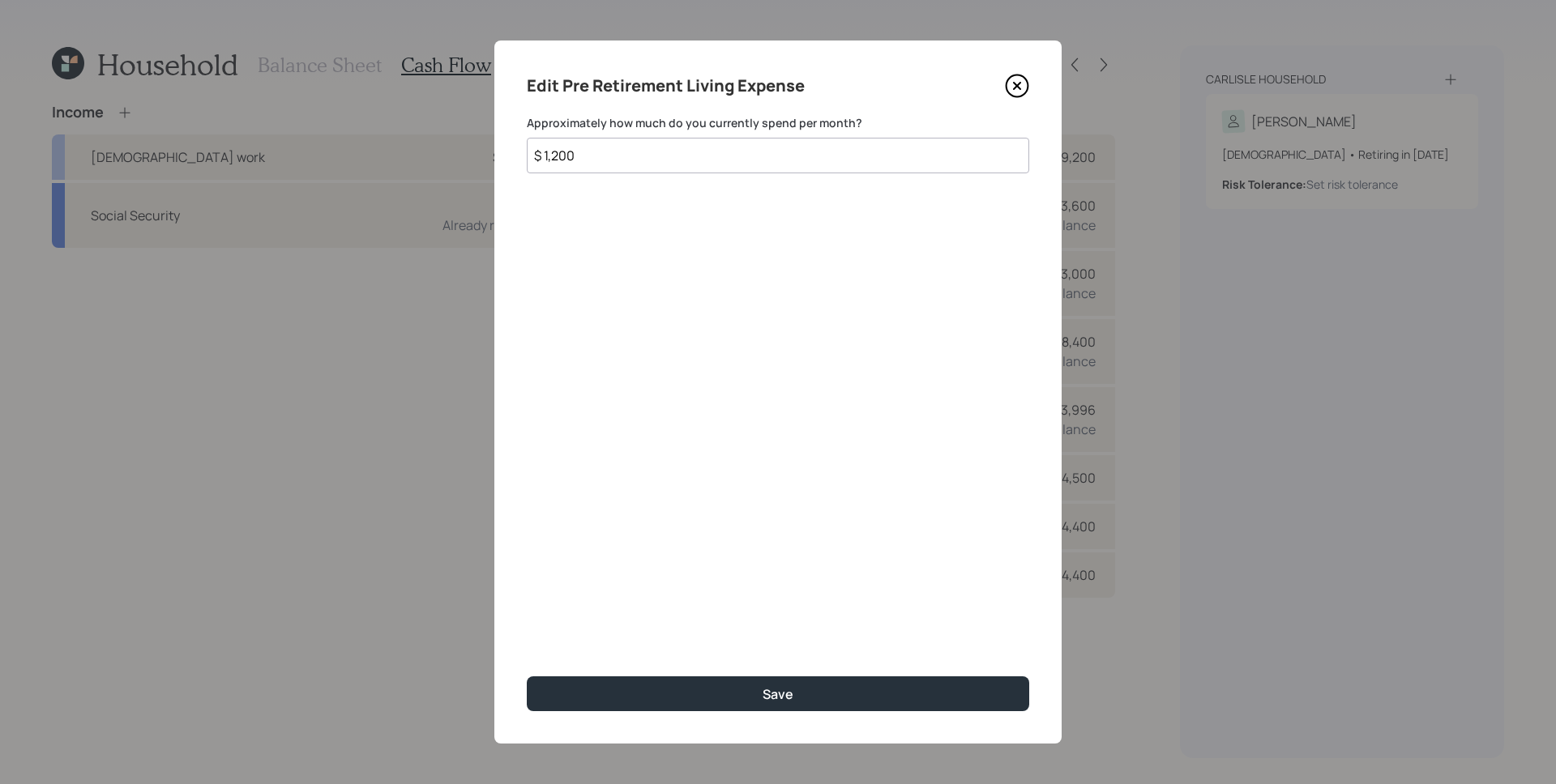
drag, startPoint x: 609, startPoint y: 160, endPoint x: 548, endPoint y: 159, distance: 61.0
click at [548, 159] on input "$ 1,200" at bounding box center [778, 155] width 502 height 36
type input "$ 4,700"
click at [526, 677] on button "Save" at bounding box center [778, 694] width 502 height 35
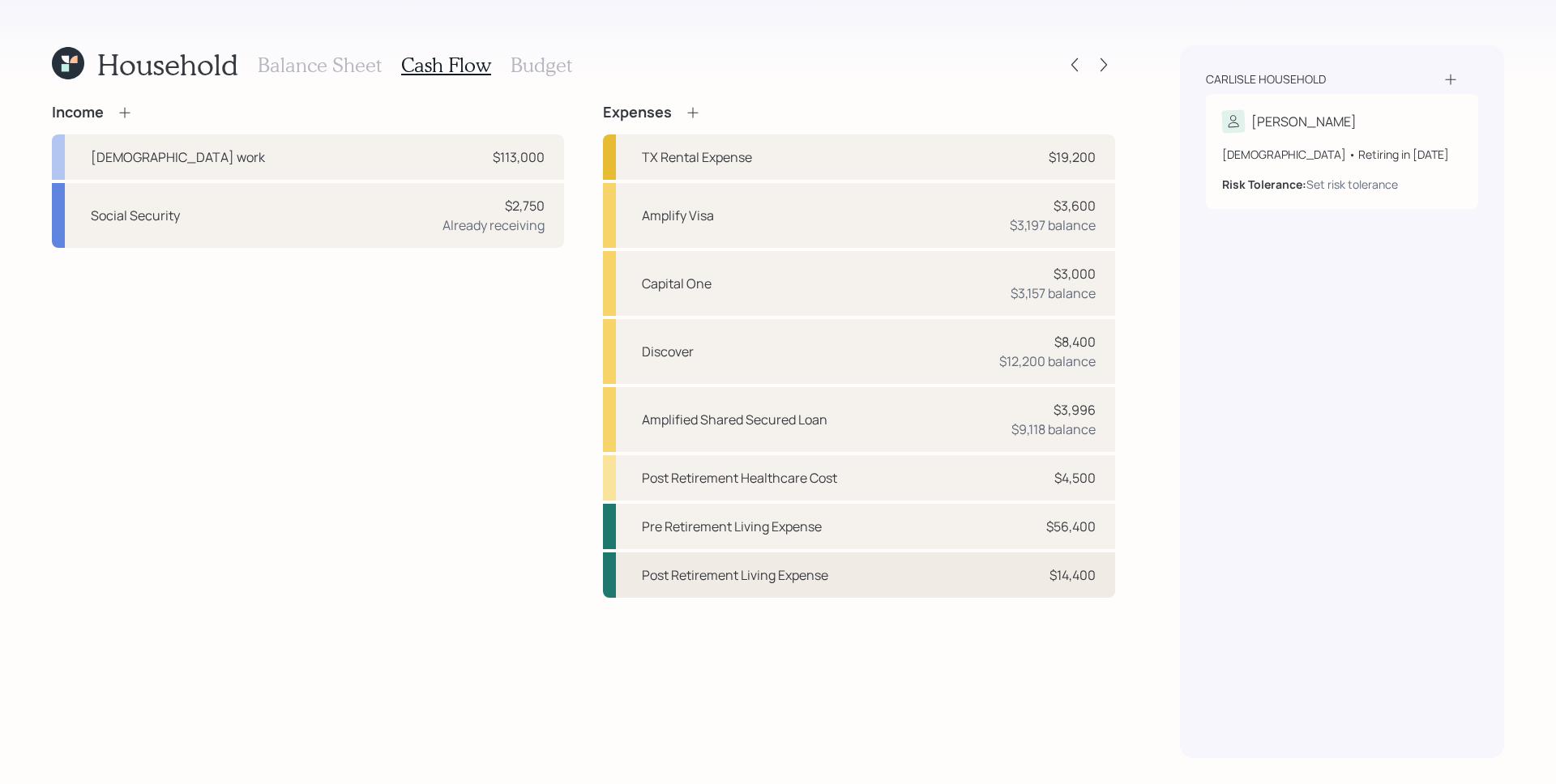
click at [1099, 569] on div "Post Retirement Living Expense $14,400" at bounding box center [859, 575] width 512 height 46
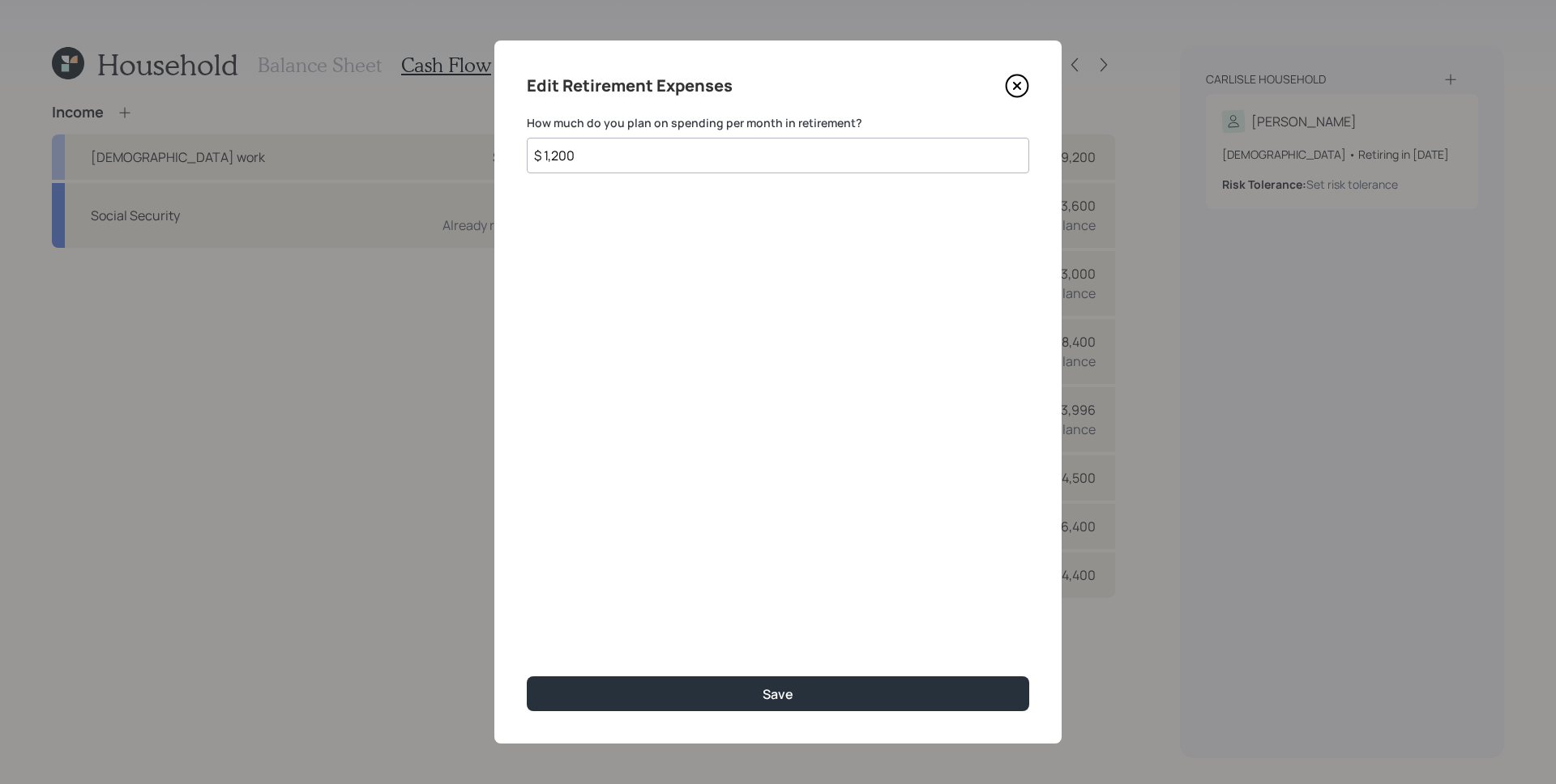
click at [611, 165] on input "$ 1,200" at bounding box center [778, 155] width 502 height 36
type input "$ 4,700"
click at [526, 677] on button "Save" at bounding box center [778, 694] width 502 height 35
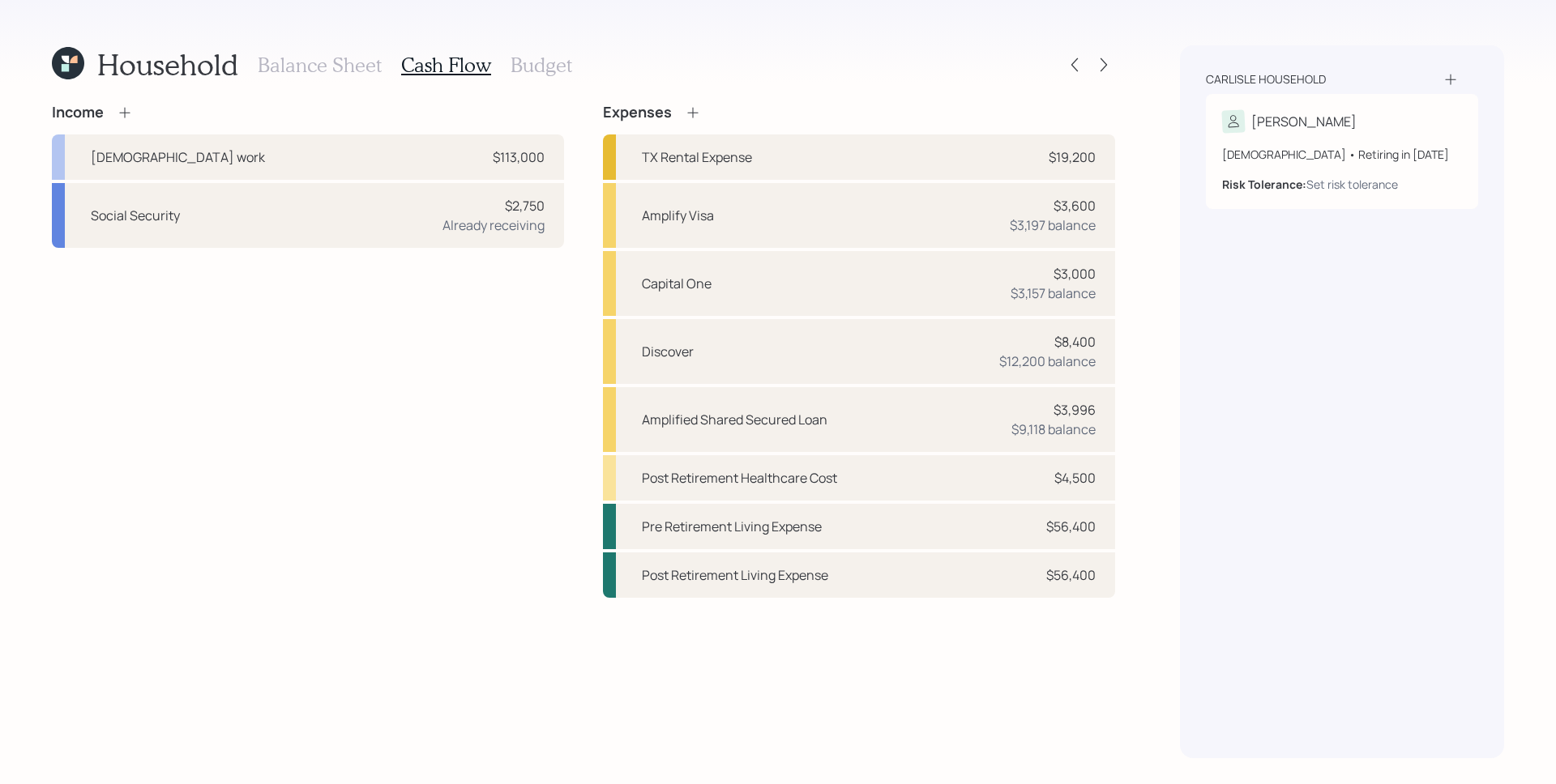
click at [526, 71] on h3 "Budget" at bounding box center [541, 65] width 62 height 23
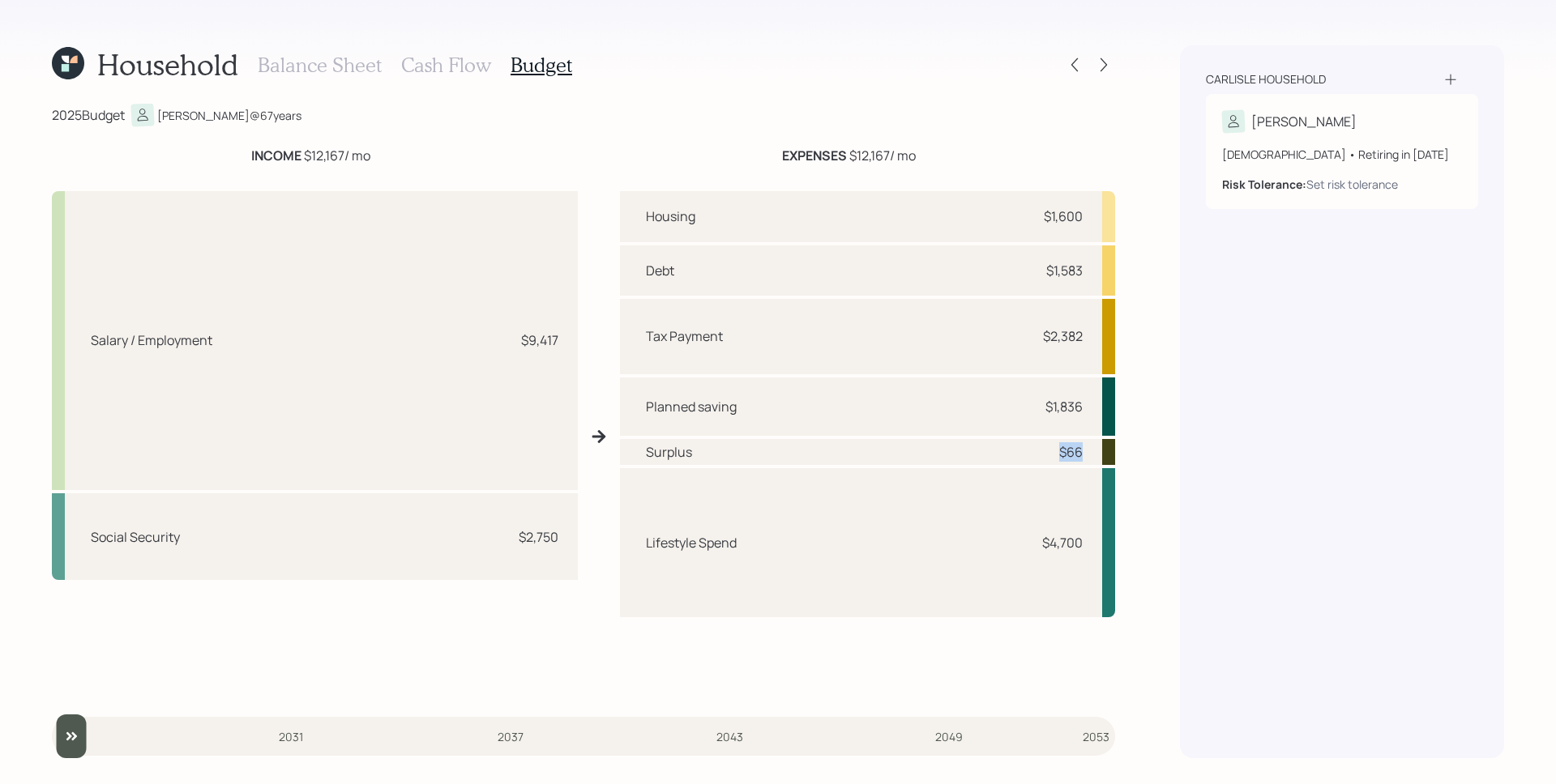
drag, startPoint x: 1084, startPoint y: 452, endPoint x: 1041, endPoint y: 447, distance: 43.3
click at [1041, 447] on div "Surplus $66" at bounding box center [867, 451] width 495 height 26
click at [758, 86] on div "Household Balance Sheet Cash Flow Budget 2025 Budget [PERSON_NAME] @ 67 years I…" at bounding box center [583, 402] width 1064 height 713
click at [440, 66] on h3 "Cash Flow" at bounding box center [446, 65] width 90 height 23
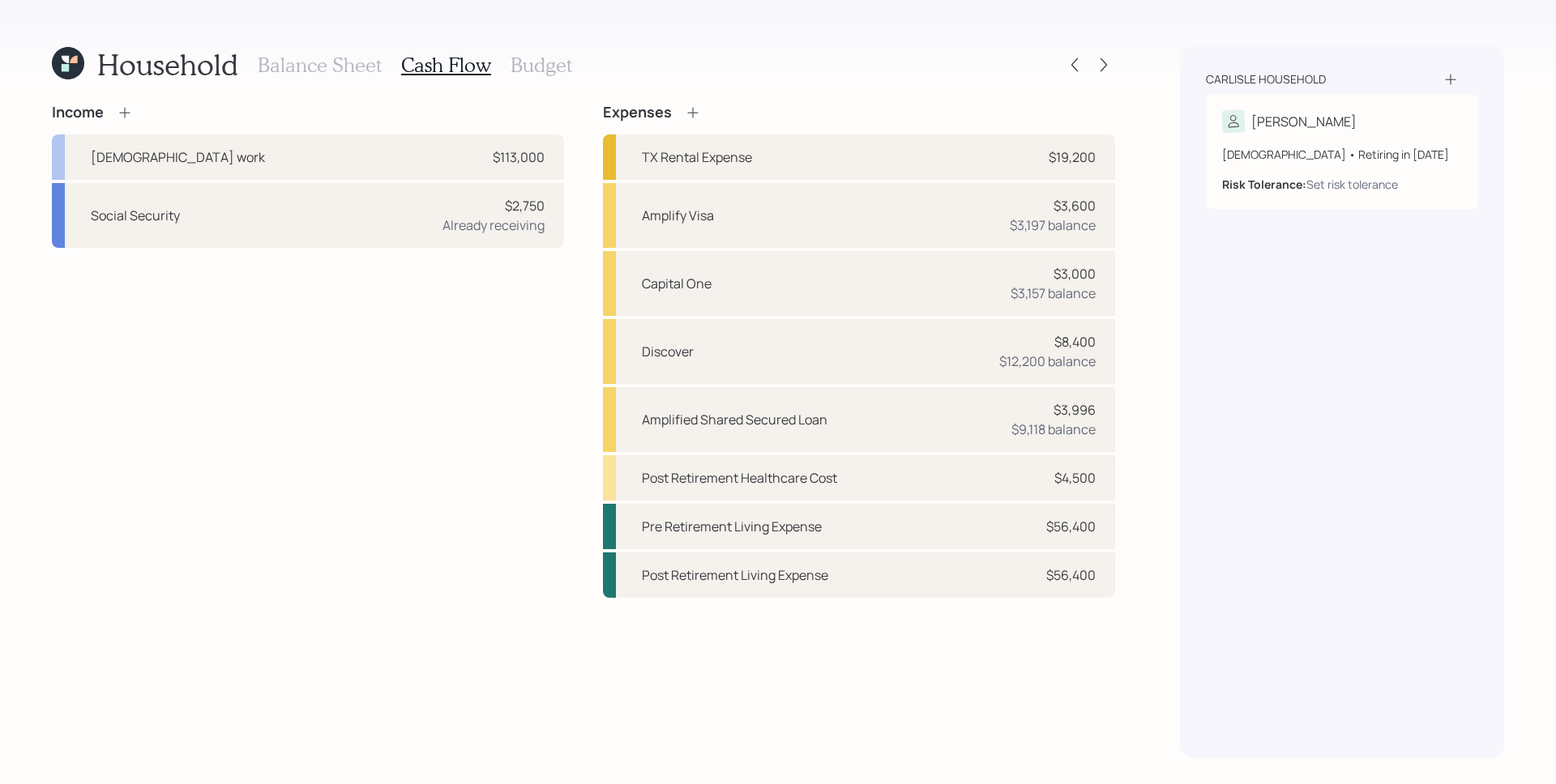
click at [333, 81] on div "Balance Sheet Cash Flow Budget" at bounding box center [415, 65] width 314 height 39
click at [329, 68] on h3 "Balance Sheet" at bounding box center [319, 65] width 124 height 23
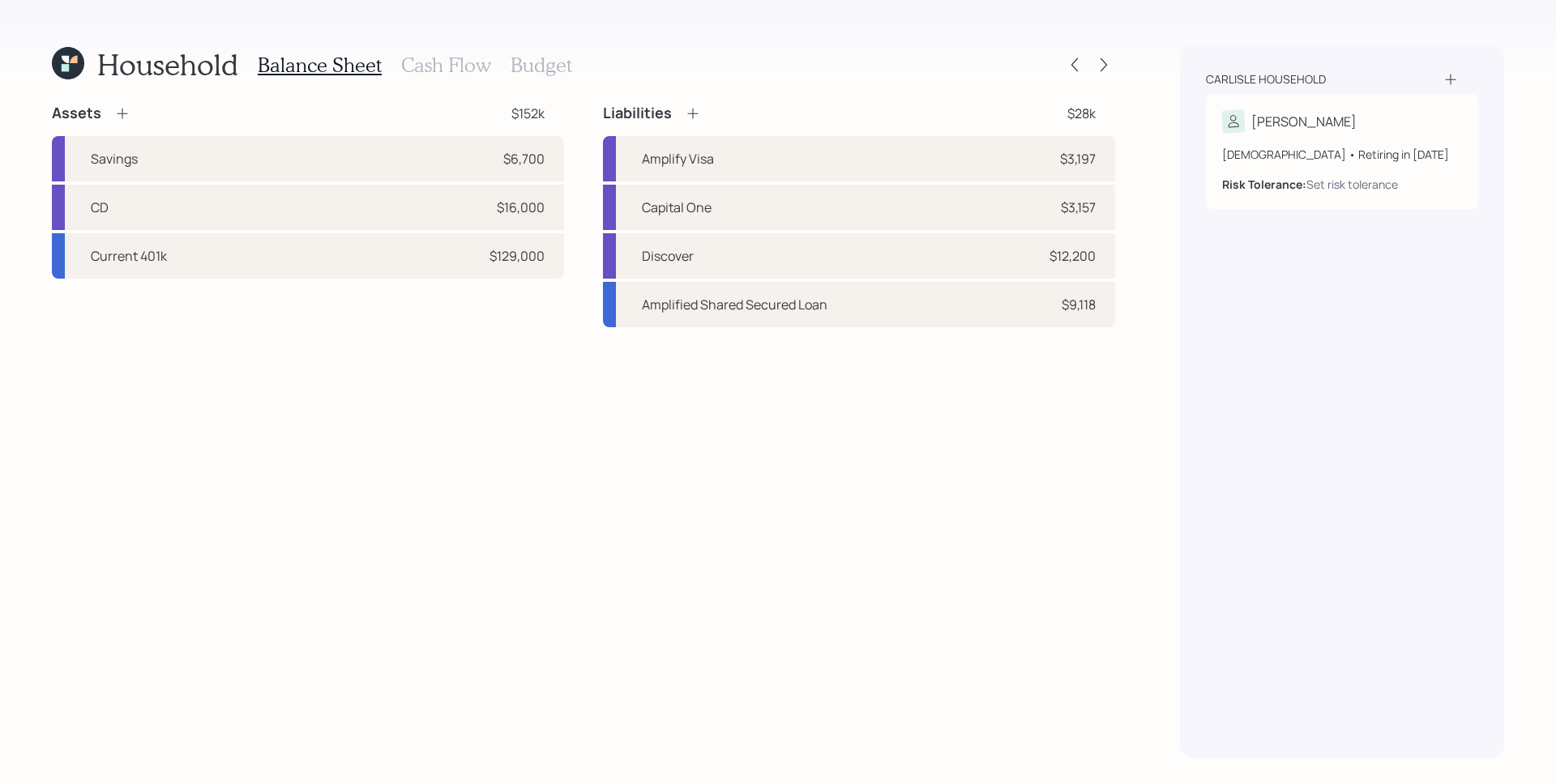
click at [472, 62] on h3 "Cash Flow" at bounding box center [446, 65] width 90 height 23
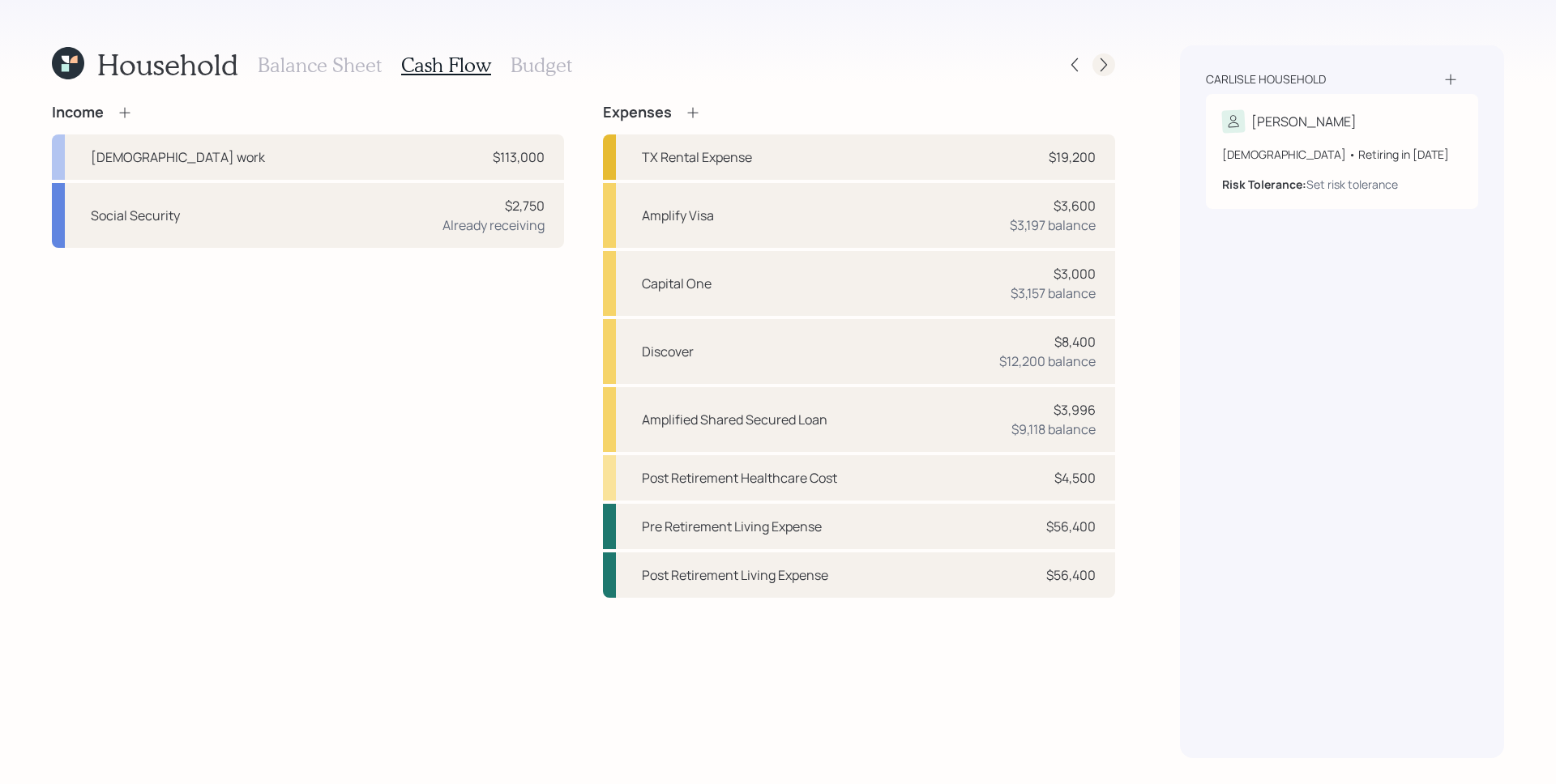
click at [1114, 60] on div at bounding box center [1104, 64] width 22 height 22
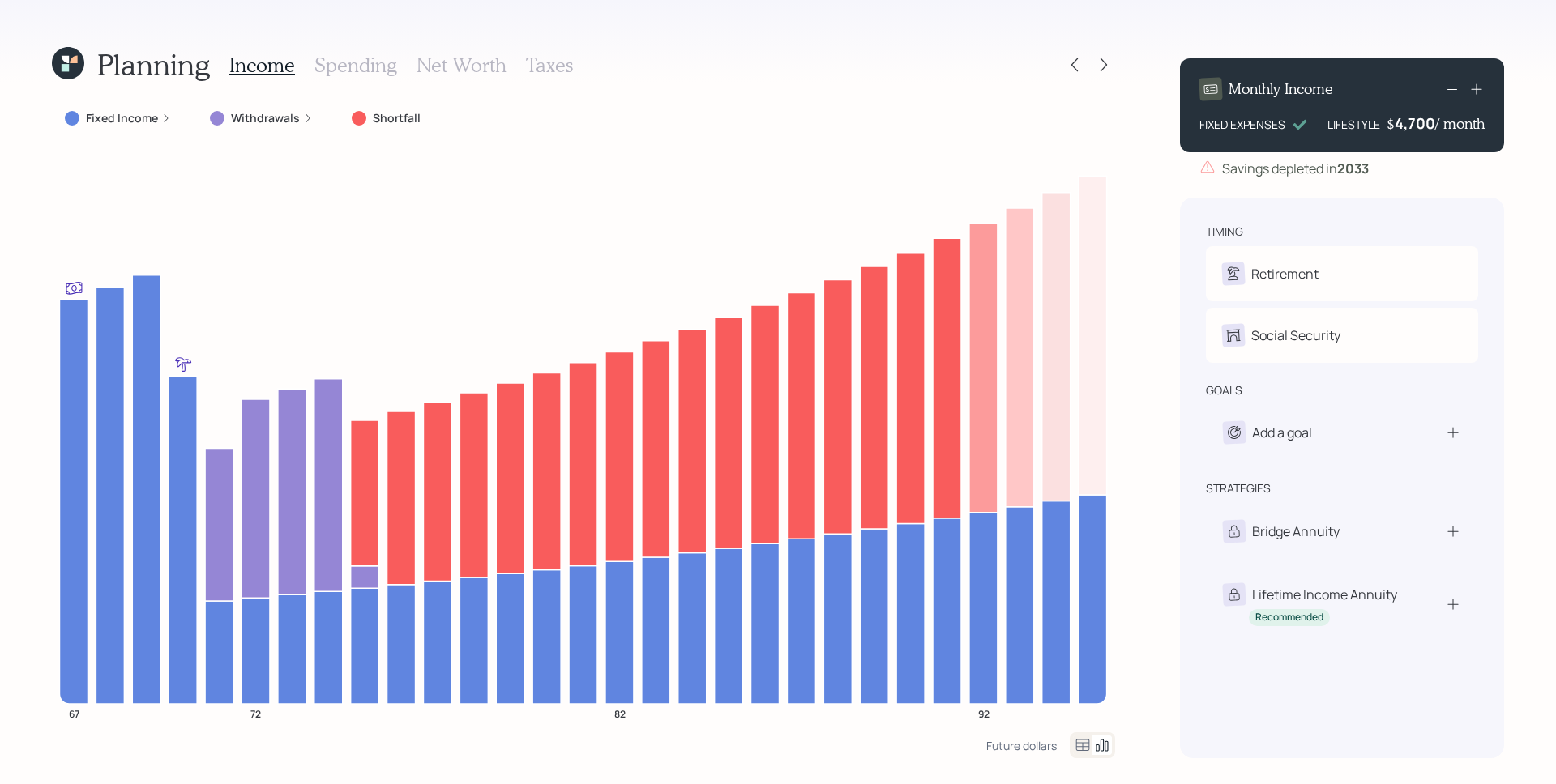
click at [106, 125] on label "Fixed Income" at bounding box center [121, 118] width 72 height 16
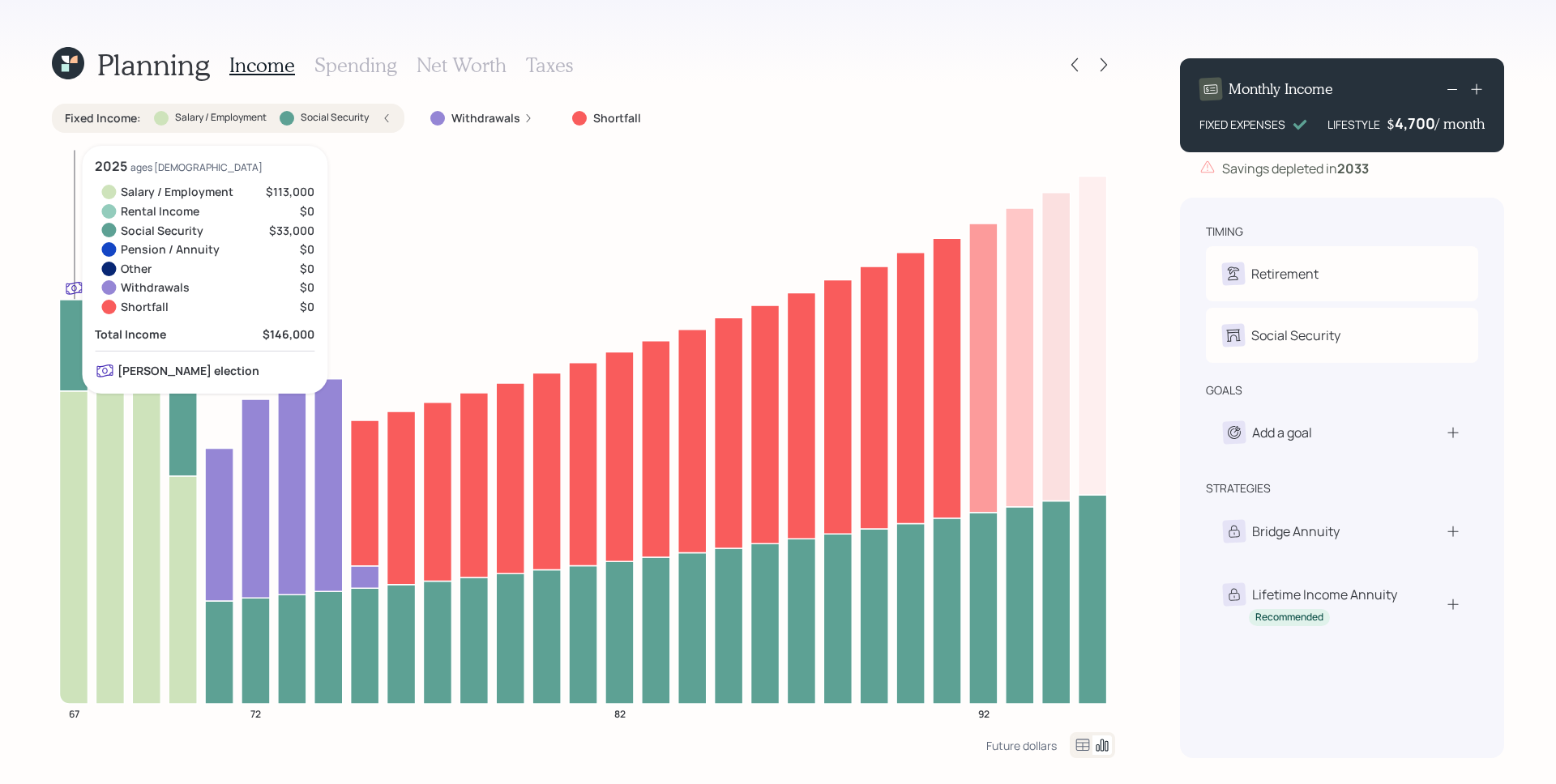
click at [80, 540] on icon at bounding box center [73, 547] width 28 height 313
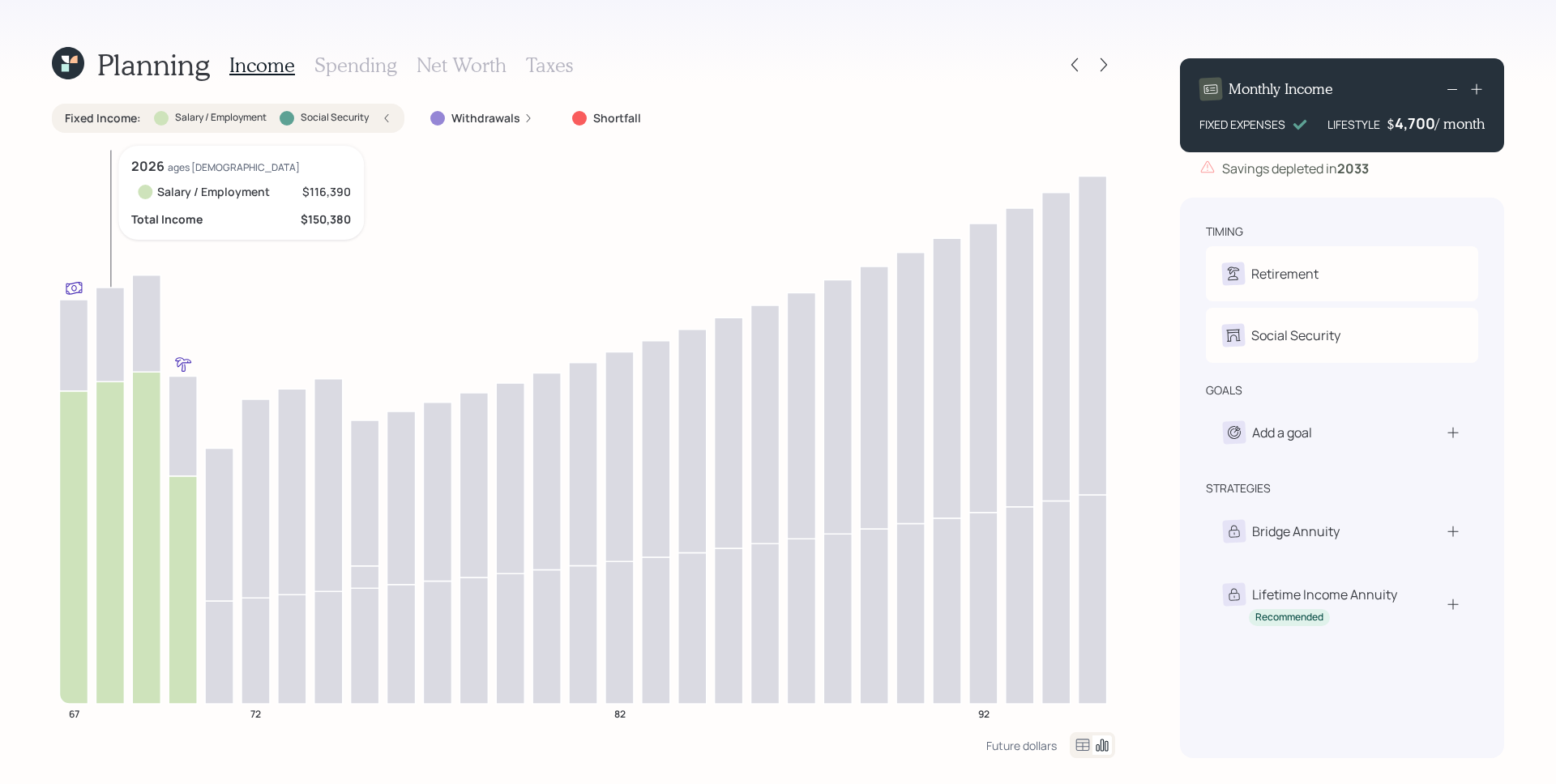
click at [105, 511] on icon at bounding box center [110, 543] width 28 height 323
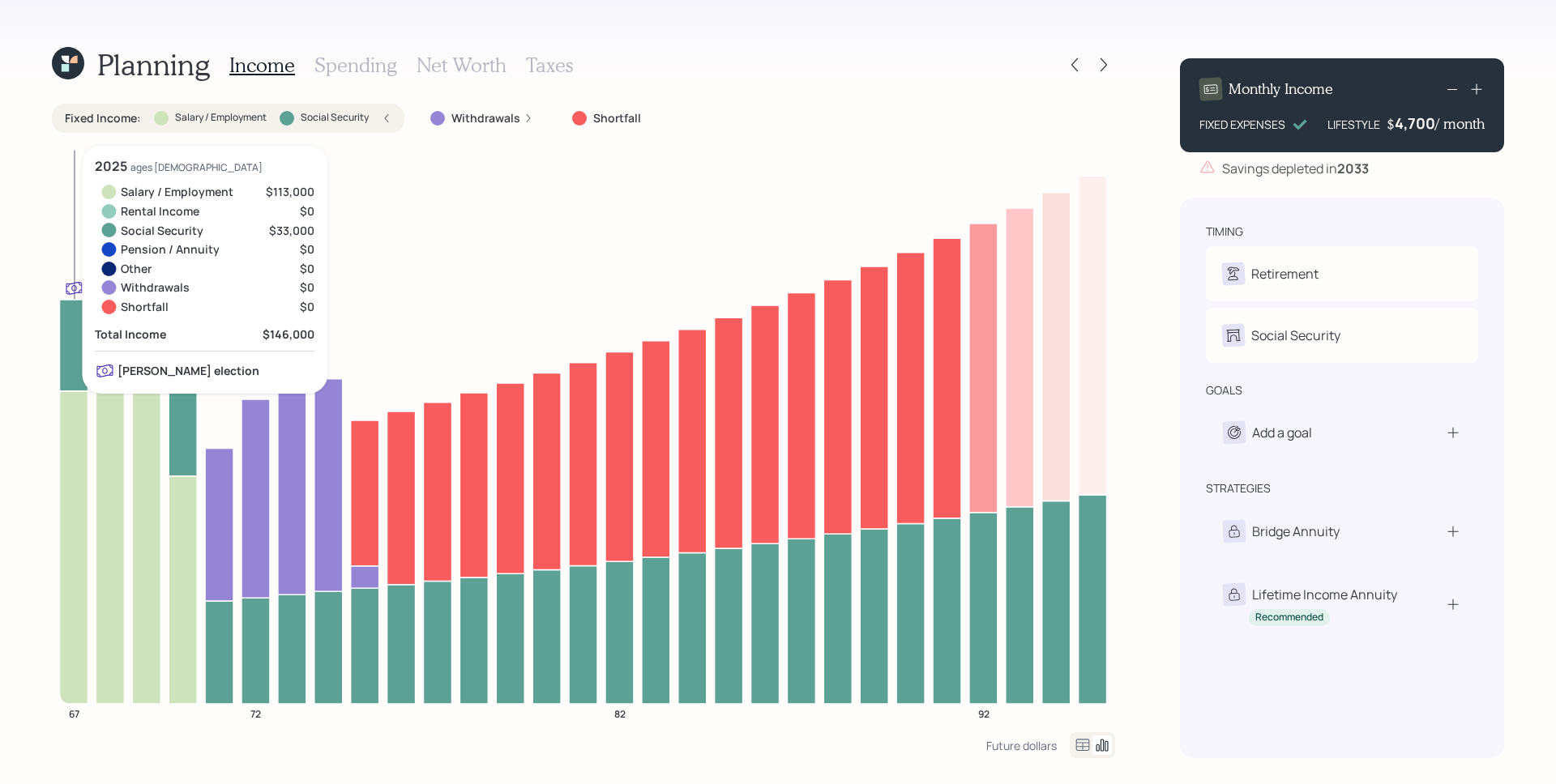
click at [72, 339] on icon at bounding box center [73, 346] width 28 height 91
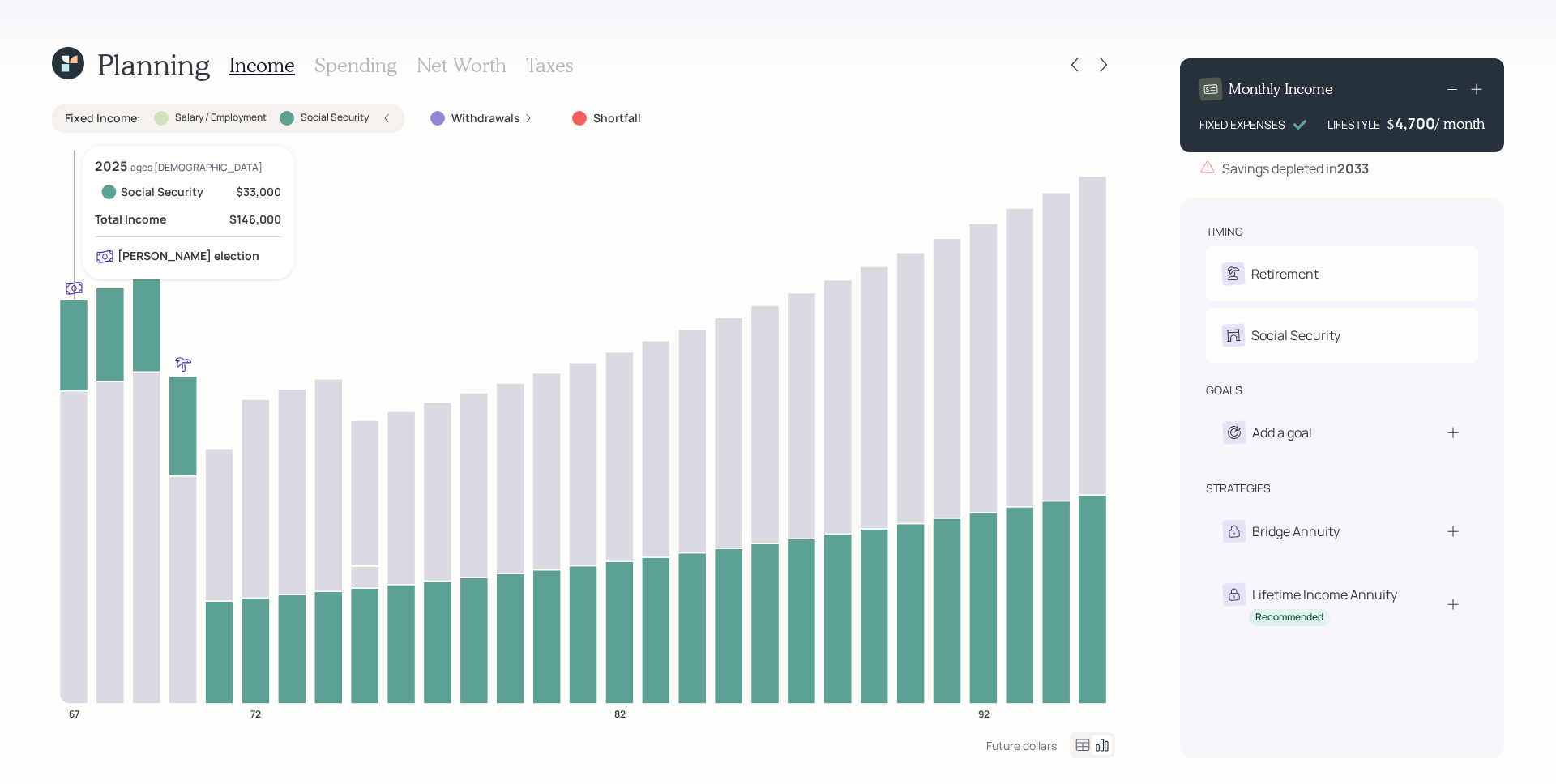
click at [72, 353] on icon at bounding box center [73, 346] width 28 height 91
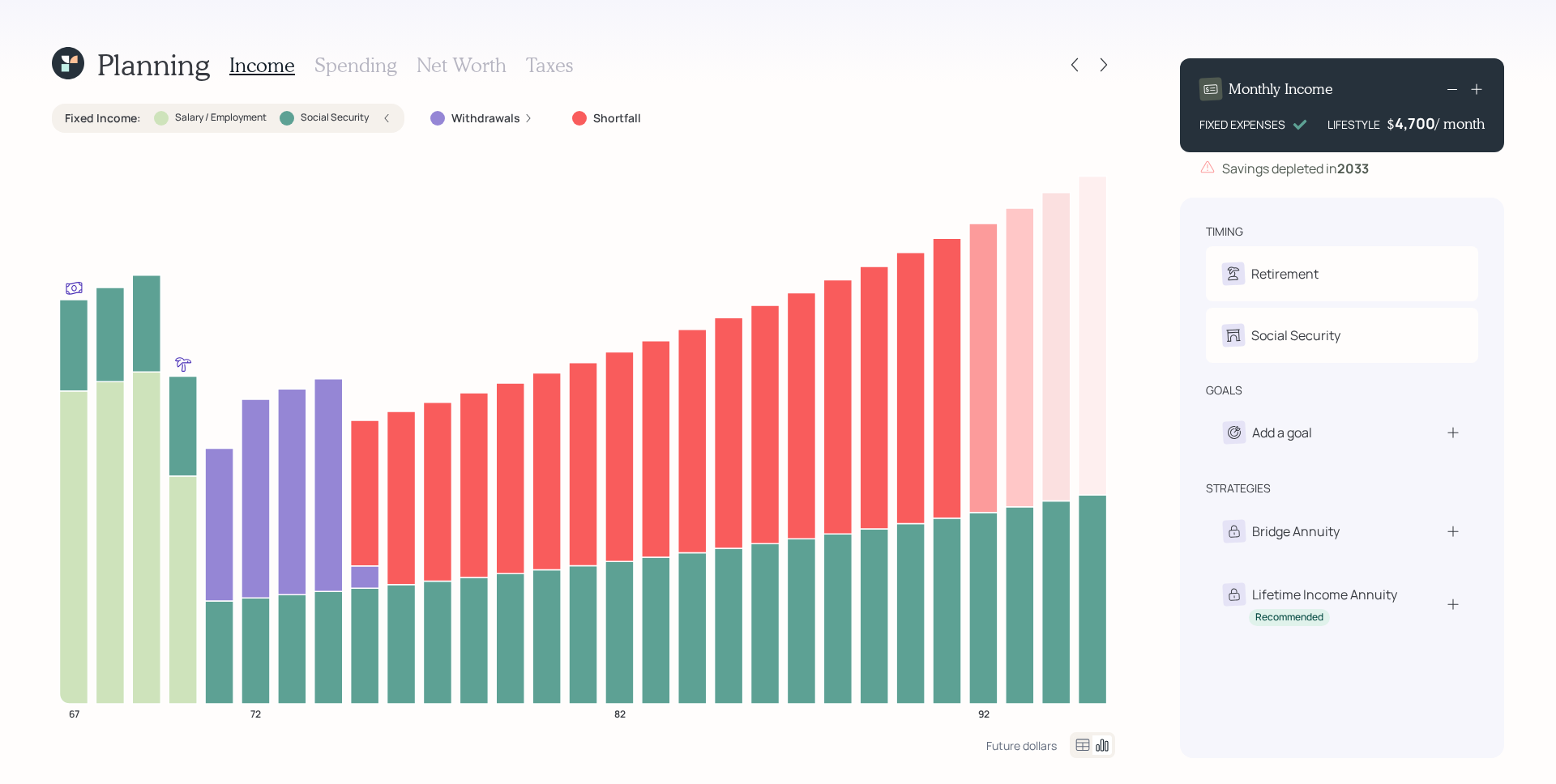
click at [383, 118] on icon at bounding box center [387, 118] width 10 height 10
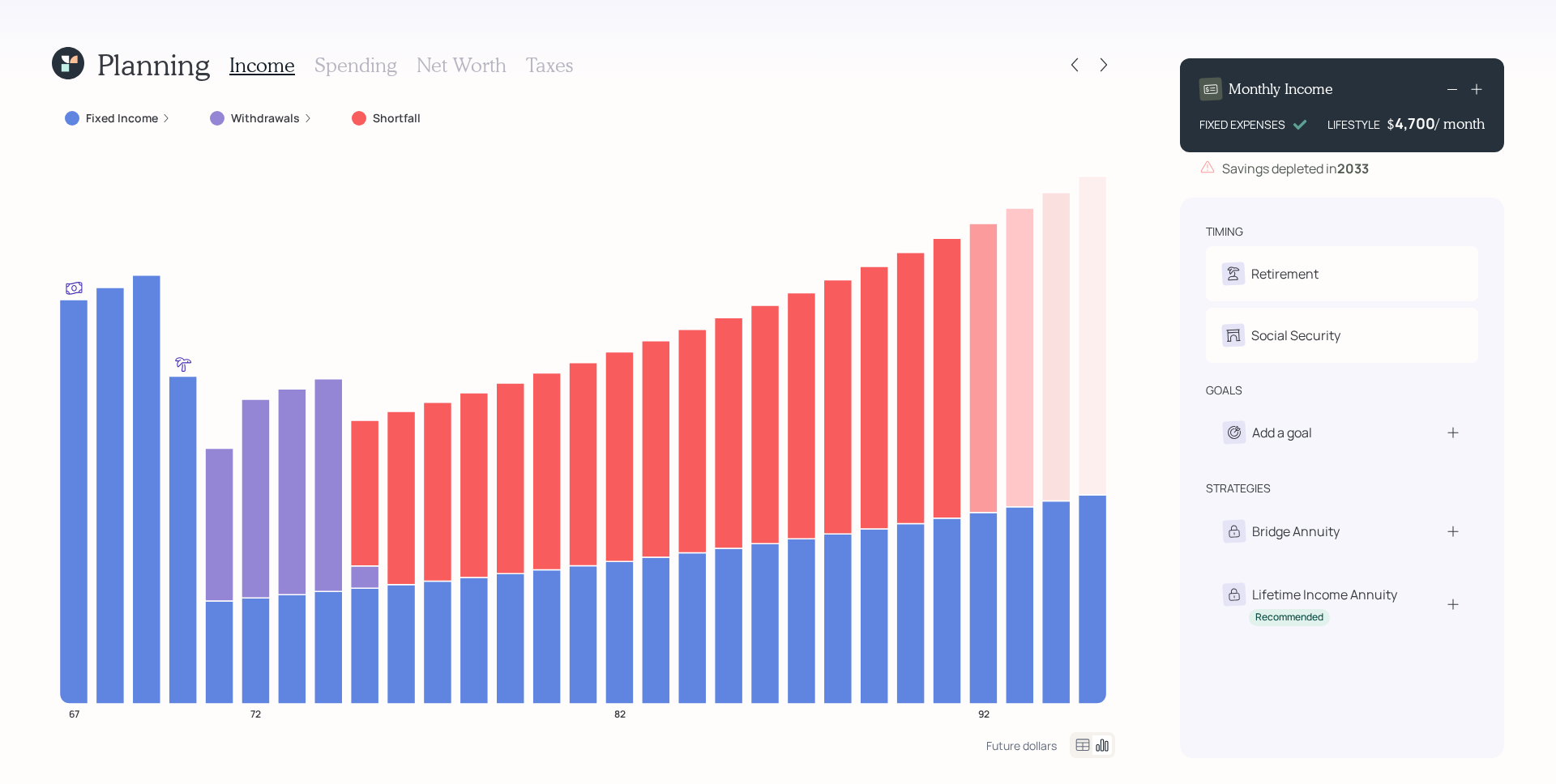
drag, startPoint x: 300, startPoint y: 113, endPoint x: 287, endPoint y: 133, distance: 23.9
click at [303, 113] on icon at bounding box center [308, 118] width 10 height 10
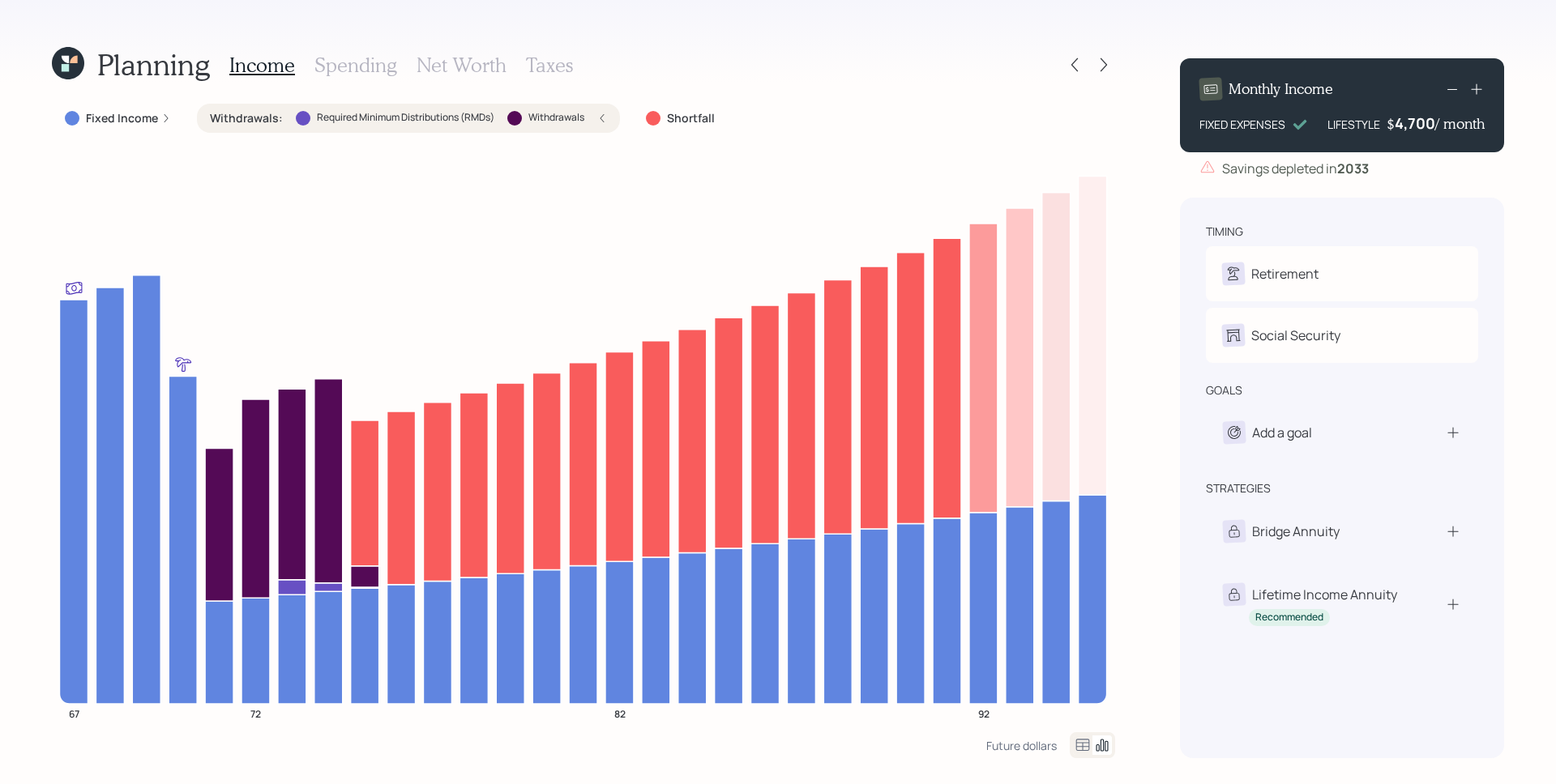
click at [596, 121] on div "Withdrawals : Required Minimum Distributions (RMDs) Withdrawals" at bounding box center [408, 118] width 398 height 16
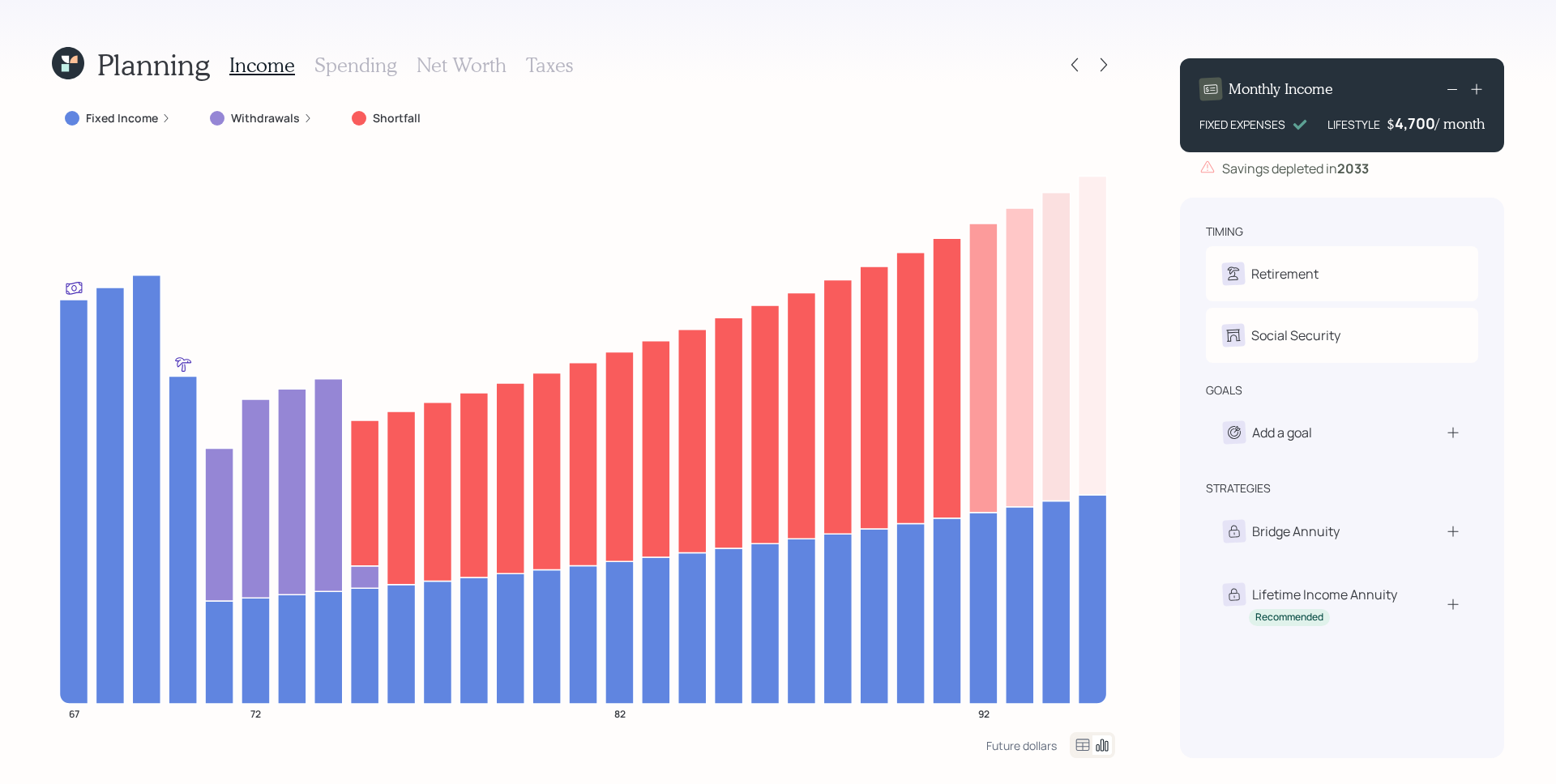
click at [1458, 89] on icon at bounding box center [1452, 89] width 19 height 19
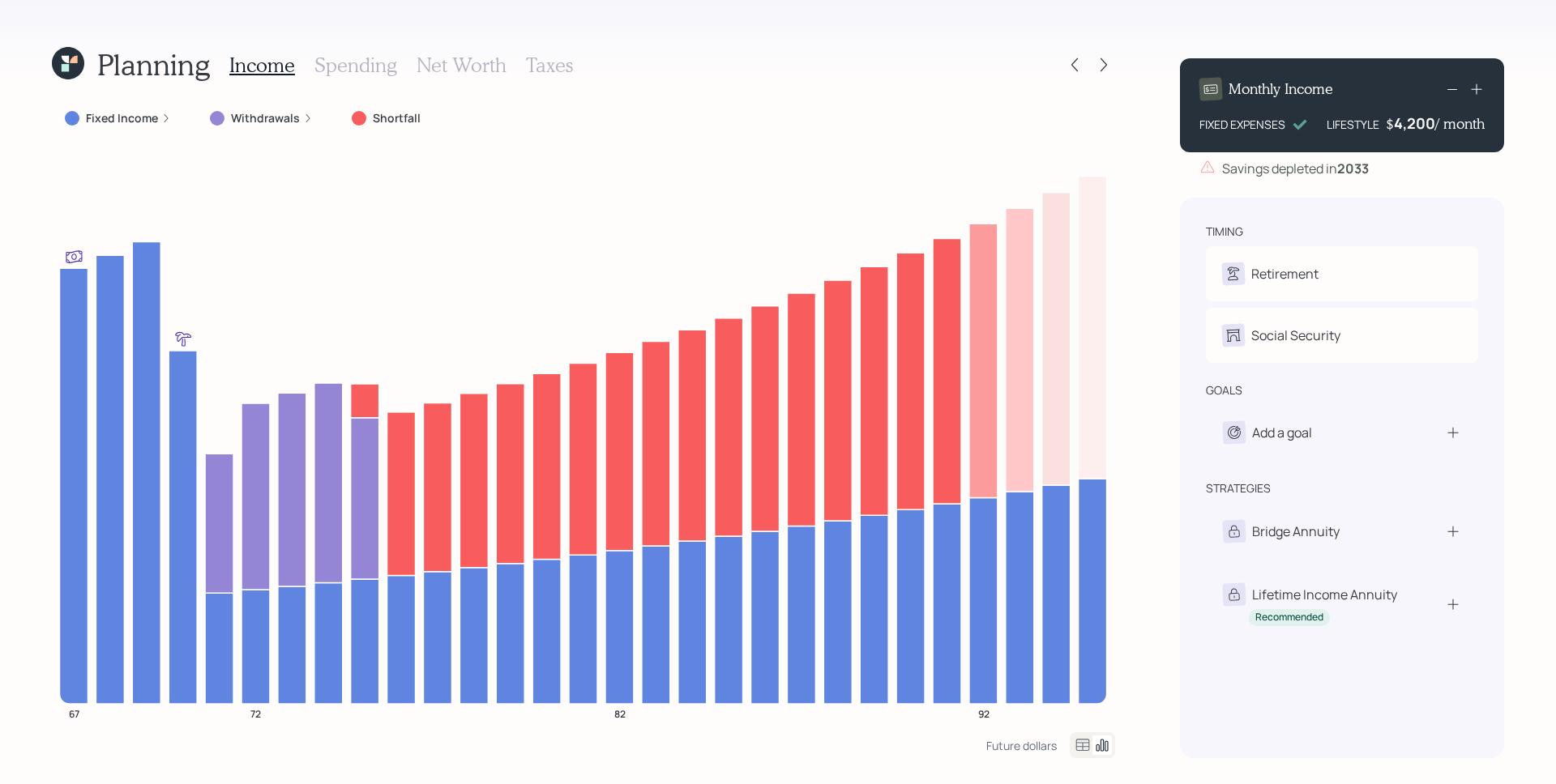
click at [1454, 88] on icon at bounding box center [1452, 89] width 19 height 19
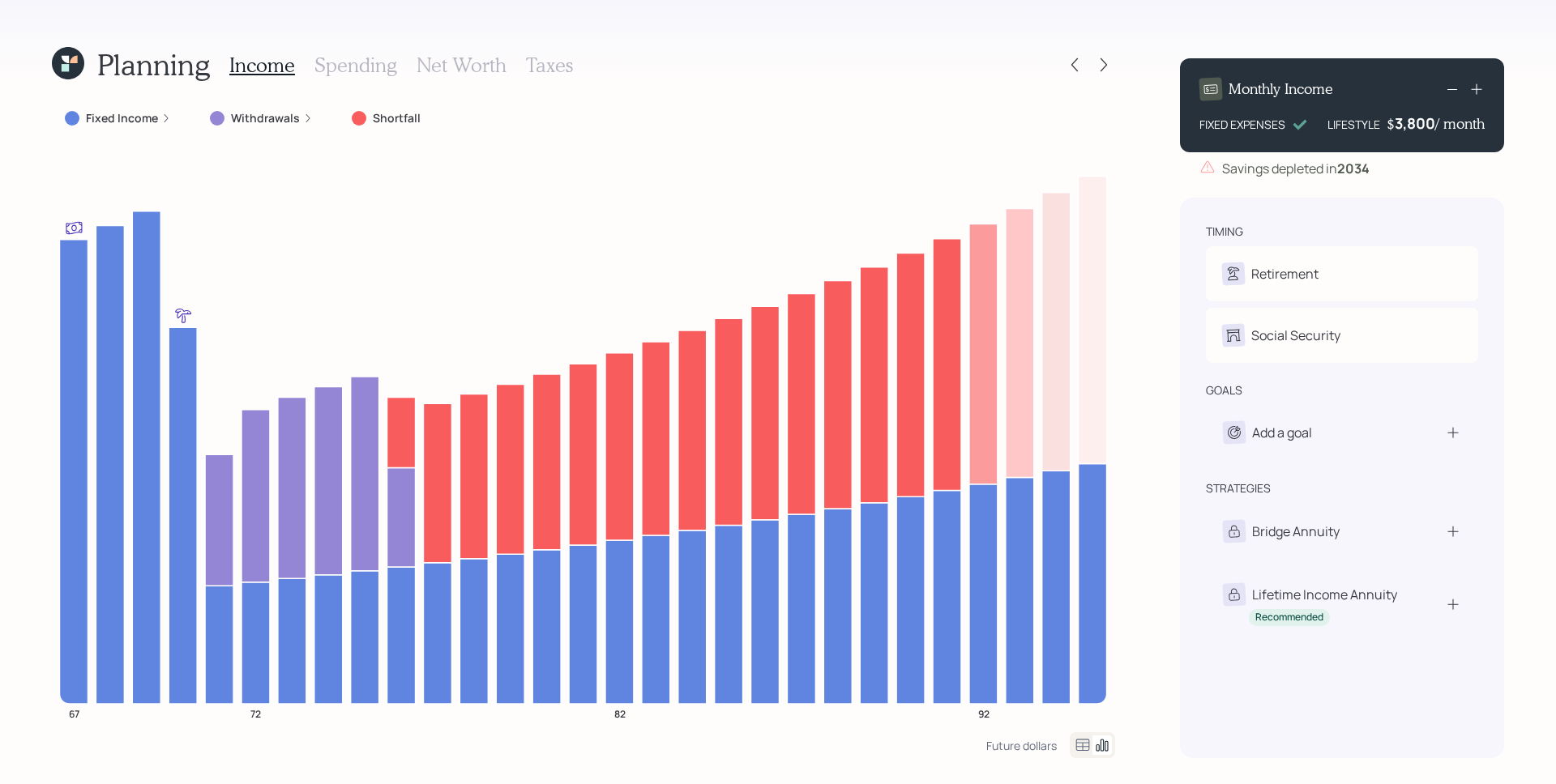
click at [1450, 90] on icon at bounding box center [1452, 89] width 19 height 19
click at [1450, 91] on icon at bounding box center [1452, 89] width 19 height 19
click at [1450, 90] on icon at bounding box center [1452, 89] width 19 height 19
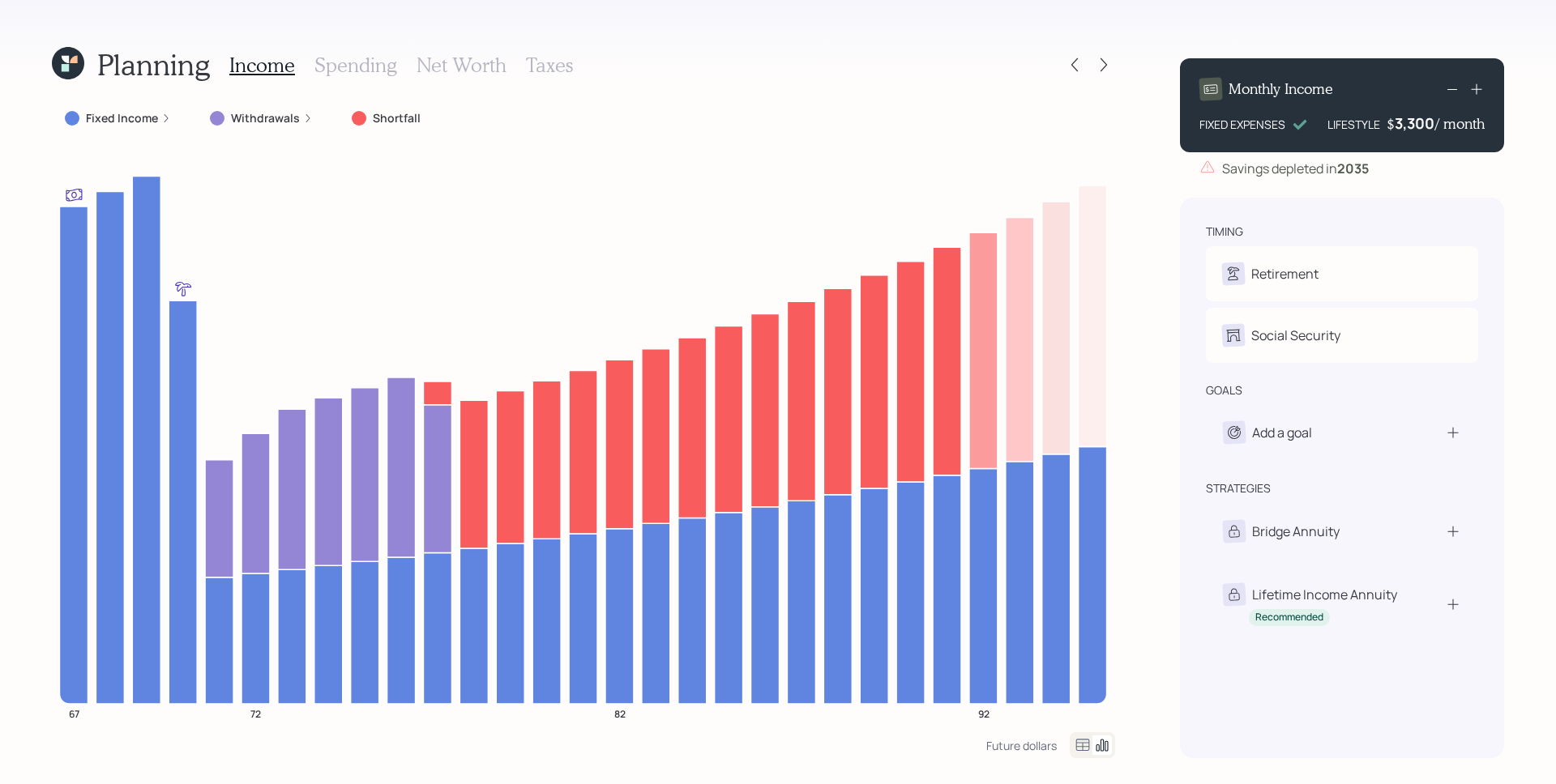
click at [1450, 91] on icon at bounding box center [1452, 89] width 19 height 19
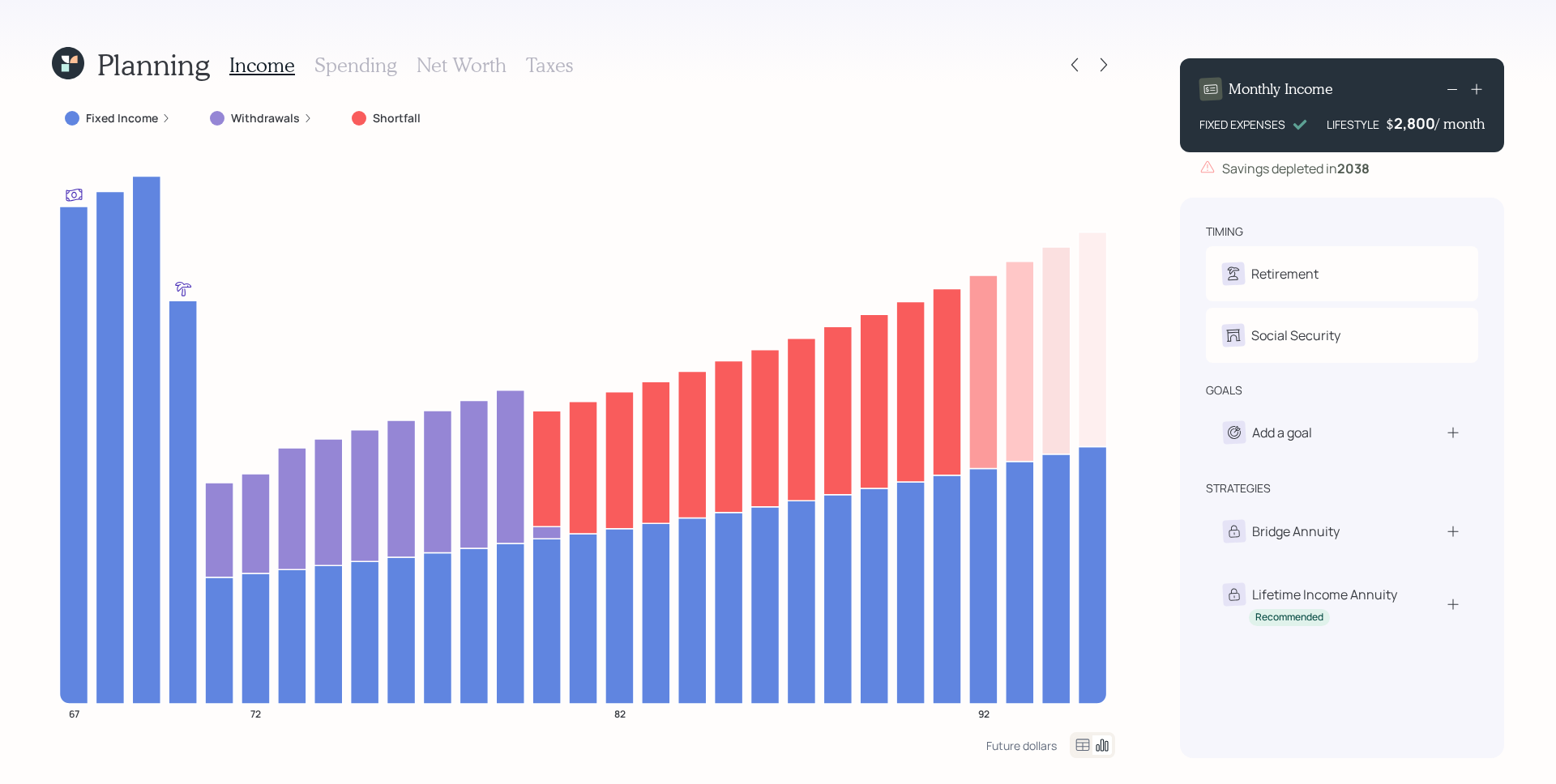
click at [1450, 91] on icon at bounding box center [1452, 89] width 19 height 19
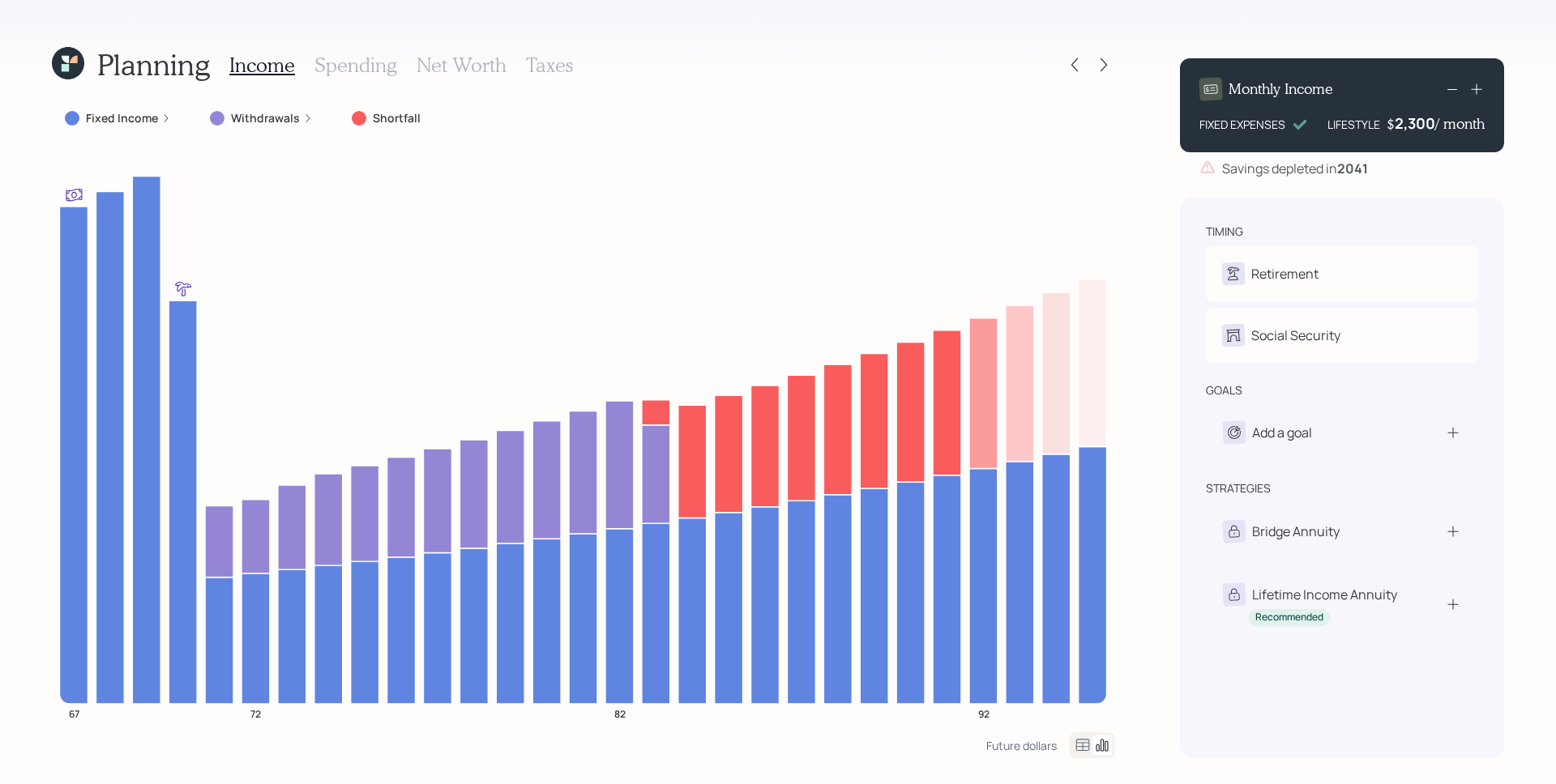
click at [1450, 91] on icon at bounding box center [1452, 89] width 19 height 19
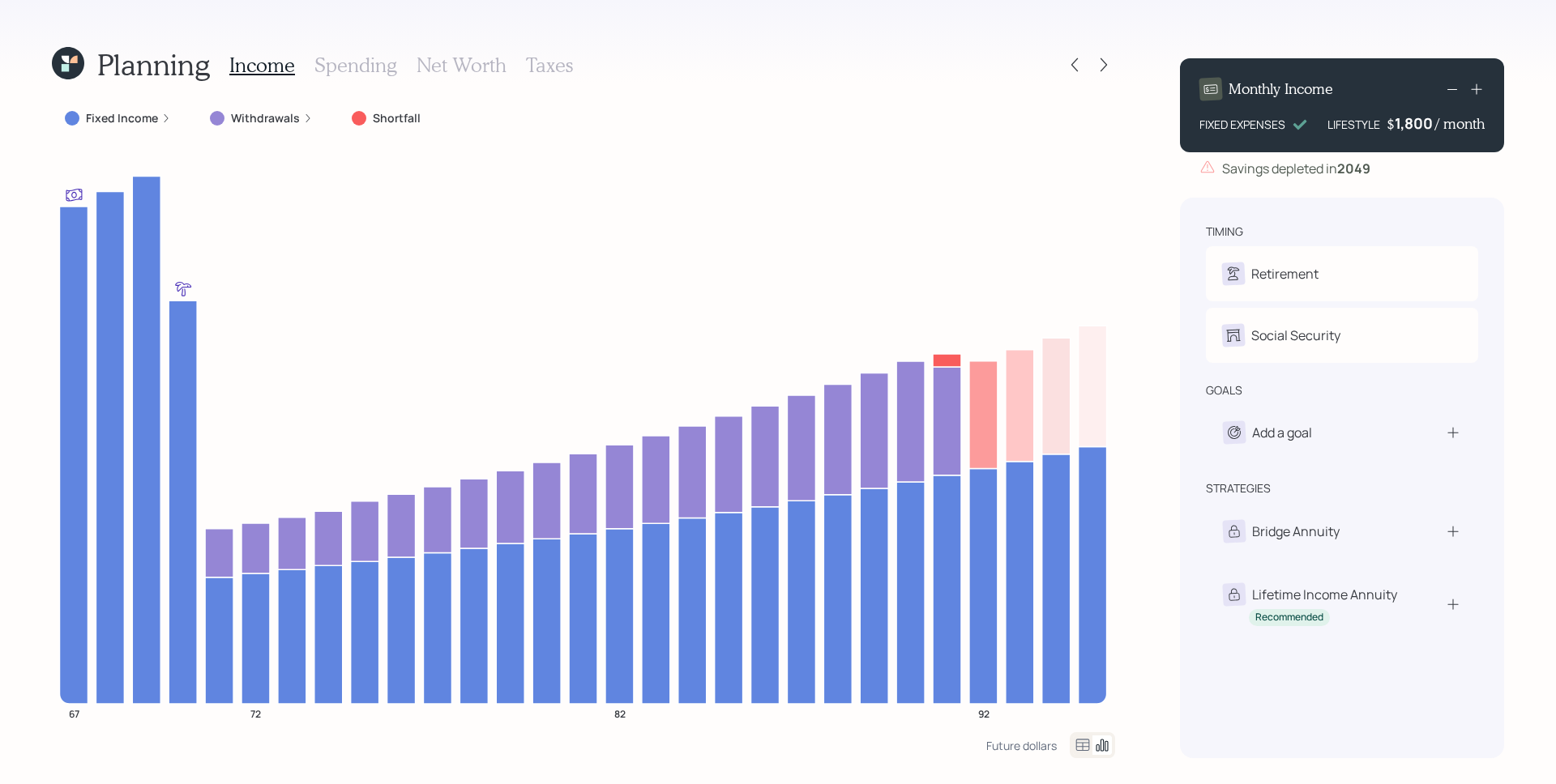
click at [1450, 90] on icon at bounding box center [1452, 89] width 19 height 19
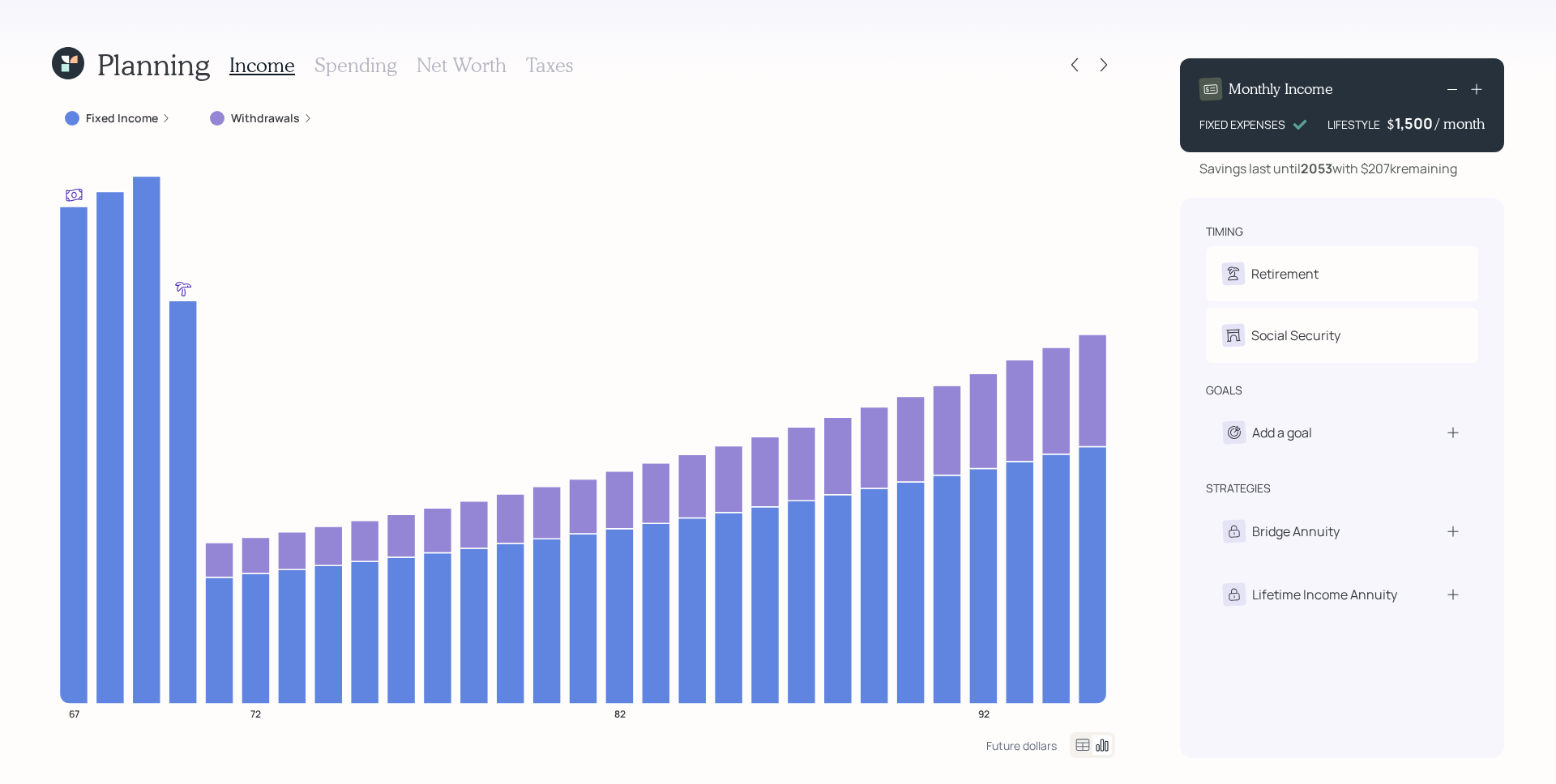
click at [1477, 86] on icon at bounding box center [1476, 89] width 11 height 11
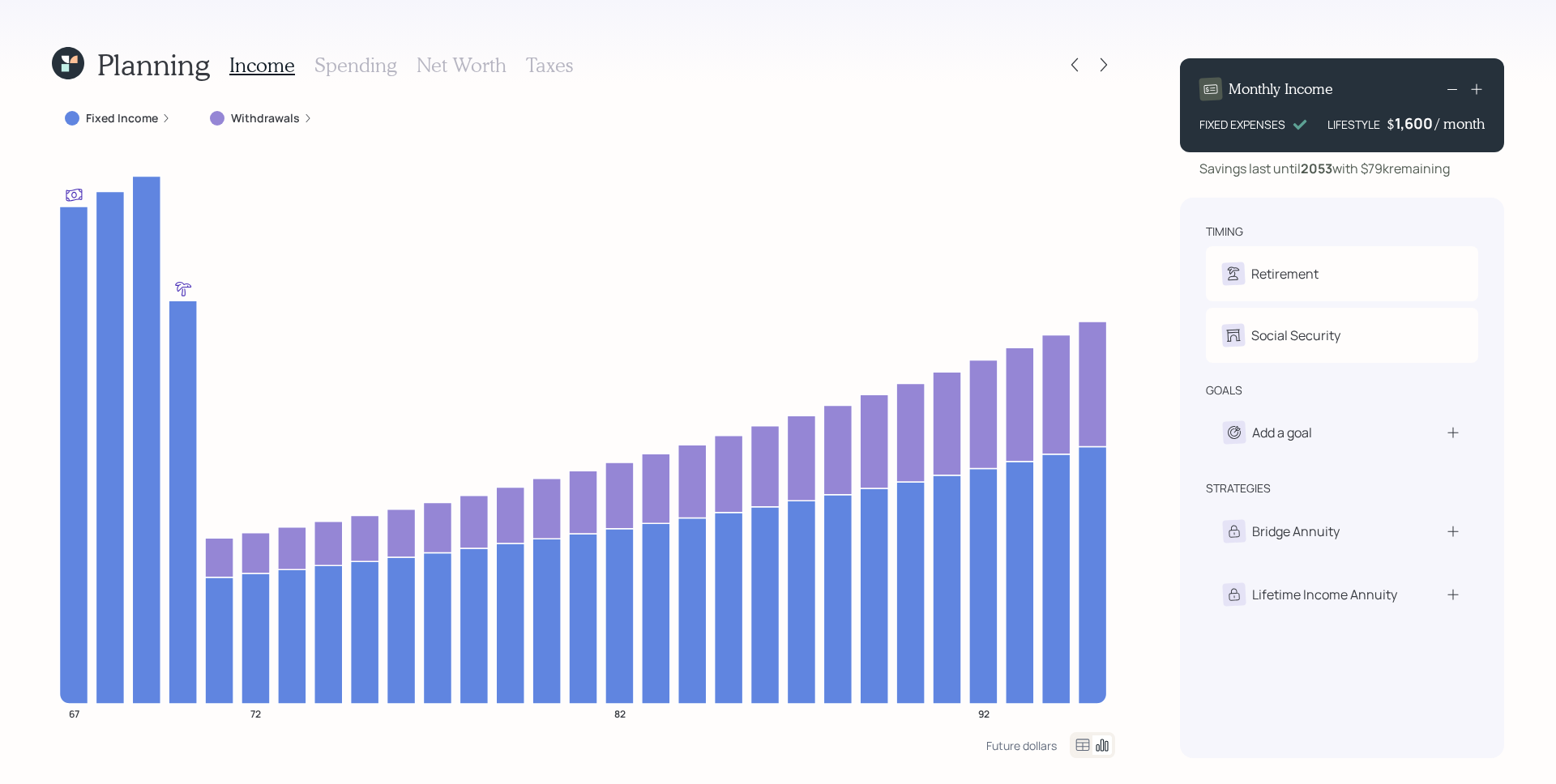
click at [1471, 87] on icon at bounding box center [1476, 88] width 16 height 16
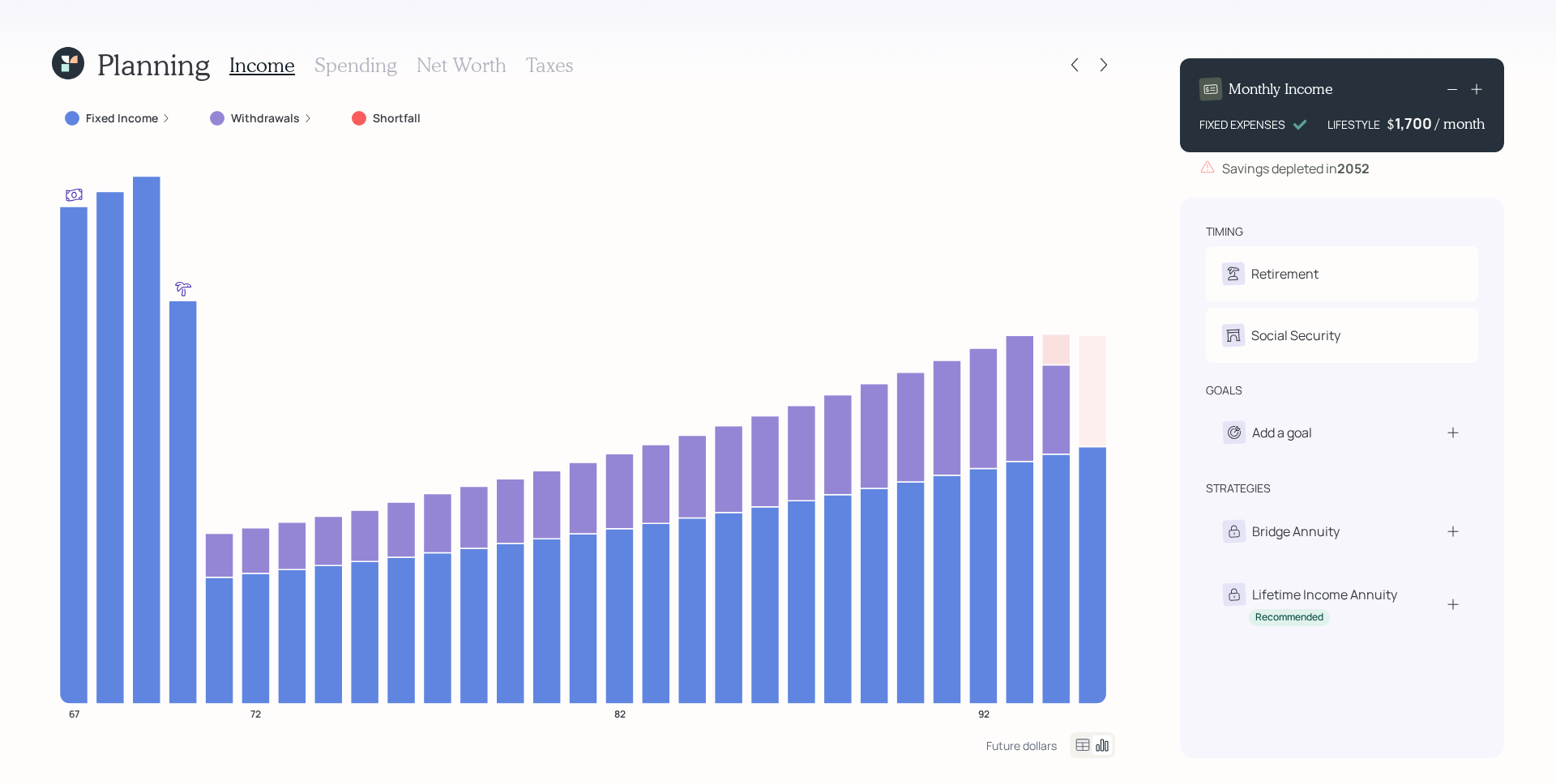
click at [1451, 86] on icon at bounding box center [1452, 89] width 19 height 19
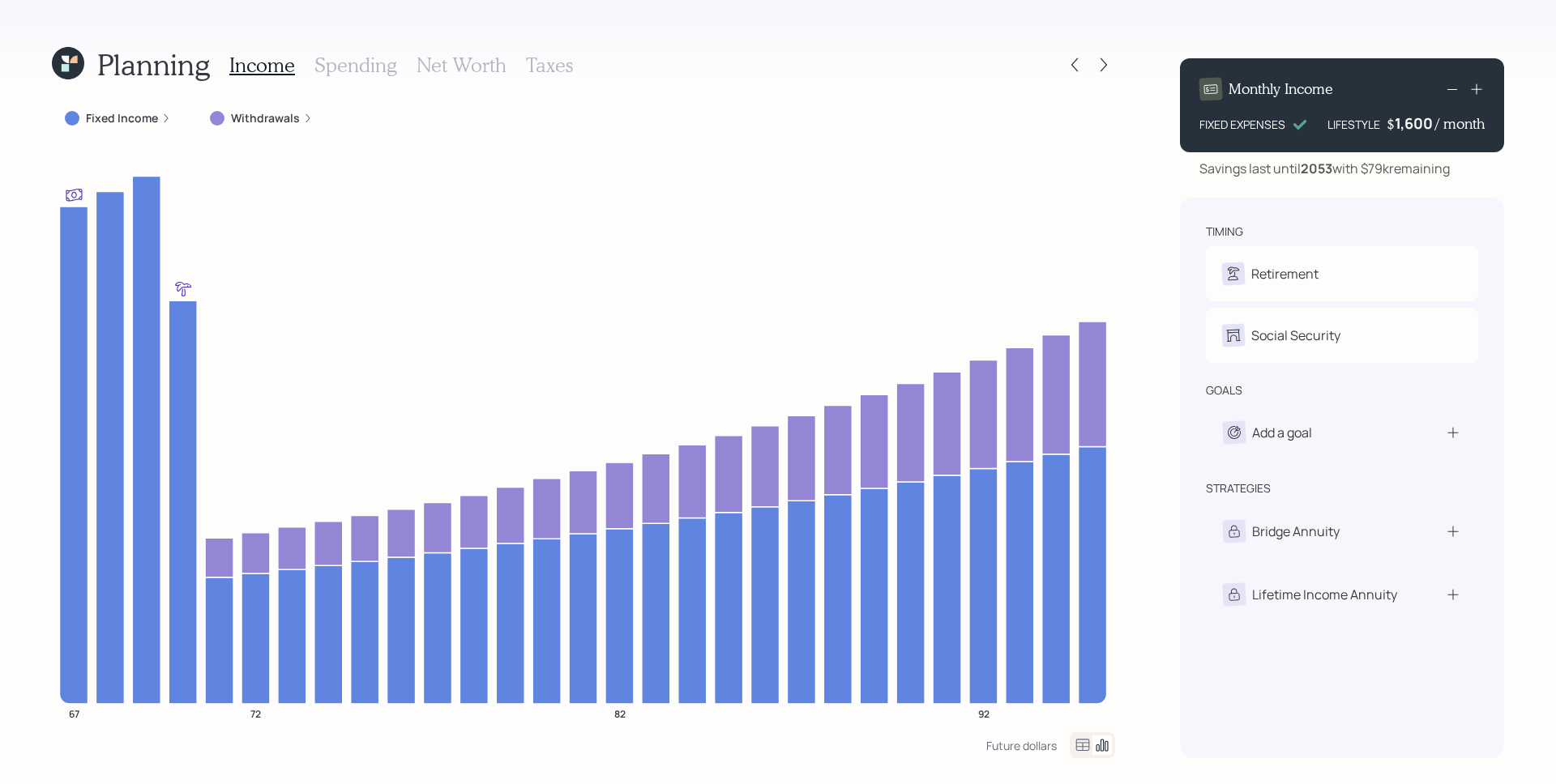
click at [1430, 126] on div "1,600" at bounding box center [1415, 122] width 41 height 19
click at [1430, 126] on div "1600" at bounding box center [1415, 122] width 41 height 19
click at [1425, 126] on div "1600" at bounding box center [1415, 122] width 41 height 19
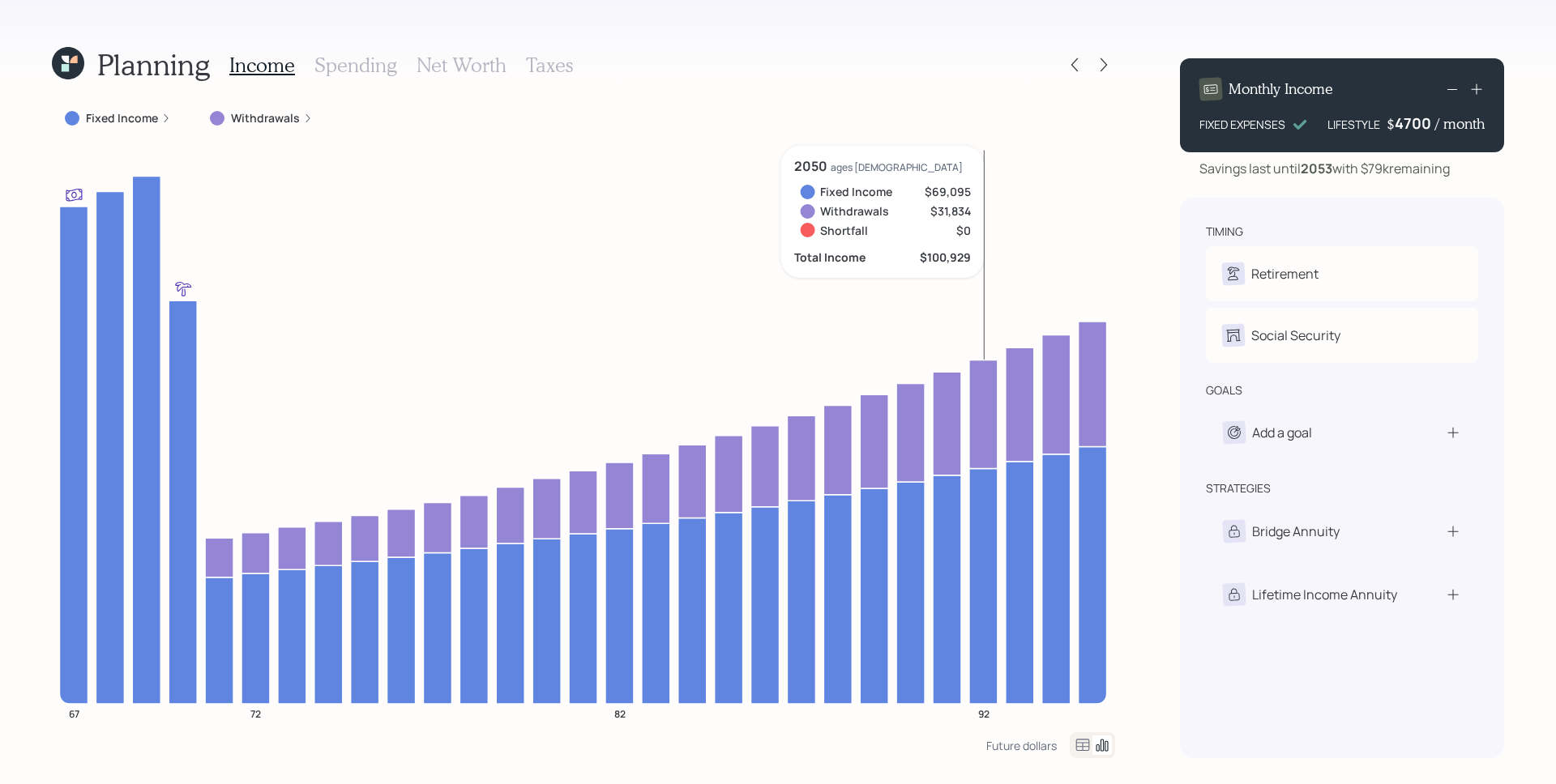
click at [971, 195] on icon "67 72 82 92" at bounding box center [583, 439] width 1064 height 587
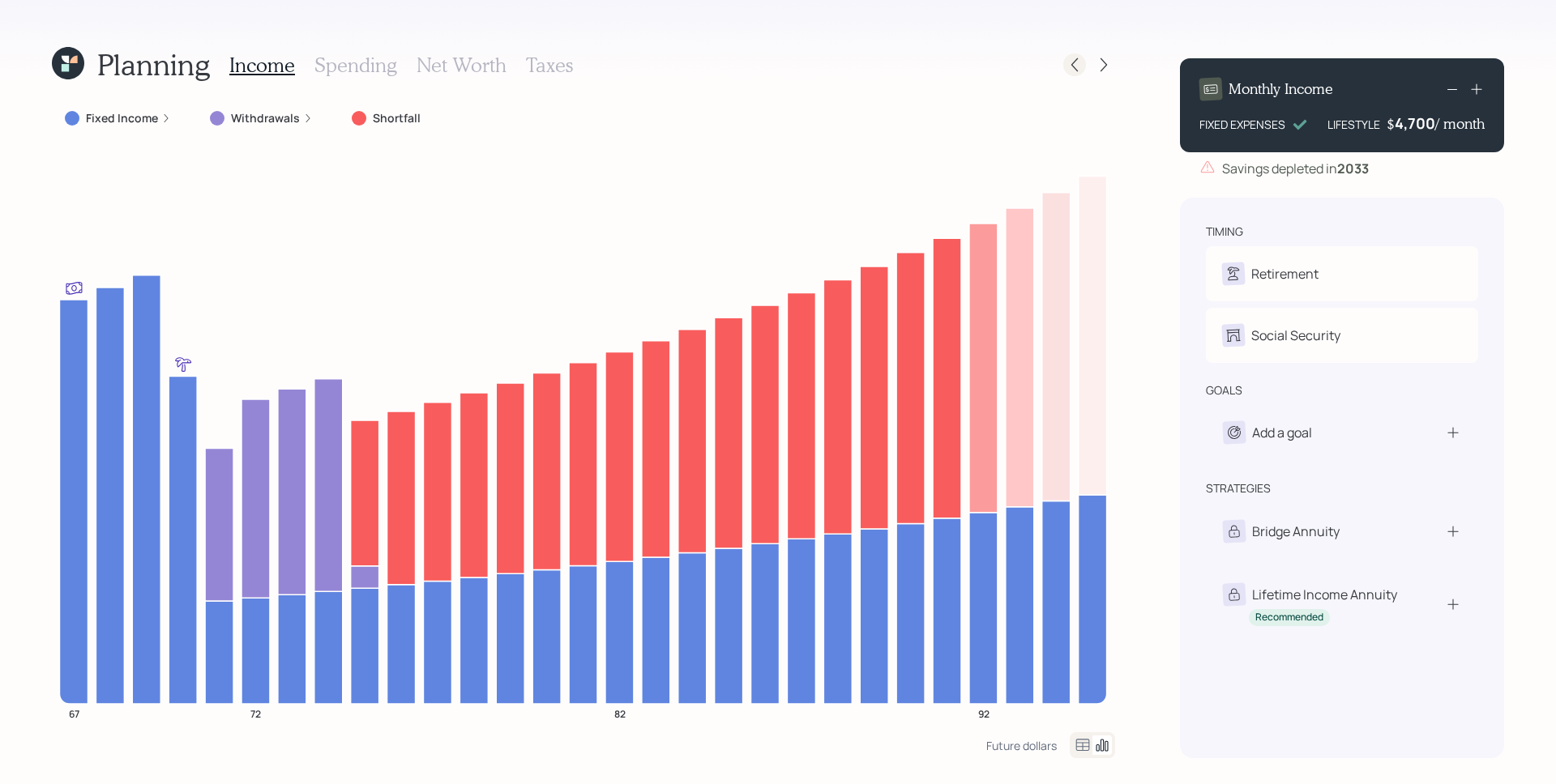
click at [1078, 66] on icon at bounding box center [1074, 64] width 16 height 16
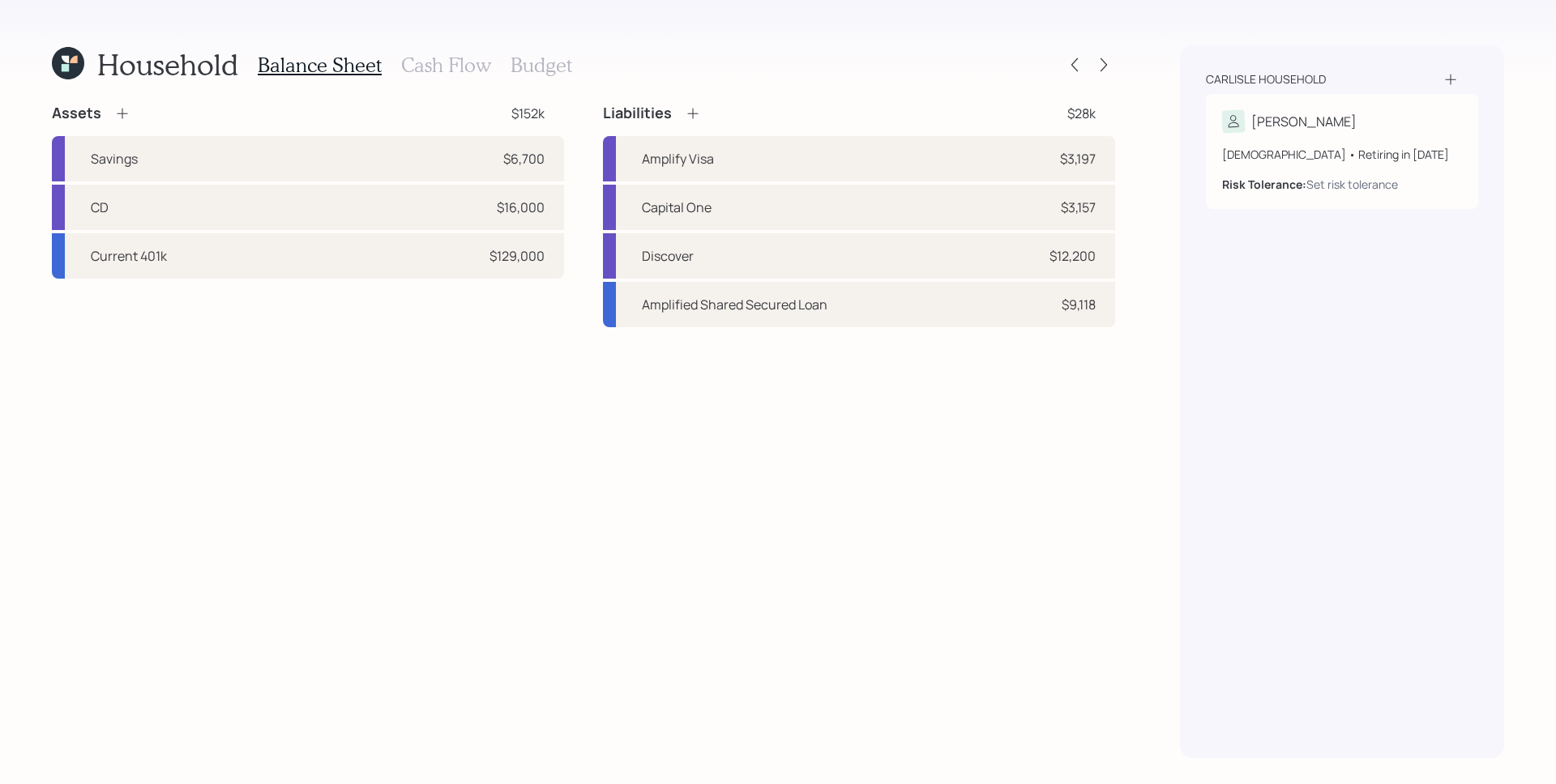
click at [447, 74] on h3 "Cash Flow" at bounding box center [446, 65] width 90 height 23
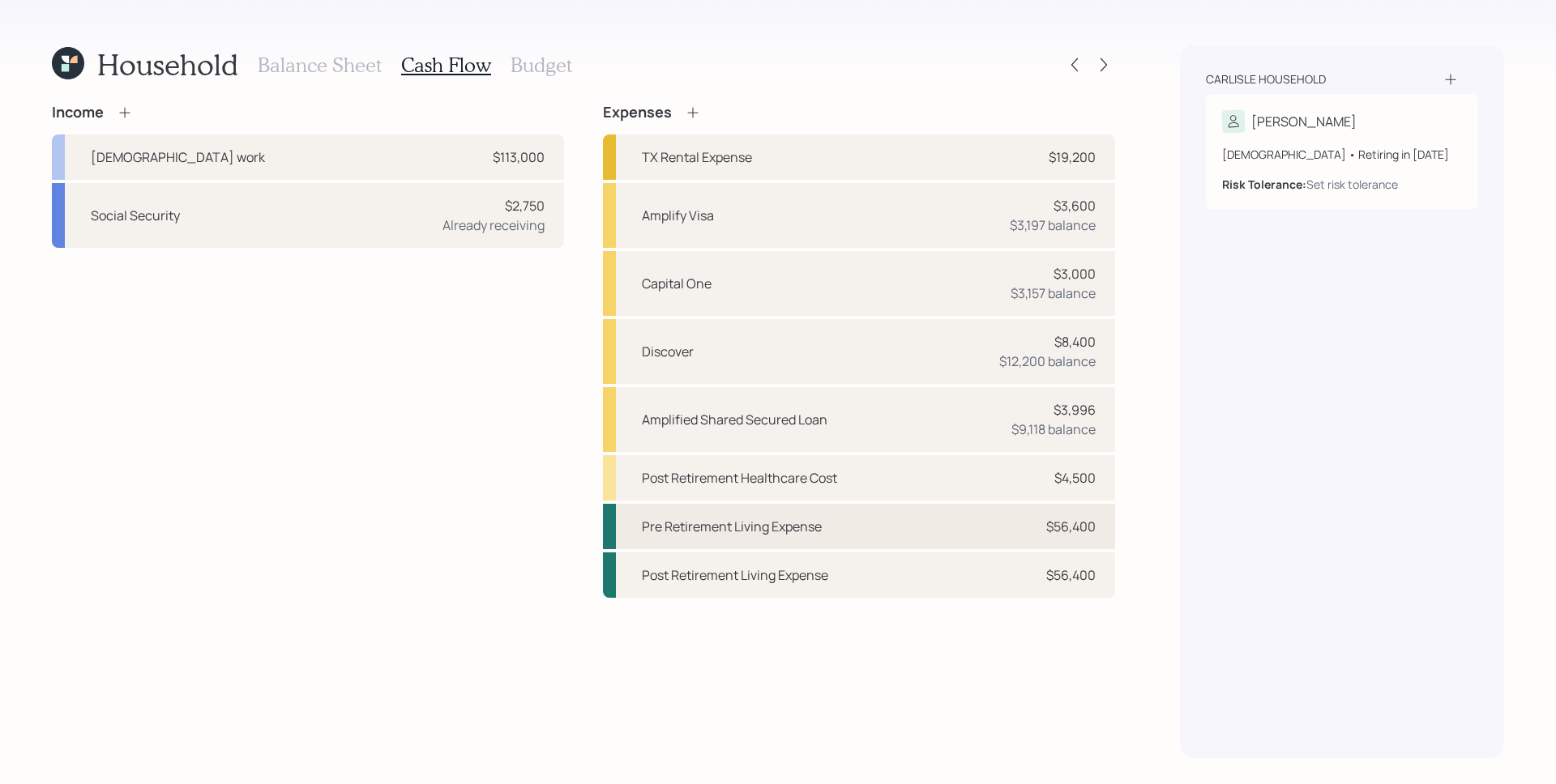
click at [1086, 541] on div "Pre Retirement Living Expense $56,400" at bounding box center [859, 526] width 512 height 46
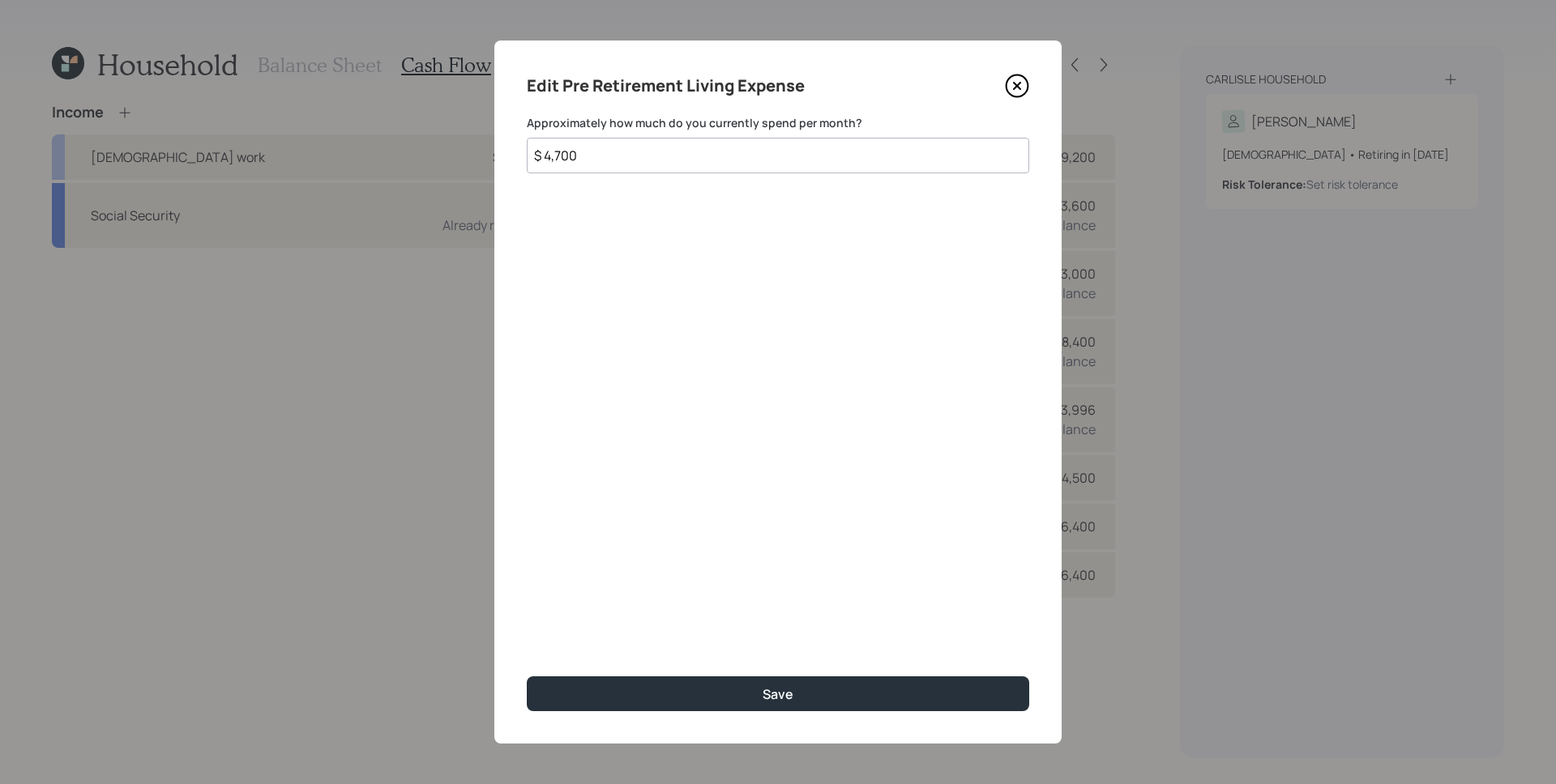
click at [637, 160] on input "$ 4,700" at bounding box center [778, 155] width 502 height 36
type input "$ 3,700"
click at [526, 677] on button "Save" at bounding box center [778, 694] width 502 height 35
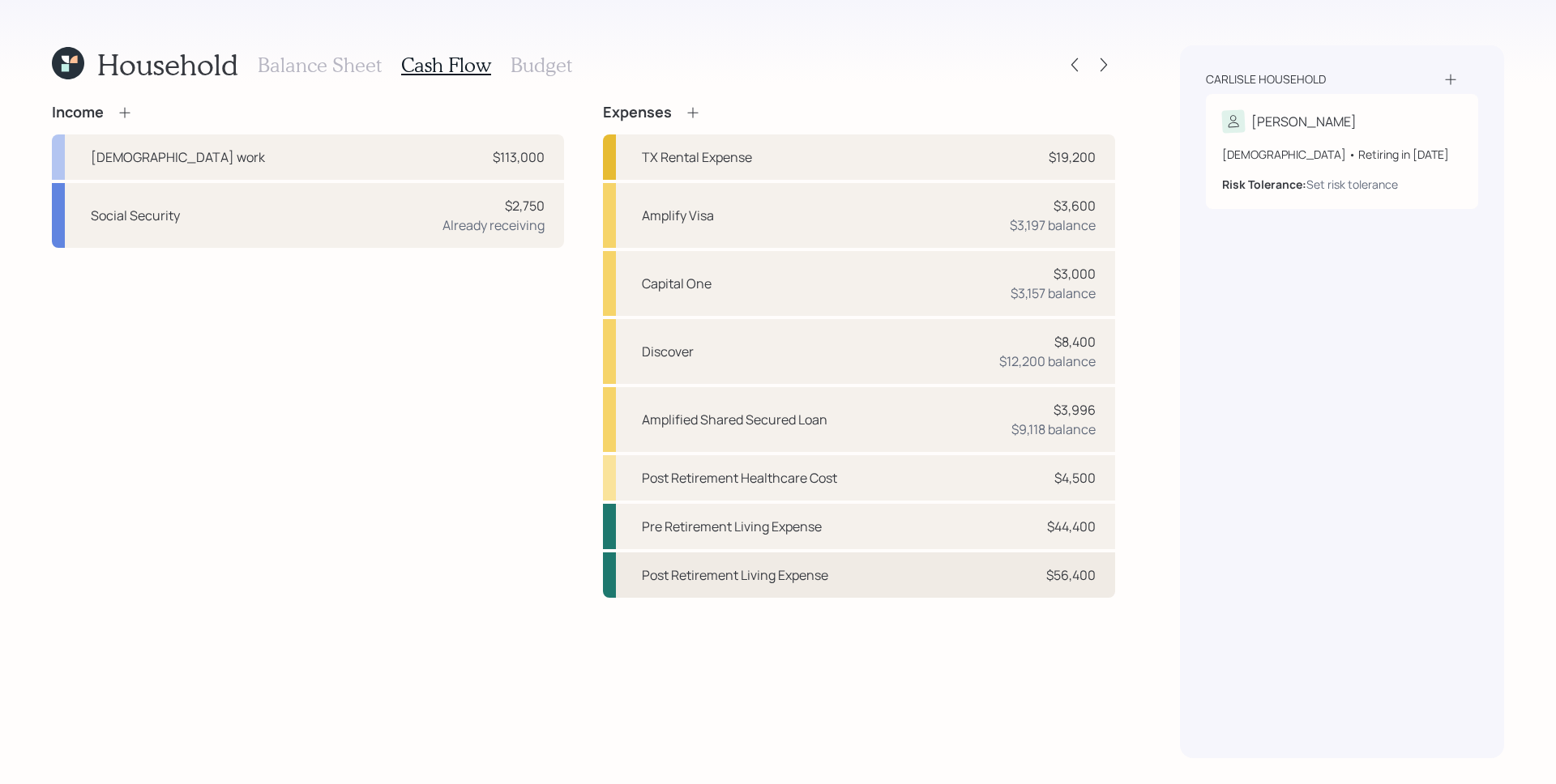
click at [948, 572] on div "Post Retirement Living Expense $56,400" at bounding box center [859, 575] width 512 height 46
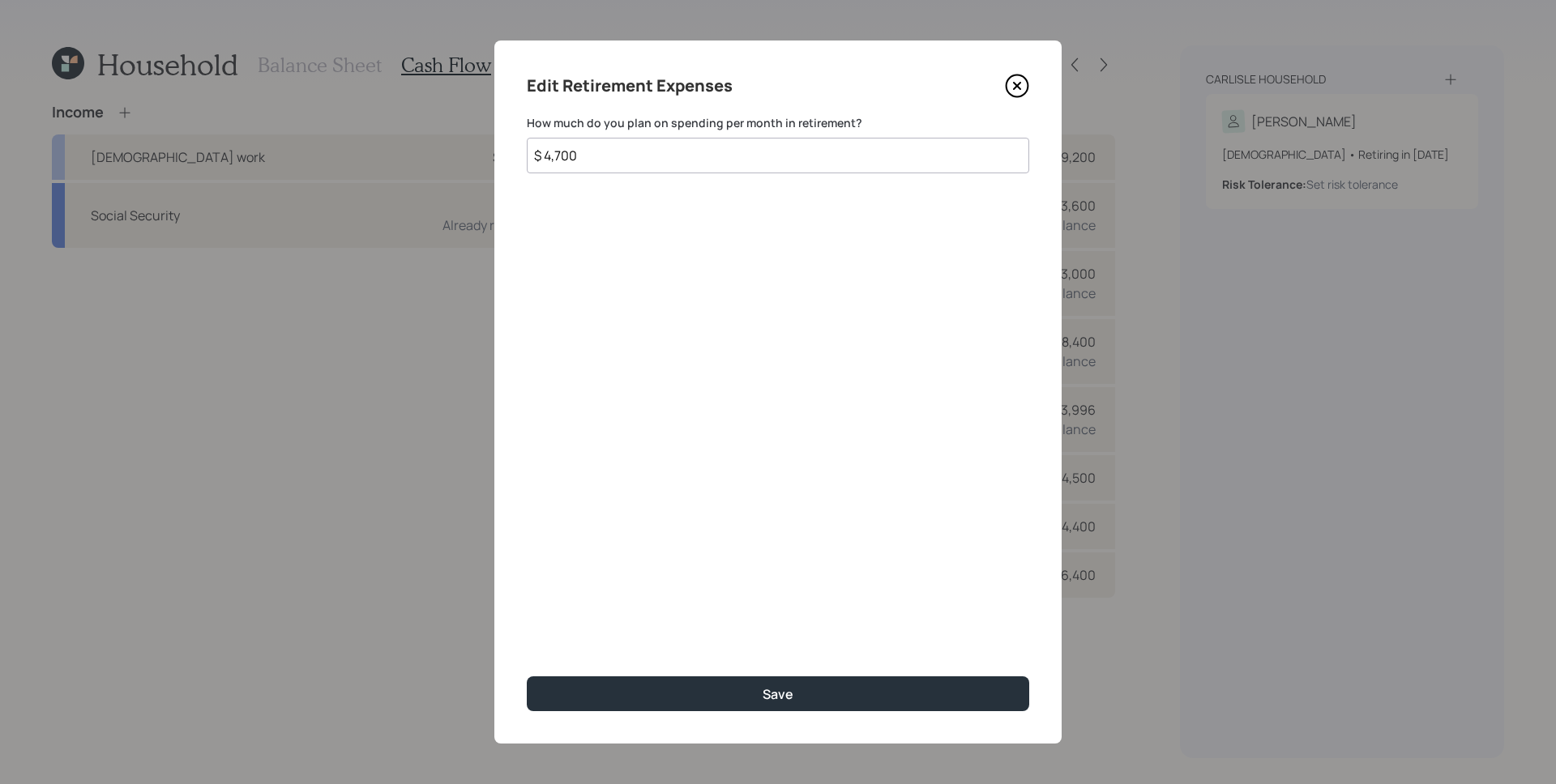
click at [590, 152] on input "$ 4,700" at bounding box center [778, 155] width 502 height 36
click at [591, 151] on input "$ 4,700" at bounding box center [778, 155] width 502 height 36
type input "$ 3,700"
click at [526, 677] on button "Save" at bounding box center [778, 694] width 502 height 35
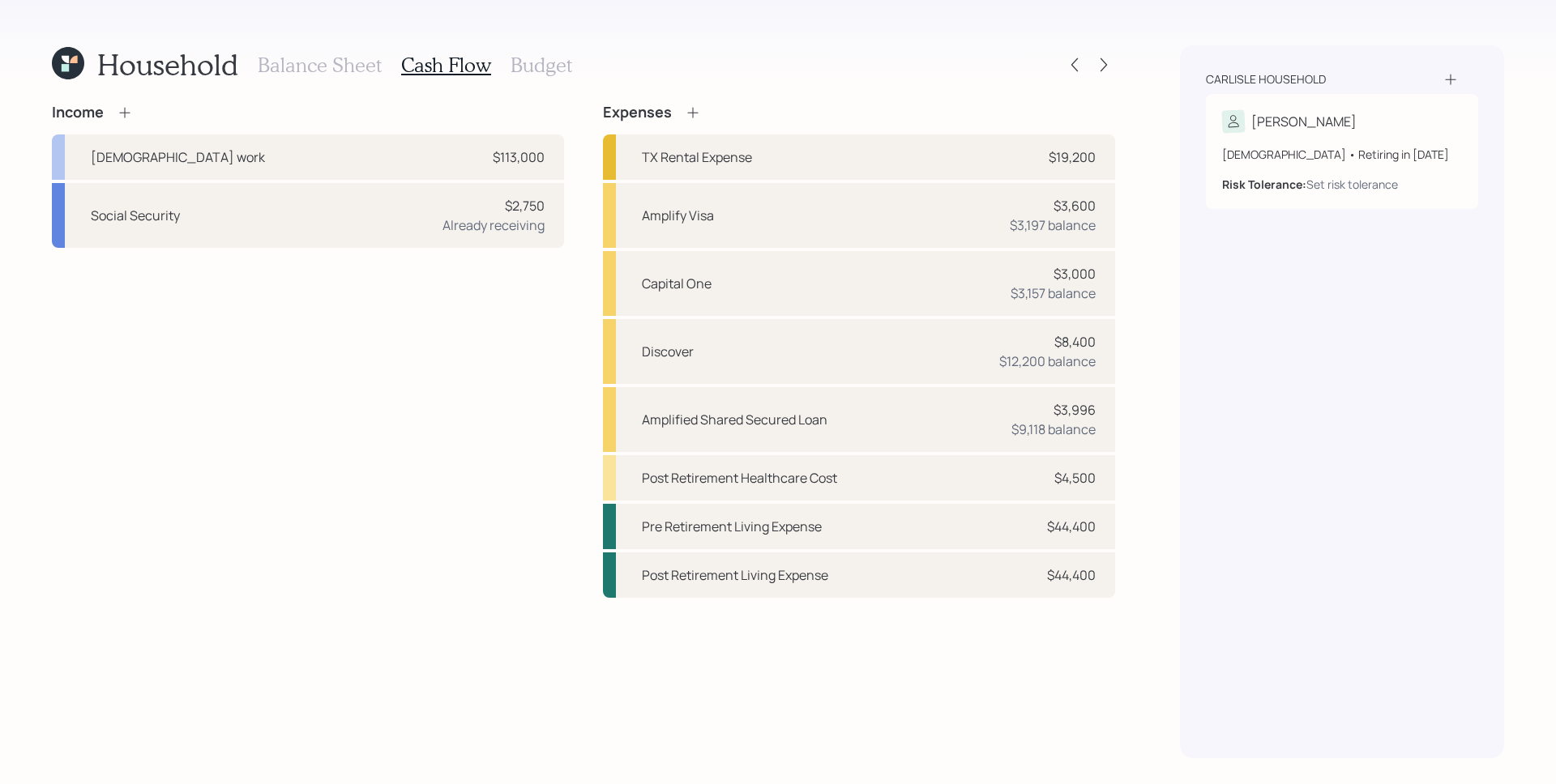
click at [539, 69] on h3 "Budget" at bounding box center [541, 65] width 62 height 23
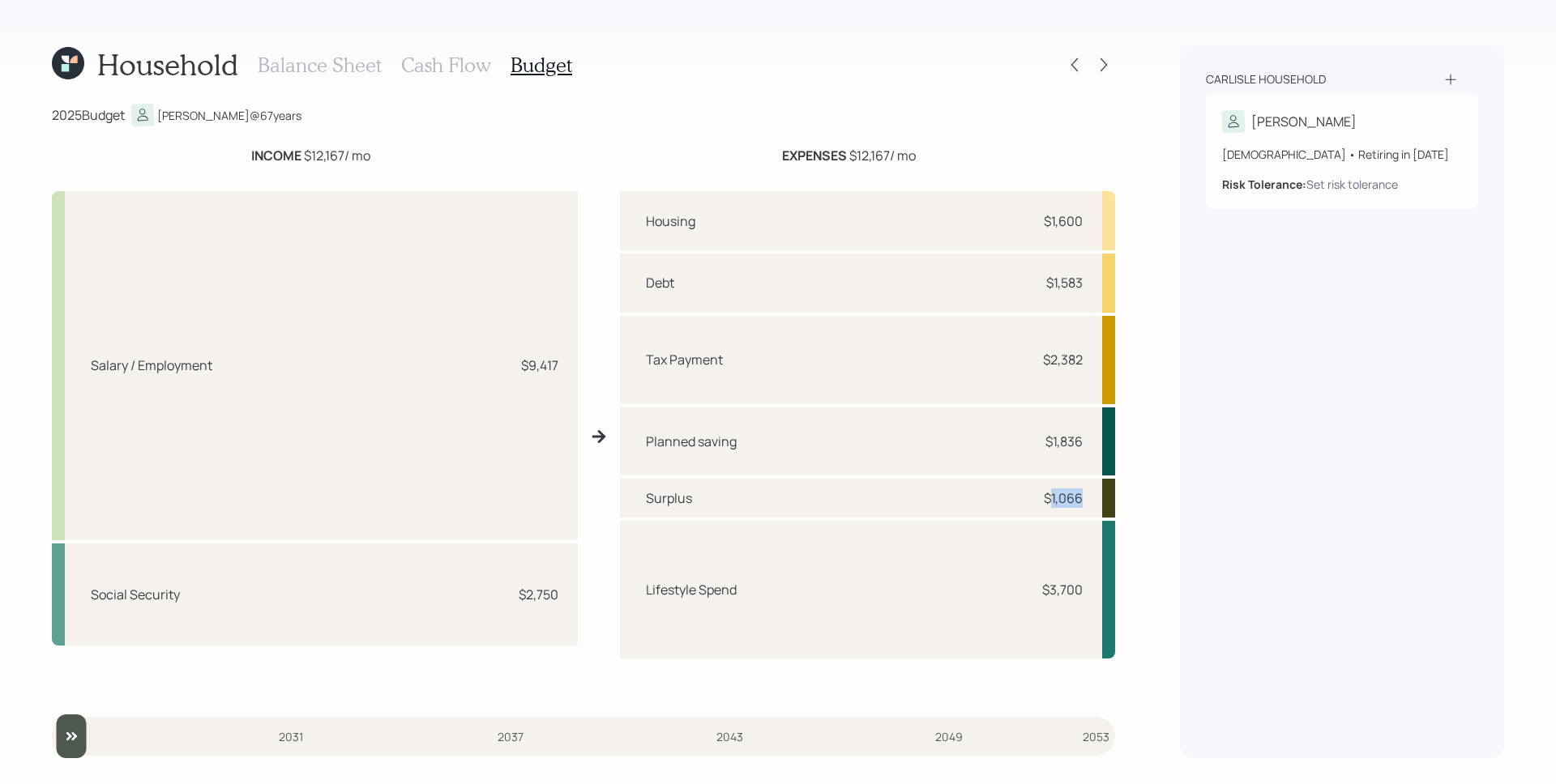
drag, startPoint x: 1049, startPoint y: 499, endPoint x: 1079, endPoint y: 502, distance: 30.1
click at [1079, 502] on div "$1,066" at bounding box center [1063, 498] width 39 height 19
click at [1019, 497] on div "Surplus $1,066" at bounding box center [867, 499] width 495 height 40
click at [284, 68] on h3 "Balance Sheet" at bounding box center [319, 65] width 124 height 23
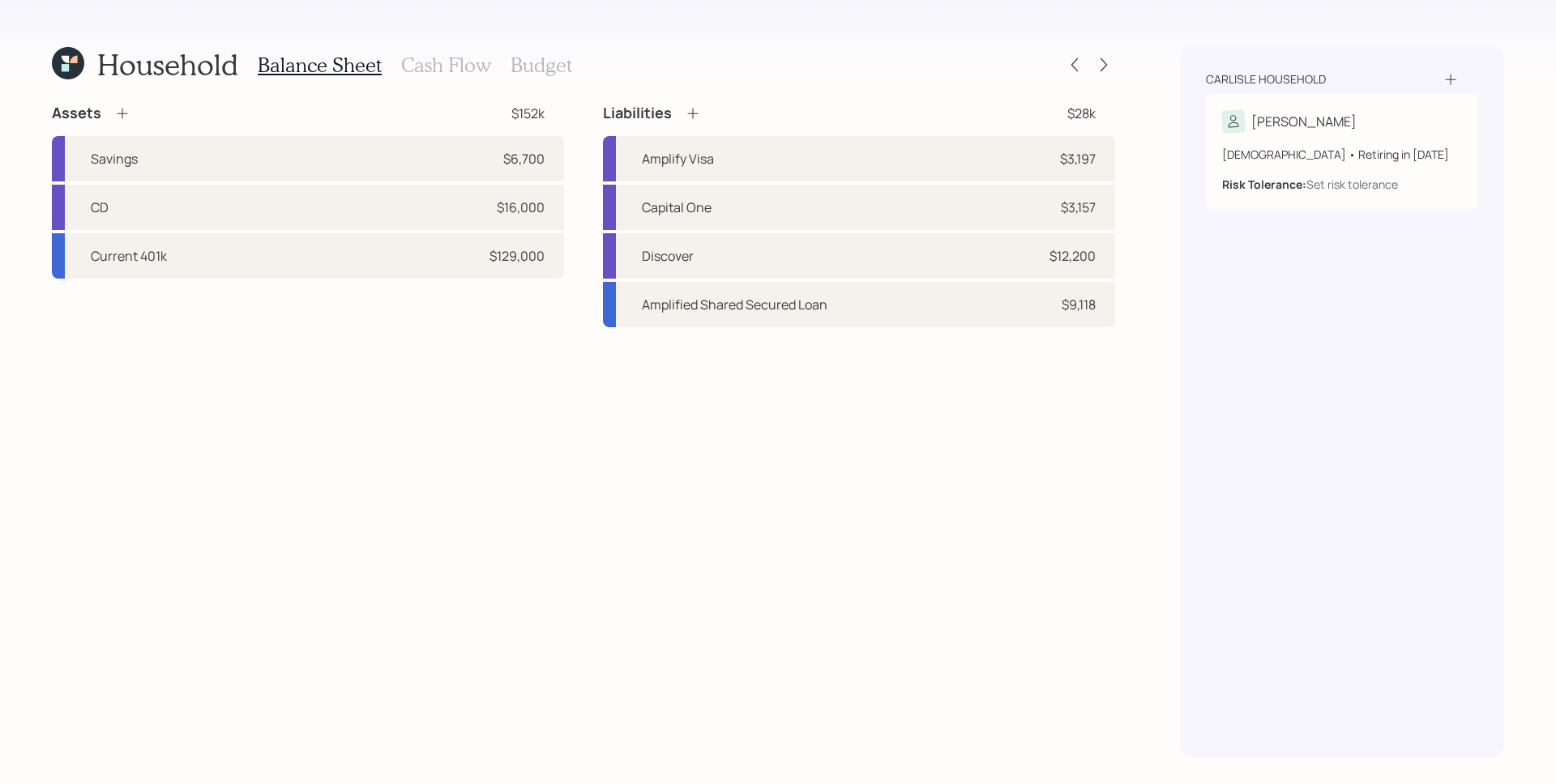
click at [446, 72] on h3 "Cash Flow" at bounding box center [446, 65] width 90 height 23
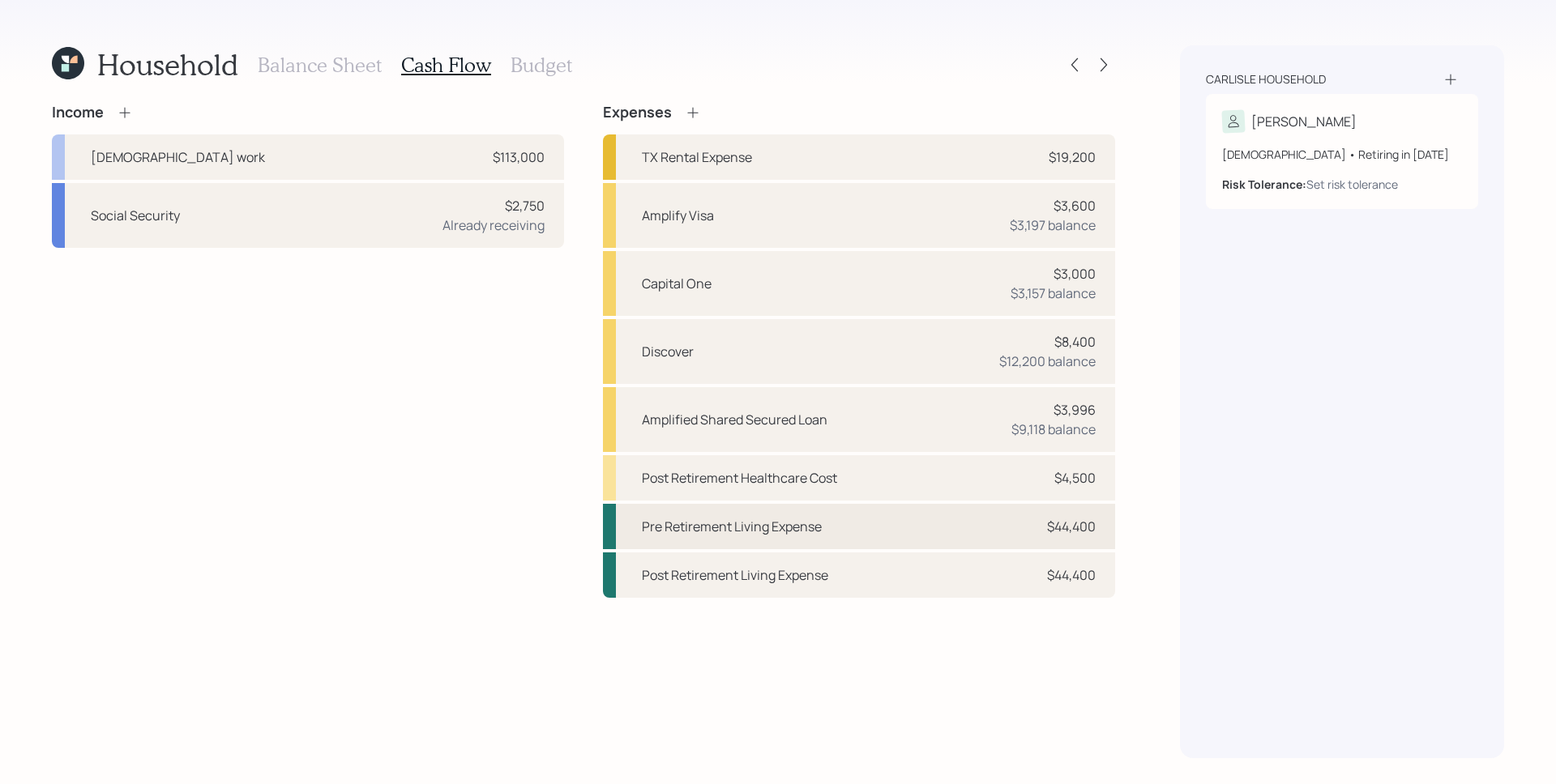
click at [977, 528] on div "Pre Retirement Living Expense $44,400" at bounding box center [859, 526] width 512 height 46
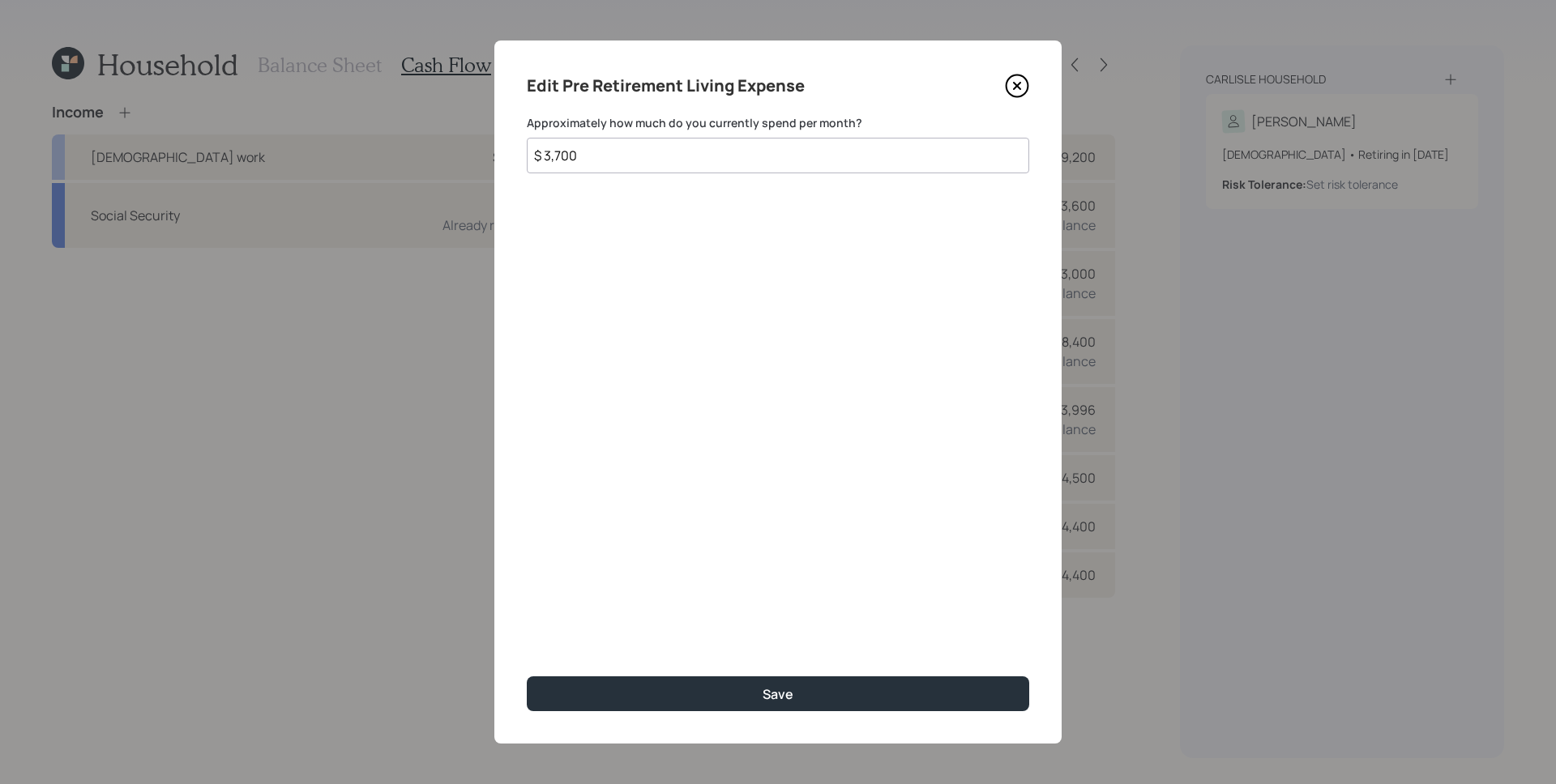
click at [1019, 81] on icon at bounding box center [1016, 86] width 24 height 24
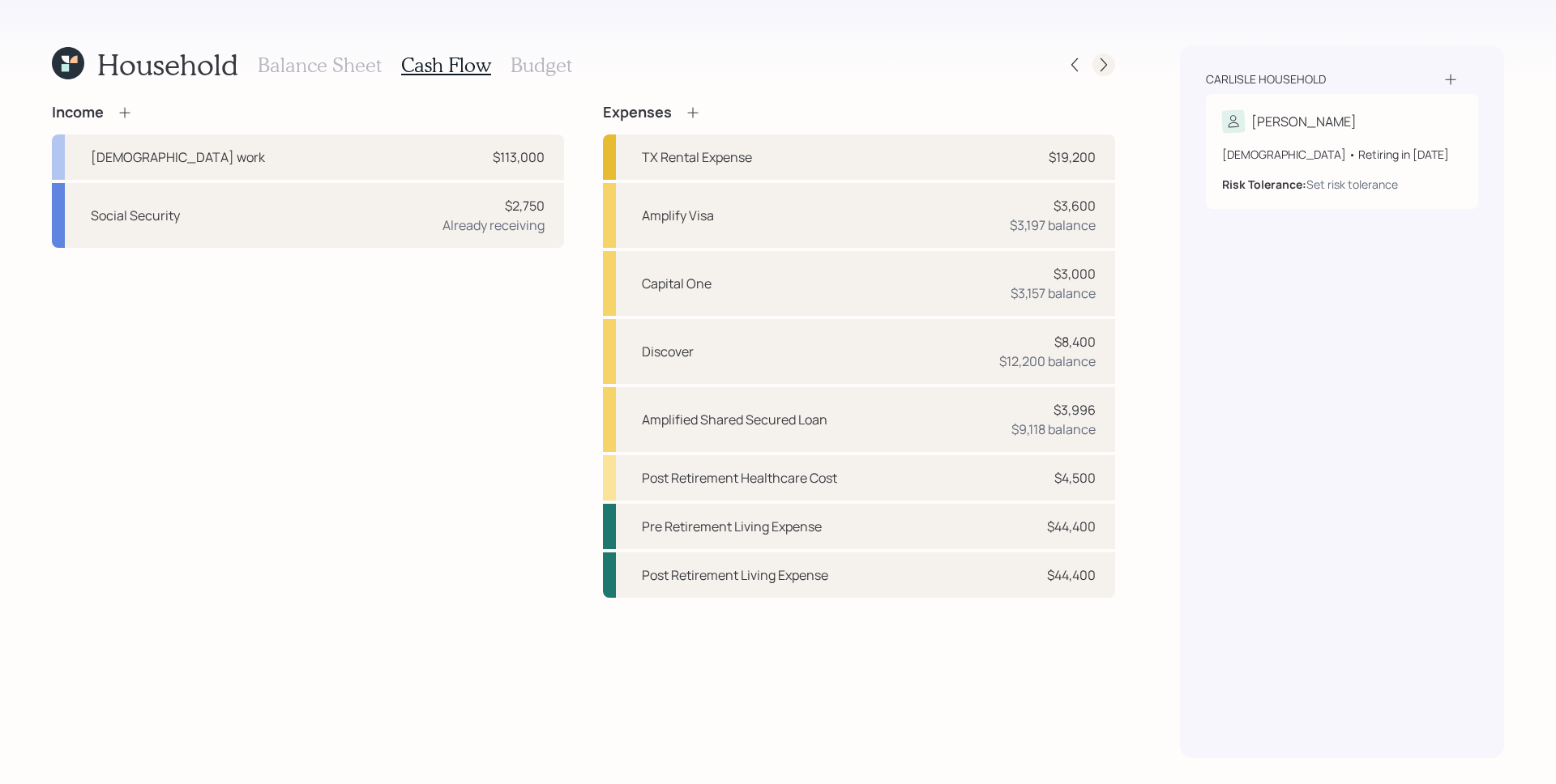
click at [1105, 60] on icon at bounding box center [1104, 64] width 16 height 16
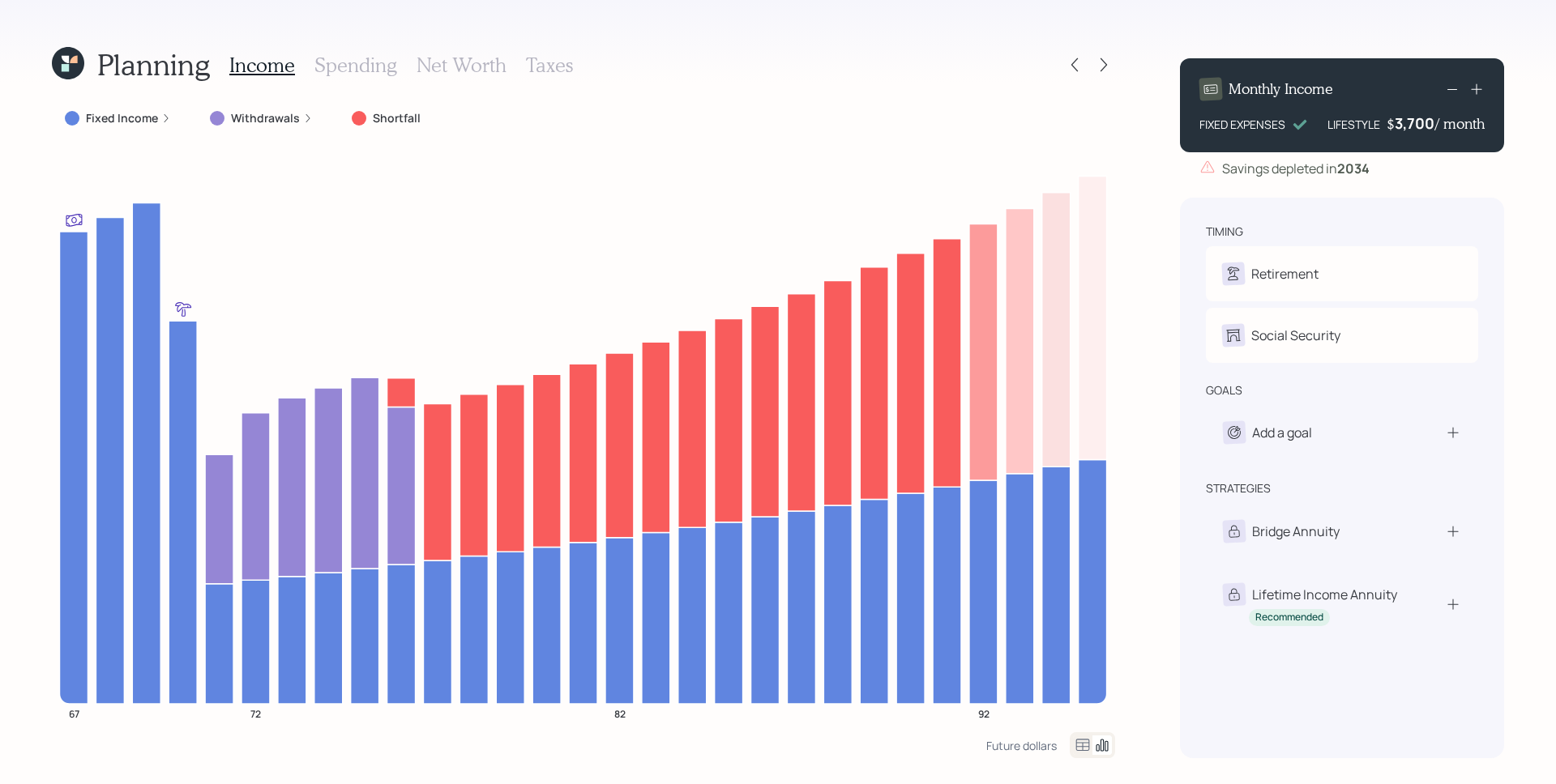
click at [368, 62] on h3 "Spending" at bounding box center [355, 65] width 82 height 23
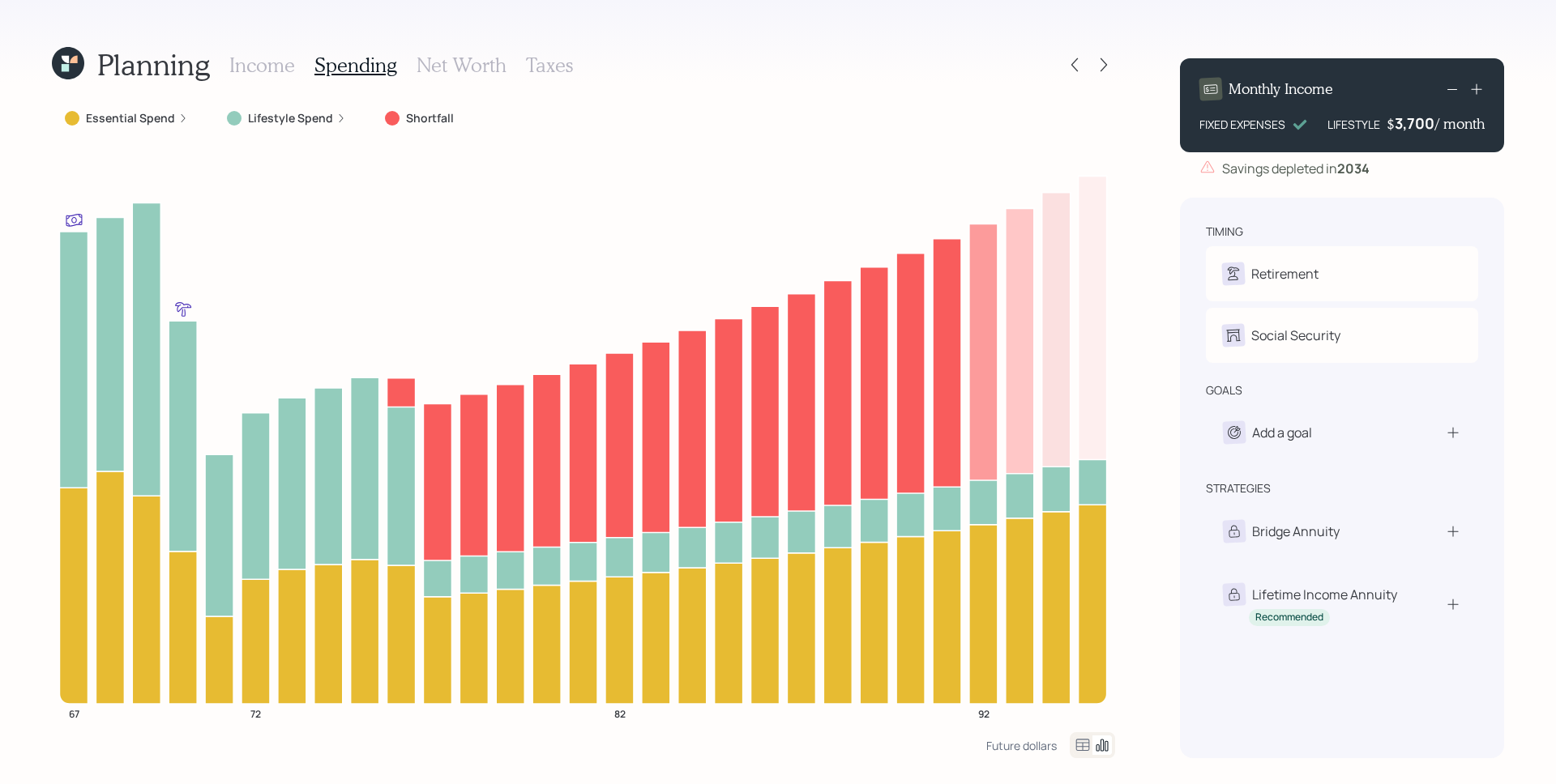
click at [282, 116] on label "Lifestyle Spend" at bounding box center [290, 118] width 85 height 16
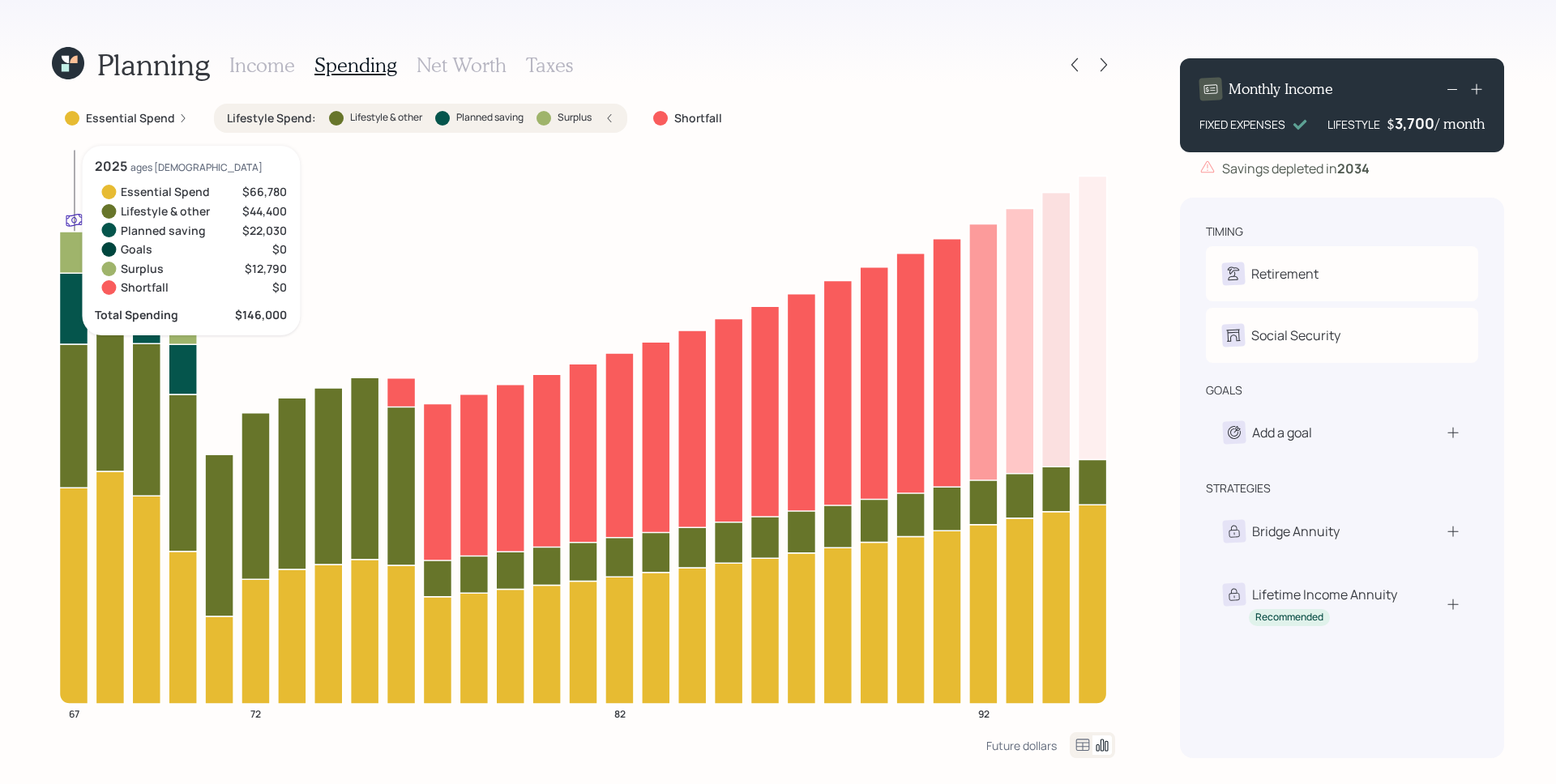
click at [79, 252] on icon at bounding box center [73, 253] width 28 height 42
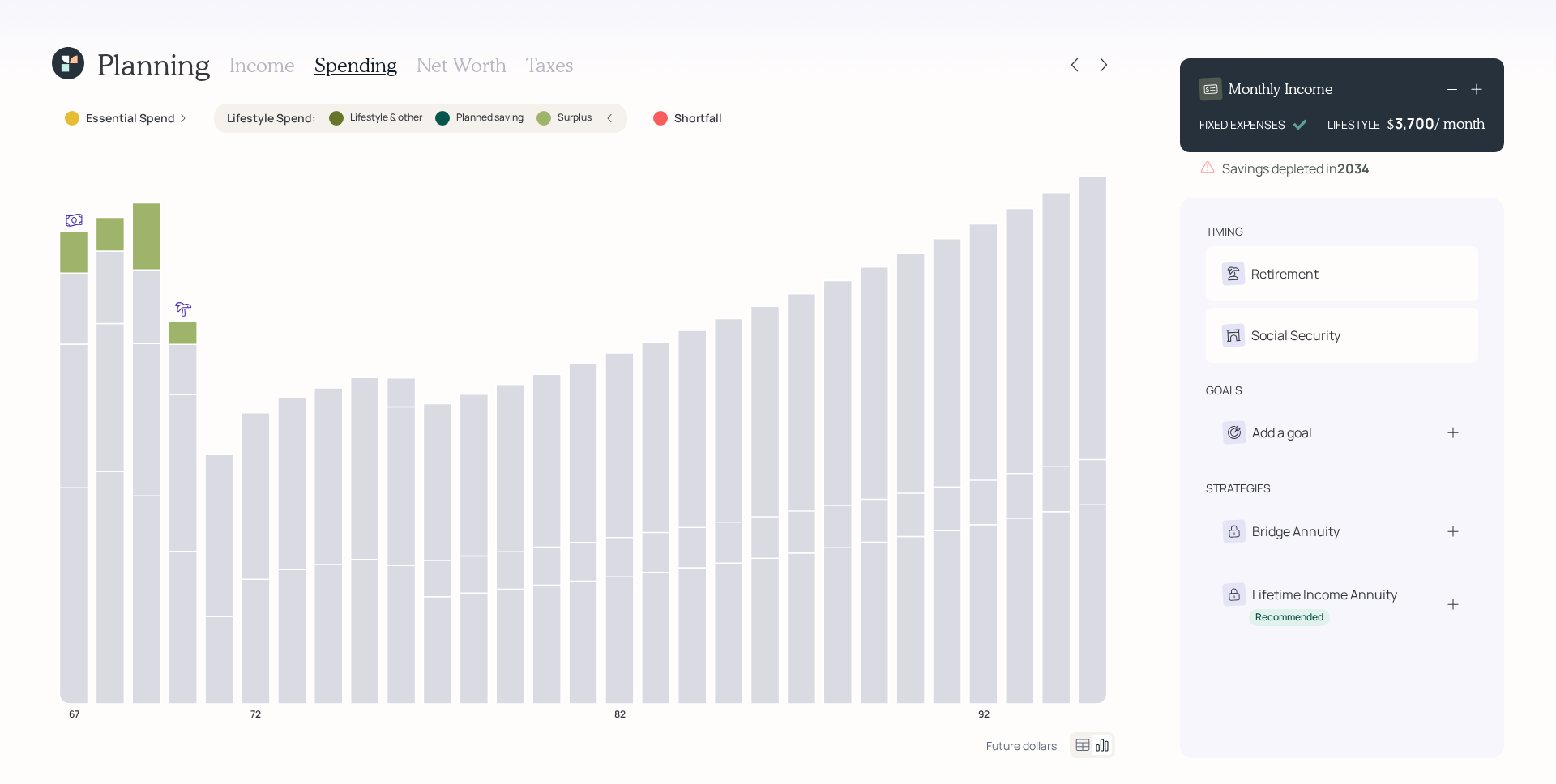
click at [266, 62] on h3 "Income" at bounding box center [262, 65] width 66 height 23
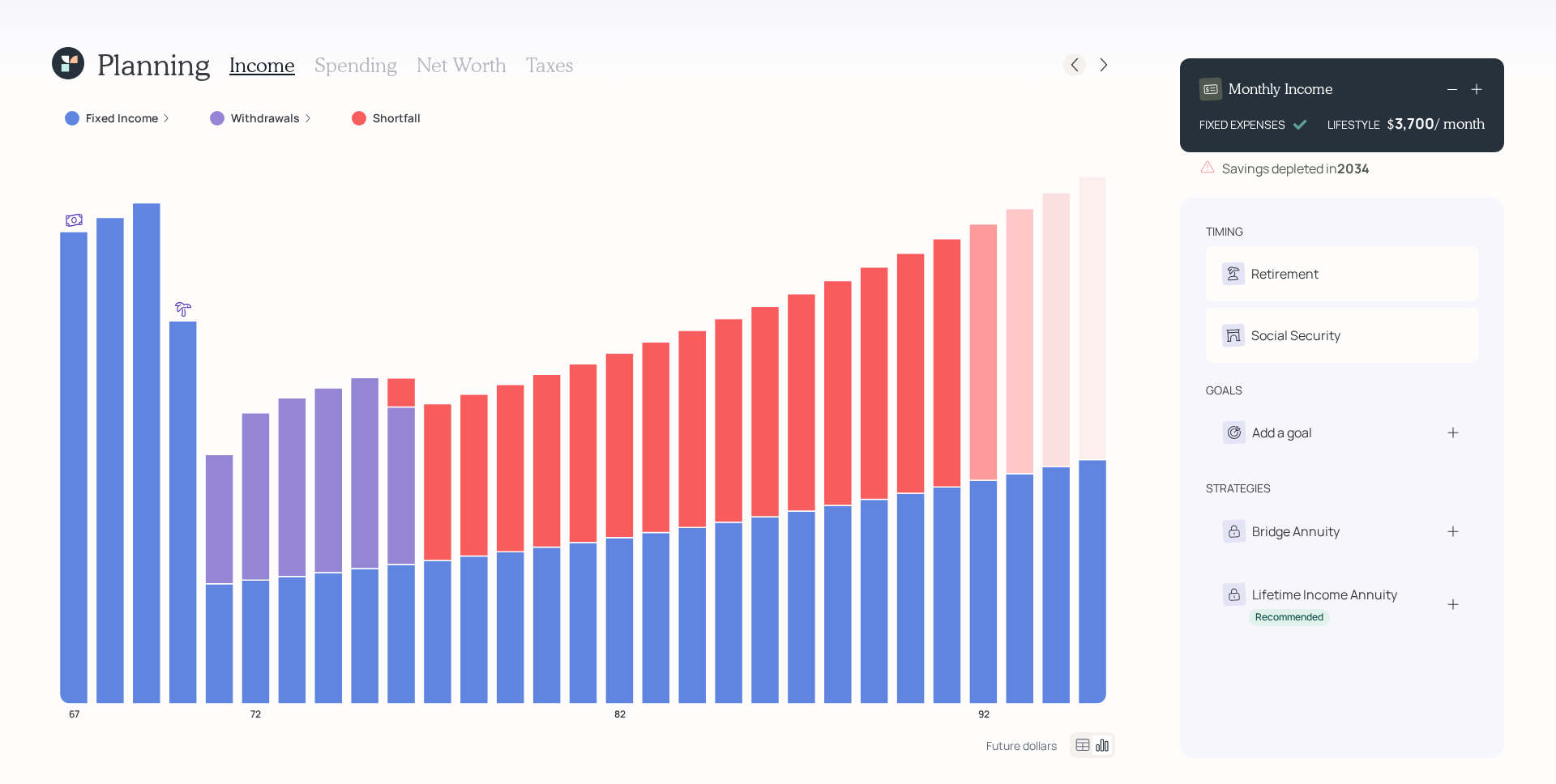
click at [1080, 57] on icon at bounding box center [1074, 64] width 16 height 16
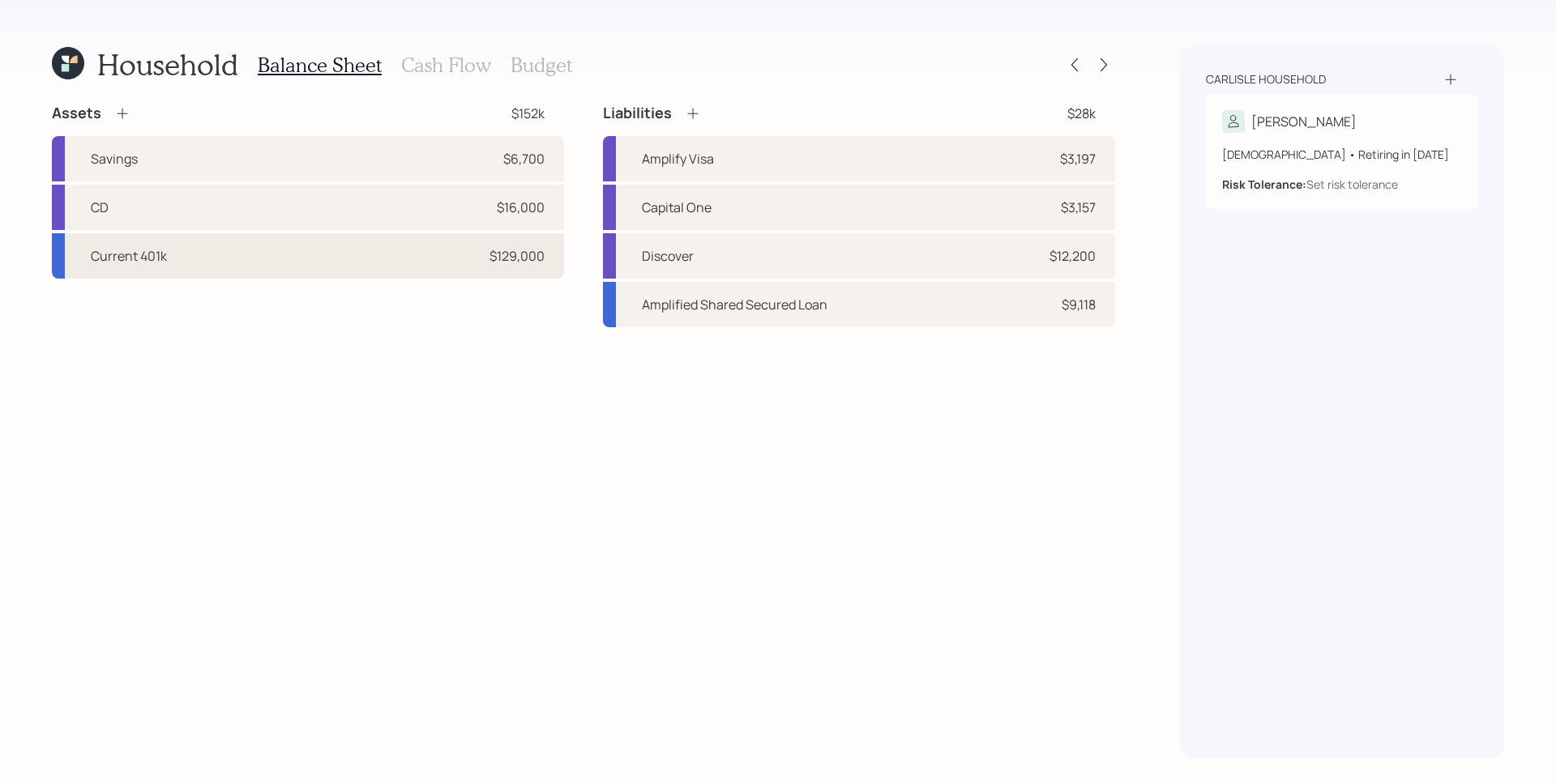
click at [483, 252] on div "Current 401k $129,000" at bounding box center [308, 256] width 512 height 46
select select "company_sponsored"
select select "balanced"
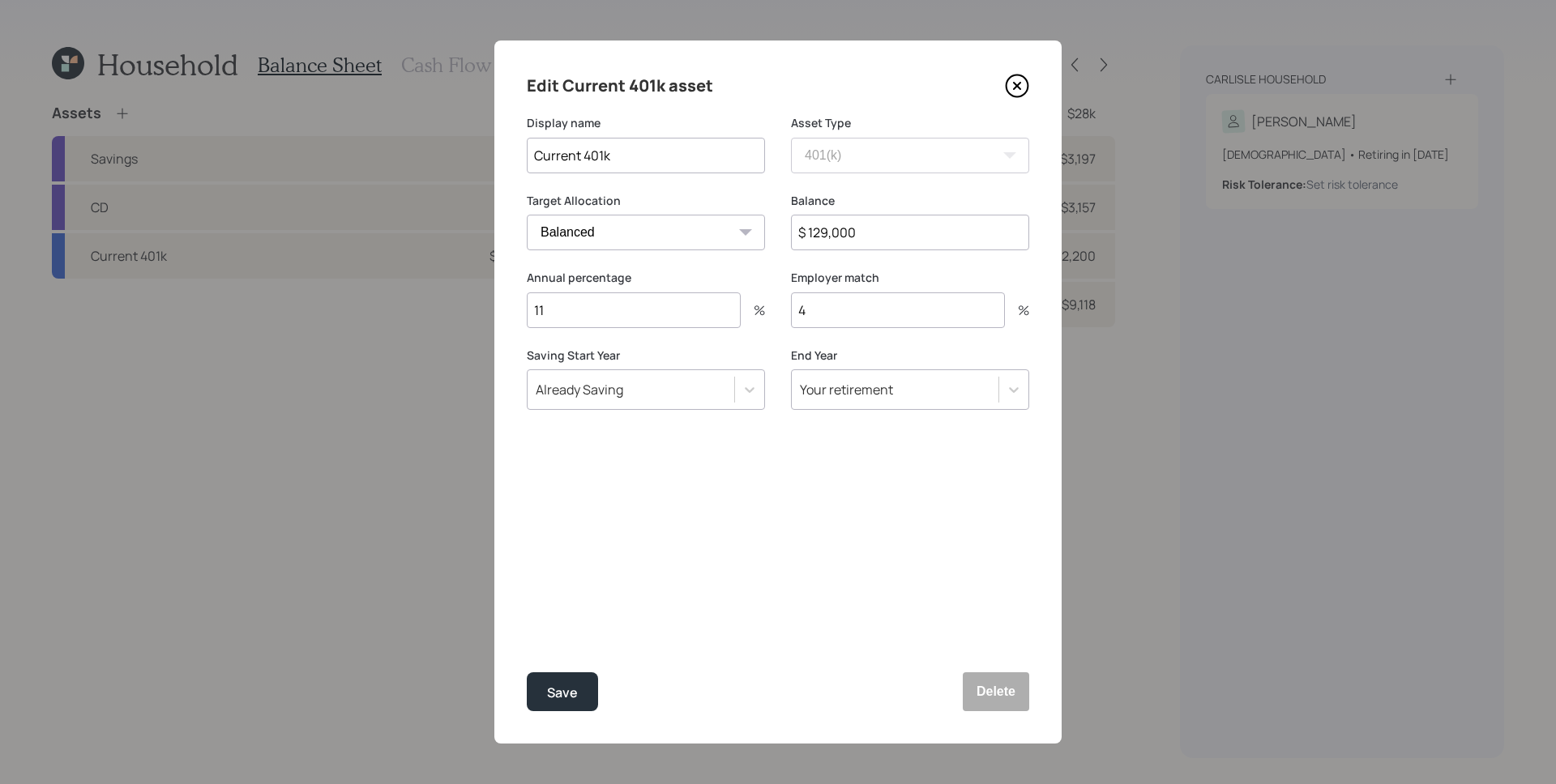
drag, startPoint x: 580, startPoint y: 308, endPoint x: 538, endPoint y: 298, distance: 43.2
click at [538, 298] on input "11" at bounding box center [633, 310] width 214 height 36
type input "13"
click at [655, 627] on div "Edit Current 401k asset Display name Current 401k Asset Type SEP [PERSON_NAME] …" at bounding box center [778, 392] width 567 height 703
click at [574, 674] on button "Save" at bounding box center [562, 692] width 72 height 39
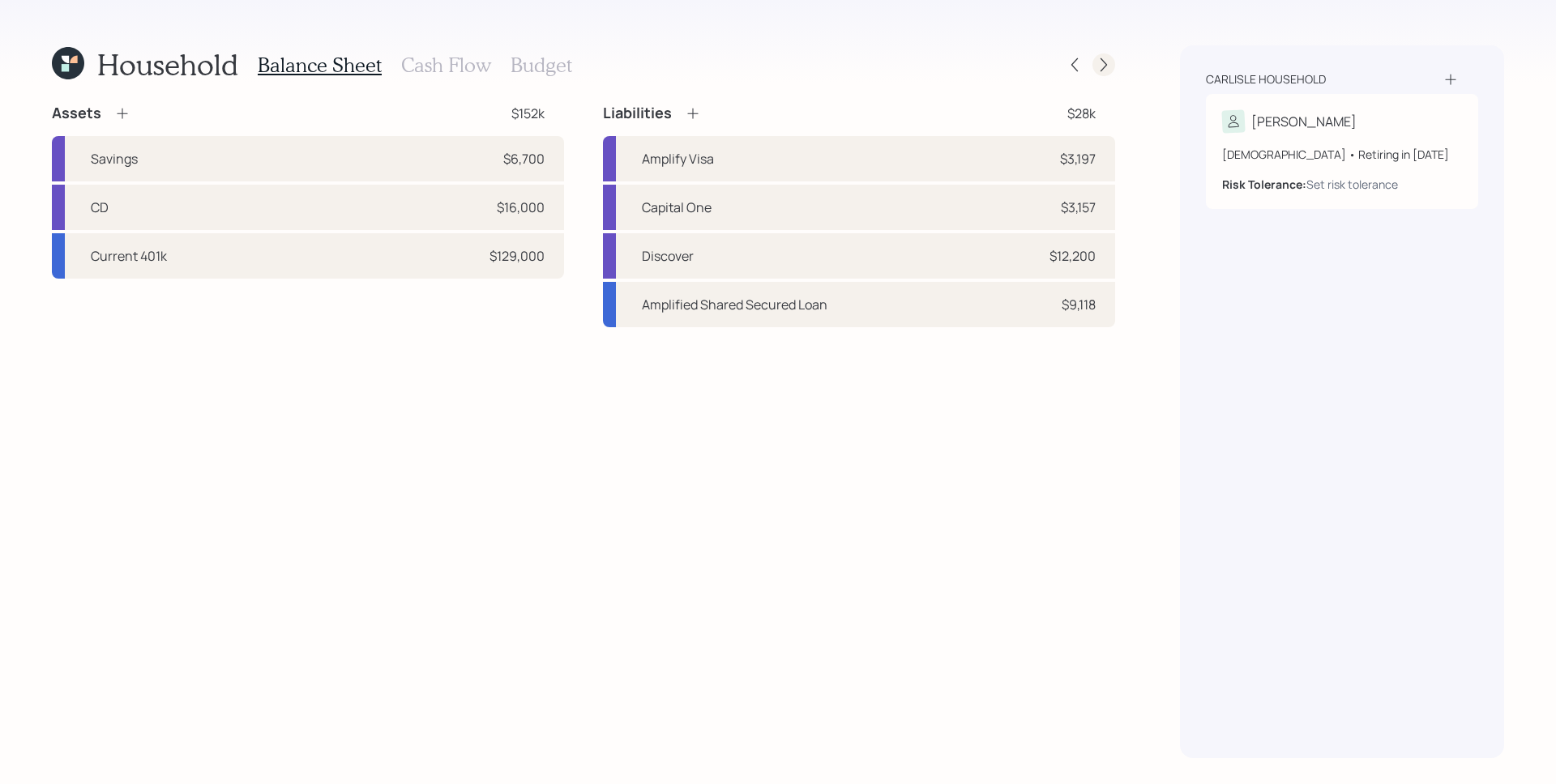
click at [1103, 66] on icon at bounding box center [1104, 64] width 16 height 16
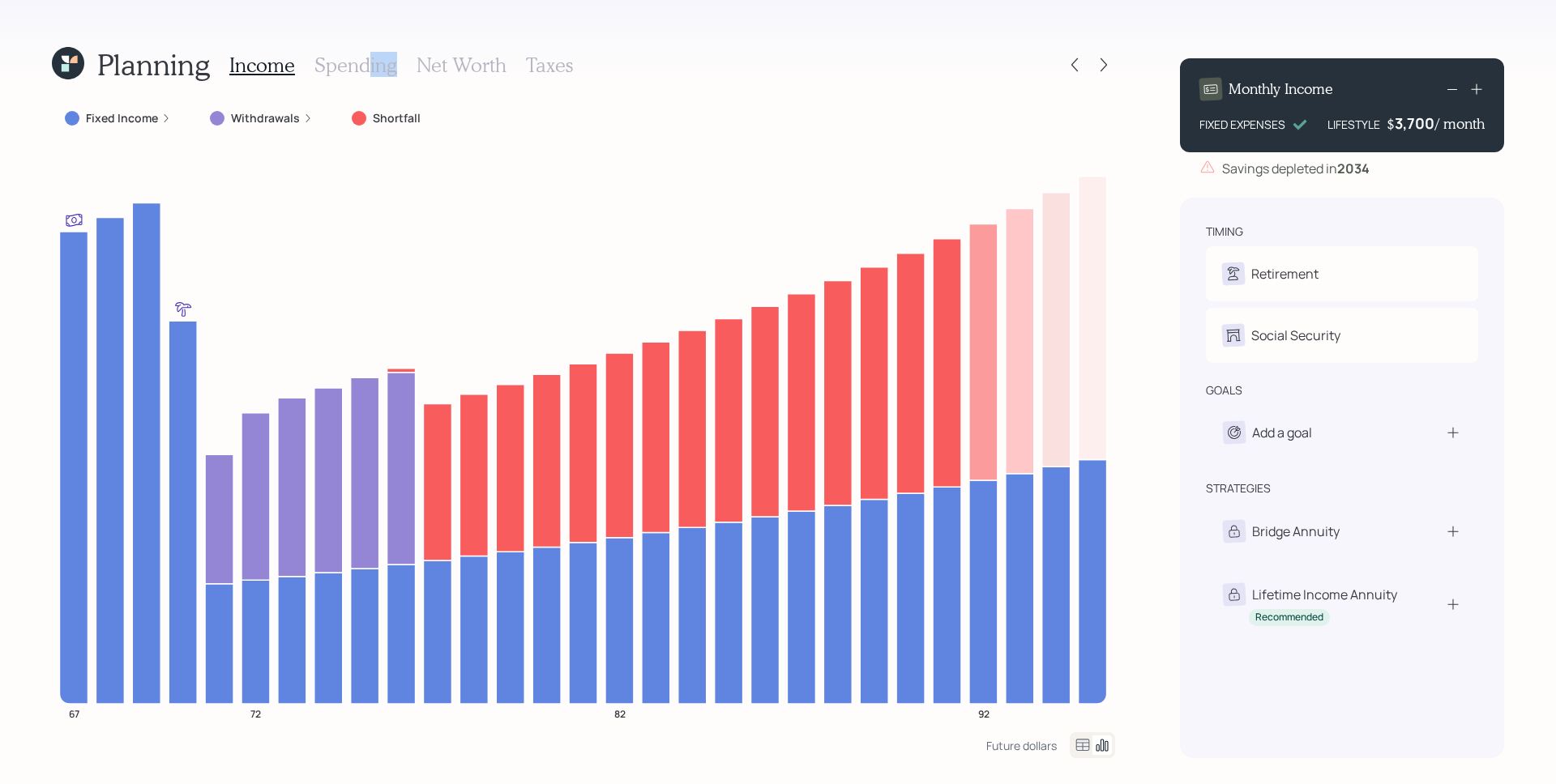
drag, startPoint x: 363, startPoint y: 77, endPoint x: 355, endPoint y: 71, distance: 10.0
click at [361, 74] on div "Income Spending Net Worth Taxes" at bounding box center [401, 65] width 343 height 39
click at [355, 59] on h3 "Spending" at bounding box center [355, 65] width 82 height 23
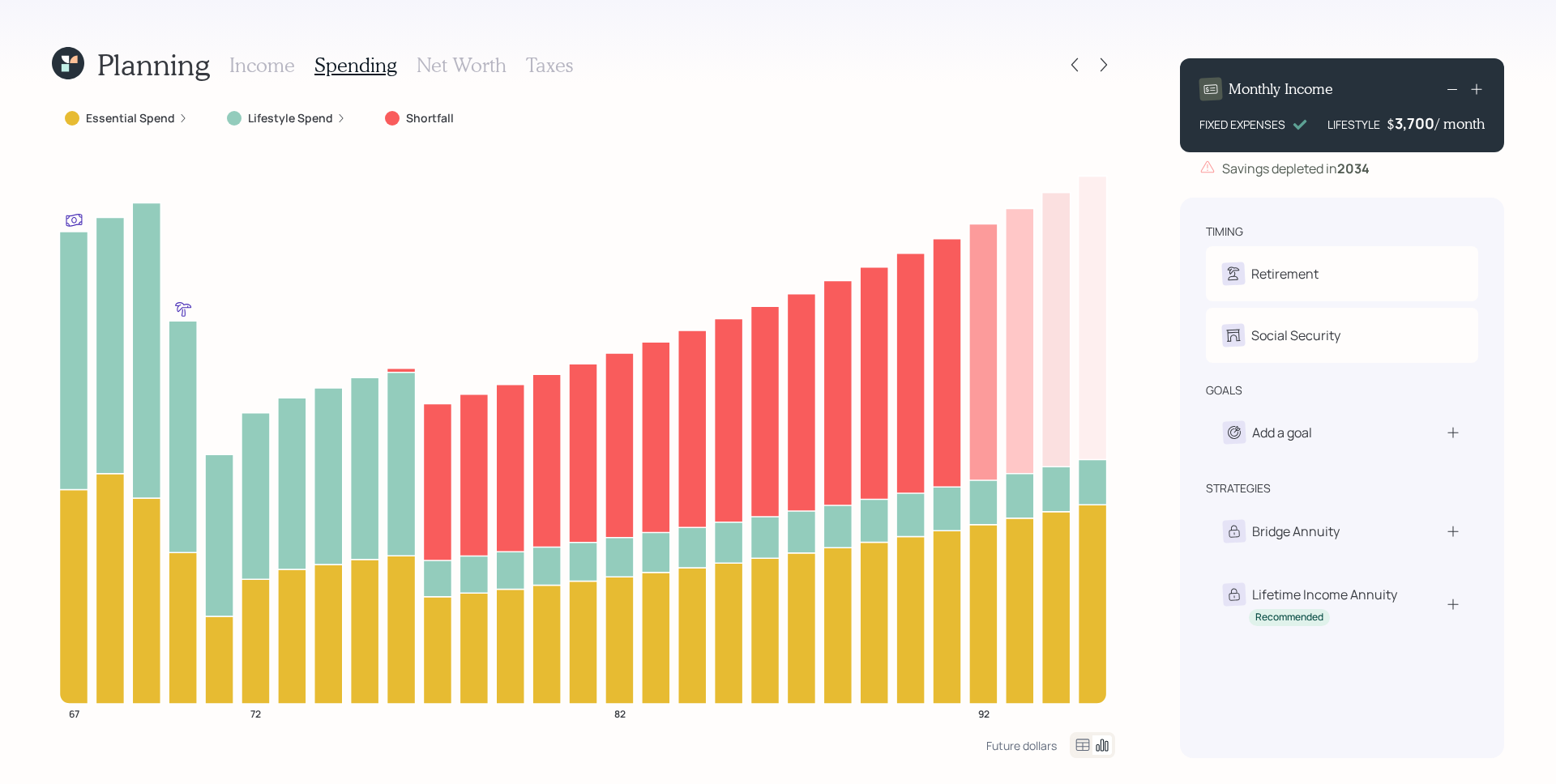
click at [336, 122] on icon at bounding box center [341, 118] width 10 height 10
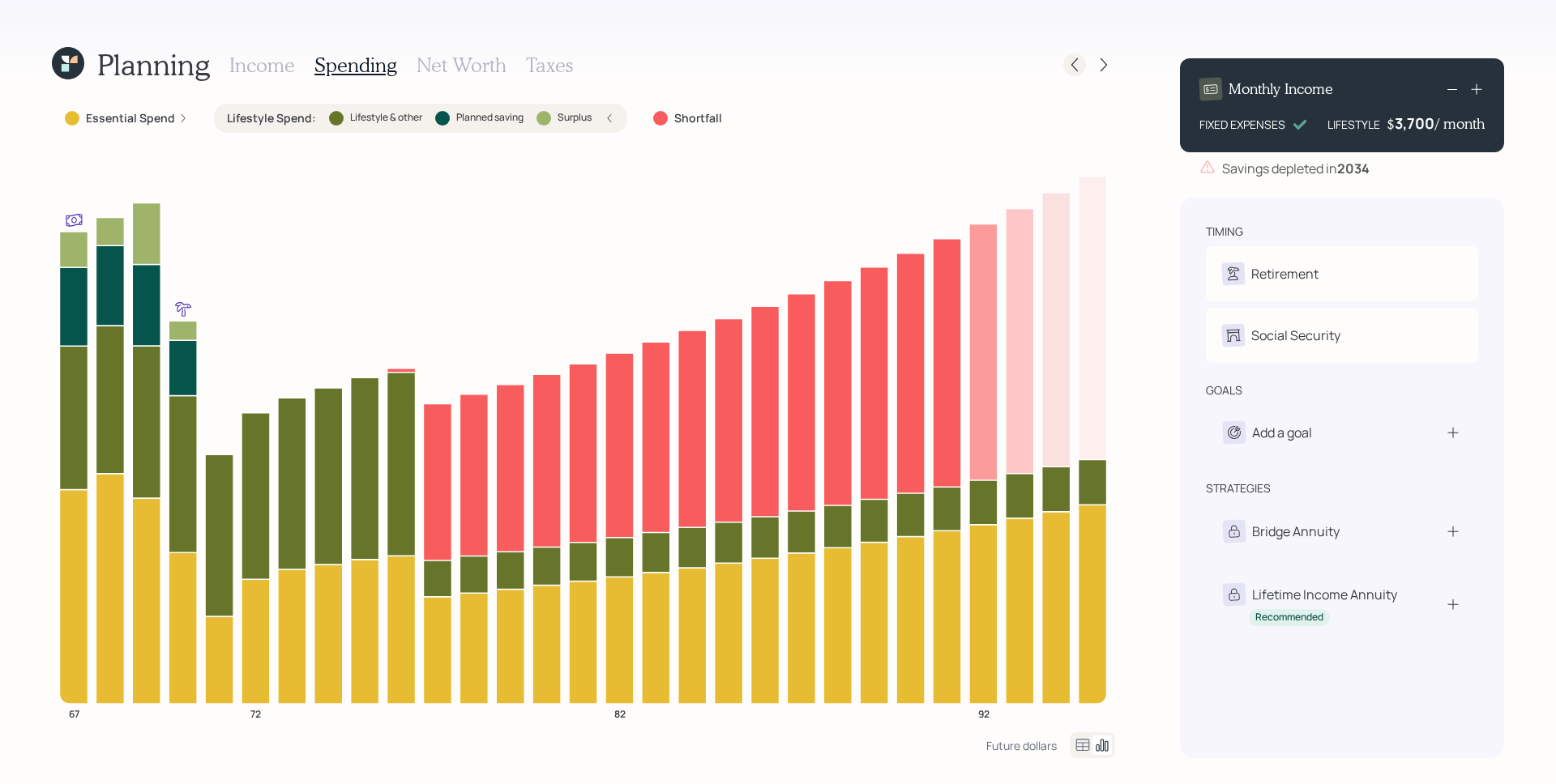
click at [1079, 63] on icon at bounding box center [1074, 64] width 16 height 16
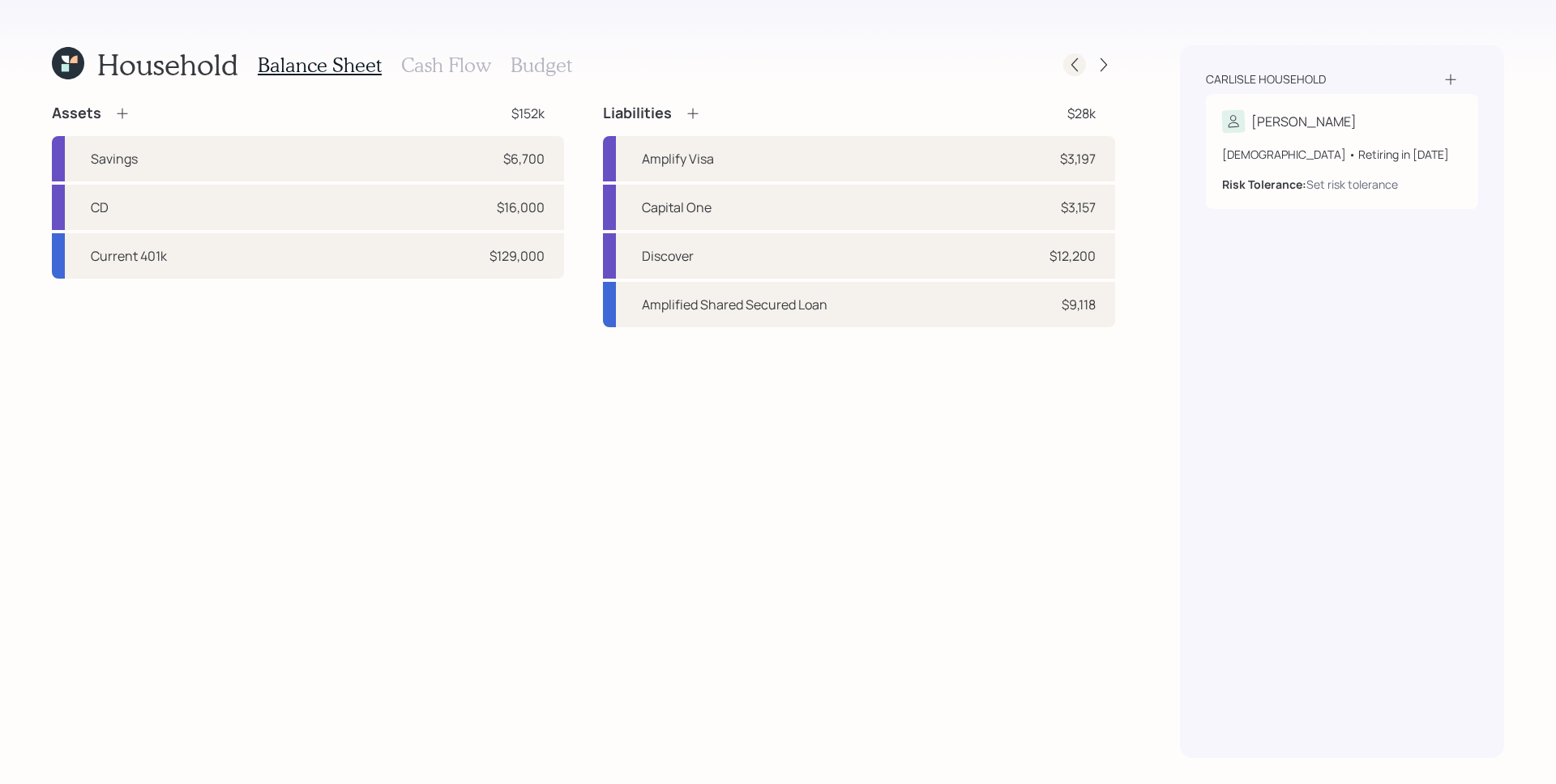
click at [1077, 63] on icon at bounding box center [1074, 64] width 16 height 16
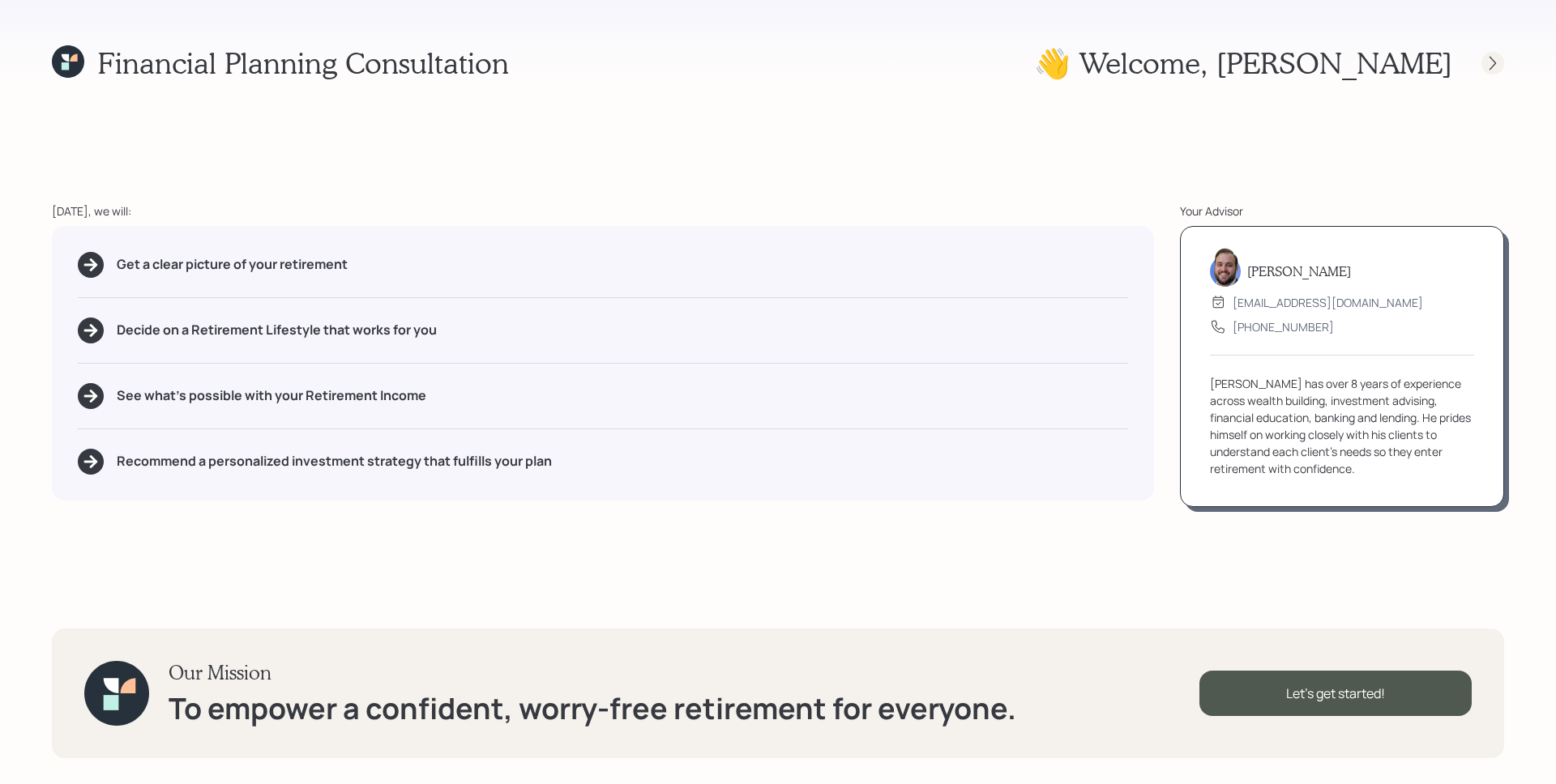
click at [1501, 63] on div at bounding box center [1492, 62] width 22 height 22
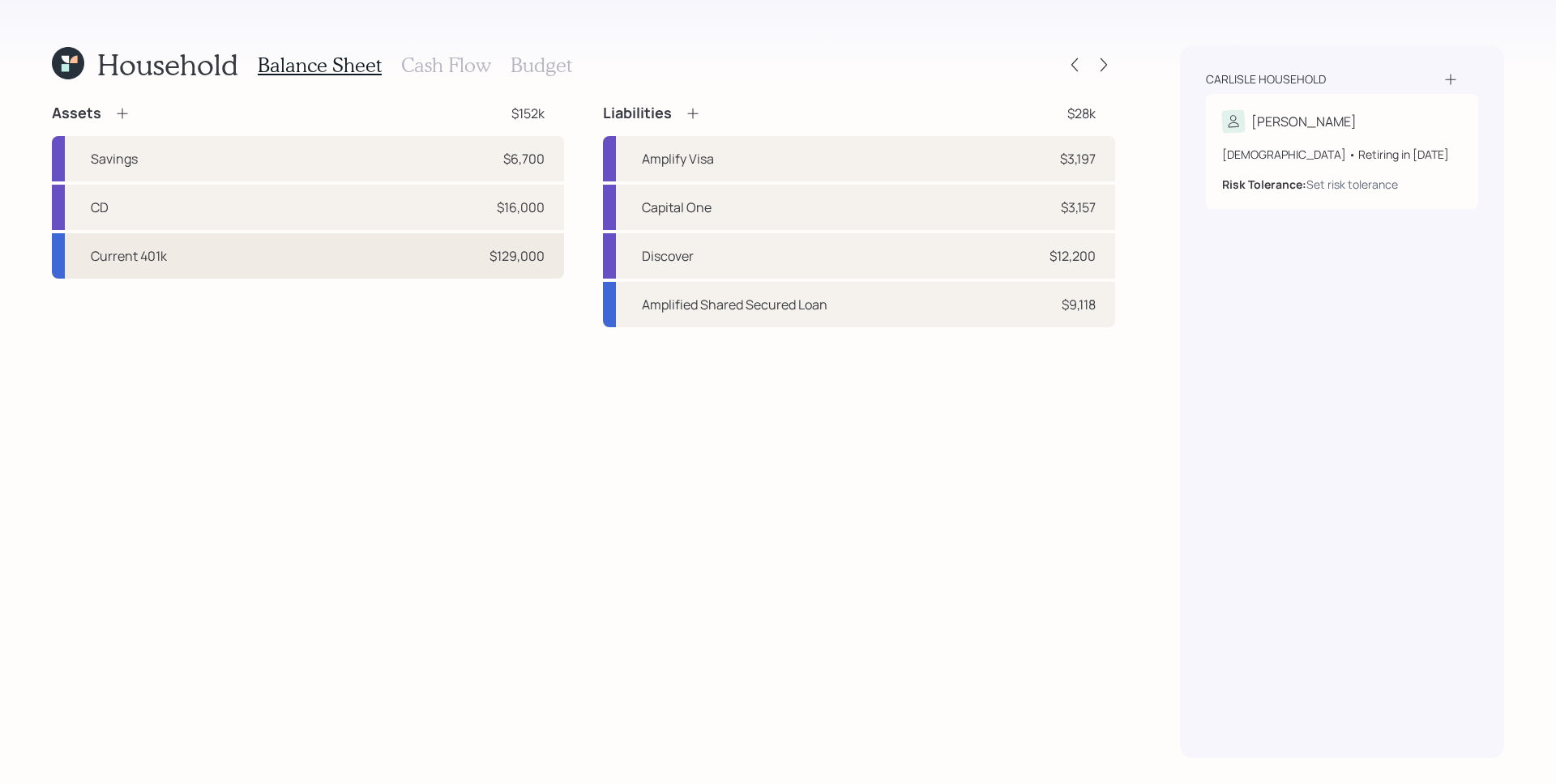
click at [242, 251] on div "Current 401k $129,000" at bounding box center [308, 256] width 512 height 46
select select "company_sponsored"
select select "balanced"
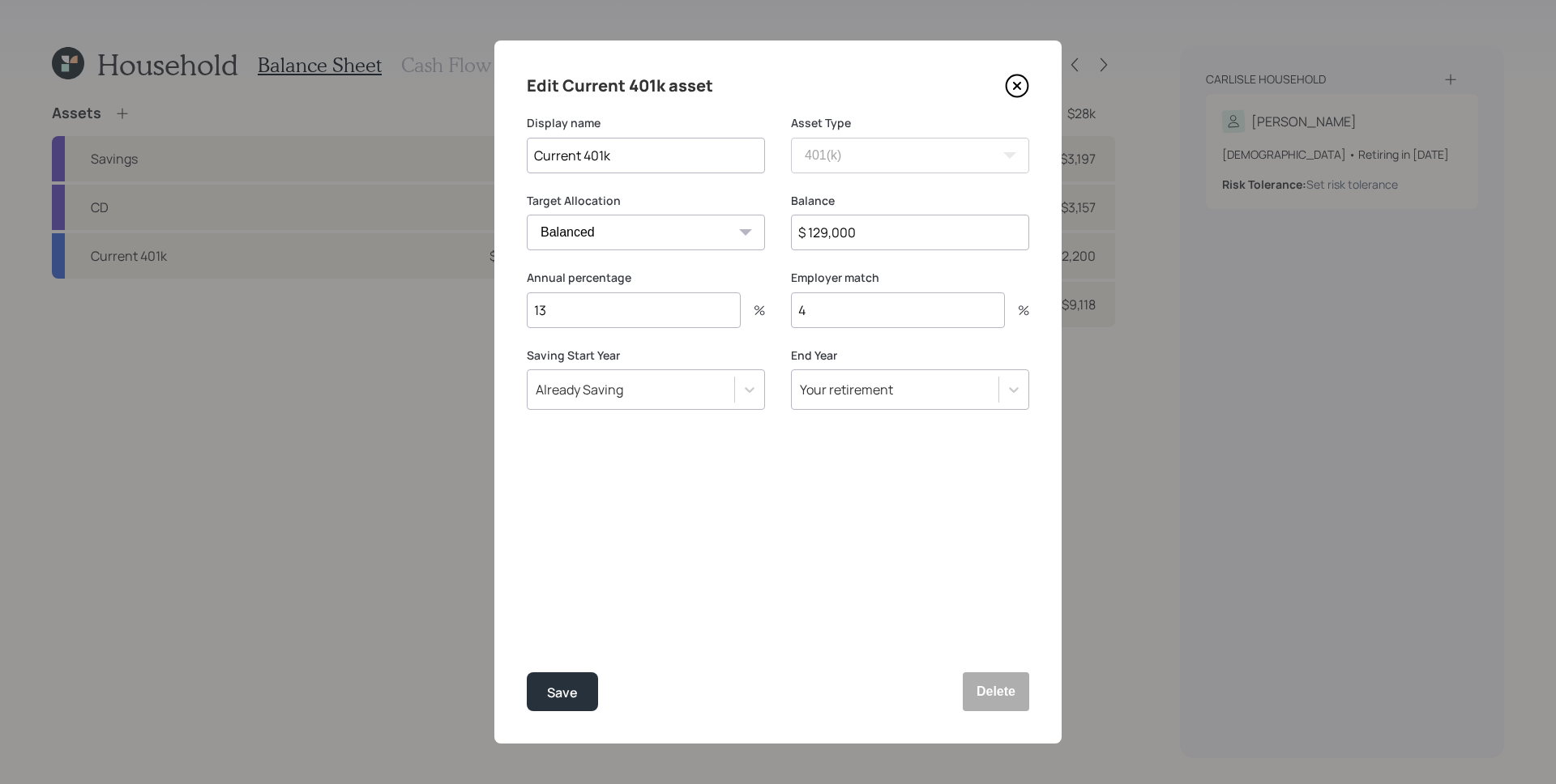
click at [625, 319] on input "13" at bounding box center [633, 310] width 214 height 36
type input "1"
type input "20"
click at [526, 673] on button "Save" at bounding box center [562, 692] width 72 height 39
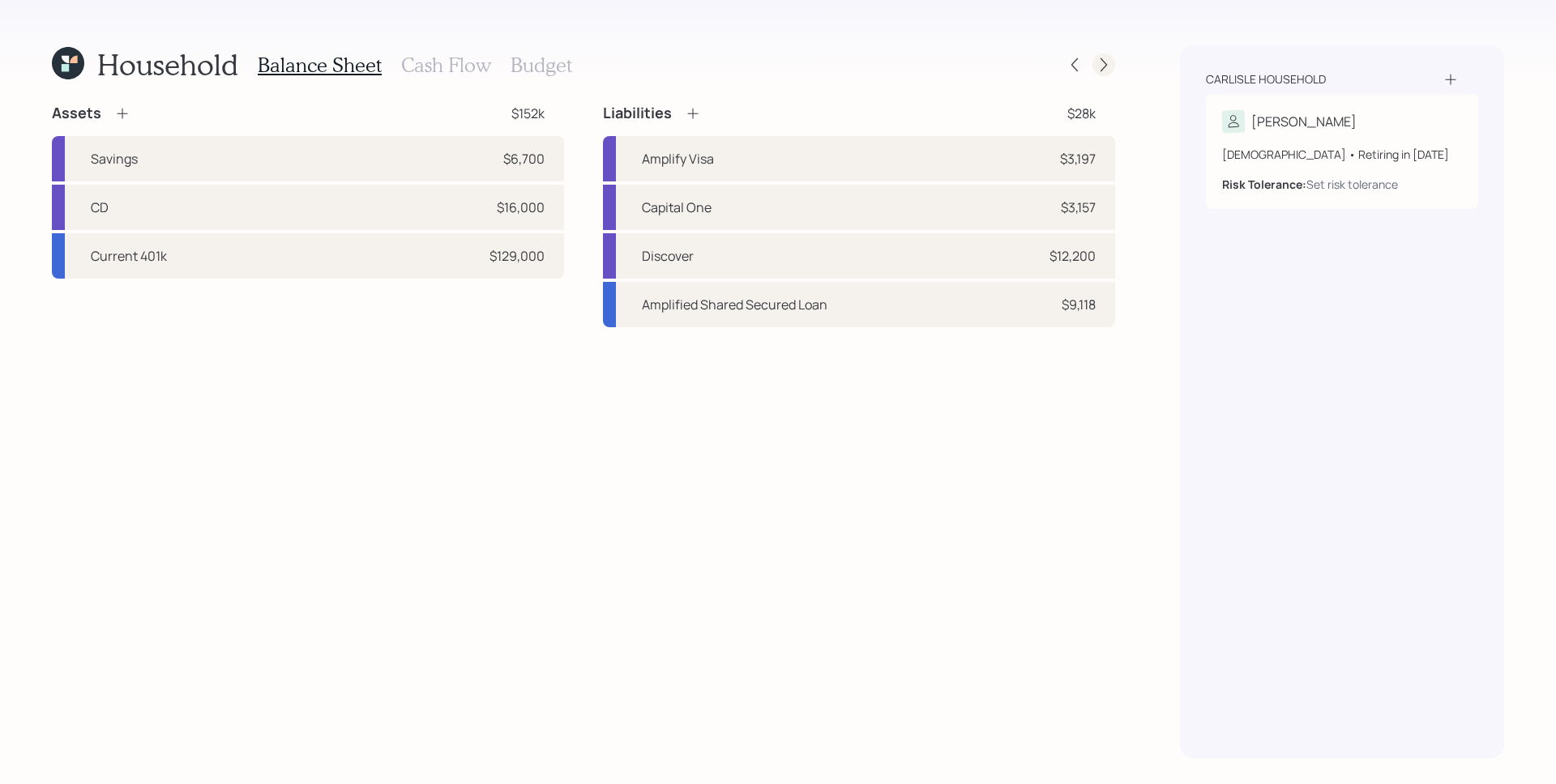
click at [1093, 62] on div at bounding box center [1104, 64] width 22 height 22
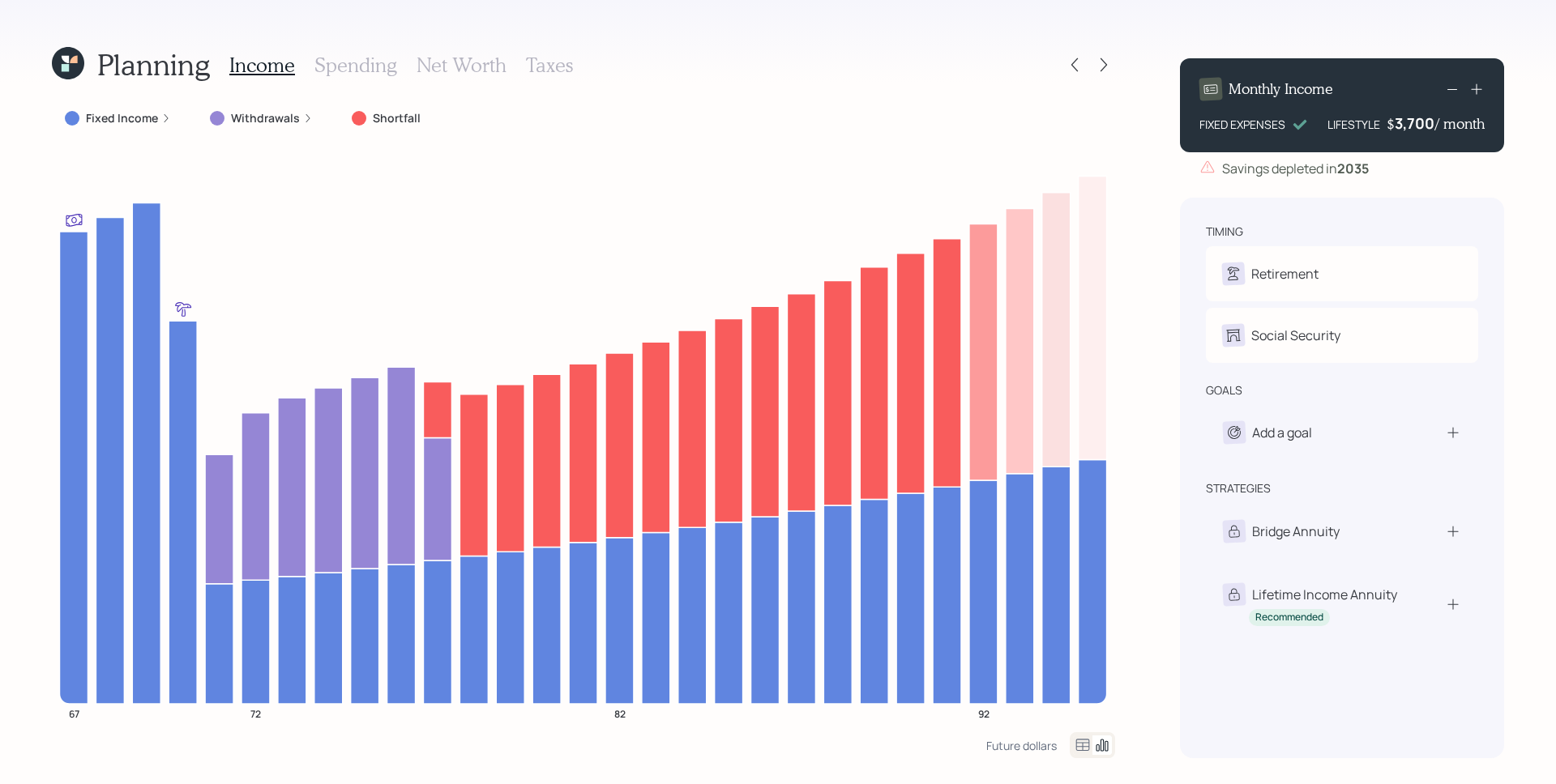
drag, startPoint x: 379, startPoint y: 56, endPoint x: 216, endPoint y: 82, distance: 165.1
click at [378, 56] on h3 "Spending" at bounding box center [355, 65] width 82 height 23
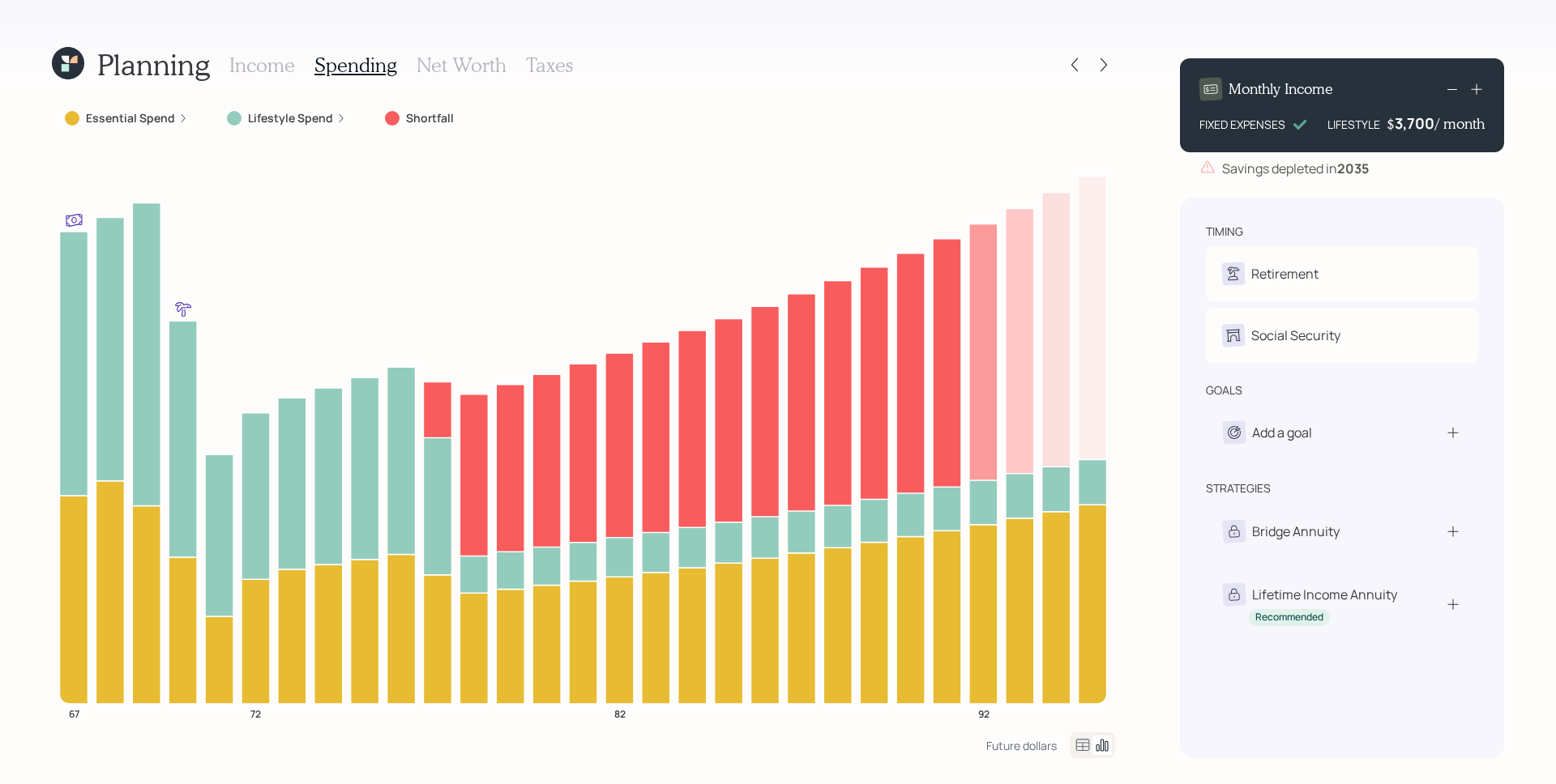
click at [315, 112] on label "Lifestyle Spend" at bounding box center [290, 118] width 85 height 16
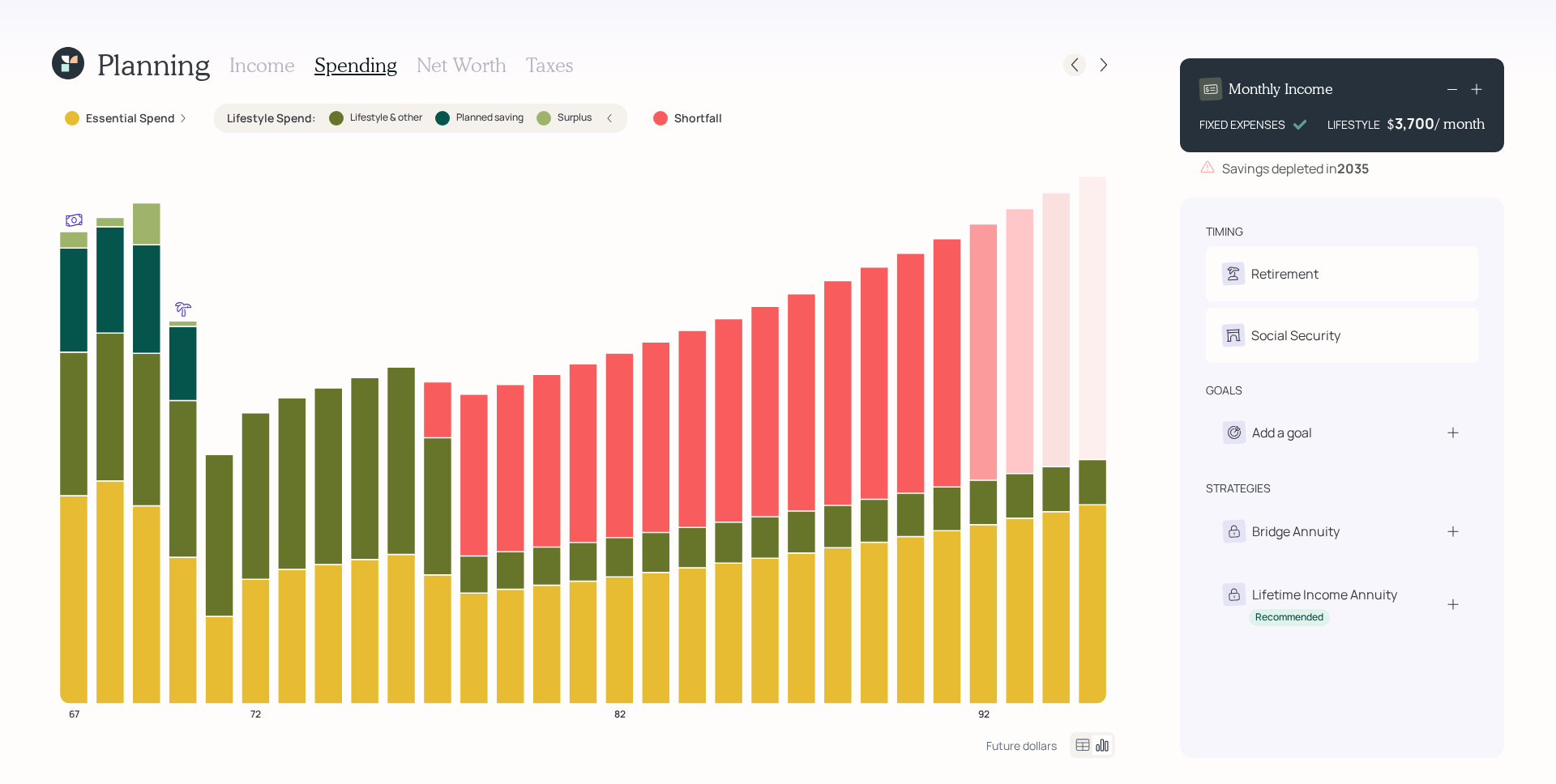
click at [1067, 63] on icon at bounding box center [1074, 64] width 16 height 16
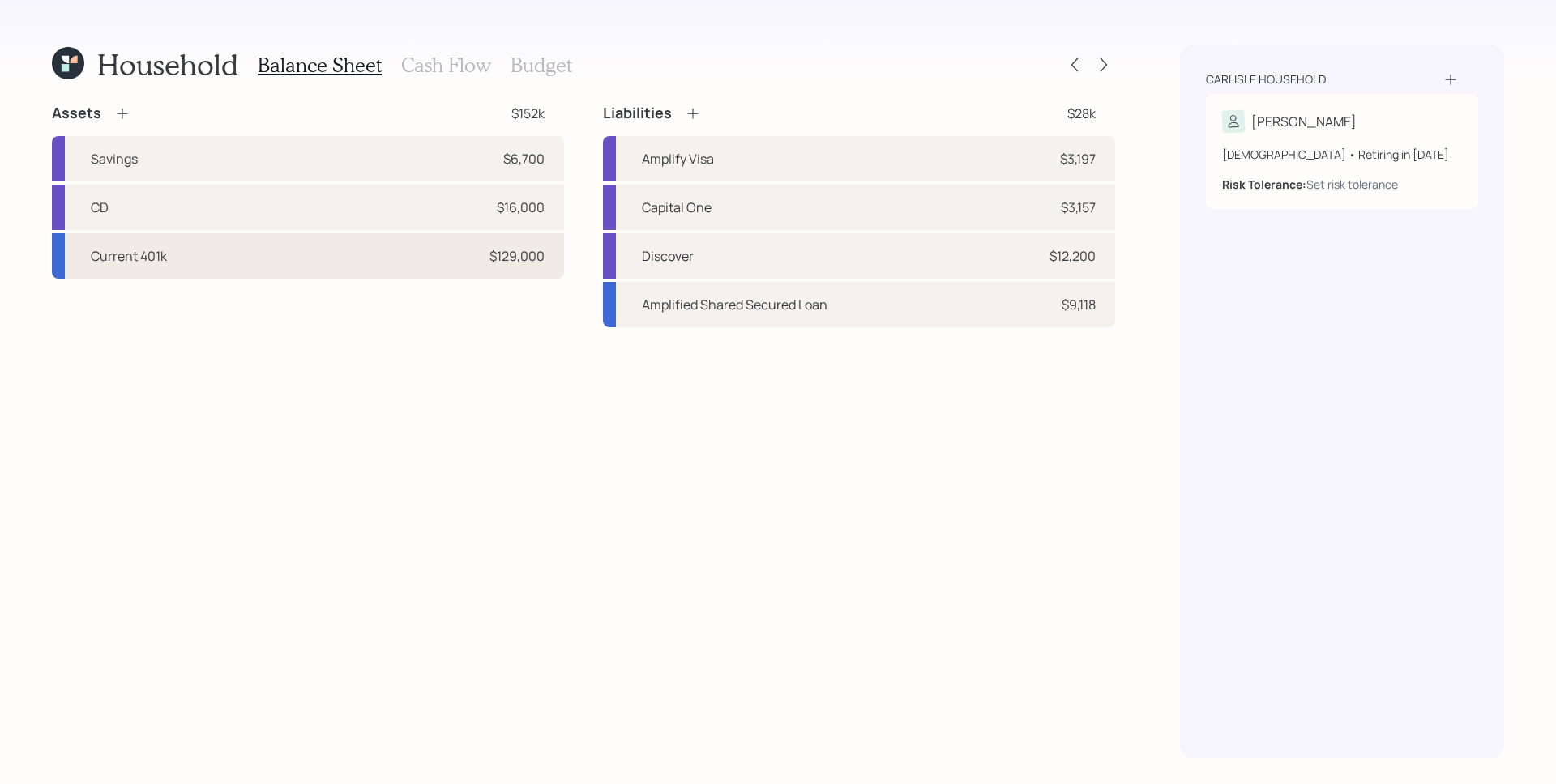
click at [245, 258] on div "Current 401k $129,000" at bounding box center [308, 256] width 512 height 46
select select "company_sponsored"
select select "balanced"
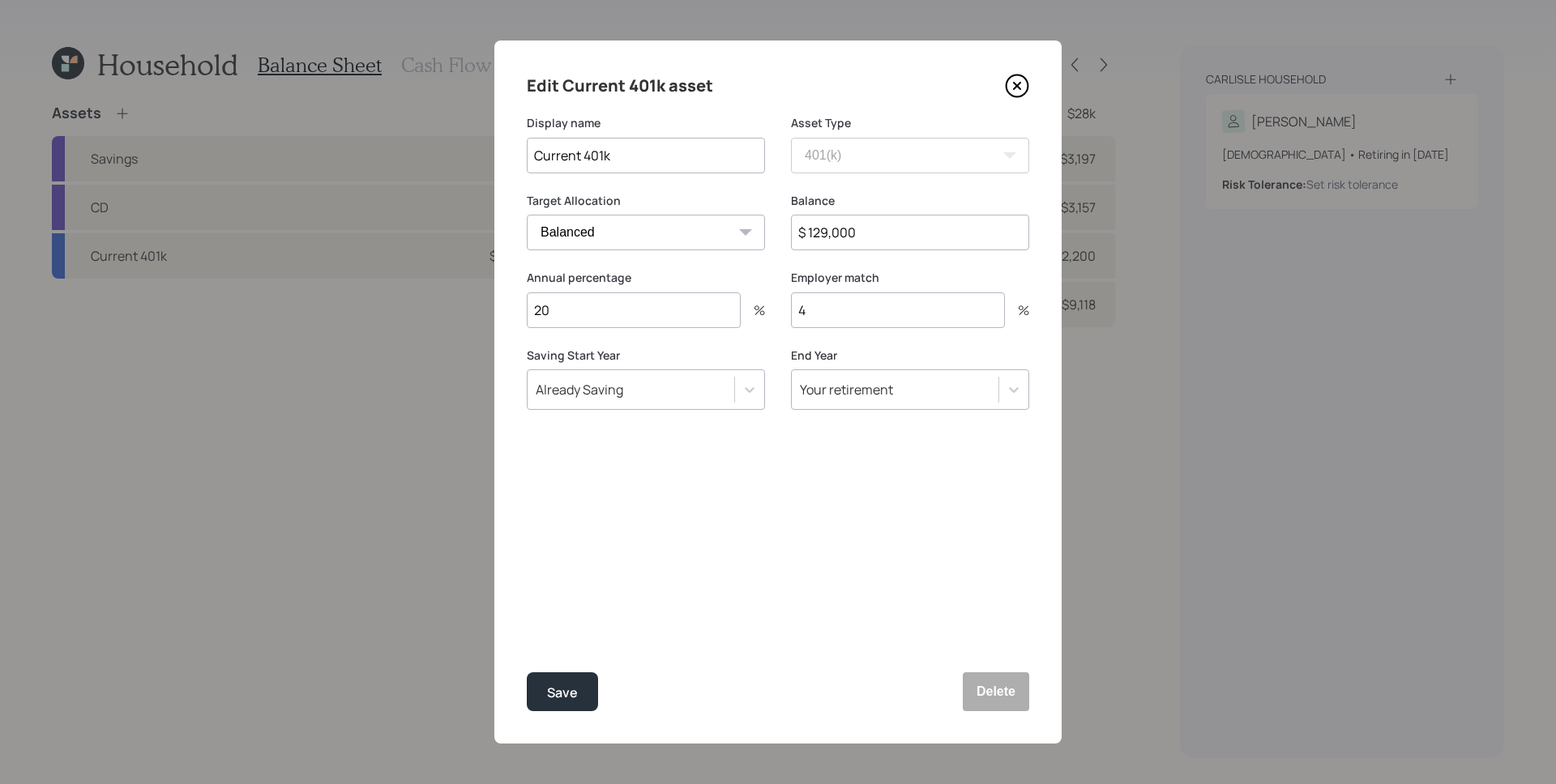
click at [585, 306] on input "20" at bounding box center [633, 310] width 214 height 36
type input "25"
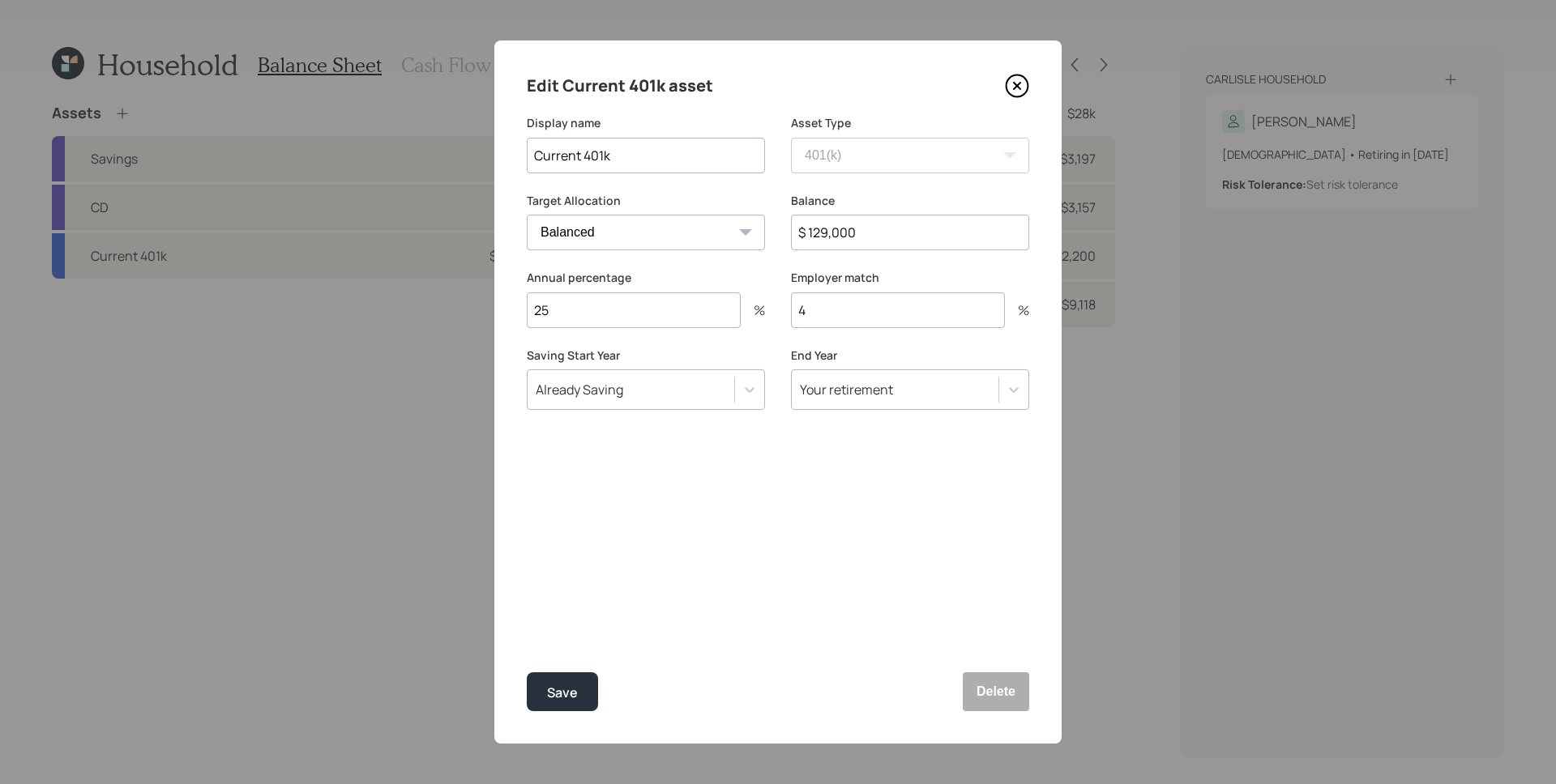
click at [526, 673] on button "Save" at bounding box center [562, 692] width 72 height 39
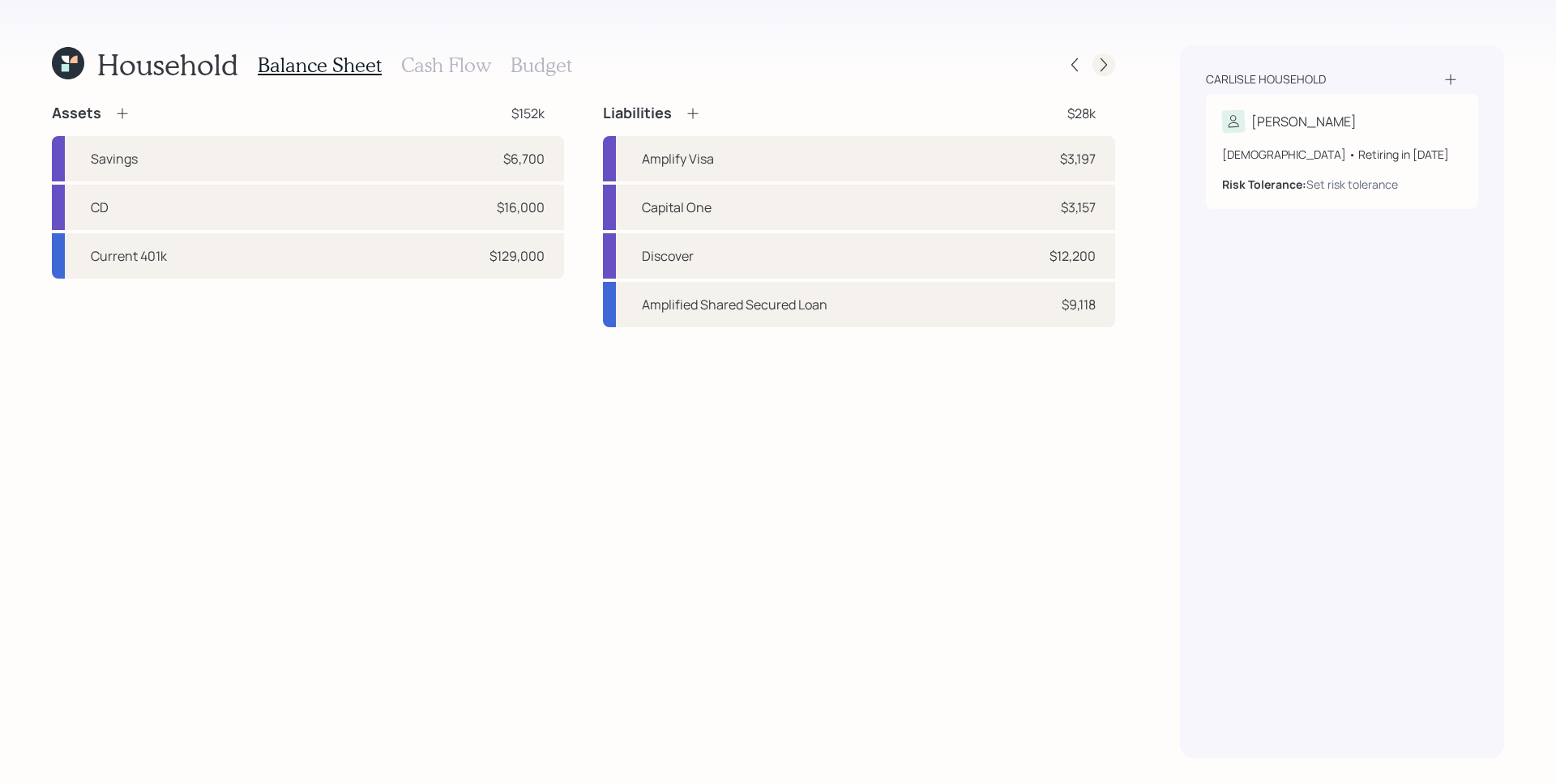
click at [1106, 63] on icon at bounding box center [1104, 65] width 7 height 14
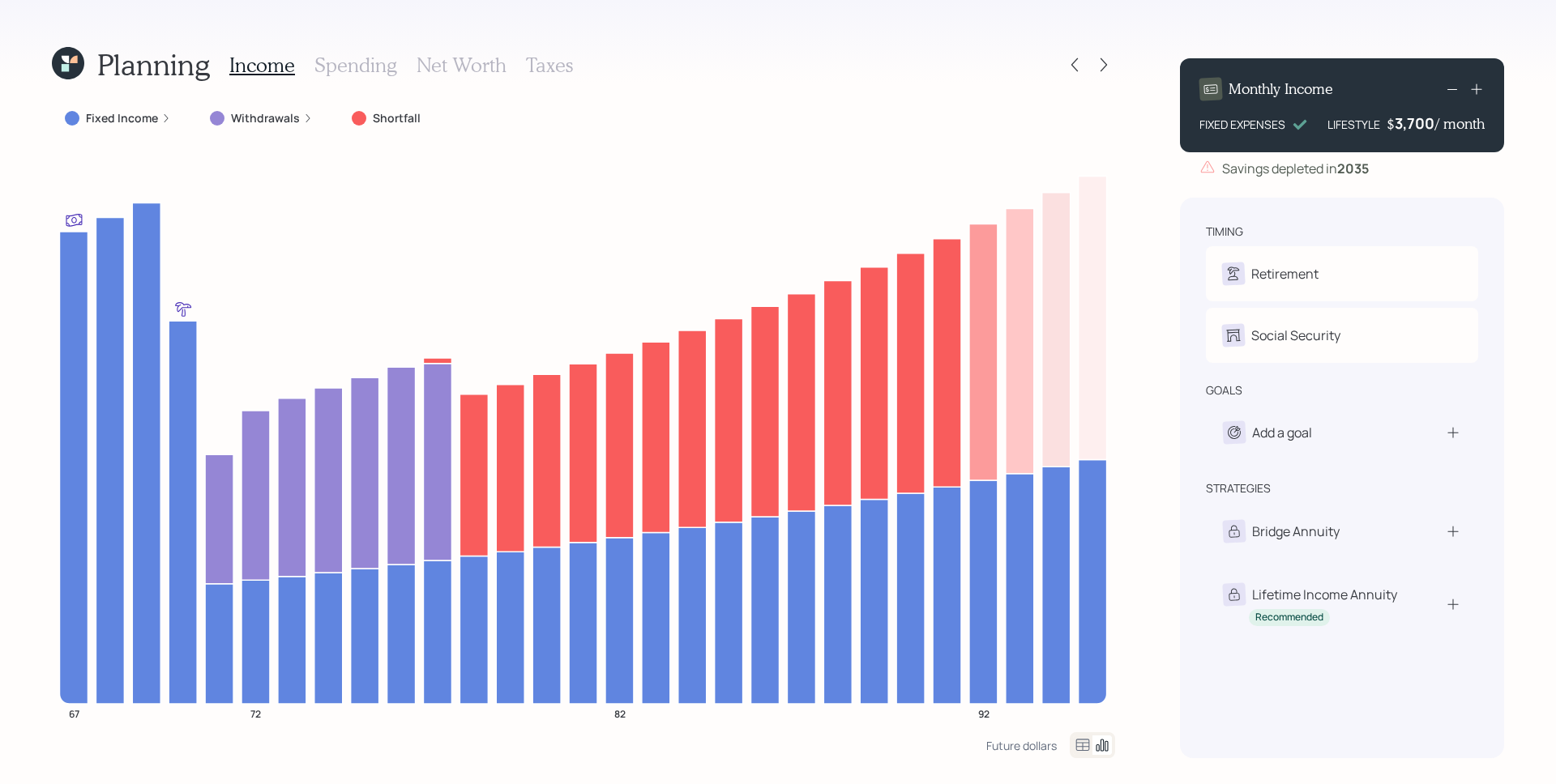
click at [376, 66] on h3 "Spending" at bounding box center [355, 65] width 82 height 23
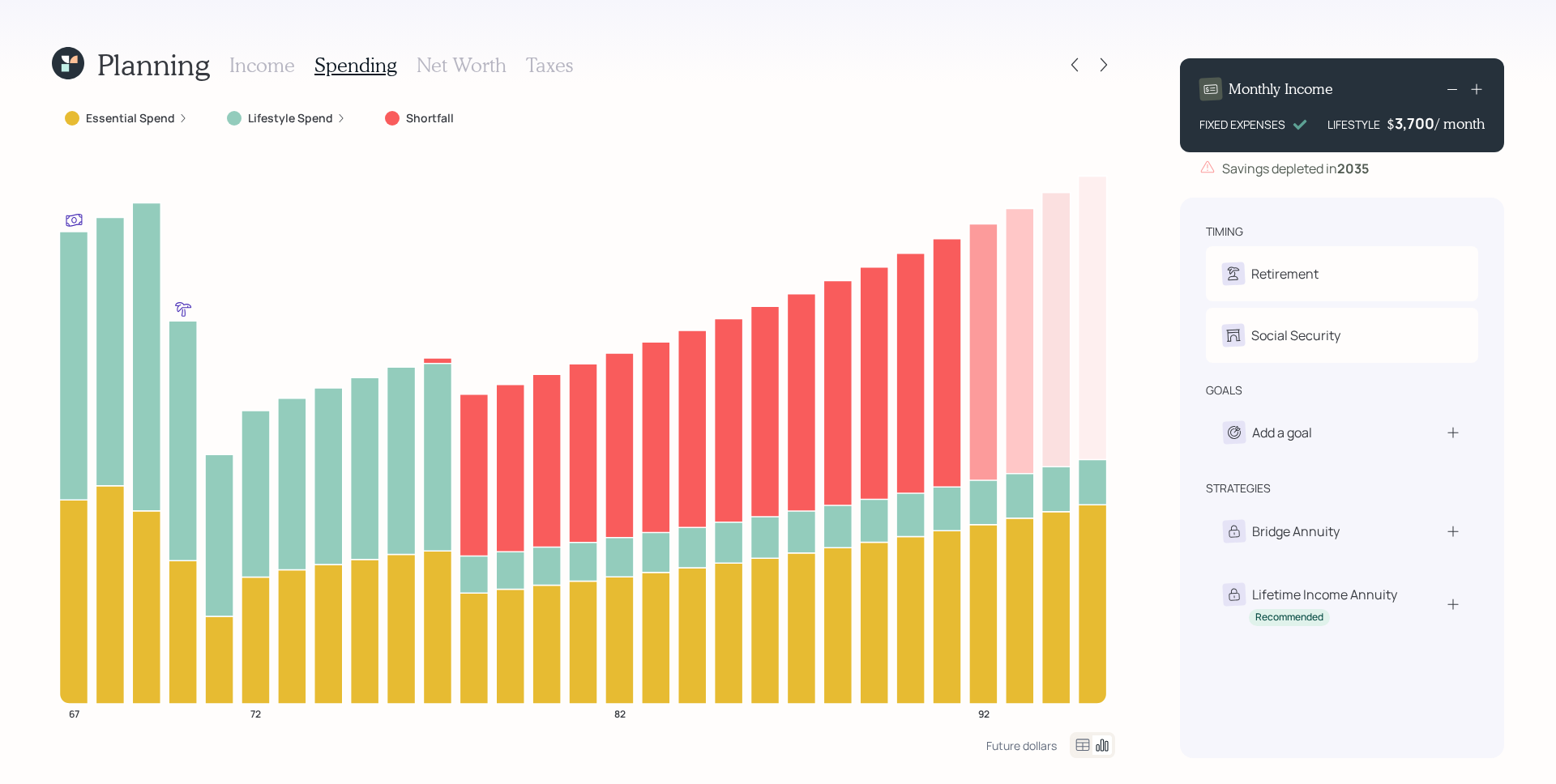
click at [336, 114] on icon at bounding box center [341, 118] width 10 height 10
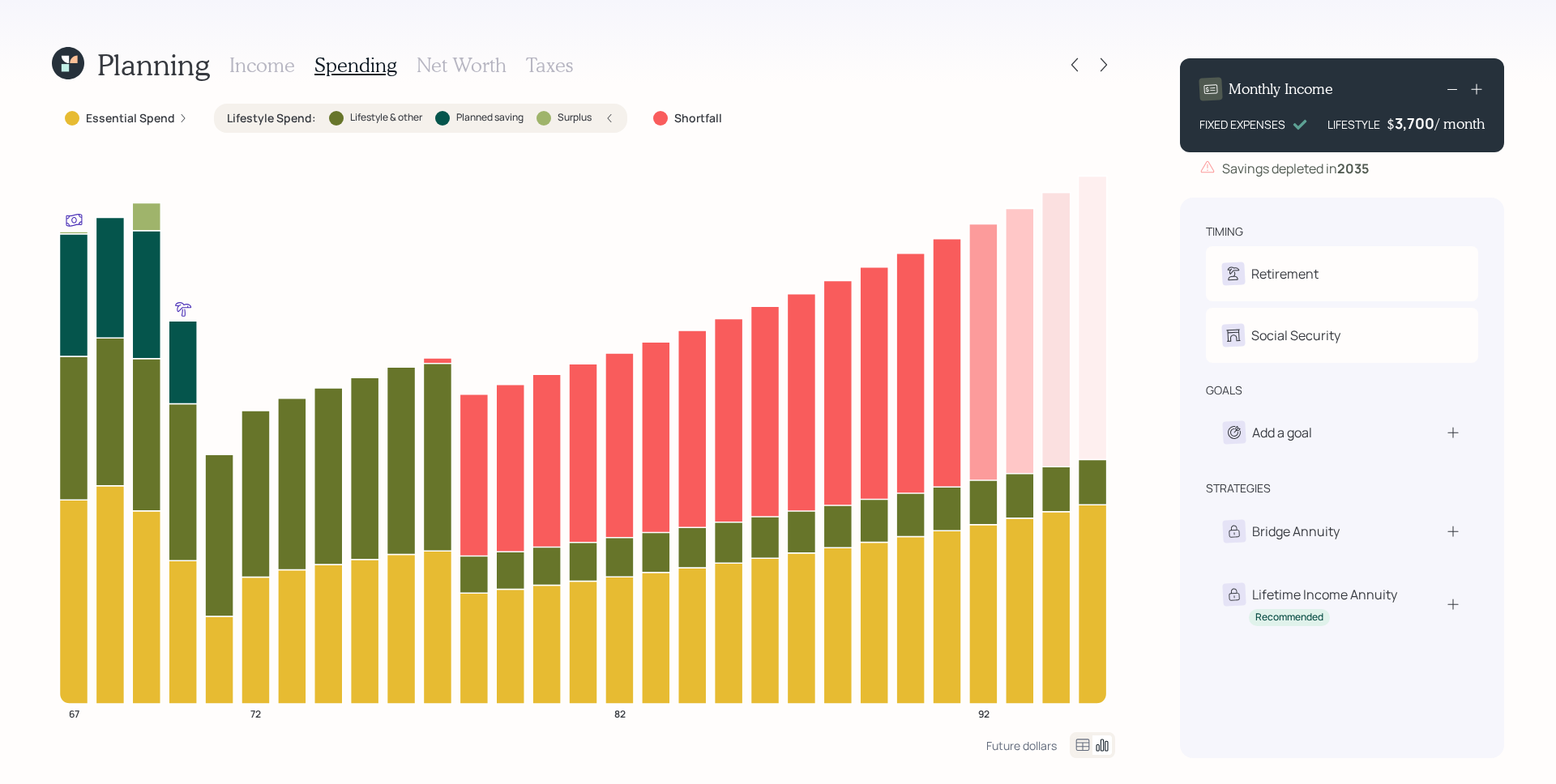
click at [610, 119] on icon at bounding box center [610, 118] width 10 height 10
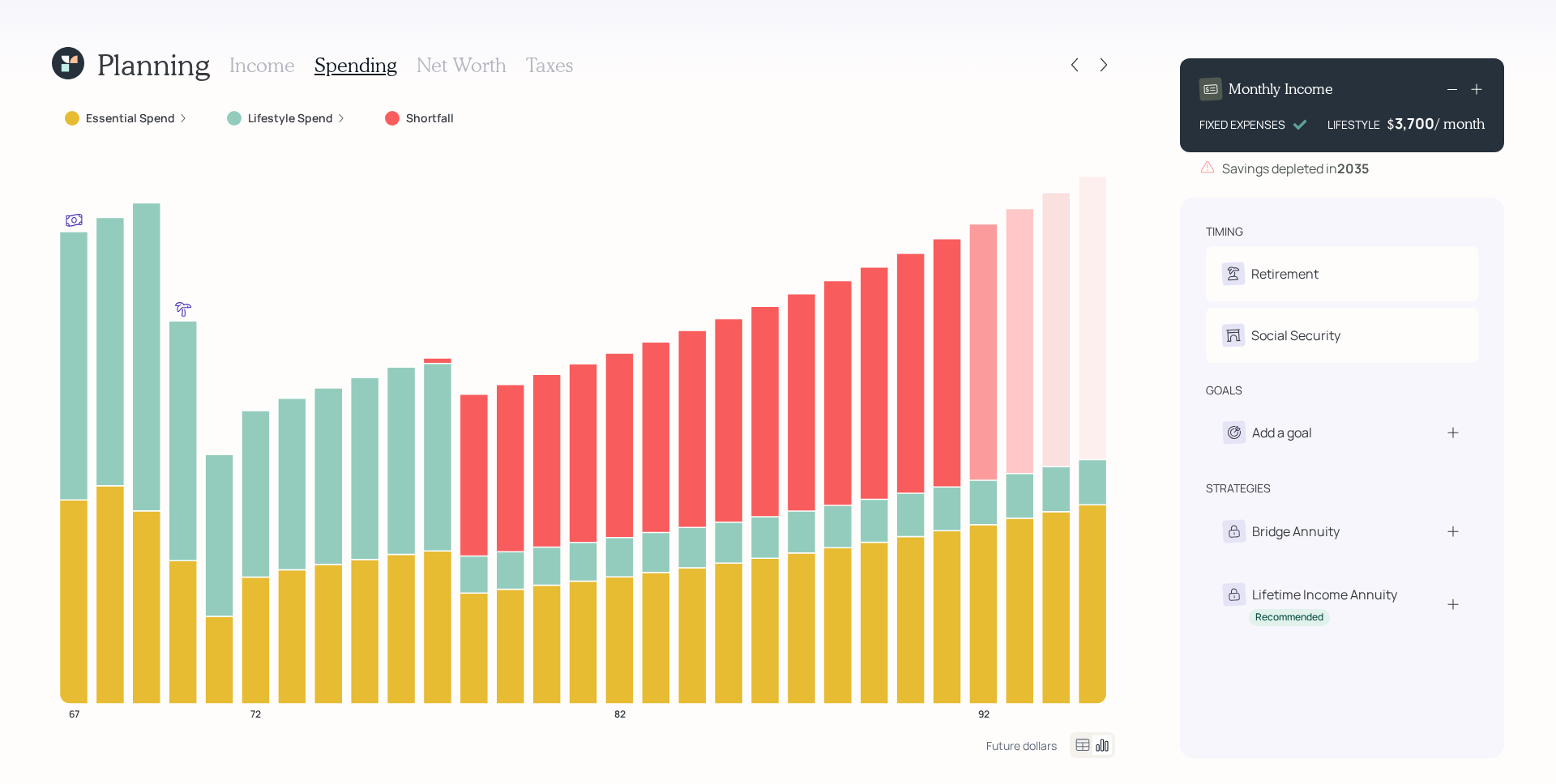
click at [178, 119] on icon at bounding box center [183, 118] width 10 height 10
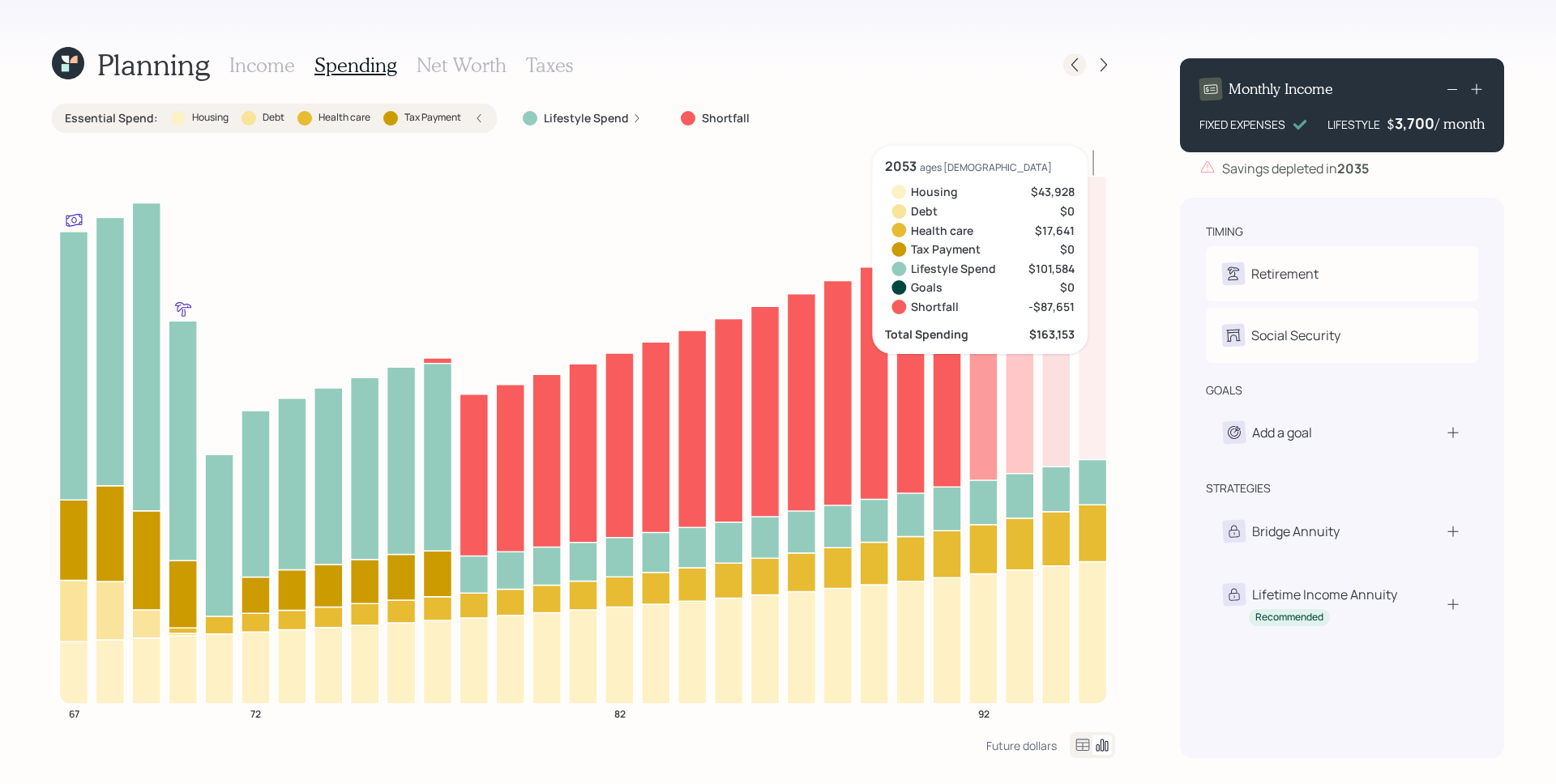
click at [1078, 62] on icon at bounding box center [1074, 64] width 16 height 16
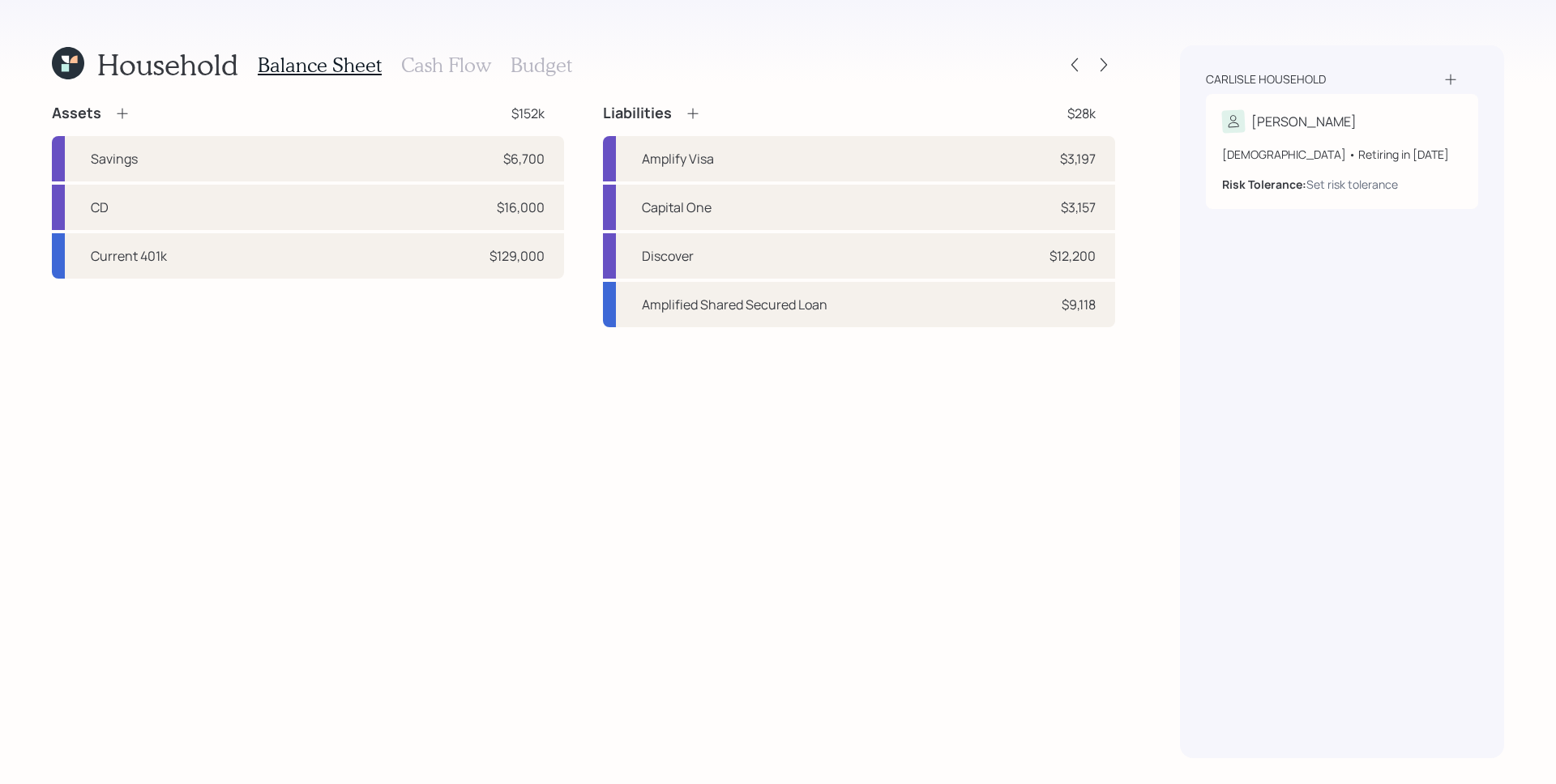
click at [468, 61] on h3 "Cash Flow" at bounding box center [446, 65] width 90 height 23
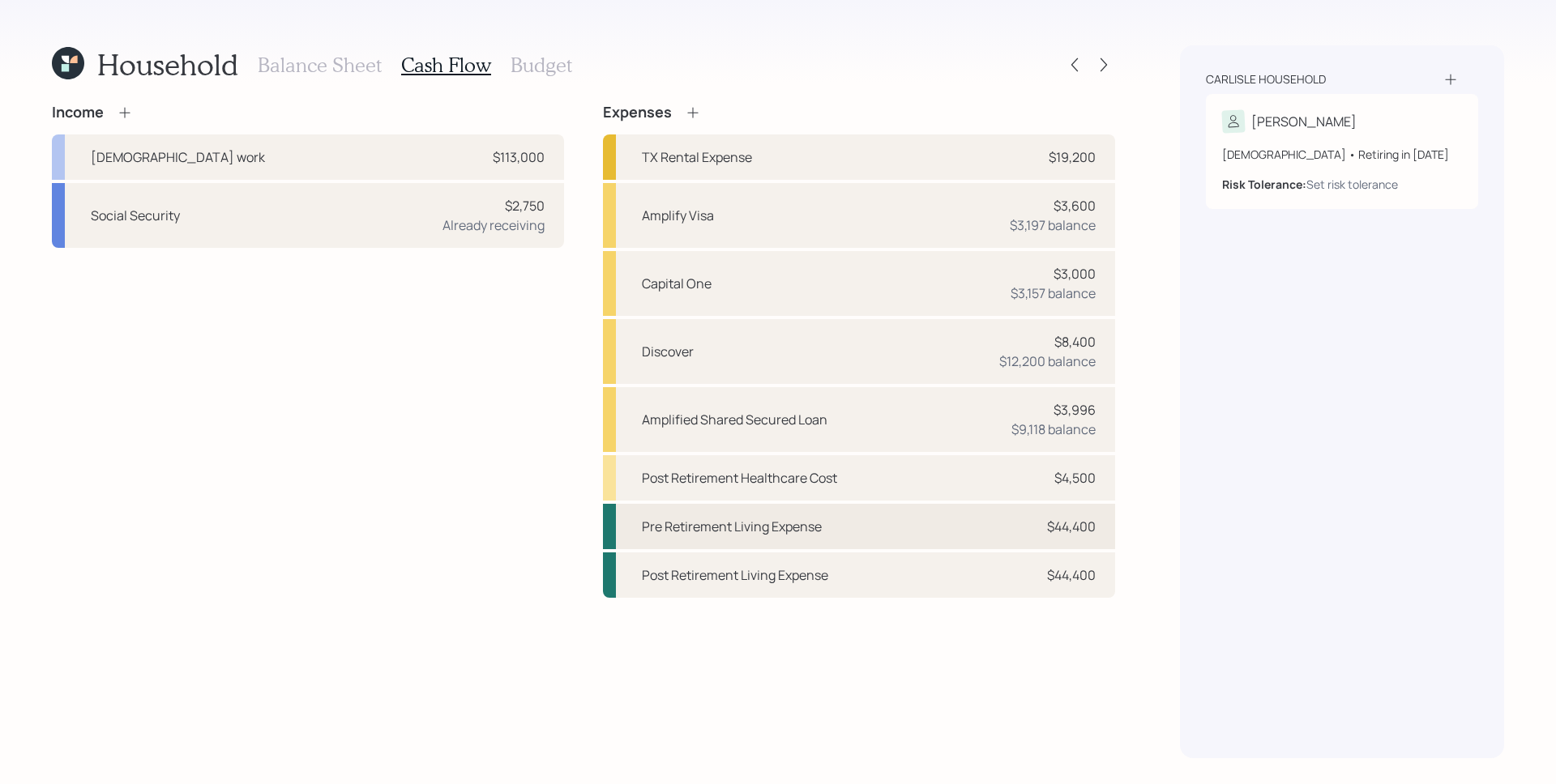
click at [1065, 520] on div "$44,400" at bounding box center [1071, 526] width 48 height 19
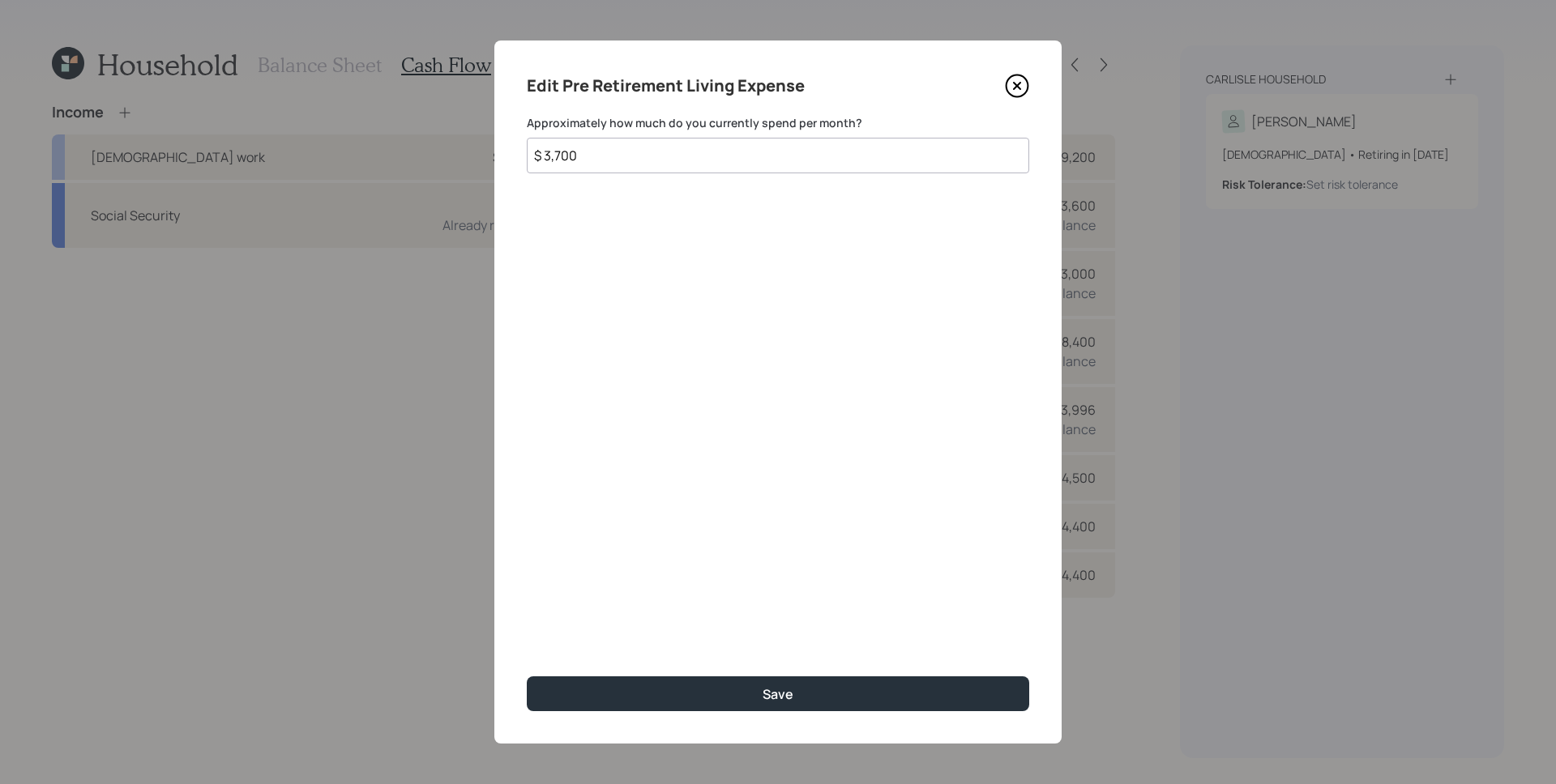
click at [723, 173] on input "$ 3,700" at bounding box center [778, 155] width 502 height 36
type input "$ 2,700"
click at [526, 677] on button "Save" at bounding box center [778, 694] width 502 height 35
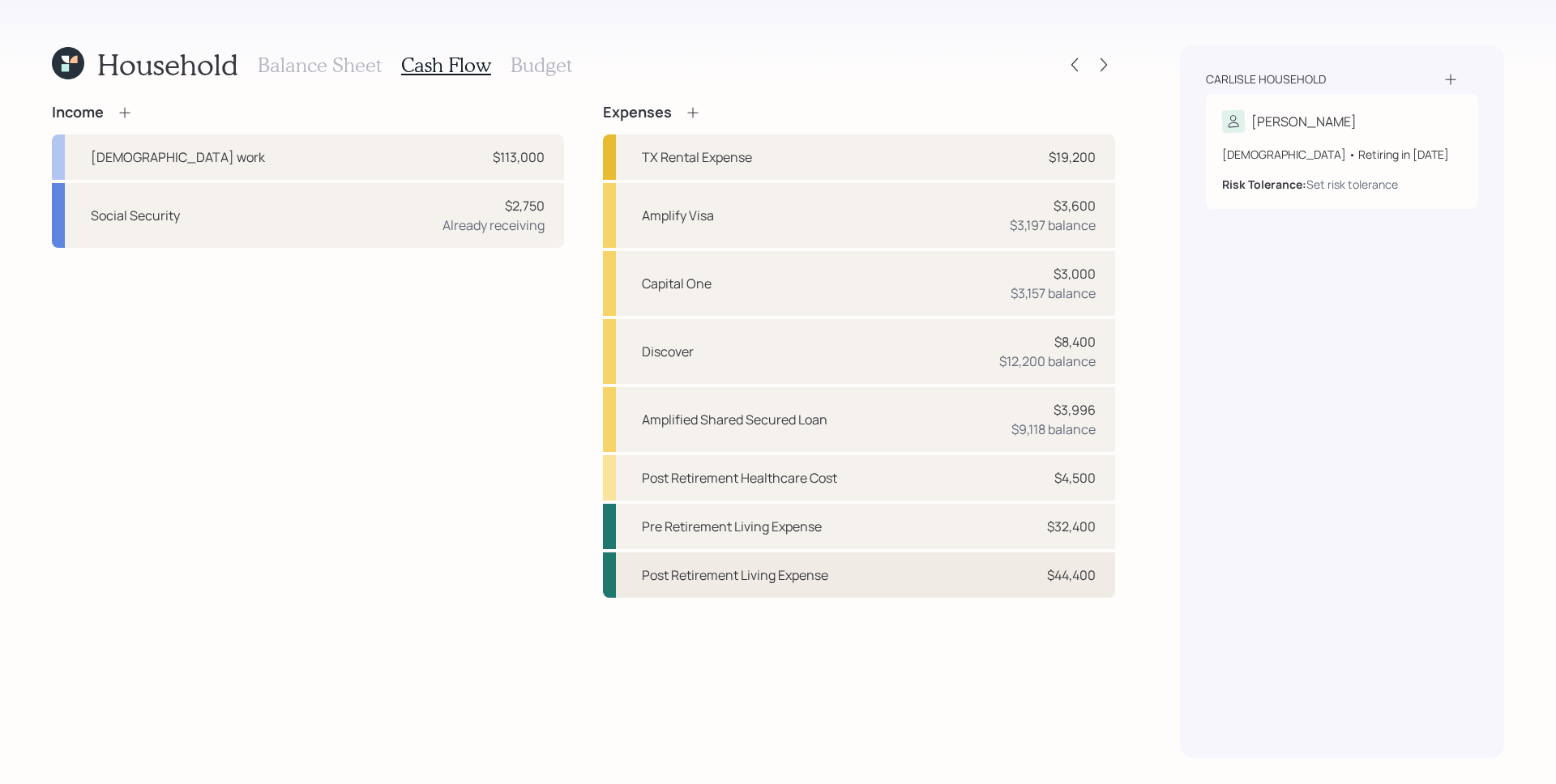
click at [1050, 574] on div "$44,400" at bounding box center [1071, 574] width 48 height 19
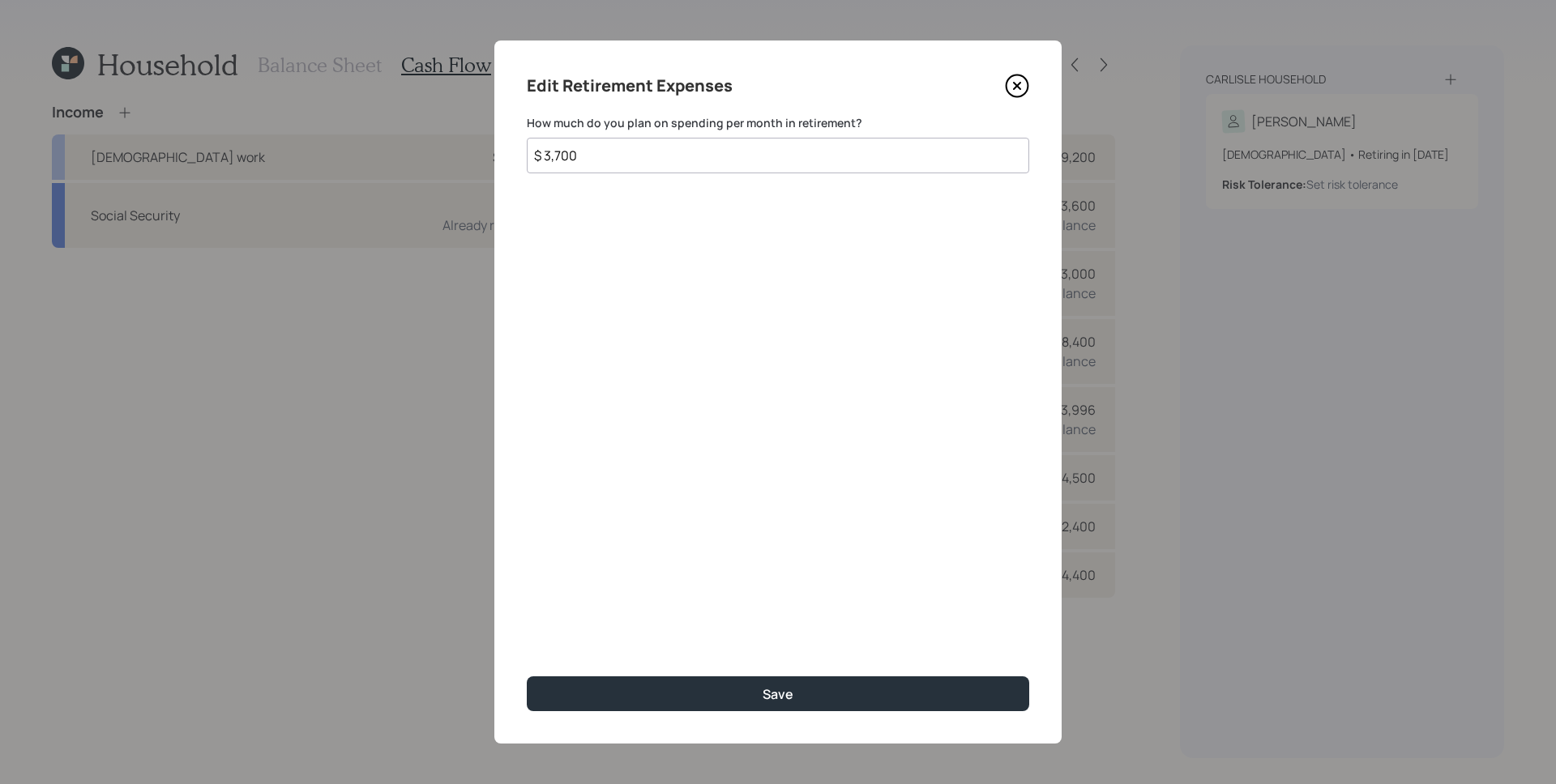
click at [751, 159] on input "$ 3,700" at bounding box center [778, 155] width 502 height 36
type input "$ 2,700"
click at [526, 677] on button "Save" at bounding box center [778, 694] width 502 height 35
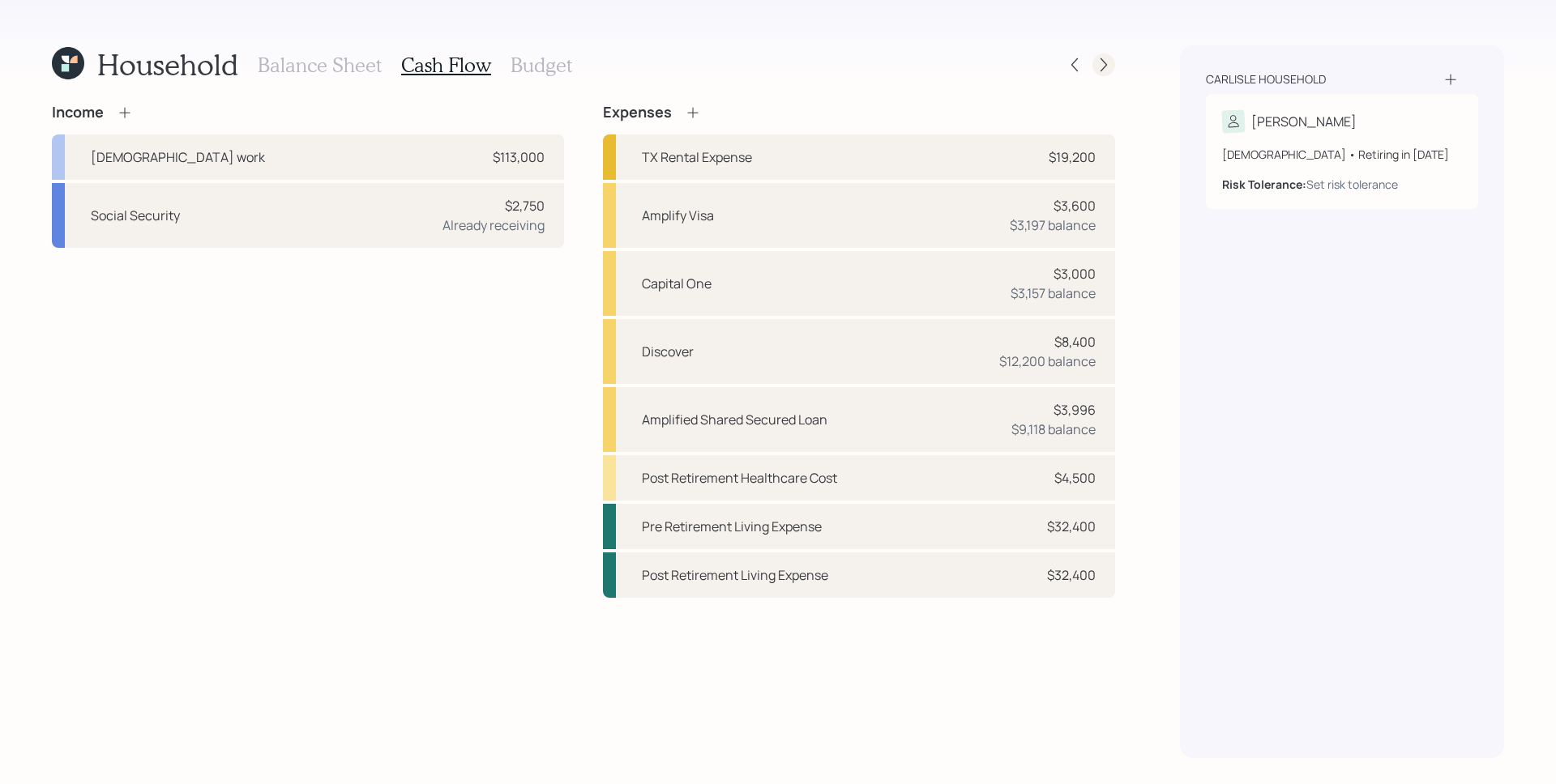
click at [1104, 59] on icon at bounding box center [1104, 64] width 16 height 16
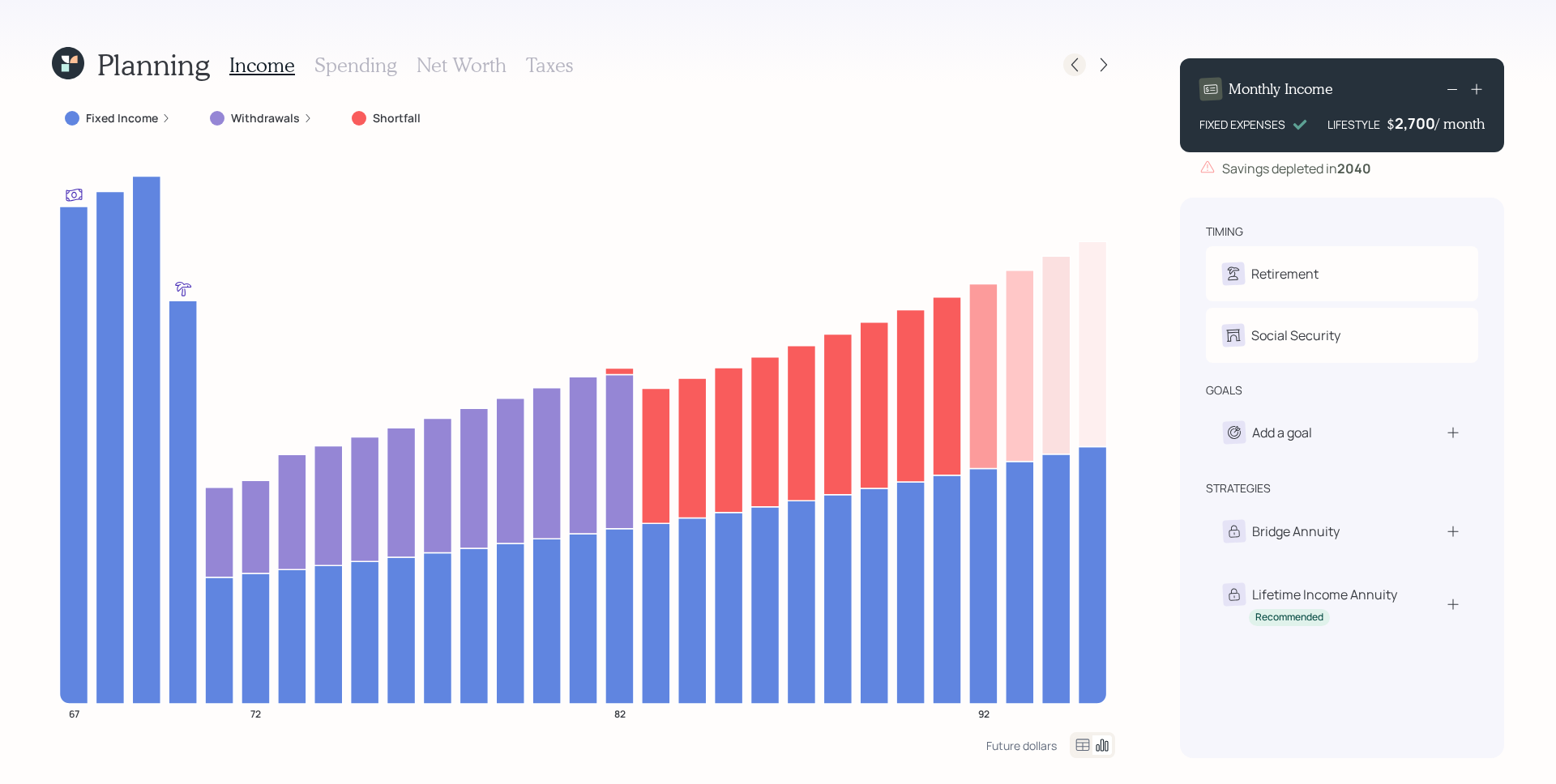
click at [1083, 61] on div at bounding box center [1074, 64] width 22 height 22
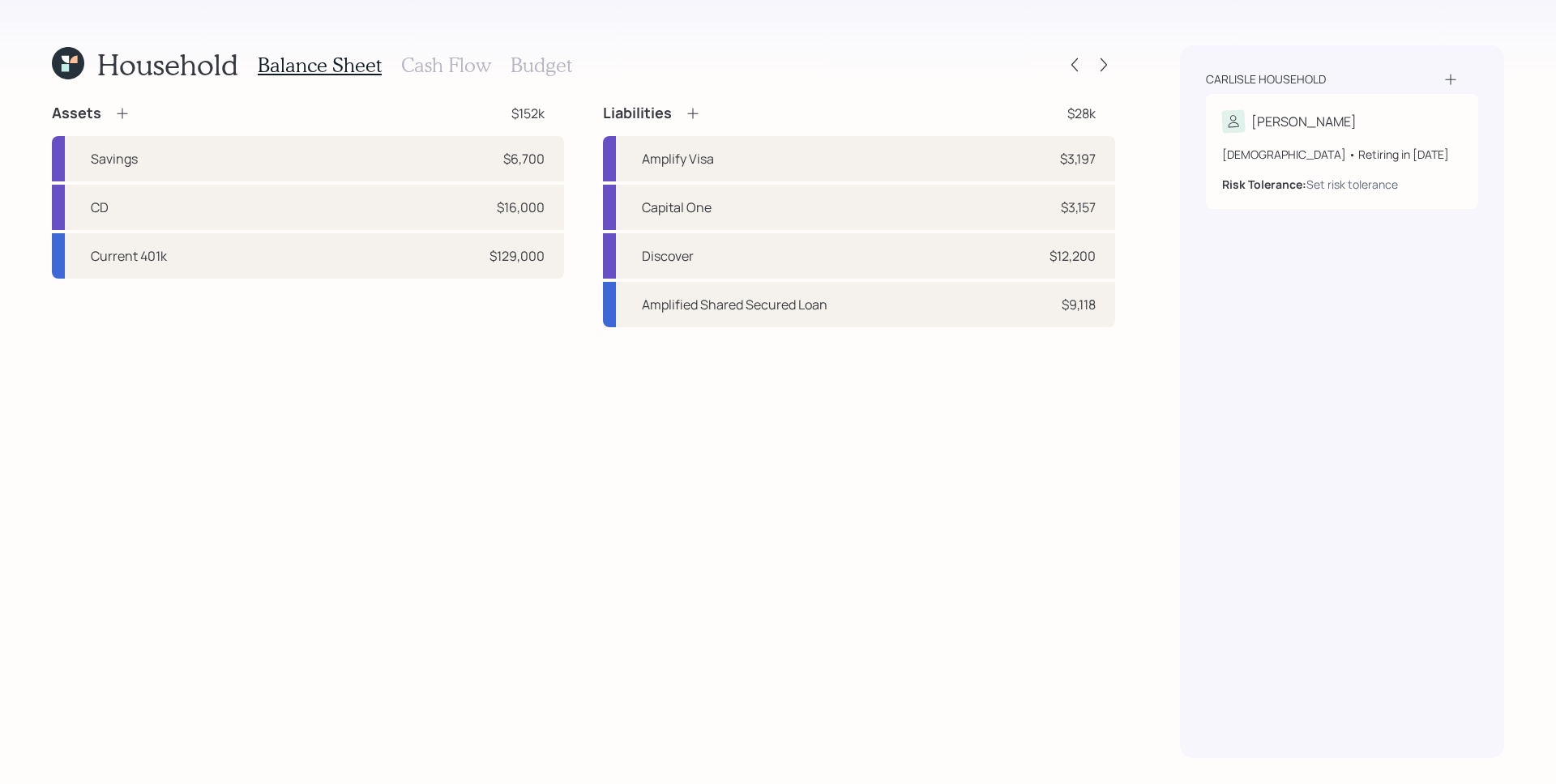
click at [424, 57] on h3 "Cash Flow" at bounding box center [446, 65] width 90 height 23
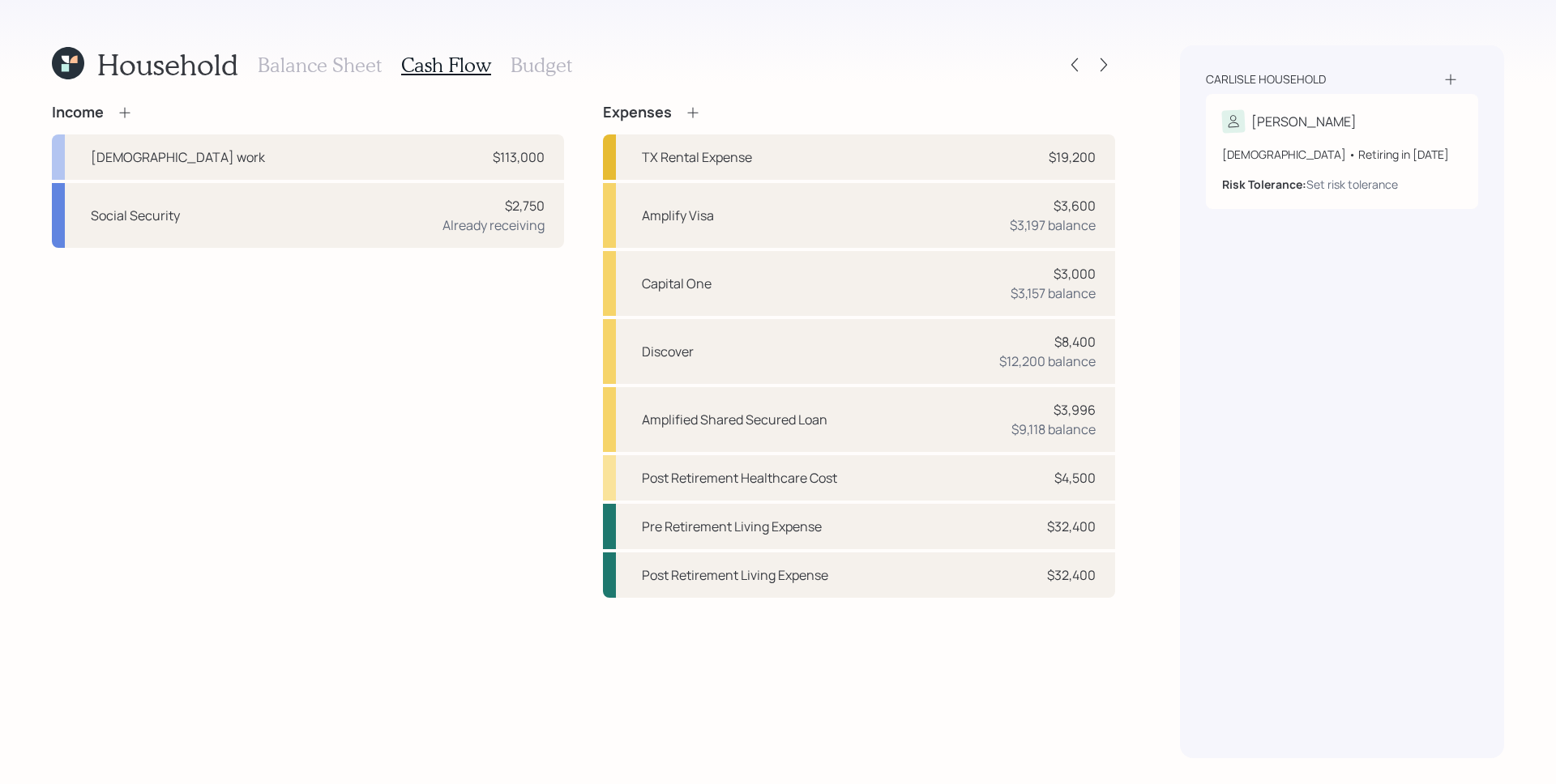
click at [302, 58] on h3 "Balance Sheet" at bounding box center [319, 65] width 124 height 23
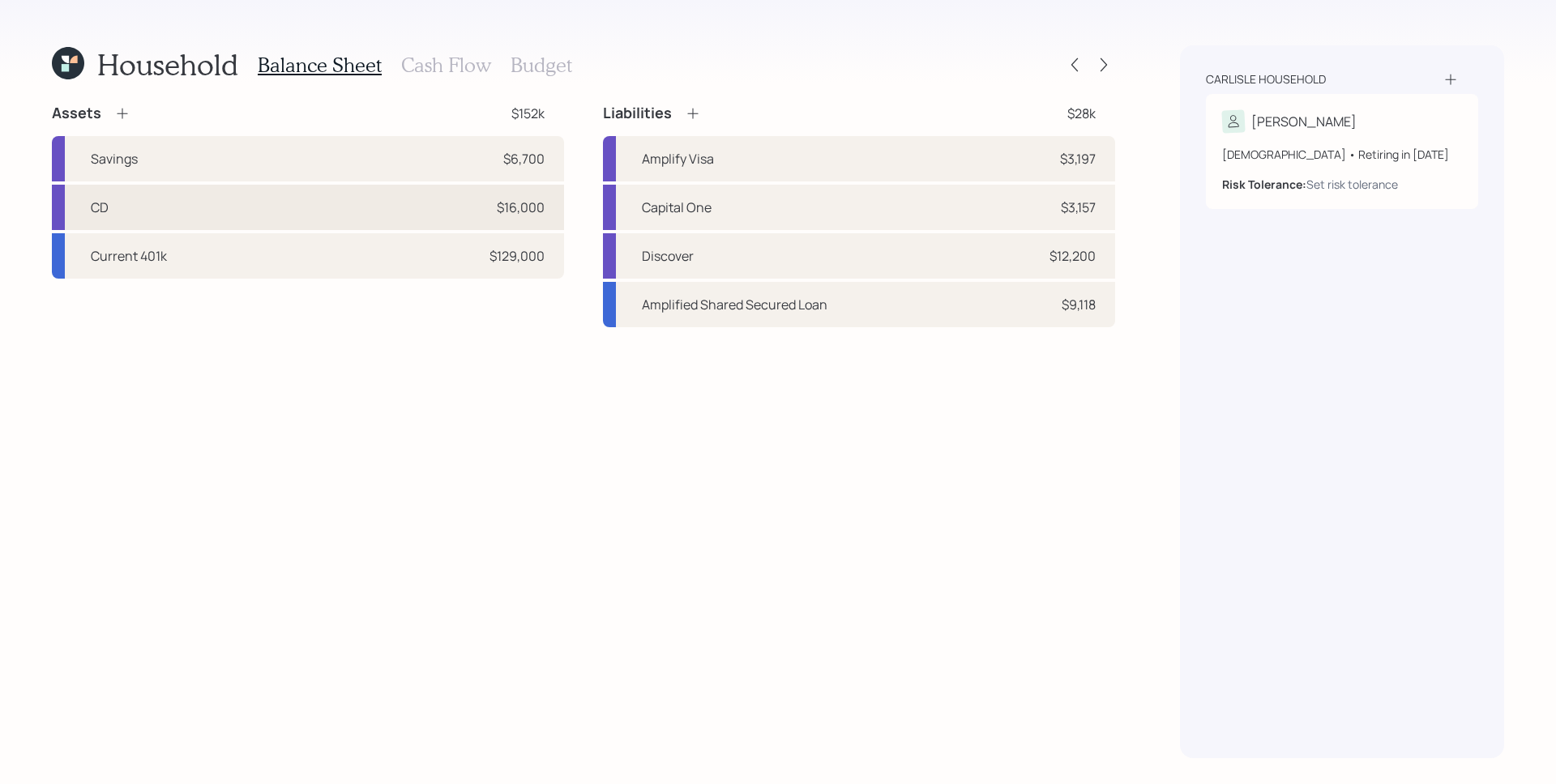
click at [530, 228] on div "CD $16,000" at bounding box center [308, 207] width 512 height 46
select select "emergency_fund"
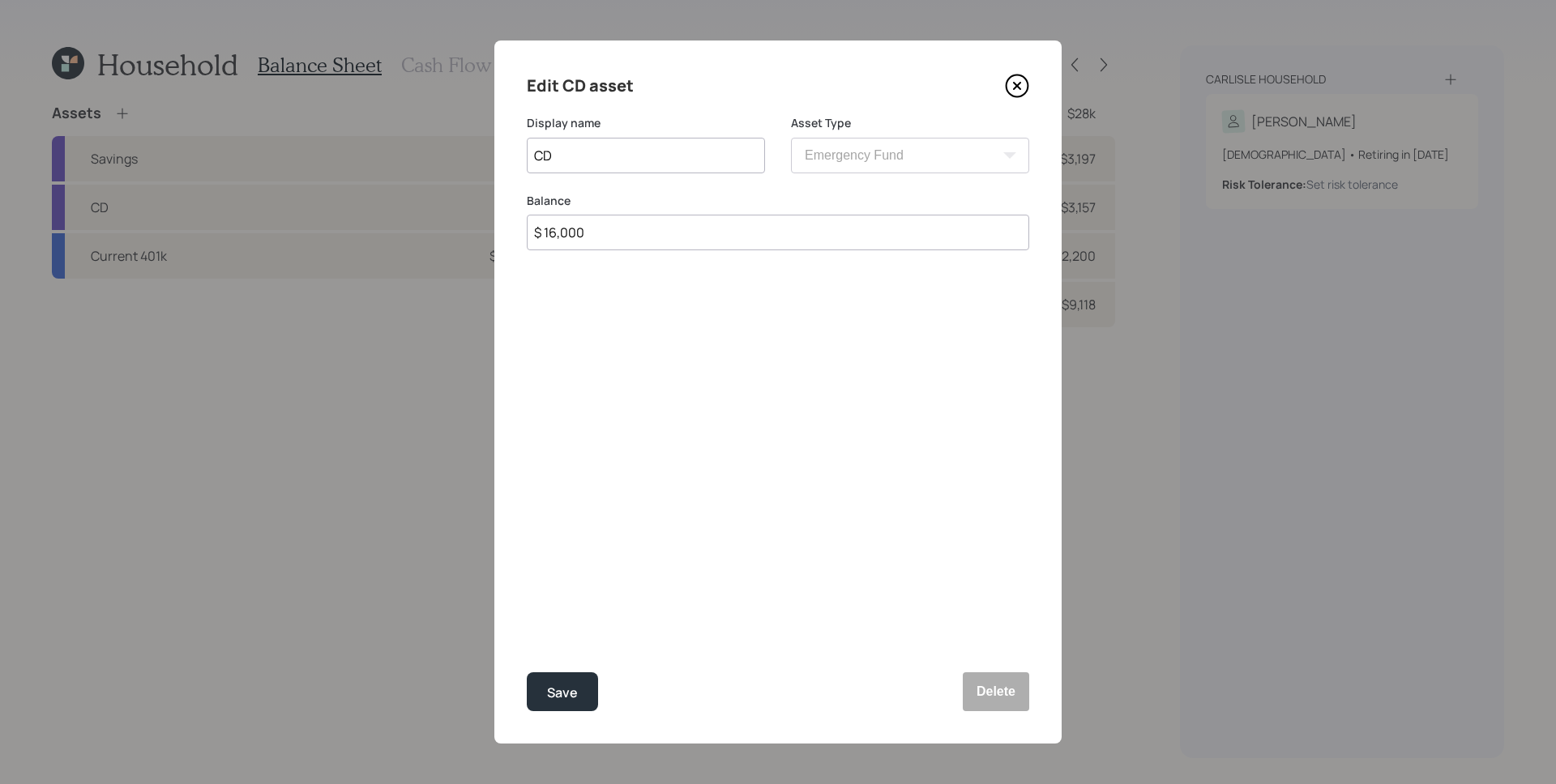
click at [1019, 82] on icon at bounding box center [1017, 86] width 7 height 7
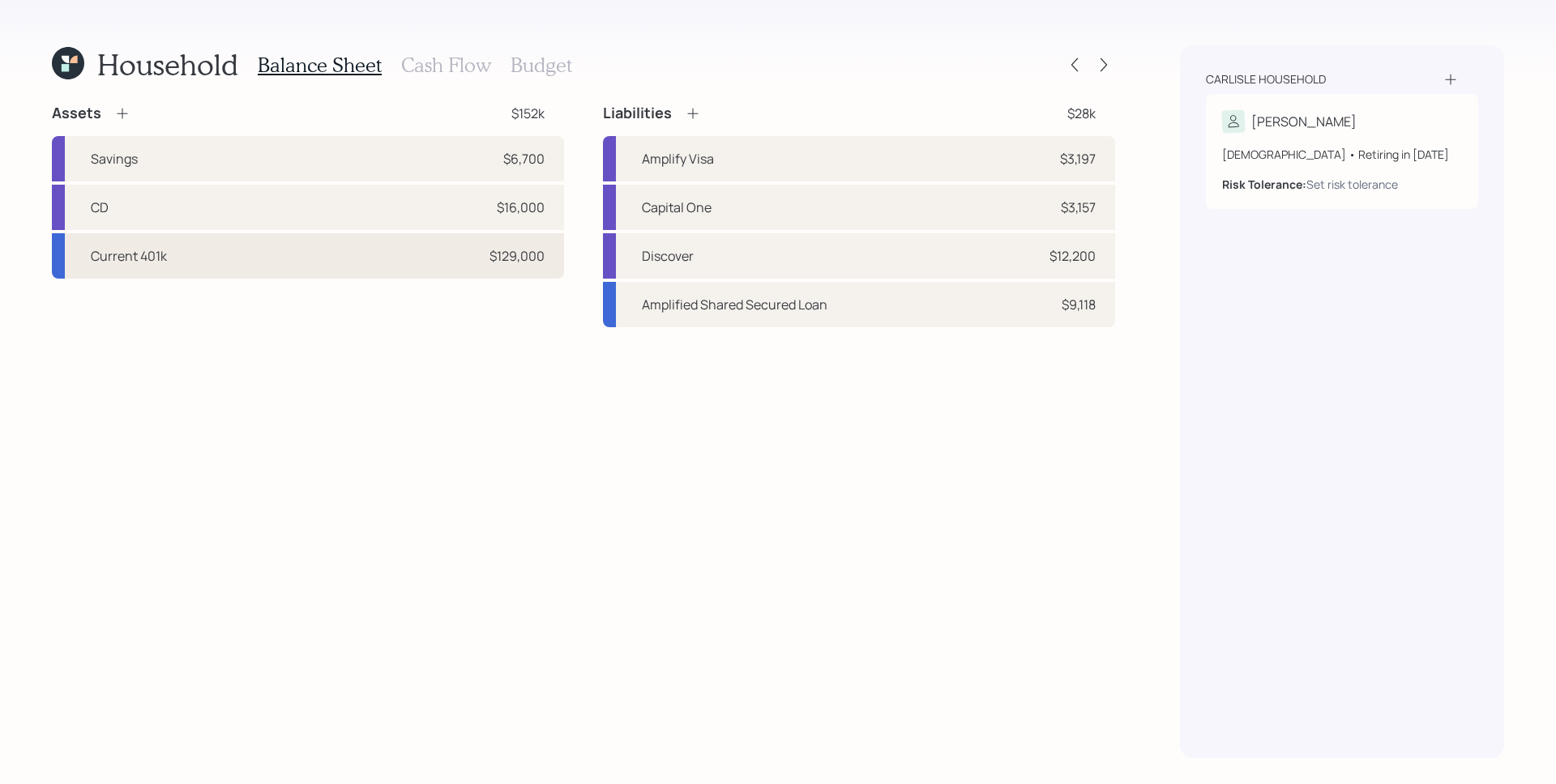
click at [380, 250] on div "Current 401k $129,000" at bounding box center [308, 256] width 512 height 46
select select "company_sponsored"
select select "balanced"
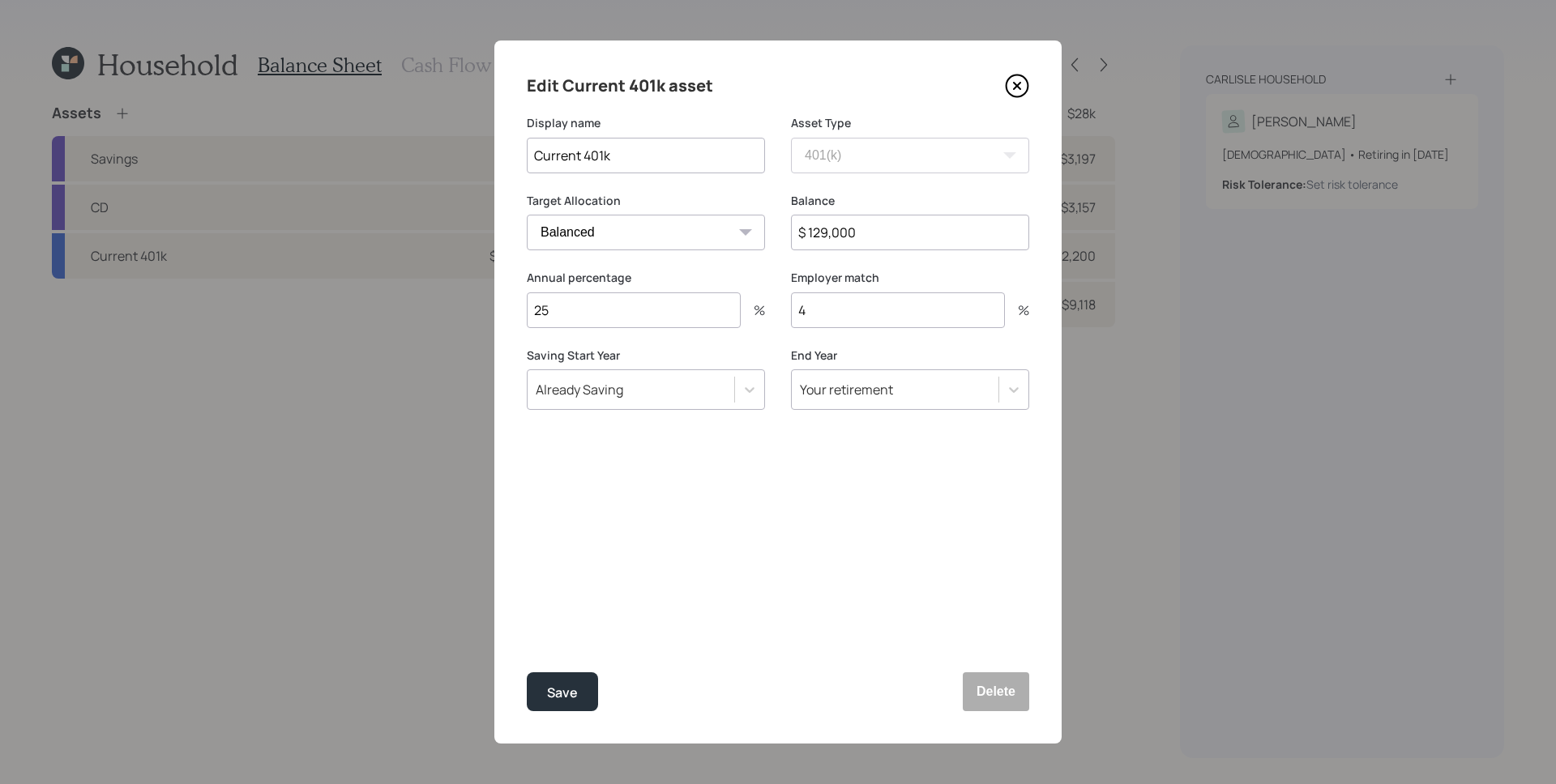
click at [569, 310] on input "25" at bounding box center [633, 310] width 214 height 36
click at [570, 310] on input "25" at bounding box center [633, 310] width 214 height 36
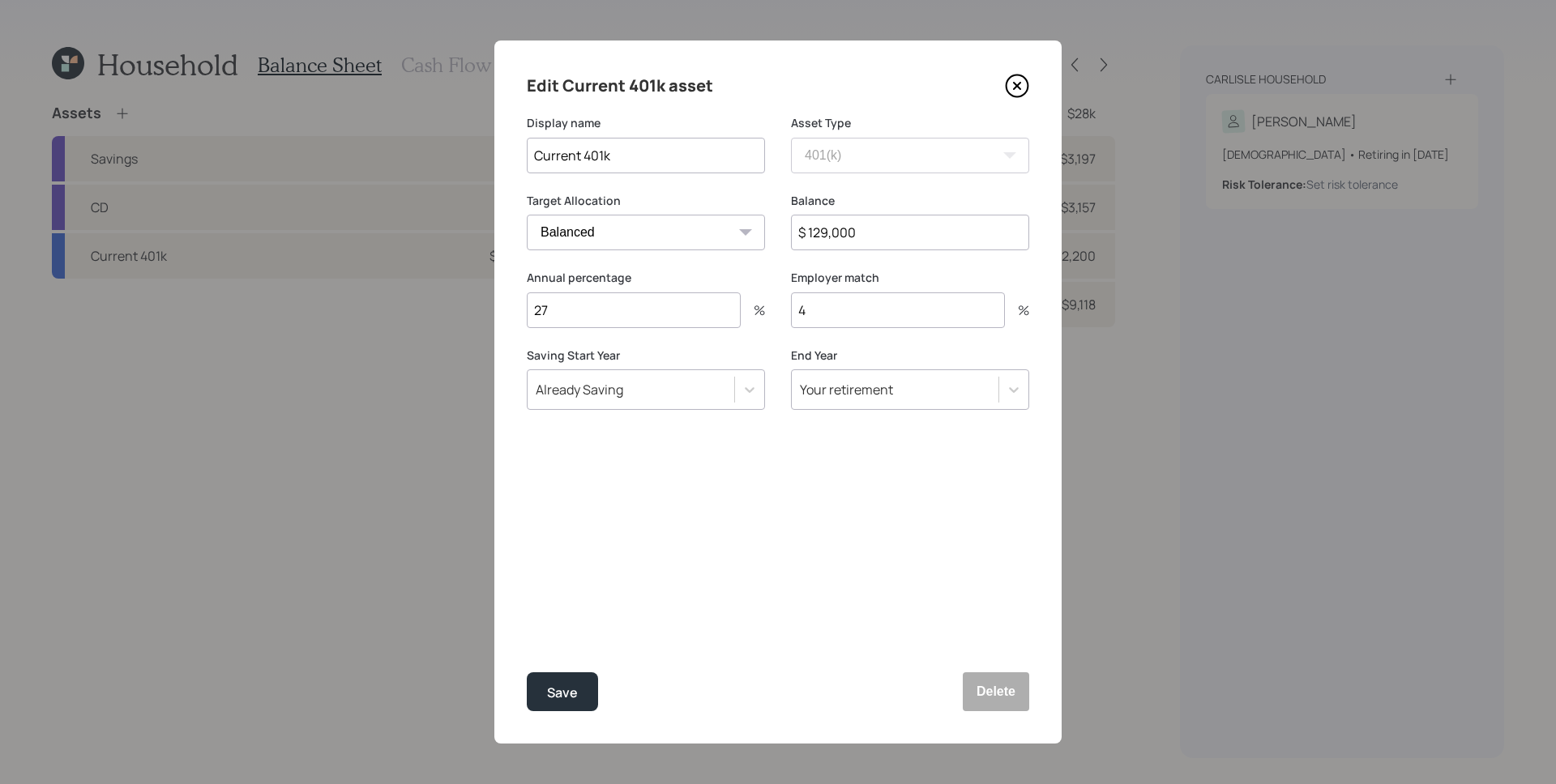
type input "27"
click at [663, 661] on div "Edit Current 401k asset Display name Current 401k Asset Type SEP [PERSON_NAME] …" at bounding box center [778, 392] width 567 height 703
click at [566, 680] on button "Save" at bounding box center [562, 692] width 72 height 39
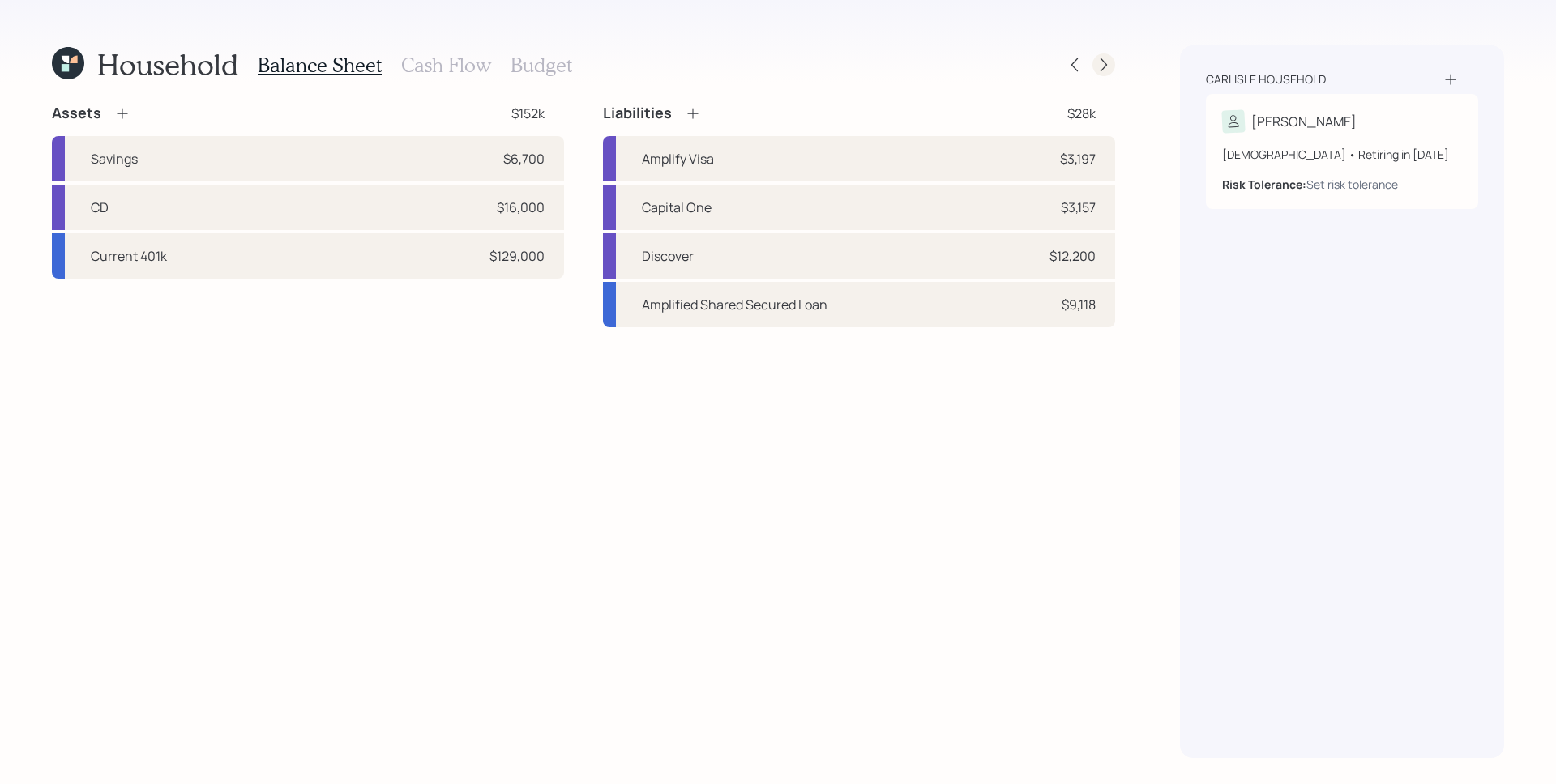
click at [1108, 67] on icon at bounding box center [1104, 64] width 16 height 16
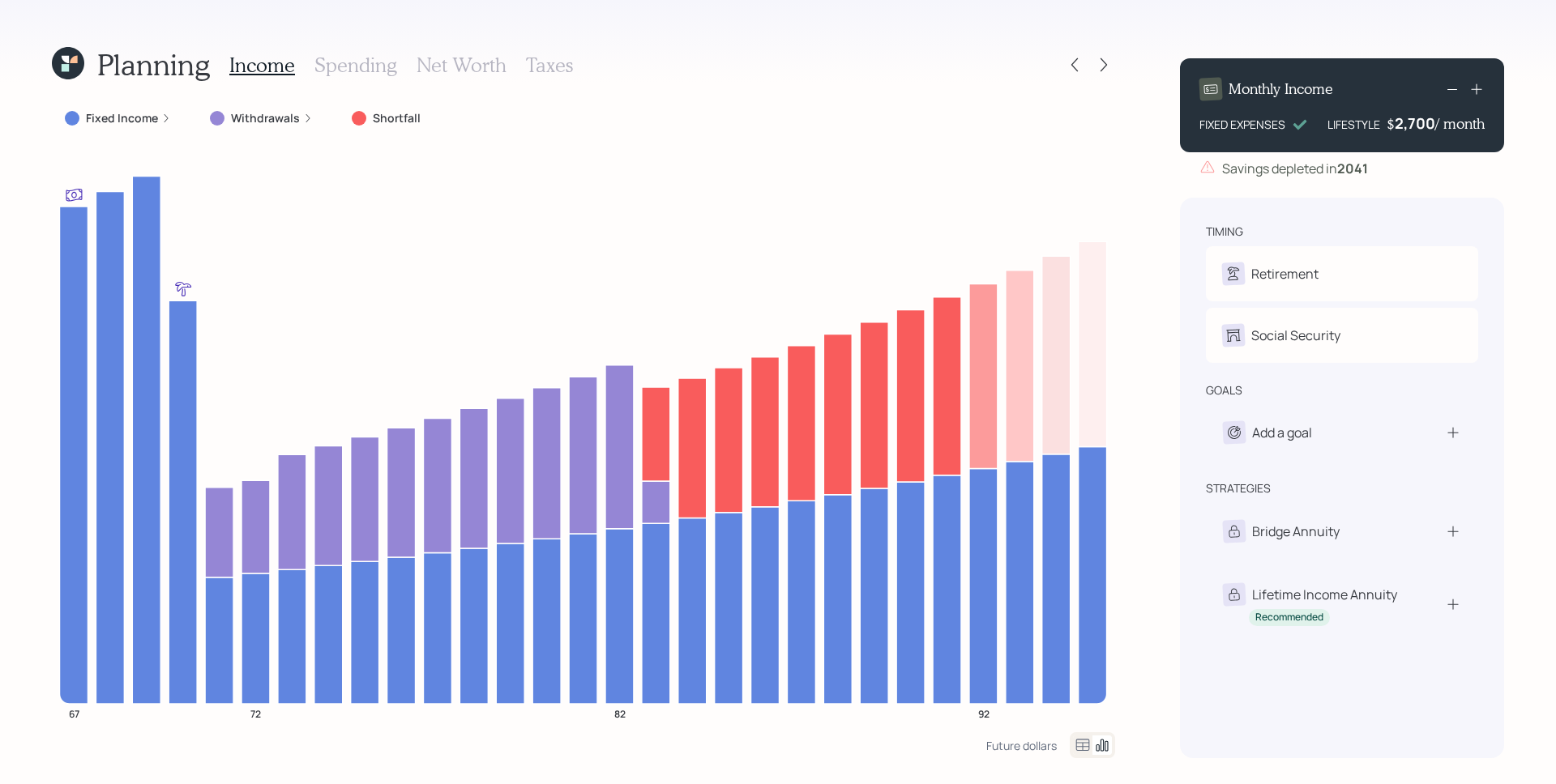
click at [350, 60] on h3 "Spending" at bounding box center [355, 65] width 82 height 23
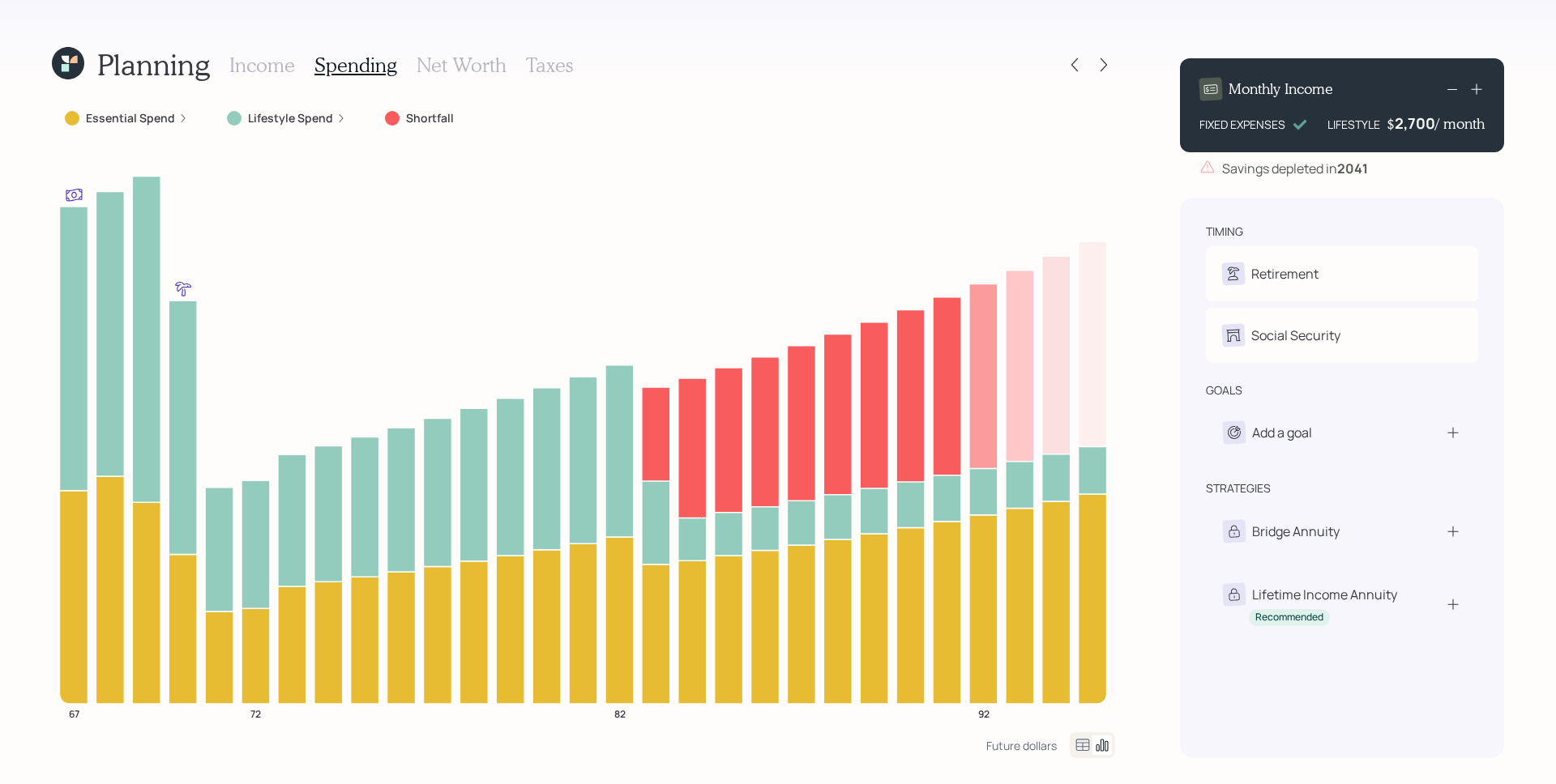
drag, startPoint x: 327, startPoint y: 118, endPoint x: 333, endPoint y: 99, distance: 19.9
click at [328, 118] on label "Lifestyle Spend" at bounding box center [290, 118] width 85 height 16
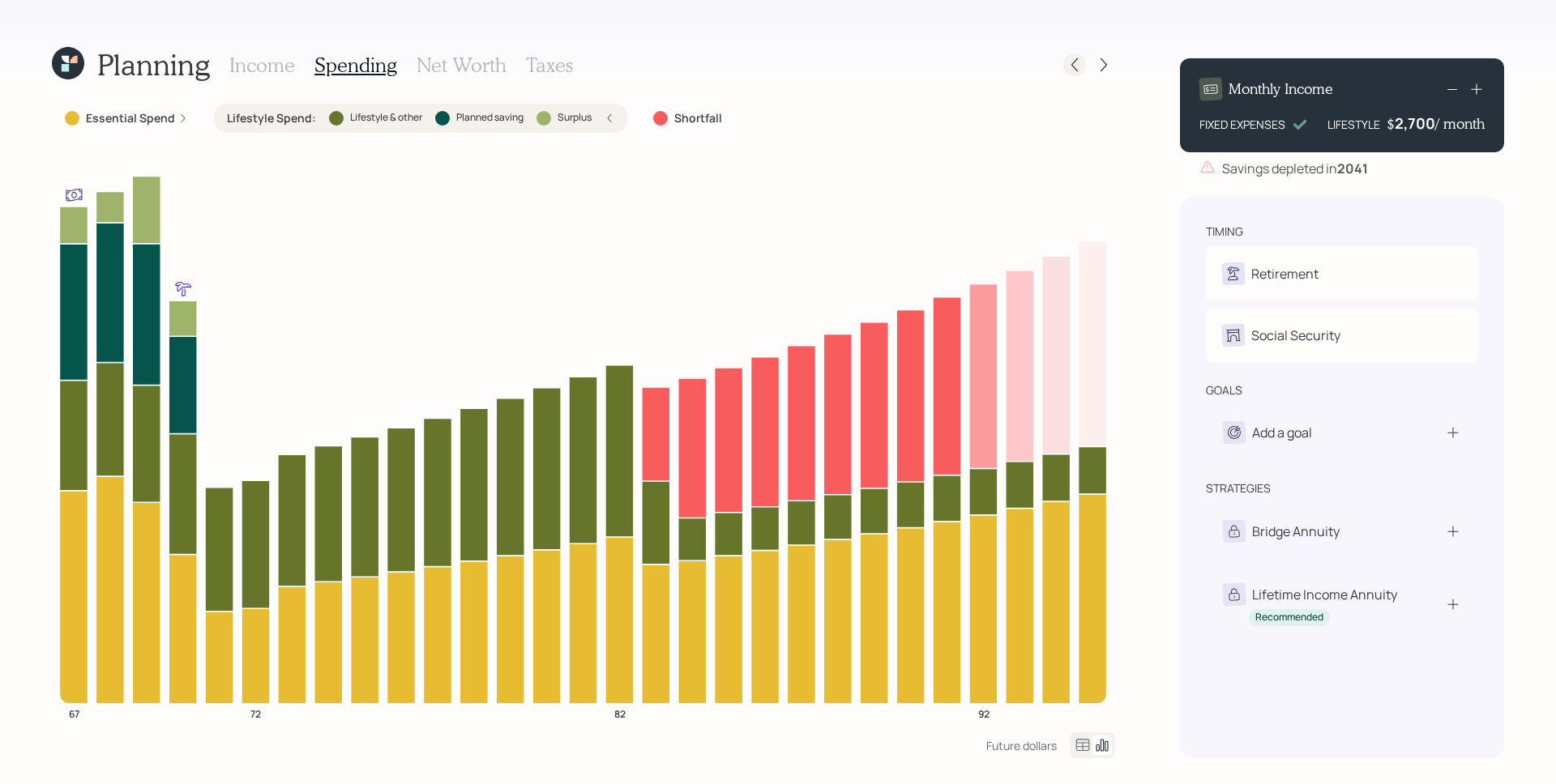
click at [1079, 62] on icon at bounding box center [1074, 64] width 16 height 16
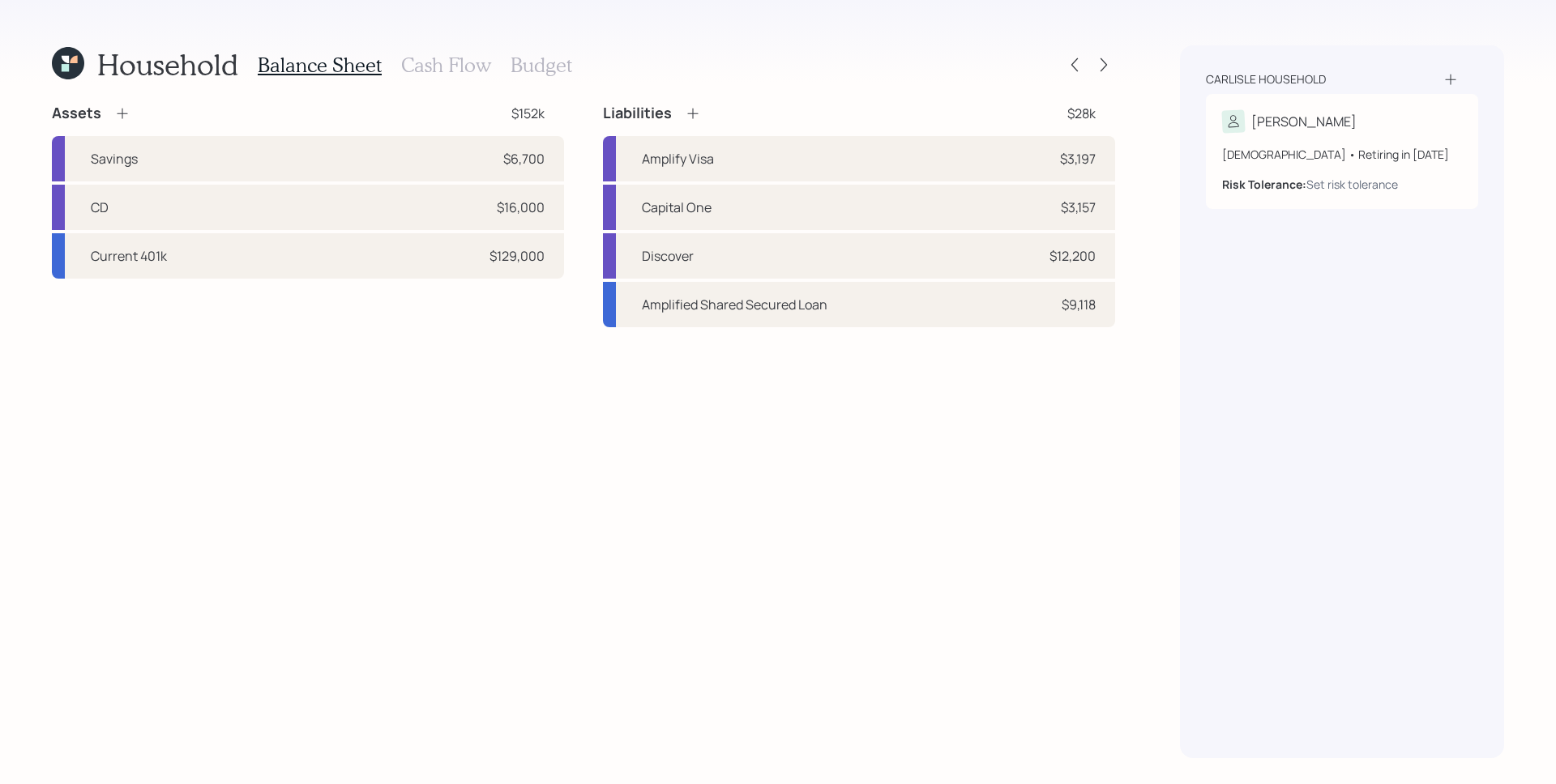
click at [131, 110] on div "Assets $152k" at bounding box center [308, 113] width 512 height 19
click at [128, 111] on icon at bounding box center [121, 113] width 16 height 16
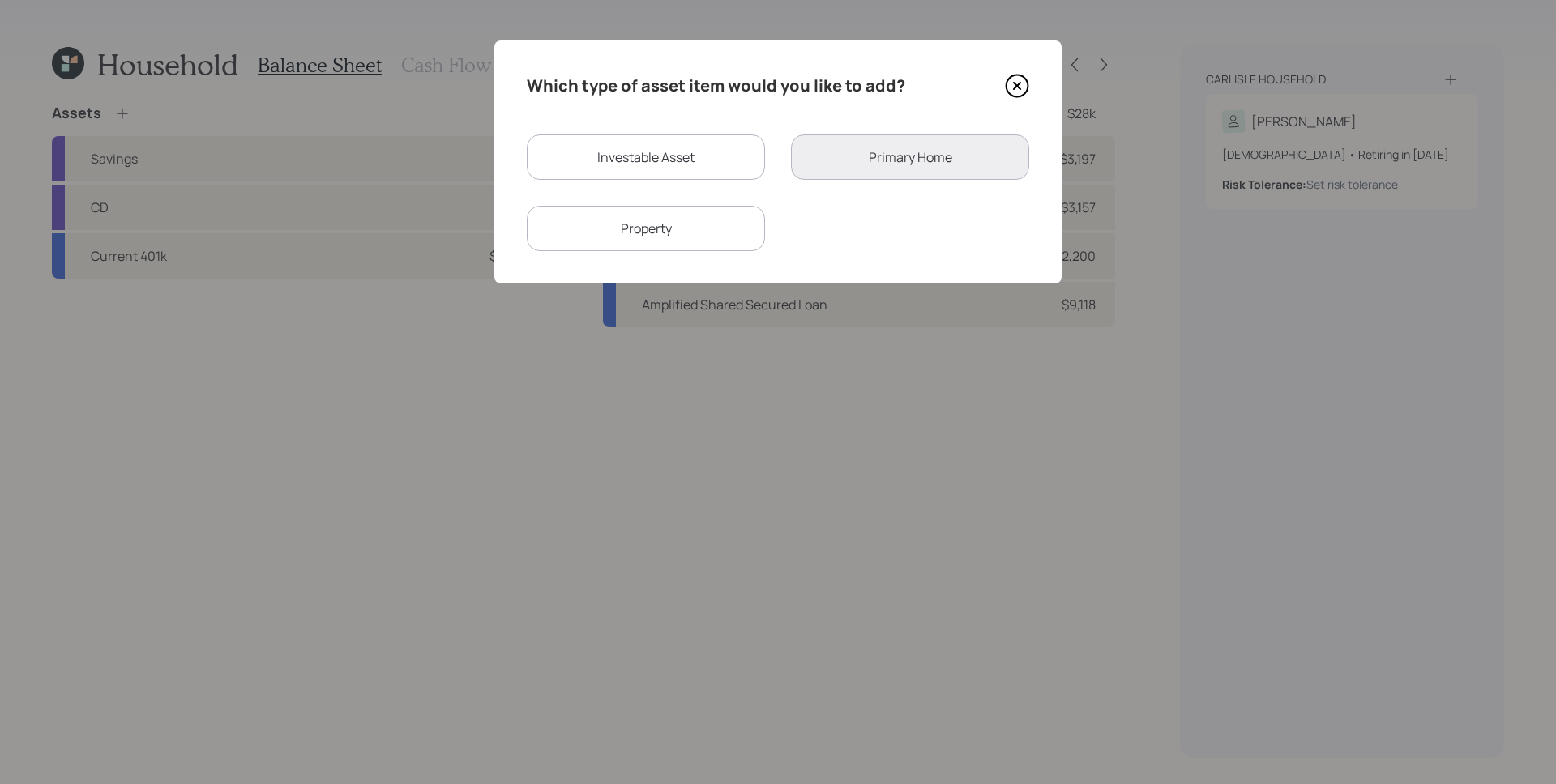
click at [620, 149] on div "Investable Asset" at bounding box center [645, 157] width 239 height 46
select select "taxable"
select select "balanced"
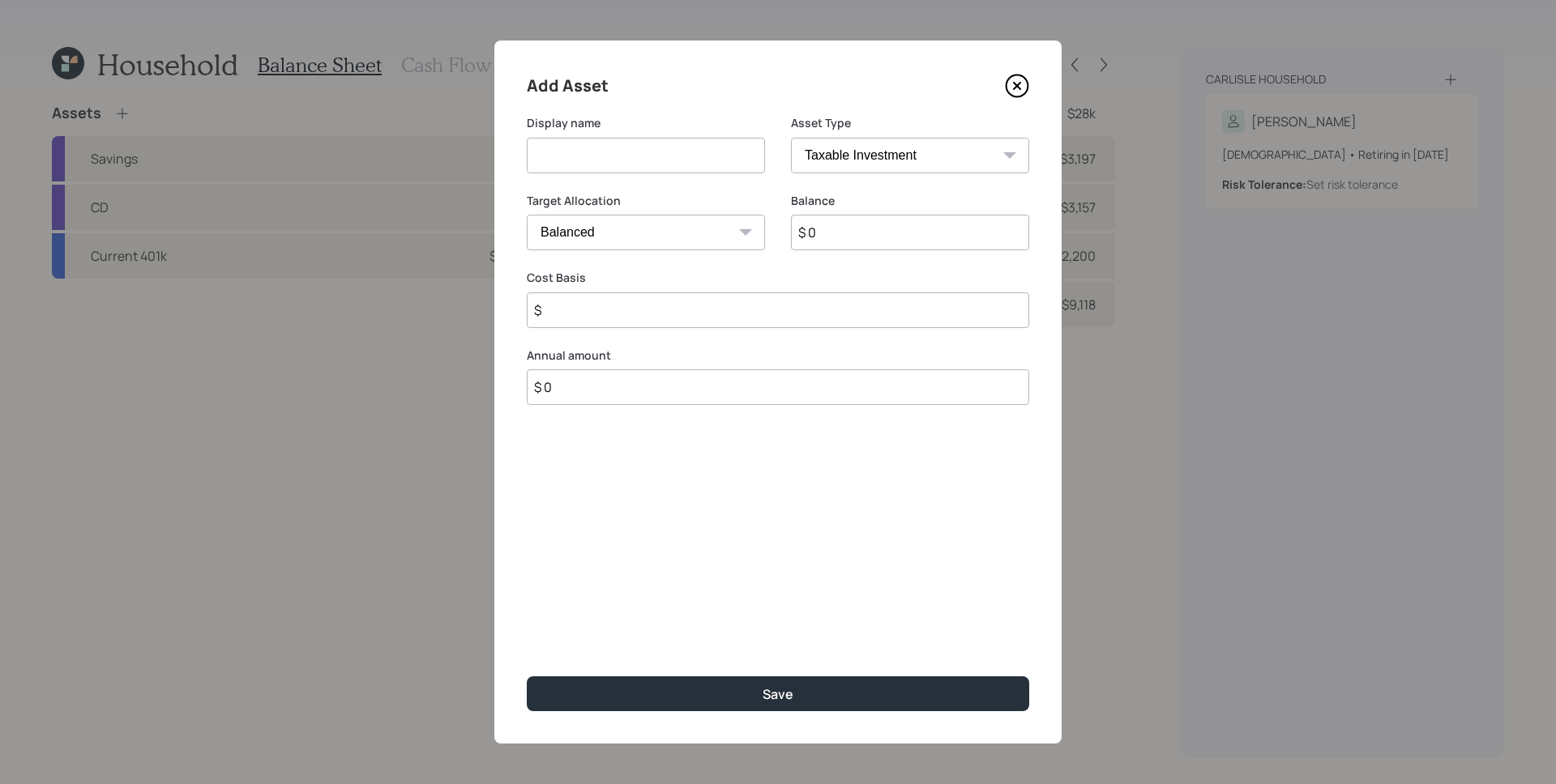
click at [635, 168] on input at bounding box center [645, 155] width 239 height 36
type input "[PERSON_NAME]"
click at [852, 151] on select "SEP [PERSON_NAME] IRA 401(k) [PERSON_NAME] 401(k) 403(b) [PERSON_NAME] 403(b) 4…" at bounding box center [910, 155] width 239 height 36
click at [598, 152] on input "[PERSON_NAME]" at bounding box center [645, 155] width 239 height 36
type input "[PERSON_NAME] Hypothetical"
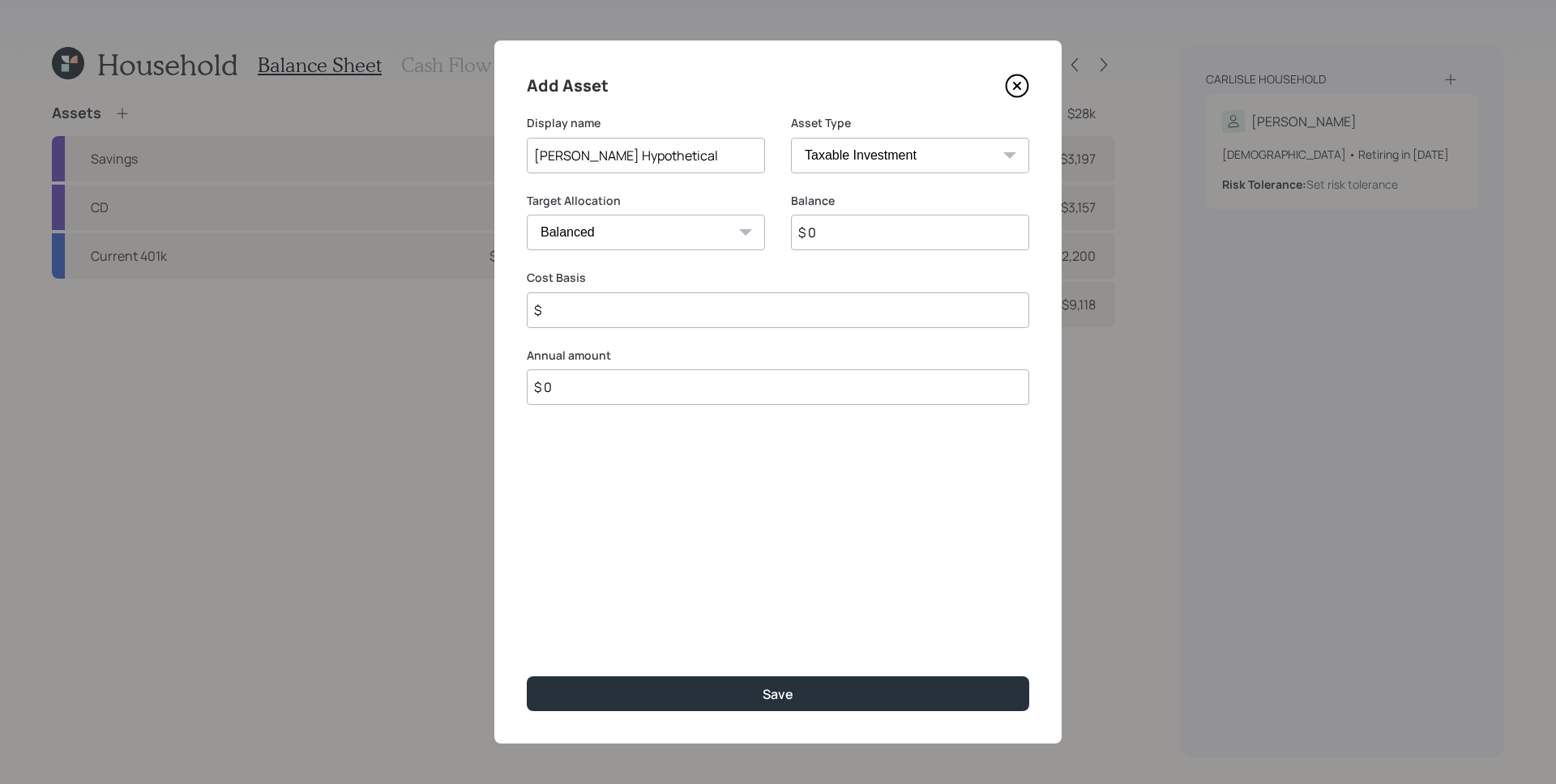
click at [876, 161] on select "SEP [PERSON_NAME] IRA 401(k) [PERSON_NAME] 401(k) 403(b) [PERSON_NAME] 403(b) 4…" at bounding box center [910, 155] width 239 height 36
select select "roth_ira"
click at [791, 138] on select "SEP [PERSON_NAME] IRA 401(k) [PERSON_NAME] 401(k) 403(b) [PERSON_NAME] 403(b) 4…" at bounding box center [910, 155] width 239 height 36
type input "$"
click at [864, 232] on input "$ 0" at bounding box center [910, 232] width 239 height 36
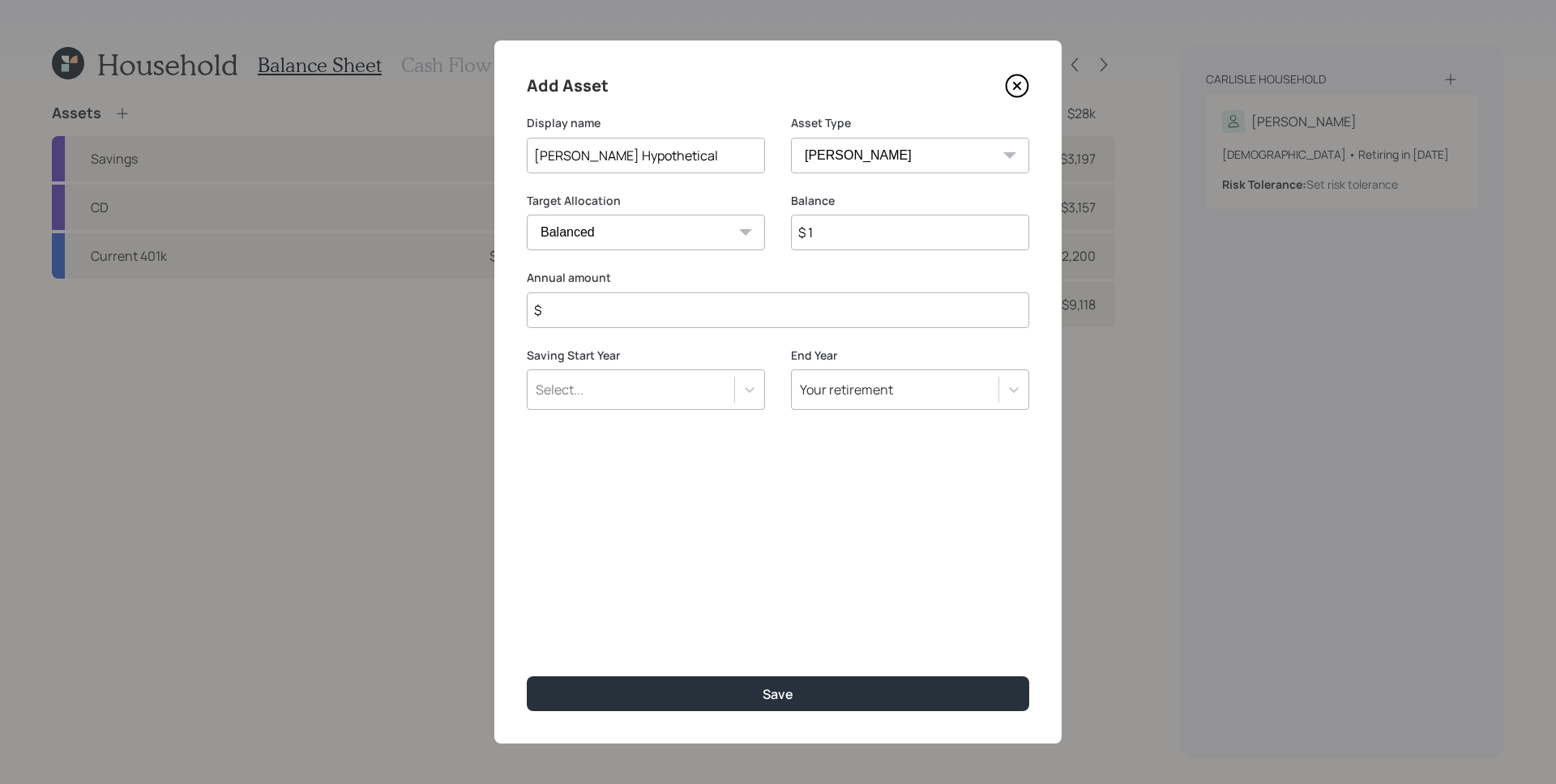
type input "$ 1"
type input "$ 8,000"
click at [691, 374] on div "Select..." at bounding box center [645, 389] width 239 height 41
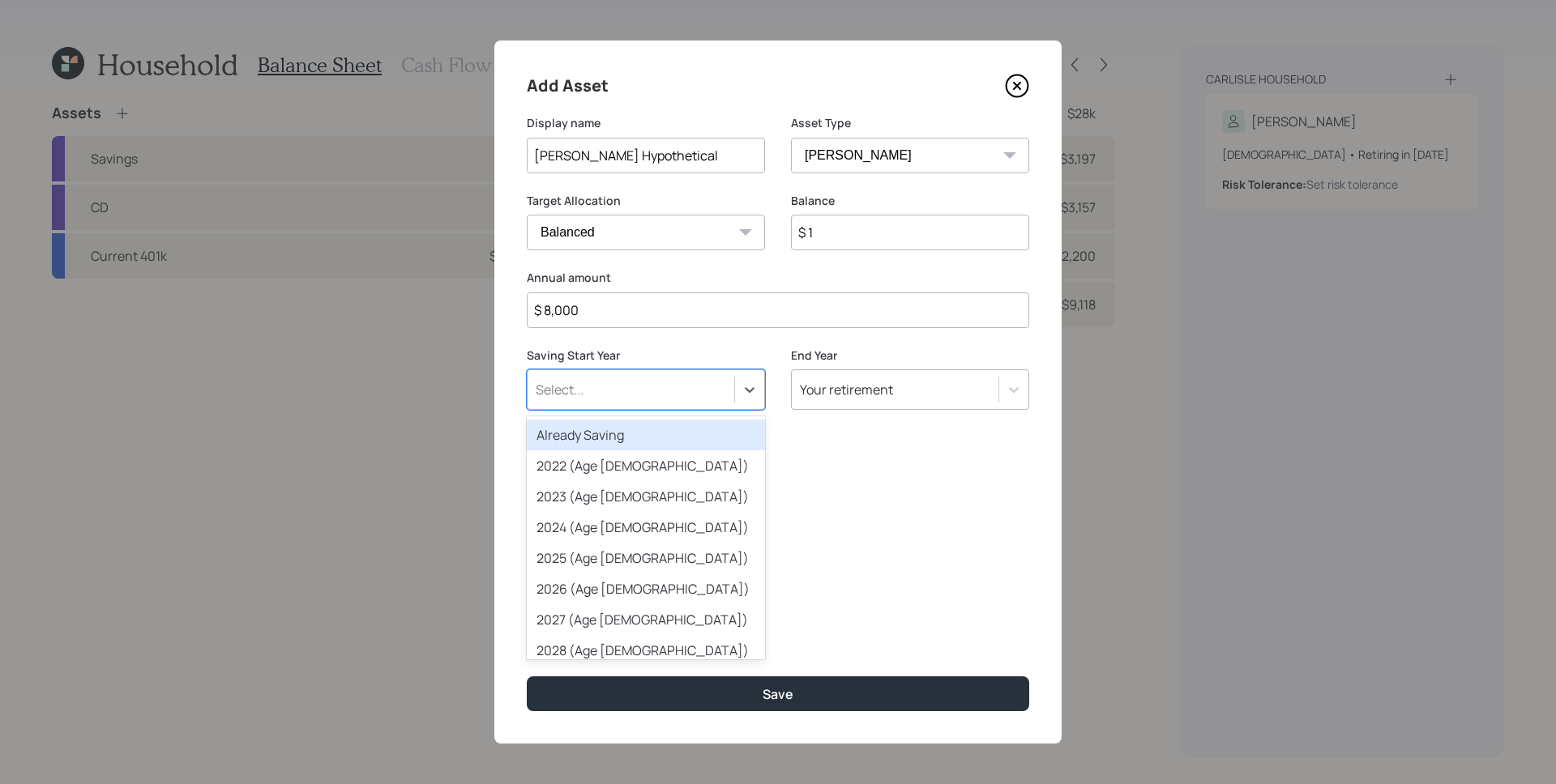
click at [642, 428] on div "Already Saving" at bounding box center [645, 435] width 239 height 31
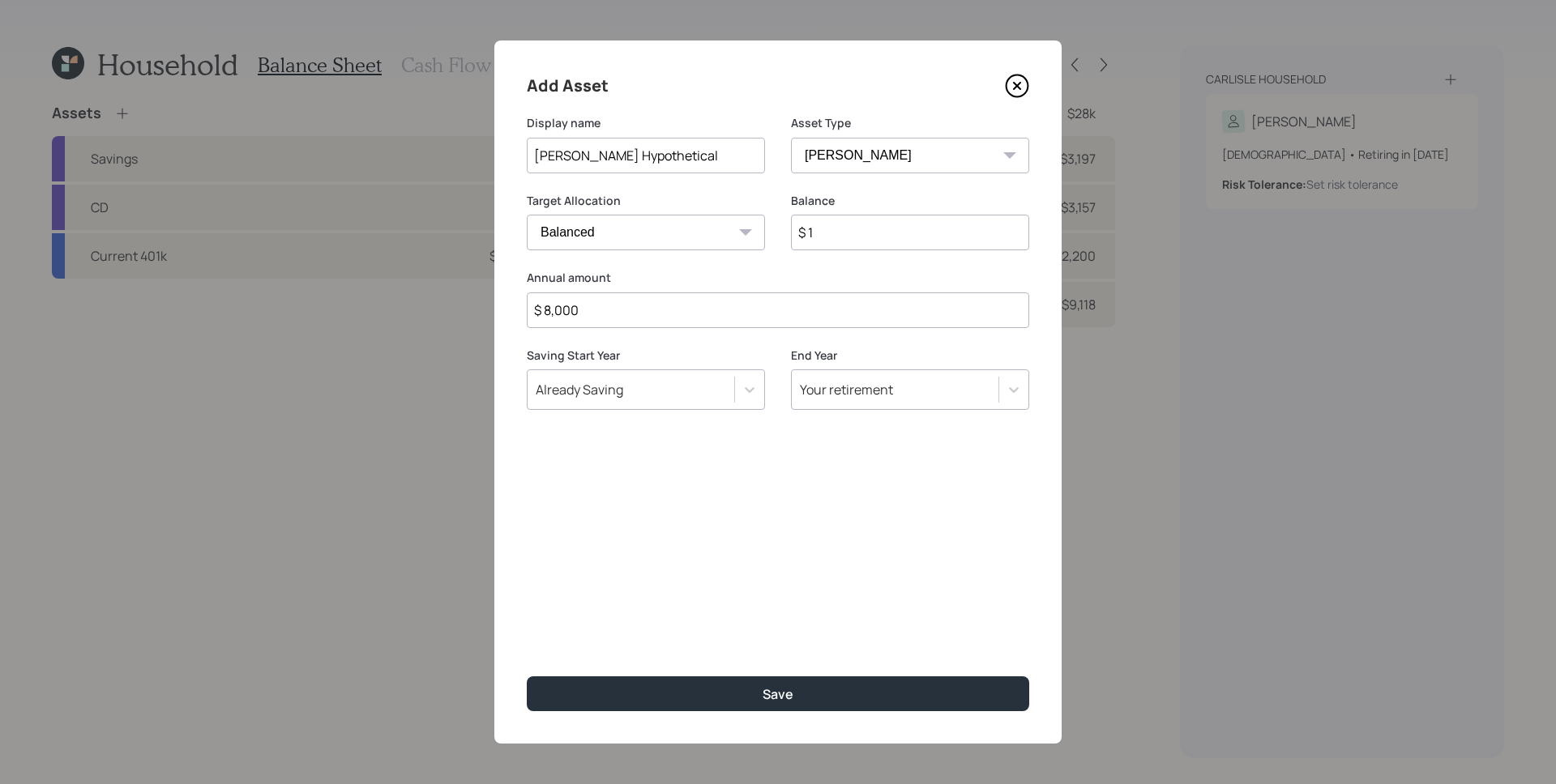
click at [706, 491] on div "Add Asset Display name [PERSON_NAME] Hypothetical Asset Type SEP [PERSON_NAME] …" at bounding box center [778, 392] width 567 height 703
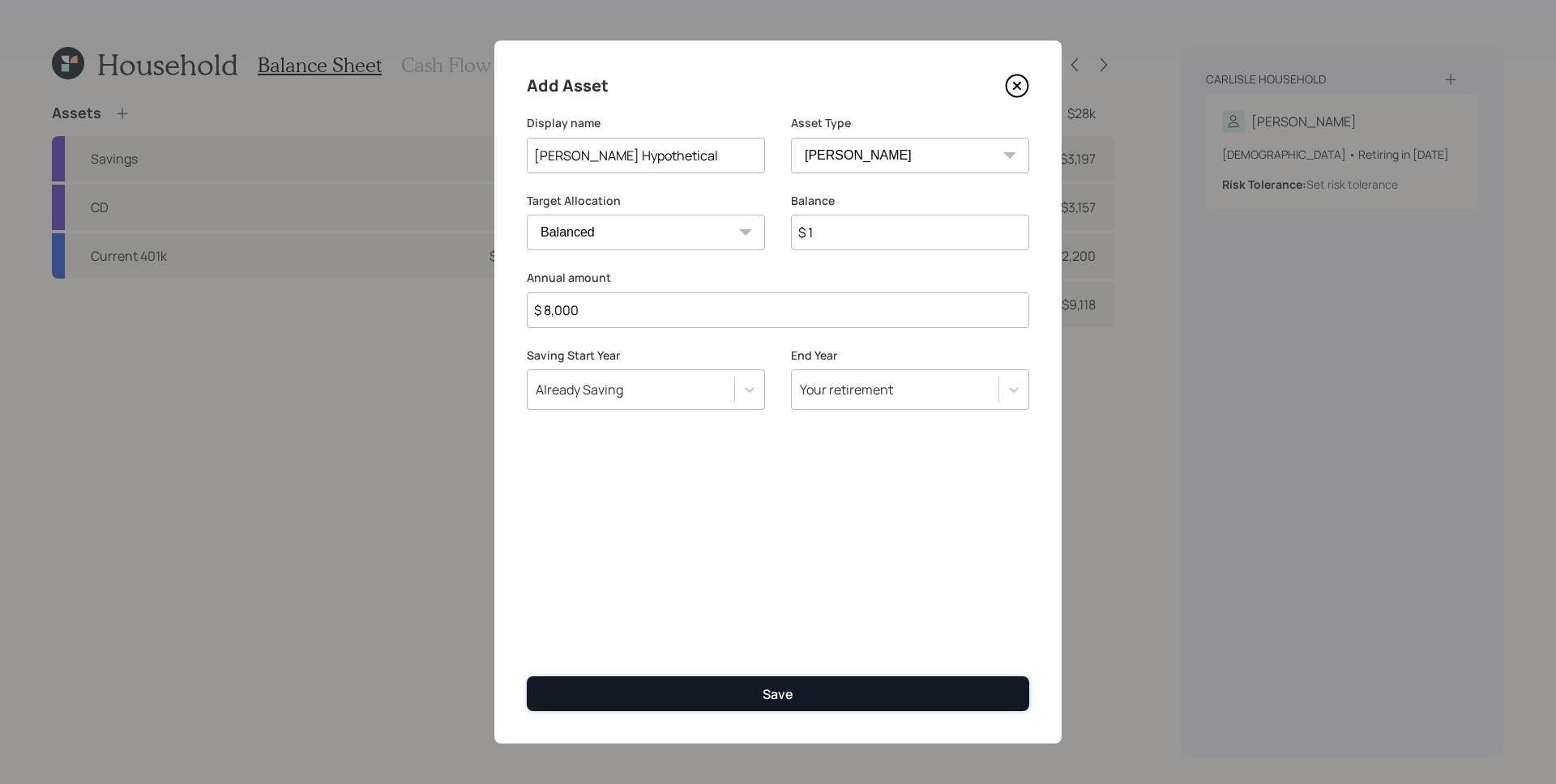
click at [815, 684] on button "Save" at bounding box center [778, 694] width 502 height 35
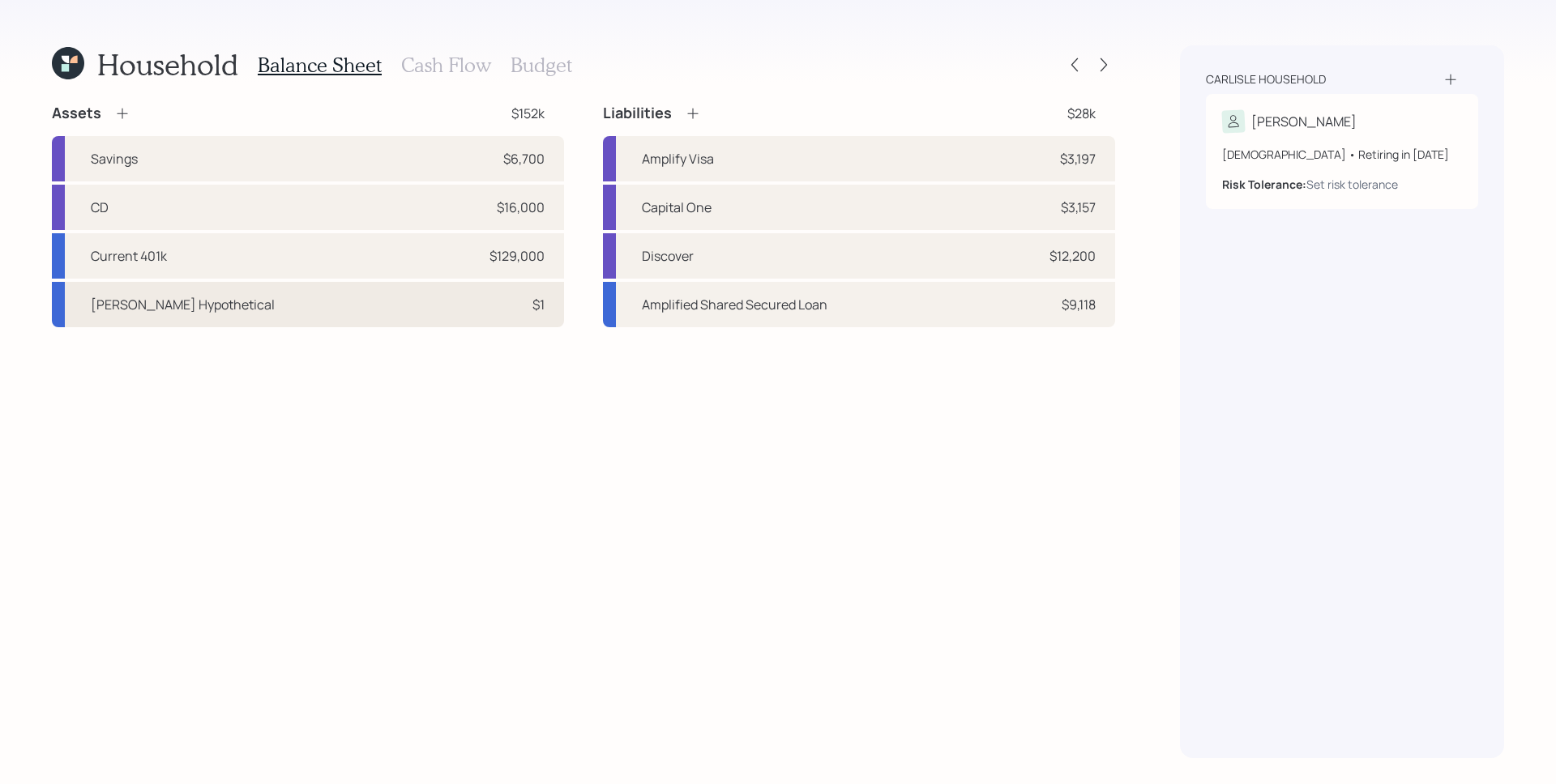
click at [458, 310] on div "[PERSON_NAME] Hypothetical $1" at bounding box center [308, 304] width 512 height 46
select select "roth_ira"
select select "balanced"
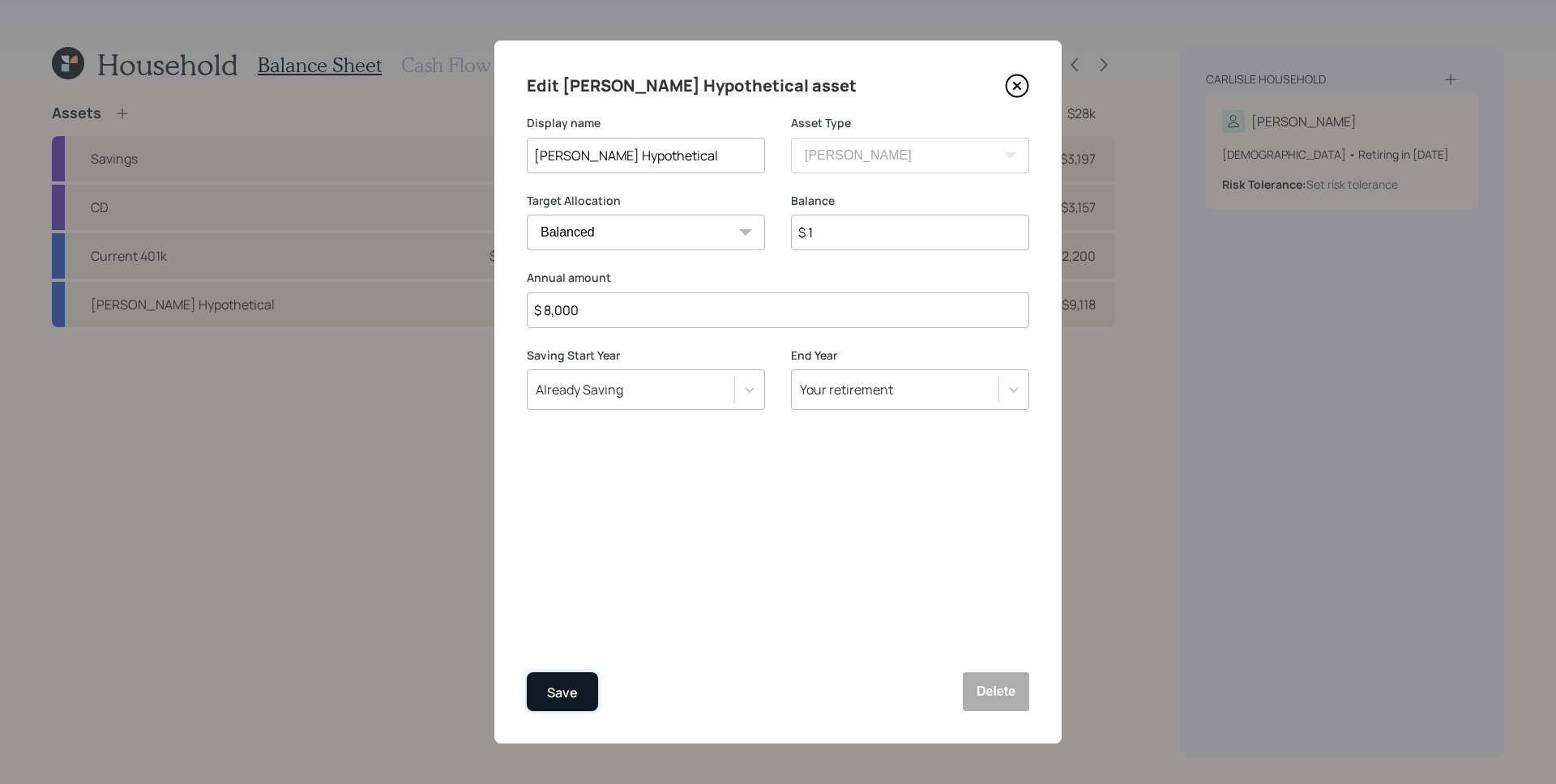
click at [562, 688] on div "Save" at bounding box center [562, 693] width 31 height 22
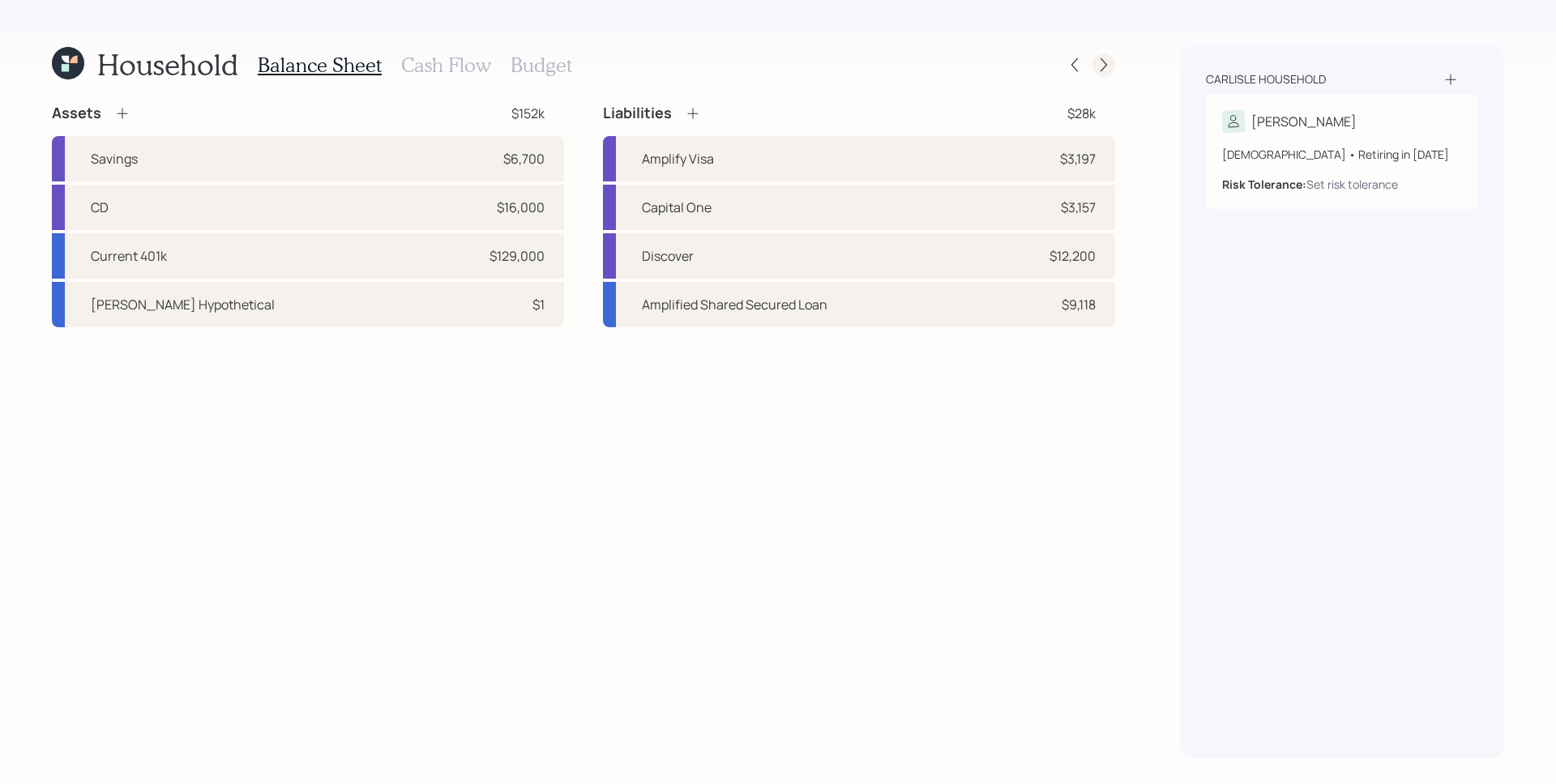
click at [1104, 66] on icon at bounding box center [1104, 64] width 16 height 16
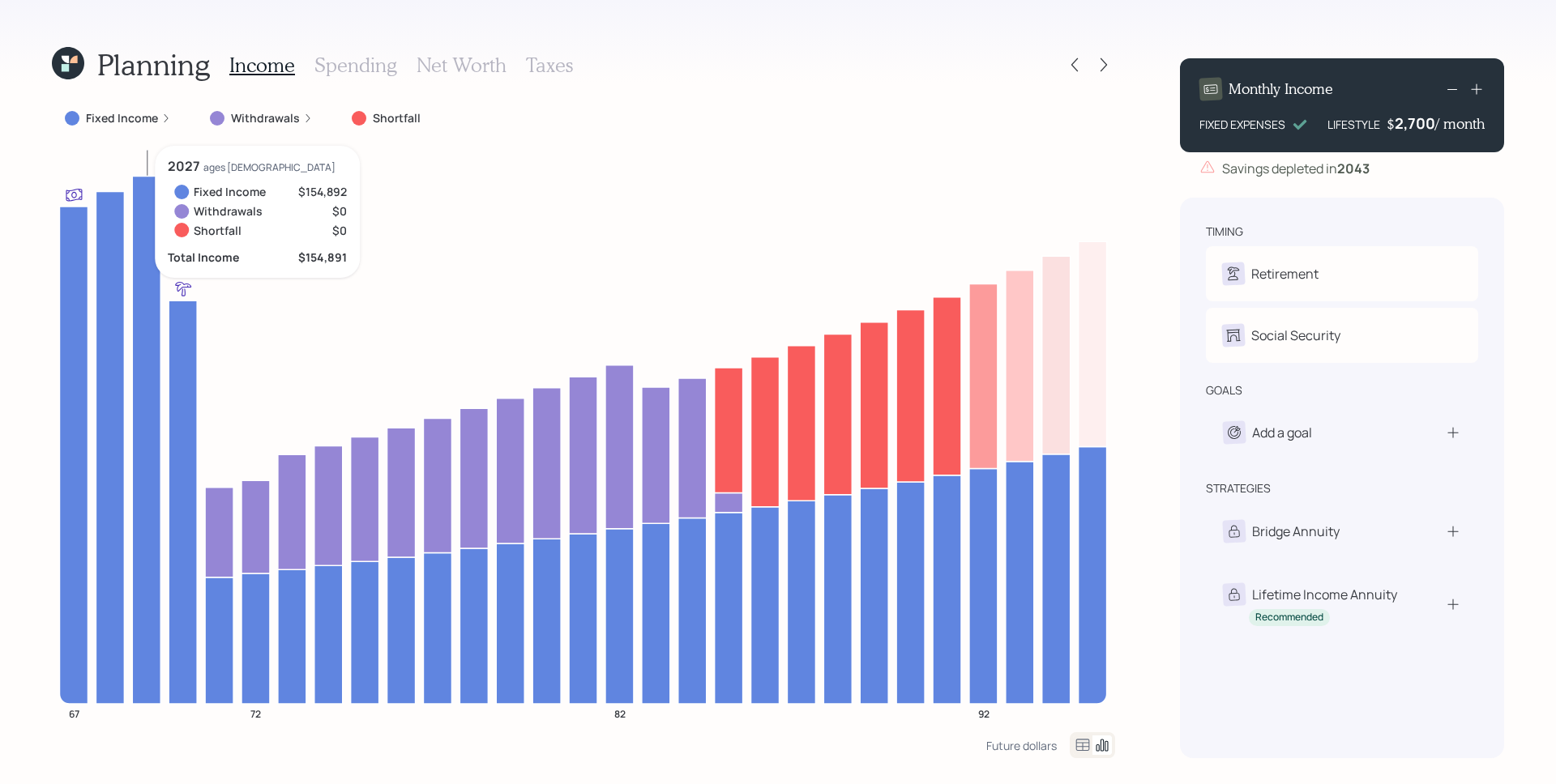
click at [154, 121] on label "Fixed Income" at bounding box center [121, 118] width 72 height 16
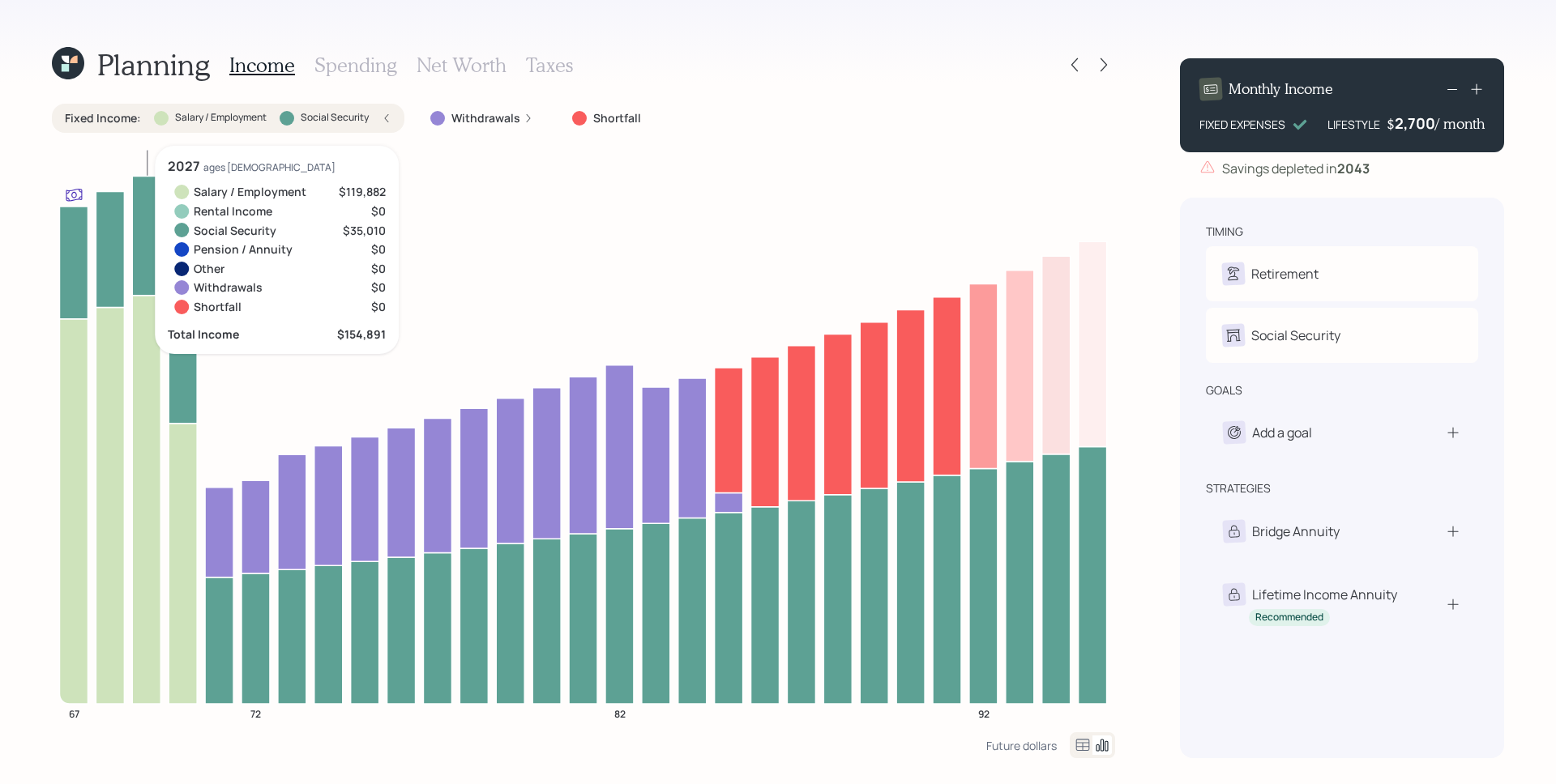
click at [357, 67] on h3 "Spending" at bounding box center [355, 65] width 82 height 23
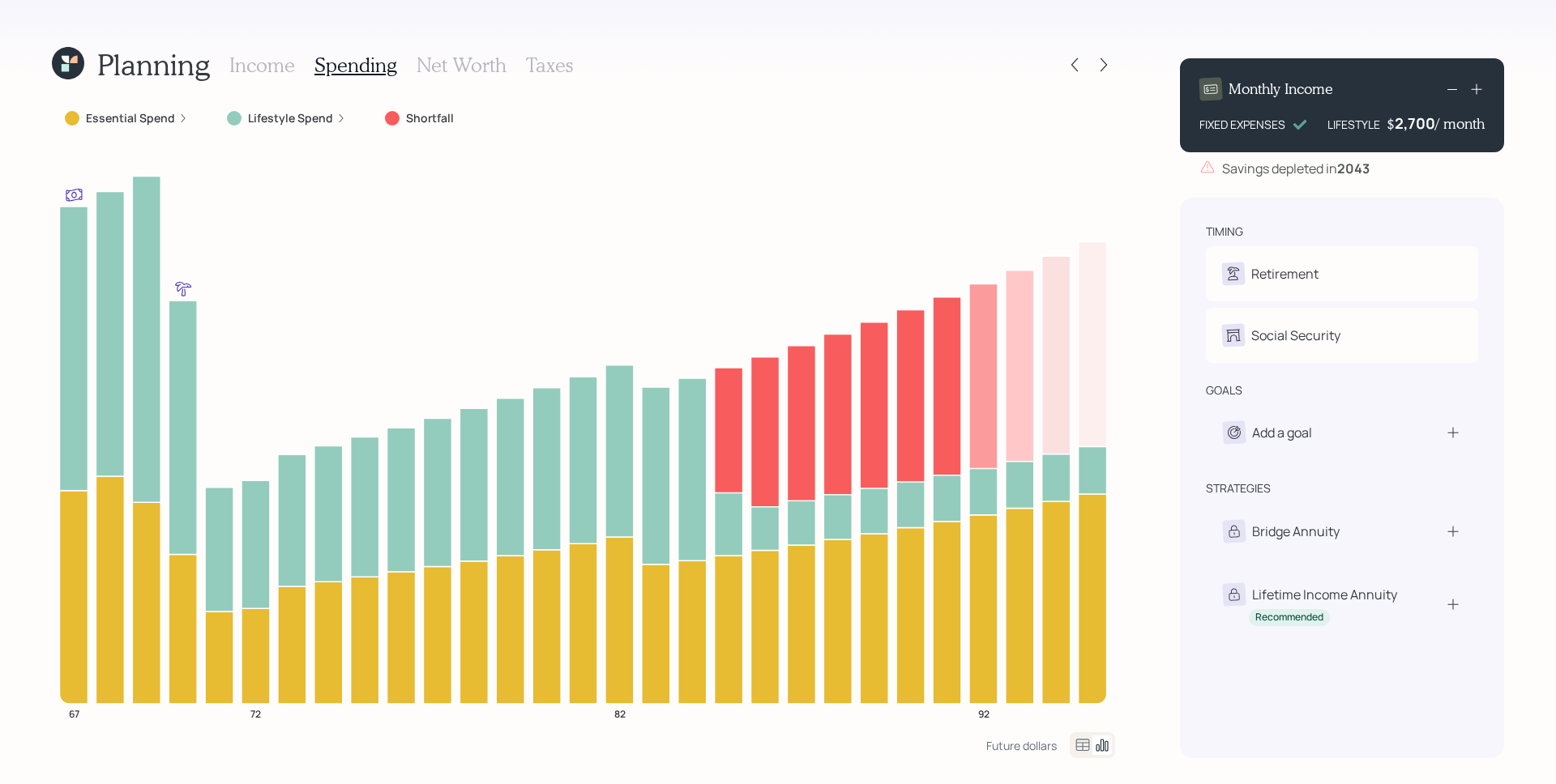
click at [326, 128] on div "Lifestyle Spend" at bounding box center [286, 118] width 145 height 29
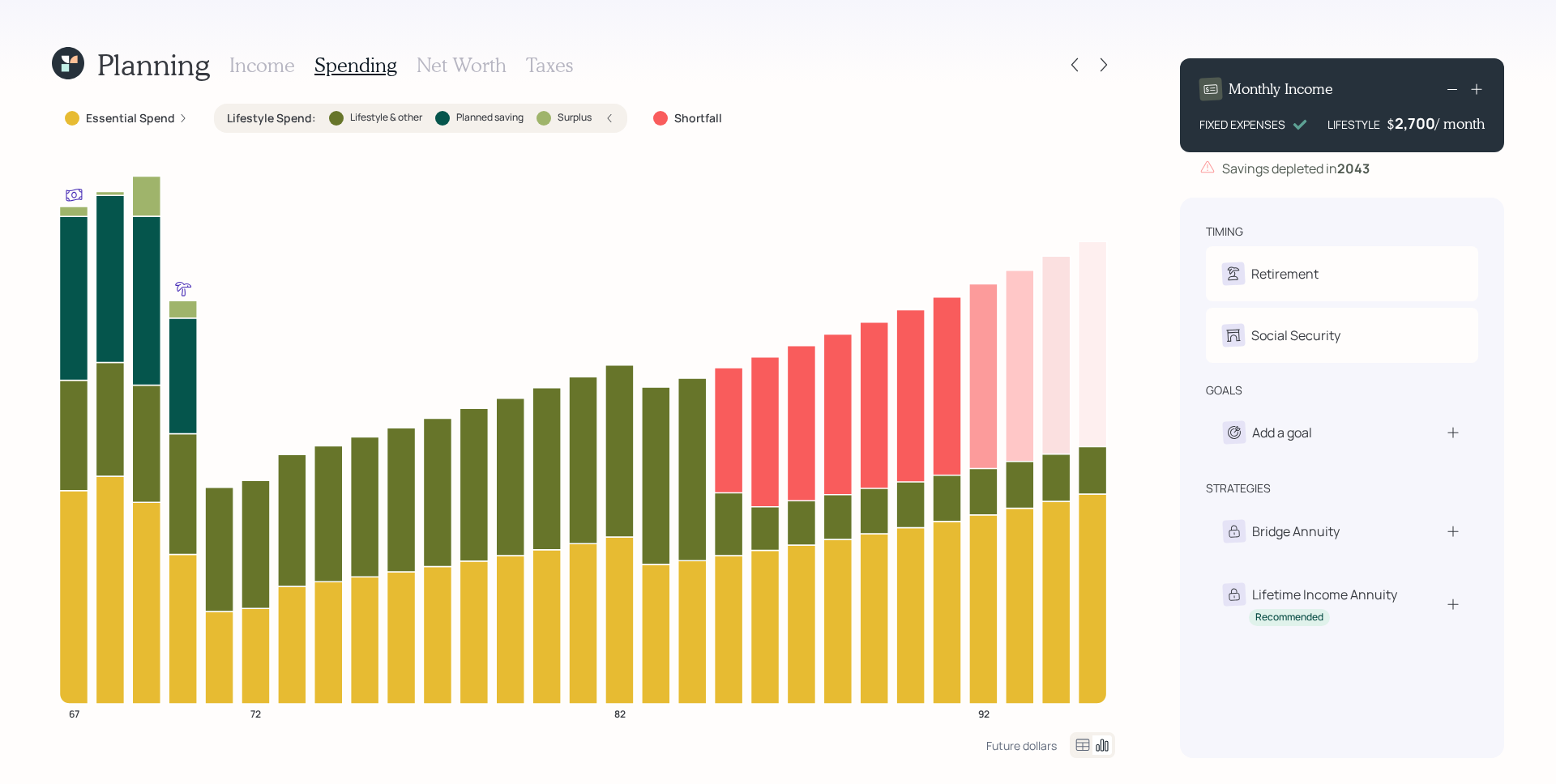
click at [256, 66] on h3 "Income" at bounding box center [262, 65] width 66 height 23
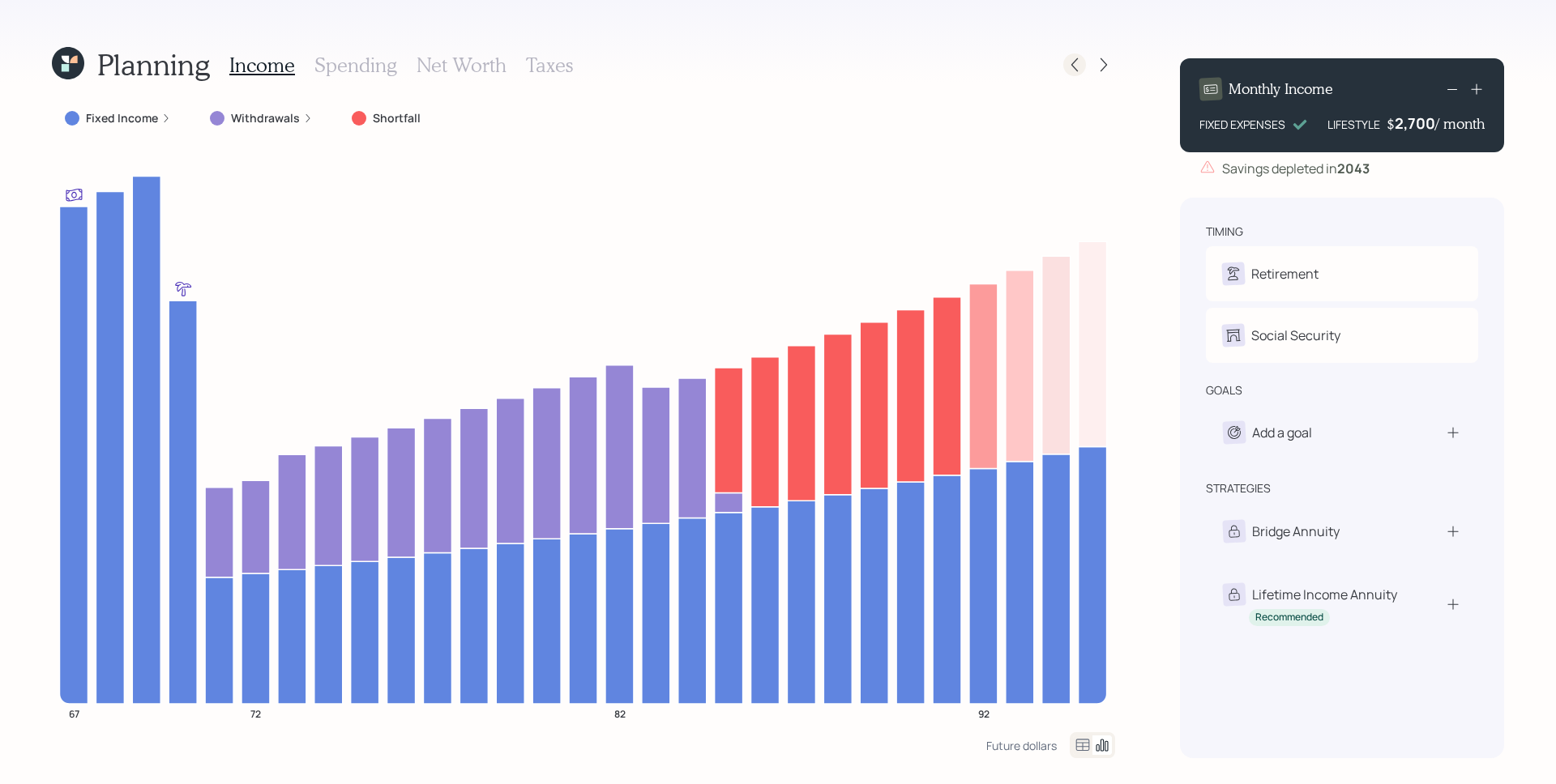
click at [1085, 62] on div at bounding box center [1074, 64] width 22 height 22
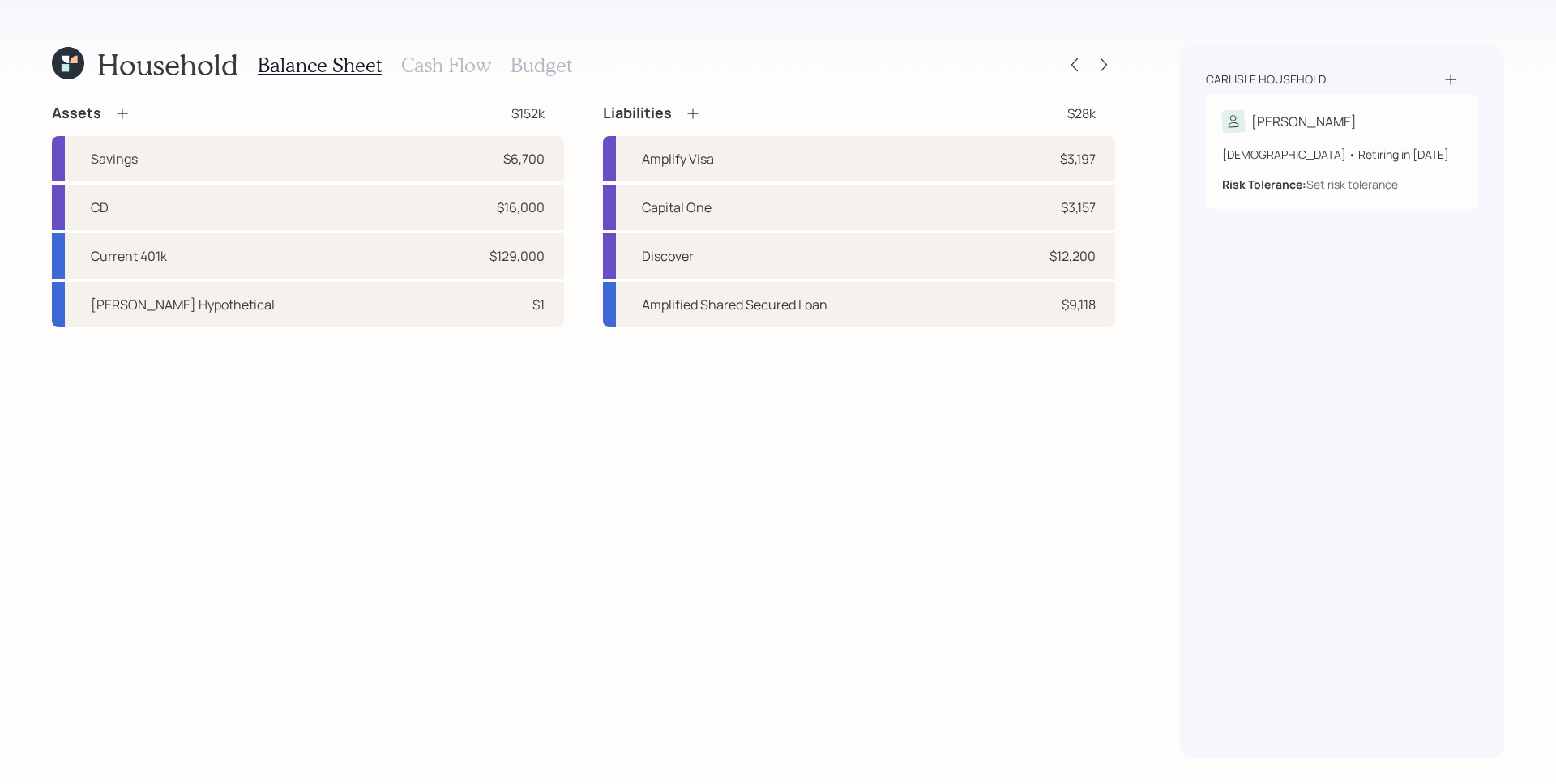
click at [455, 62] on h3 "Cash Flow" at bounding box center [446, 65] width 90 height 23
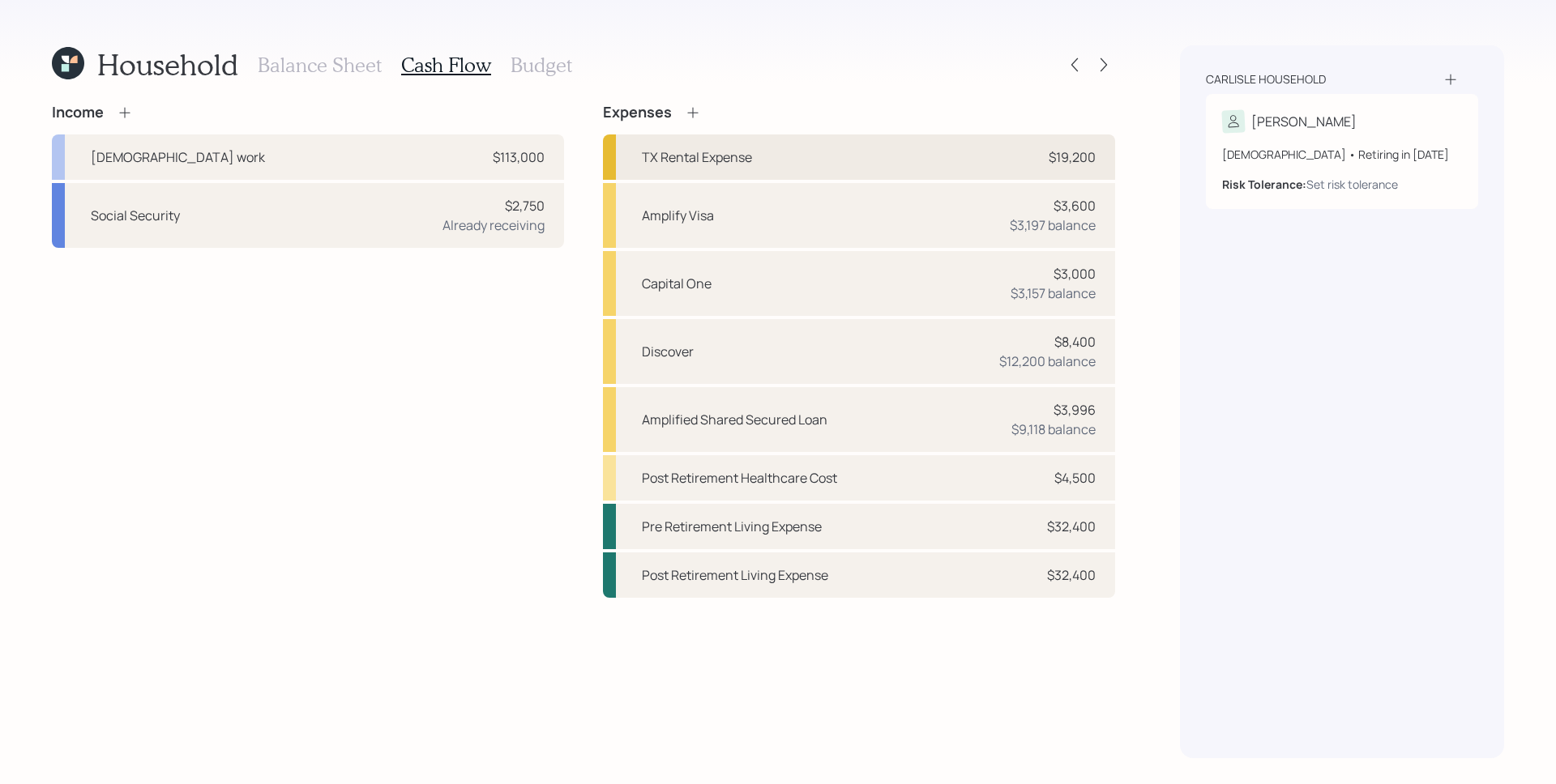
click at [974, 157] on div "TX Rental Expense $19,200" at bounding box center [859, 157] width 512 height 46
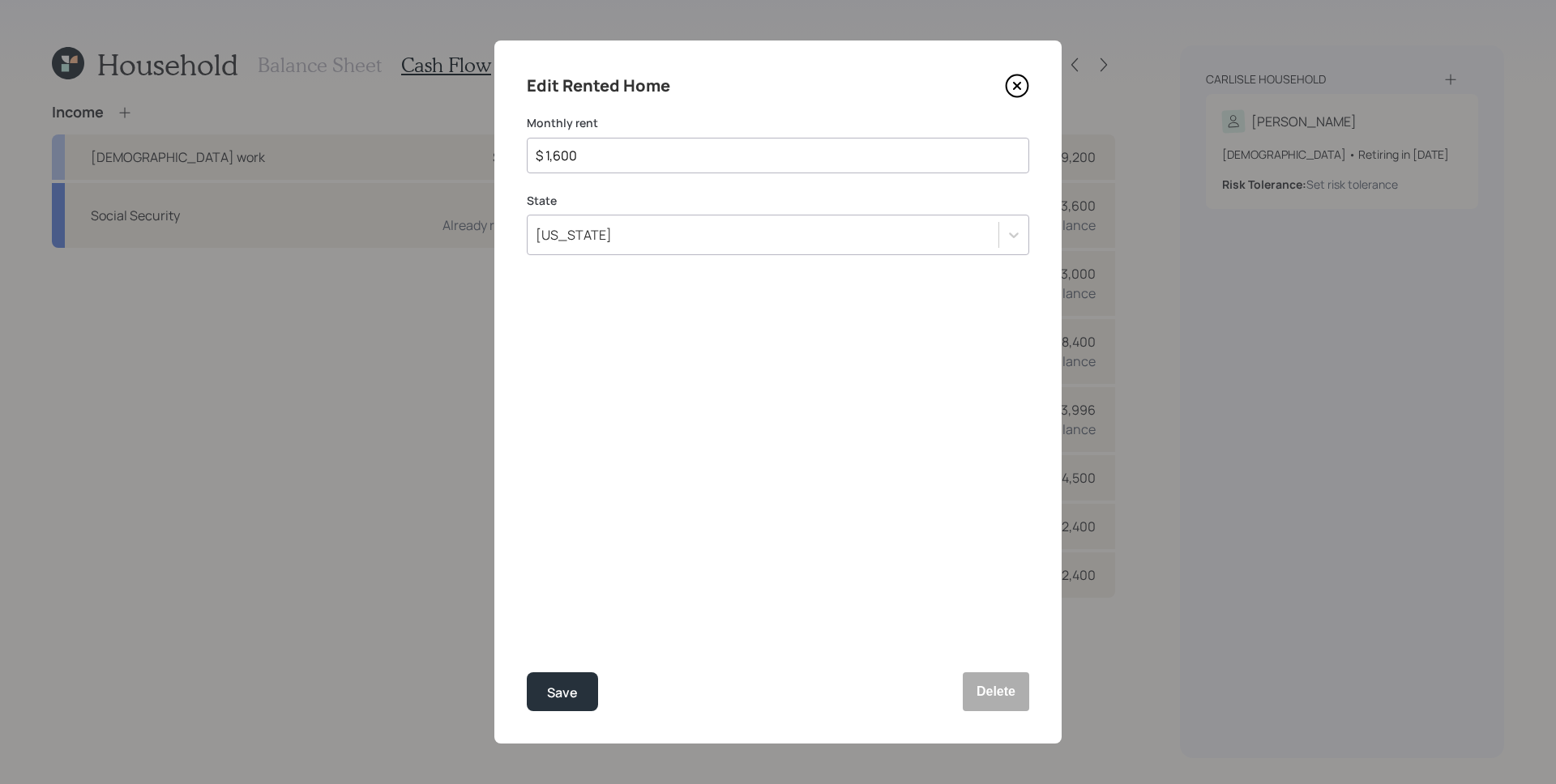
click at [693, 157] on input "$ 1,600" at bounding box center [771, 155] width 475 height 19
type input "$ 1,000"
click at [526, 673] on button "Save" at bounding box center [562, 692] width 72 height 39
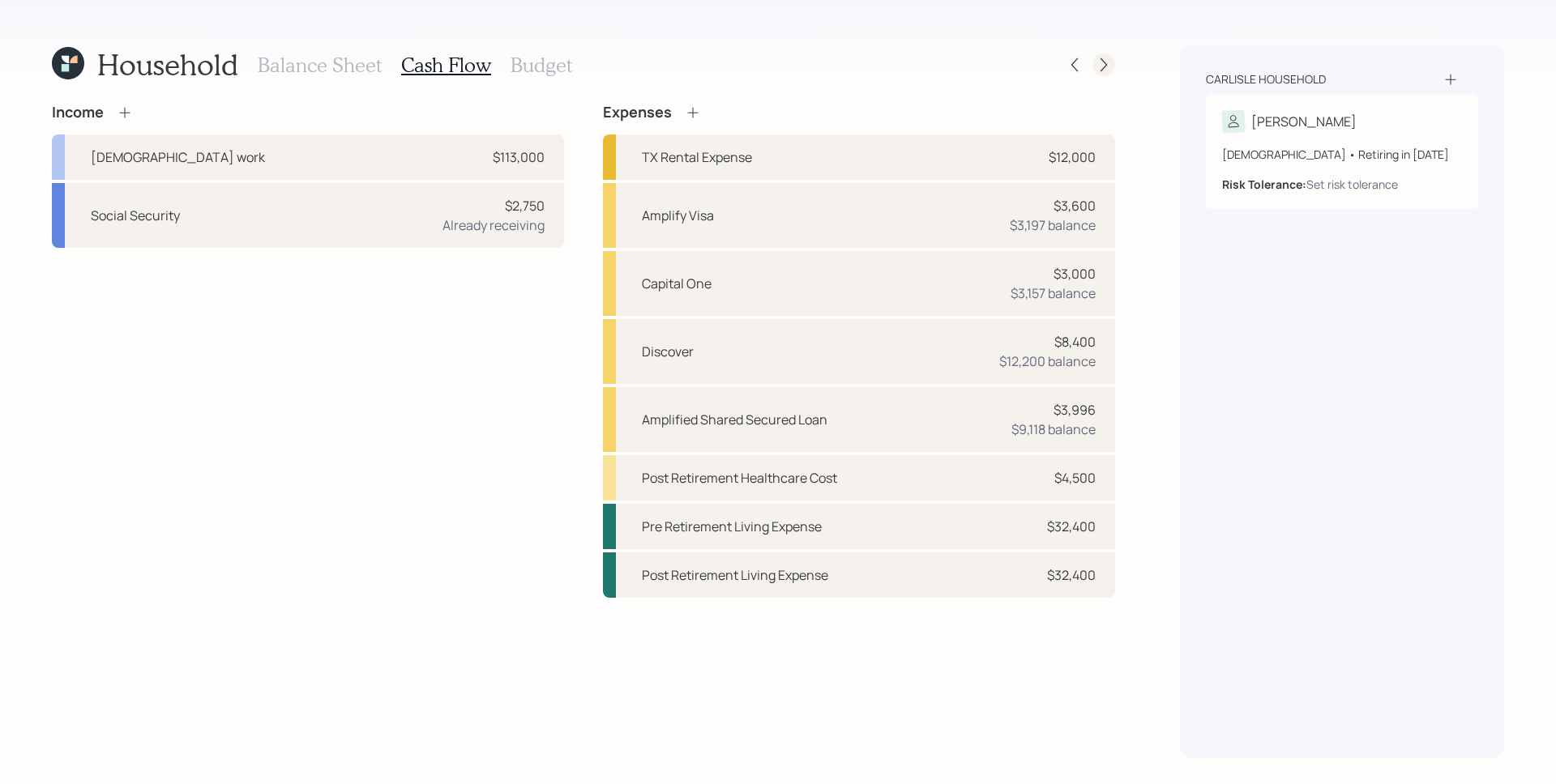
click at [1094, 59] on div at bounding box center [1104, 64] width 22 height 22
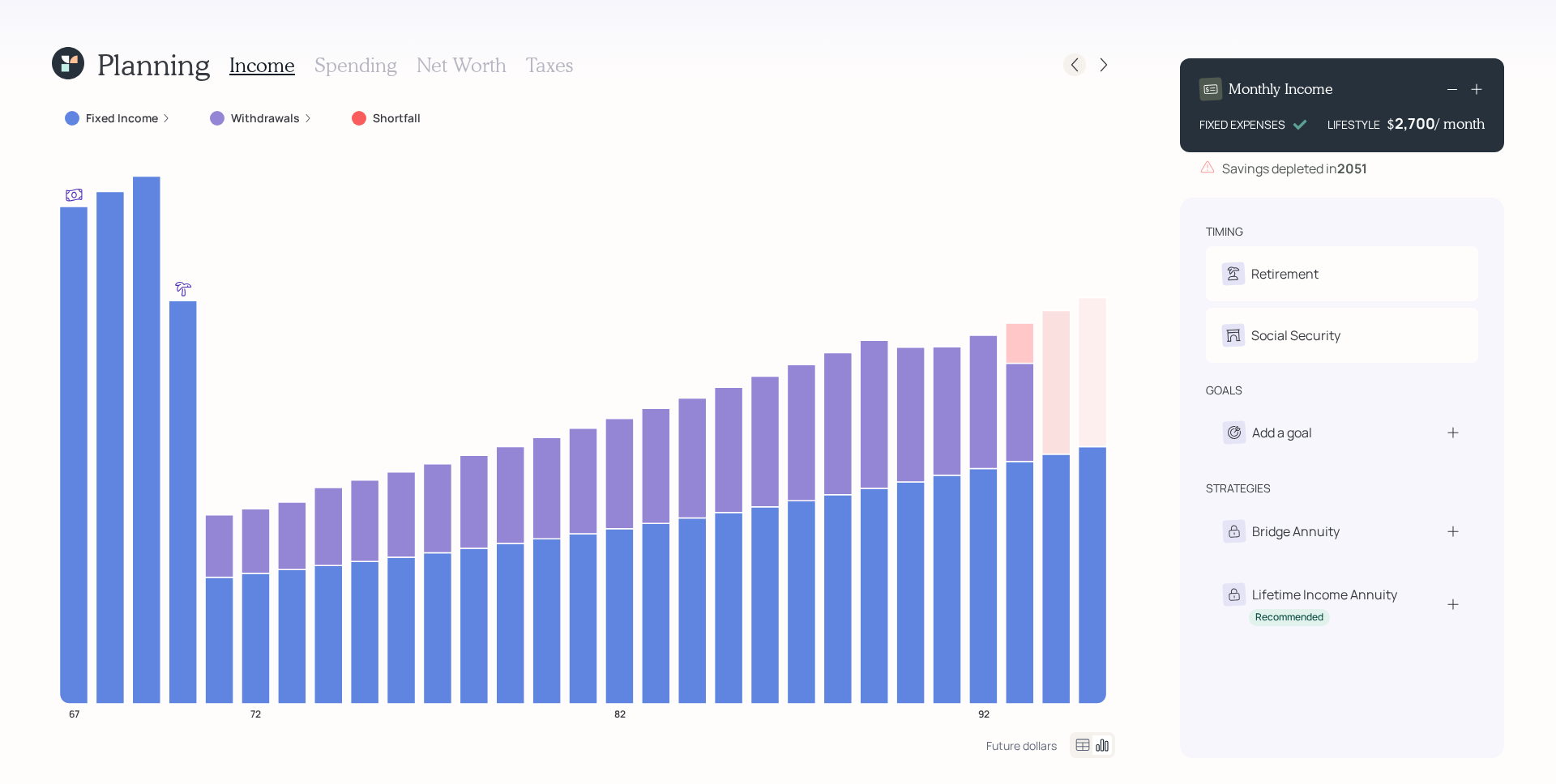
click at [1071, 71] on icon at bounding box center [1074, 64] width 16 height 16
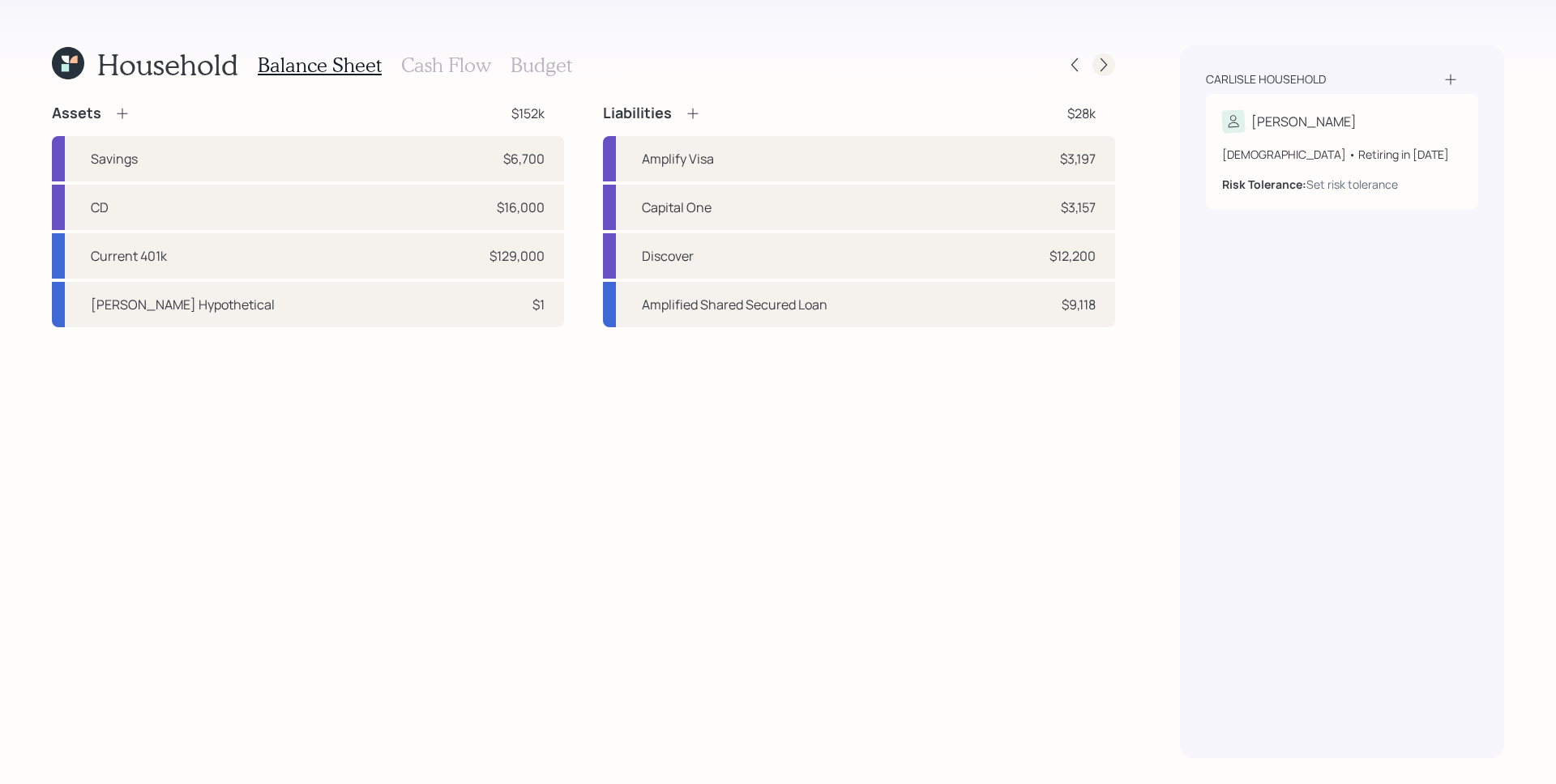
click at [1106, 62] on icon at bounding box center [1104, 64] width 16 height 16
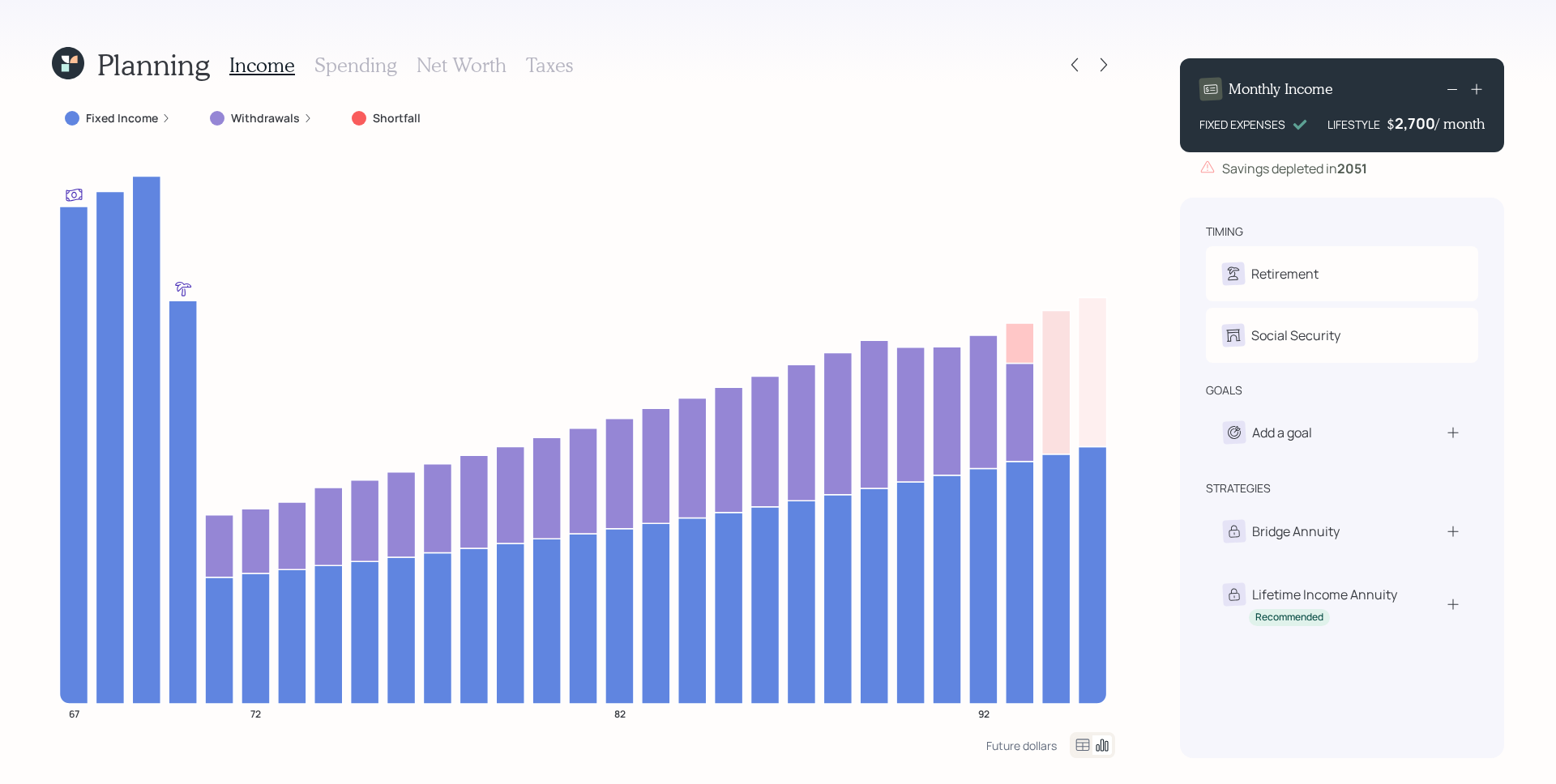
click at [62, 67] on icon at bounding box center [65, 67] width 7 height 7
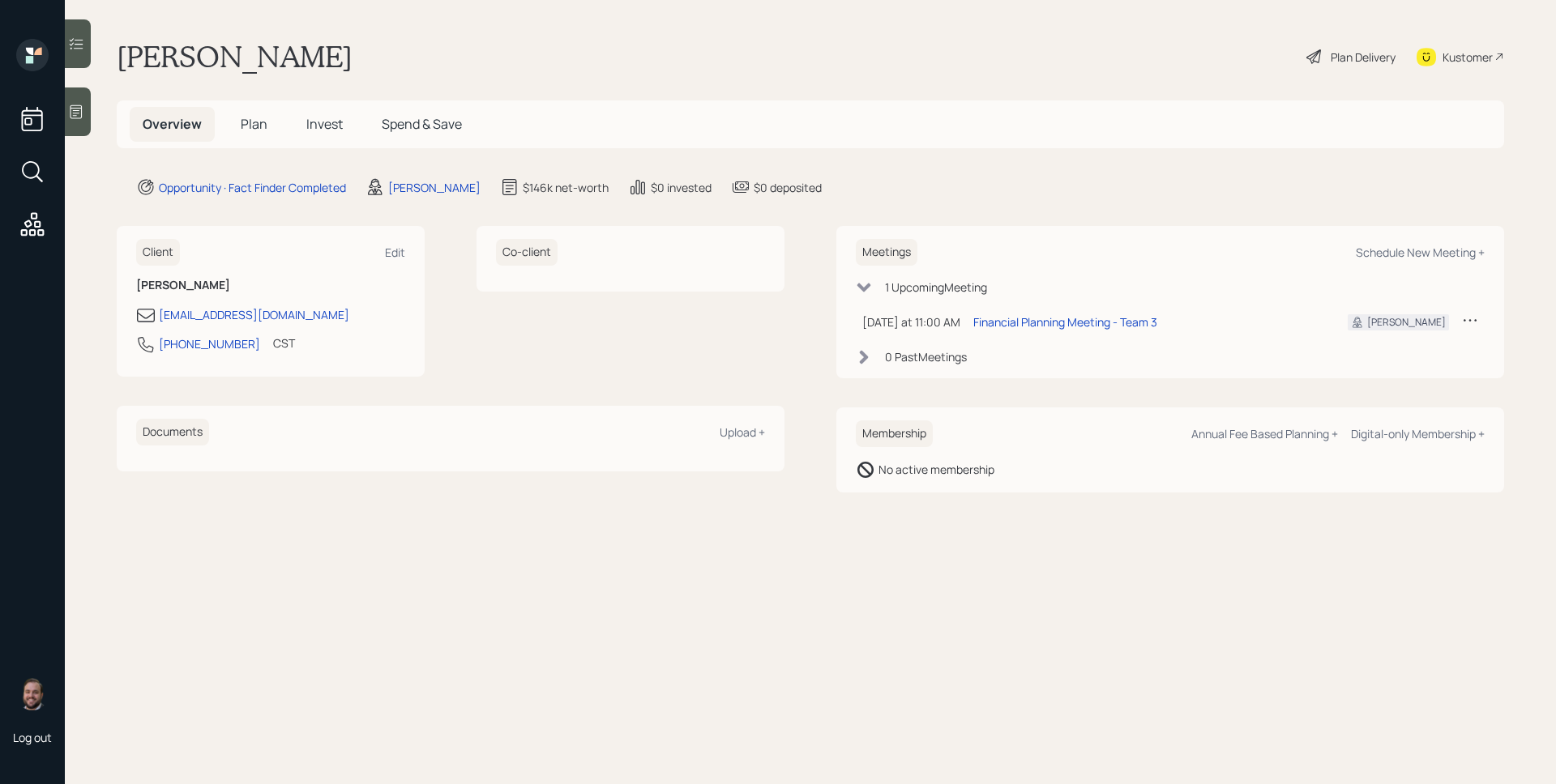
click at [263, 126] on span "Plan" at bounding box center [254, 123] width 27 height 17
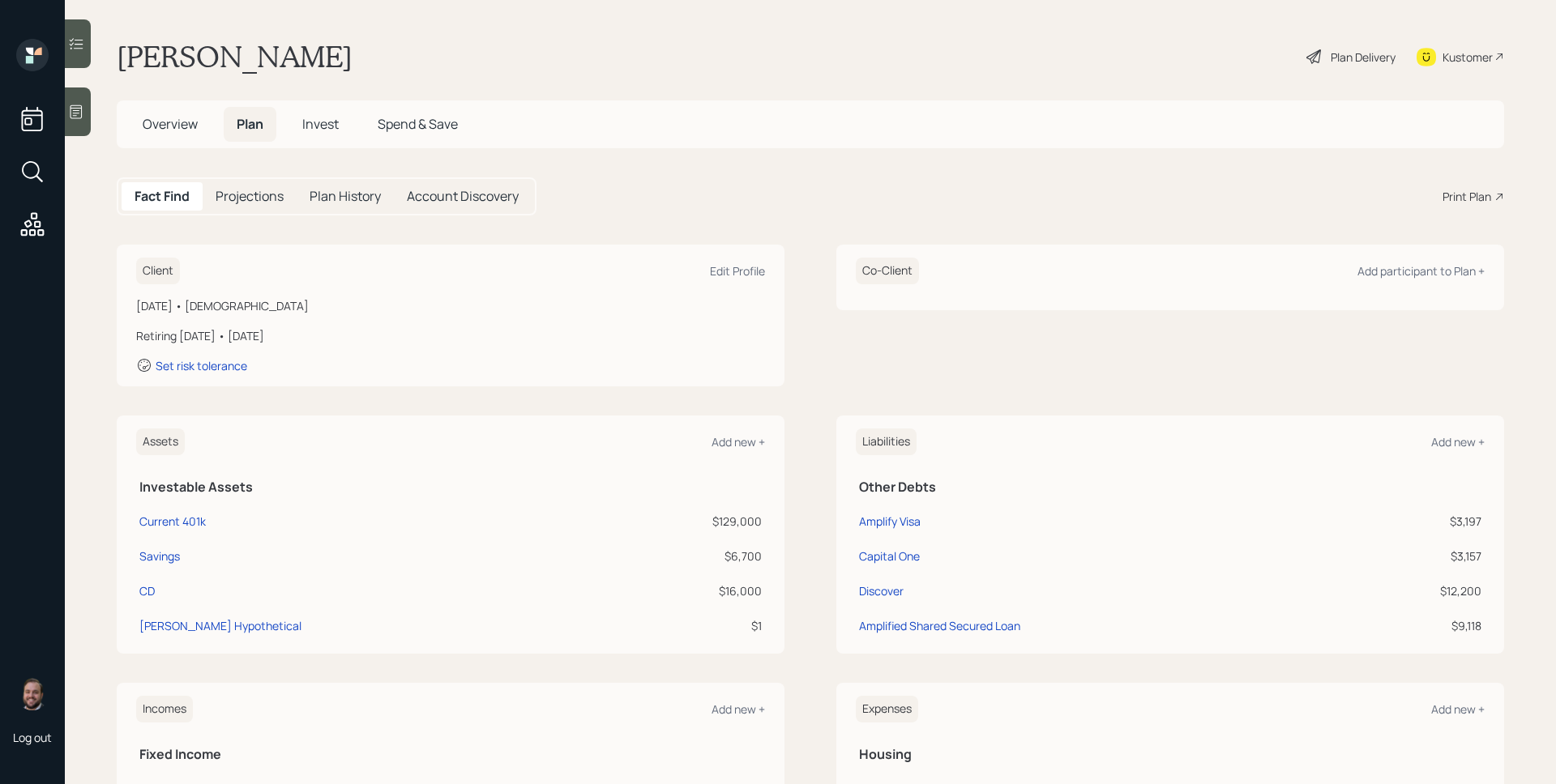
click at [1456, 205] on div "Print Plan" at bounding box center [1467, 196] width 48 height 17
